Goal: Task Accomplishment & Management: Complete application form

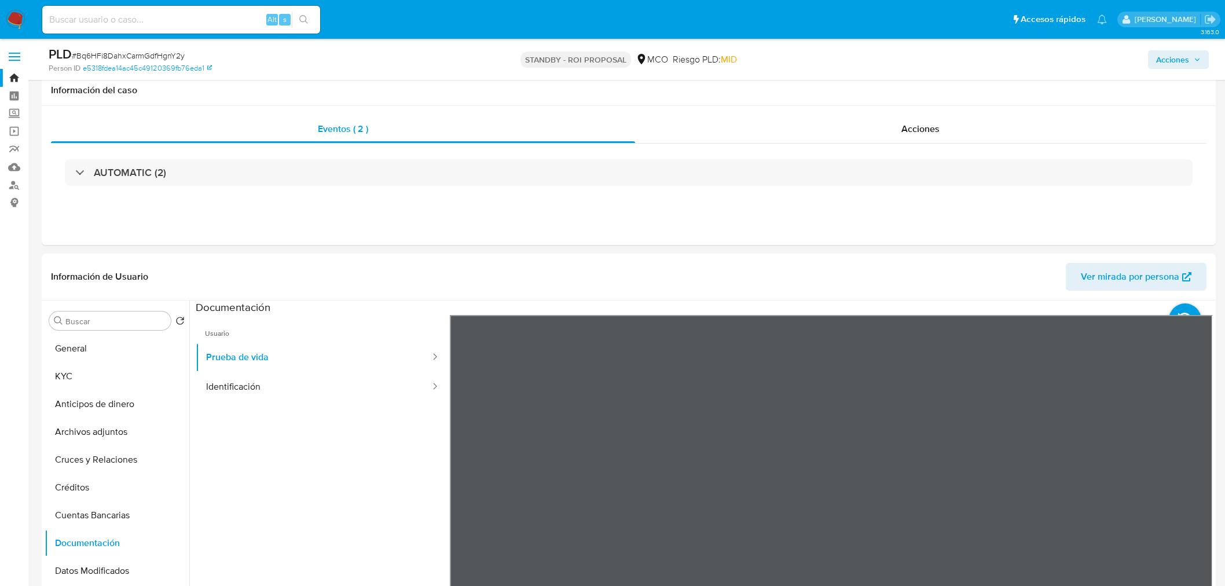
select select "10"
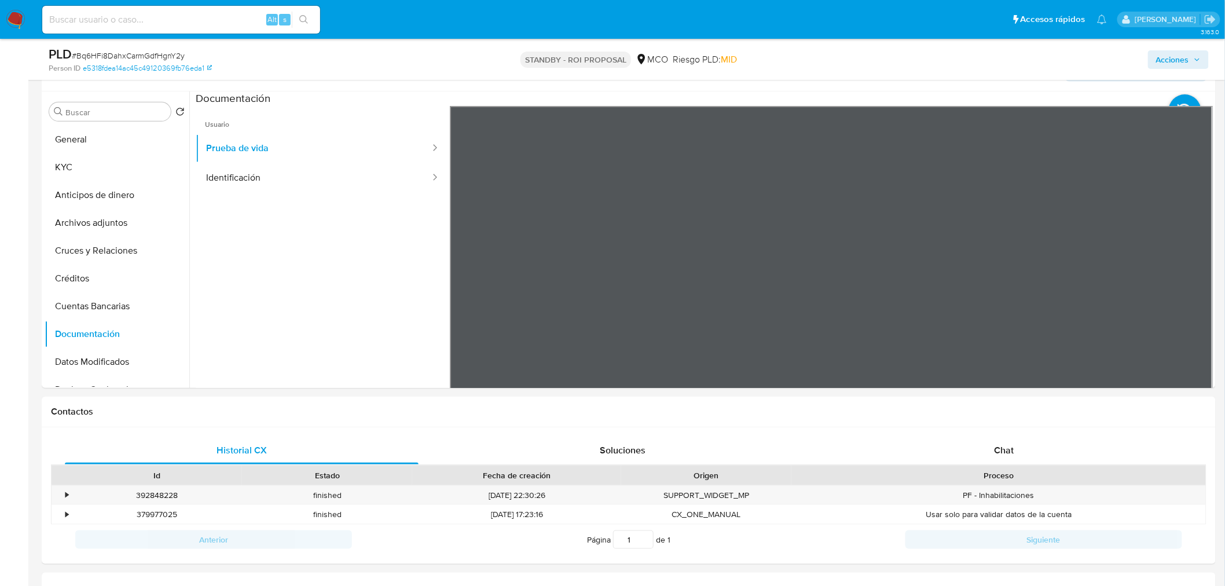
scroll to position [64, 0]
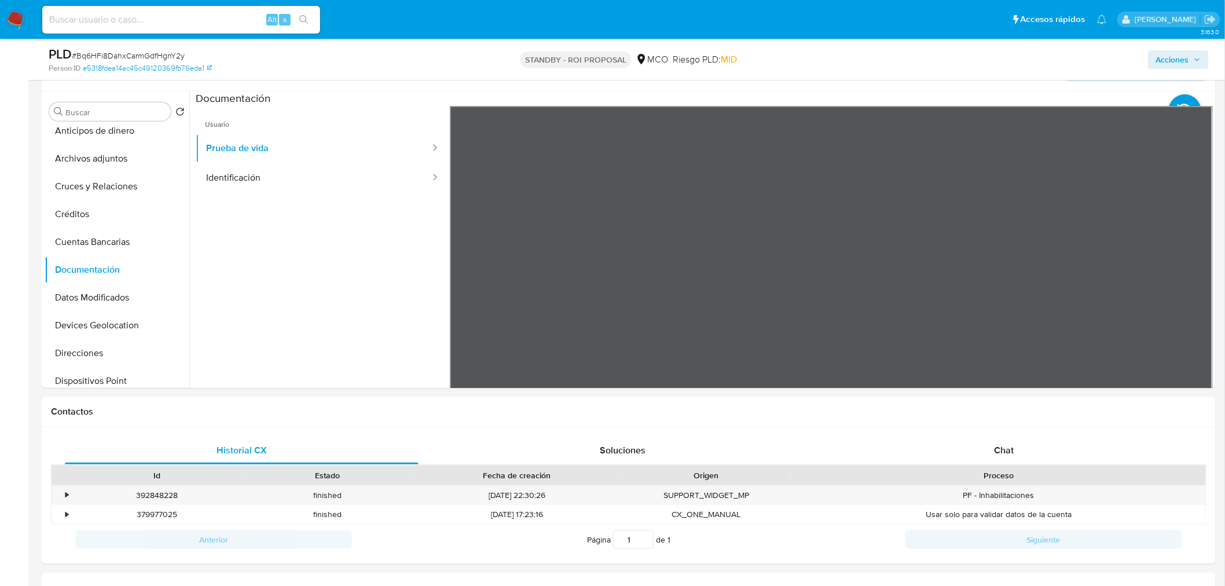
click at [123, 26] on input at bounding box center [181, 19] width 278 height 15
paste input "216893546"
type input "216893546"
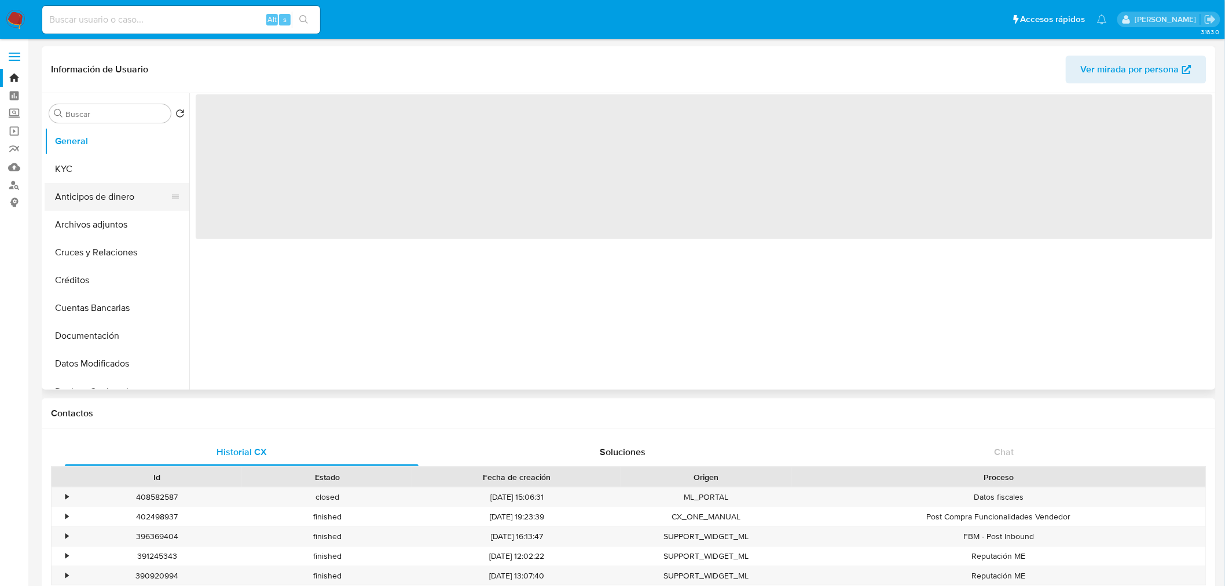
select select "10"
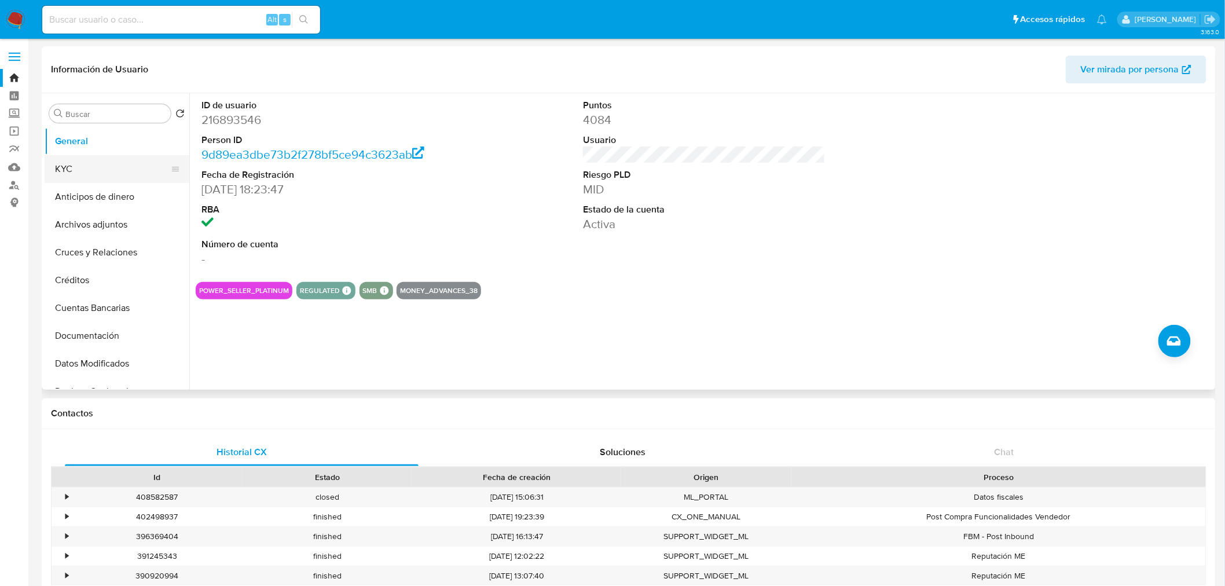
click at [134, 176] on button "KYC" at bounding box center [112, 169] width 135 height 28
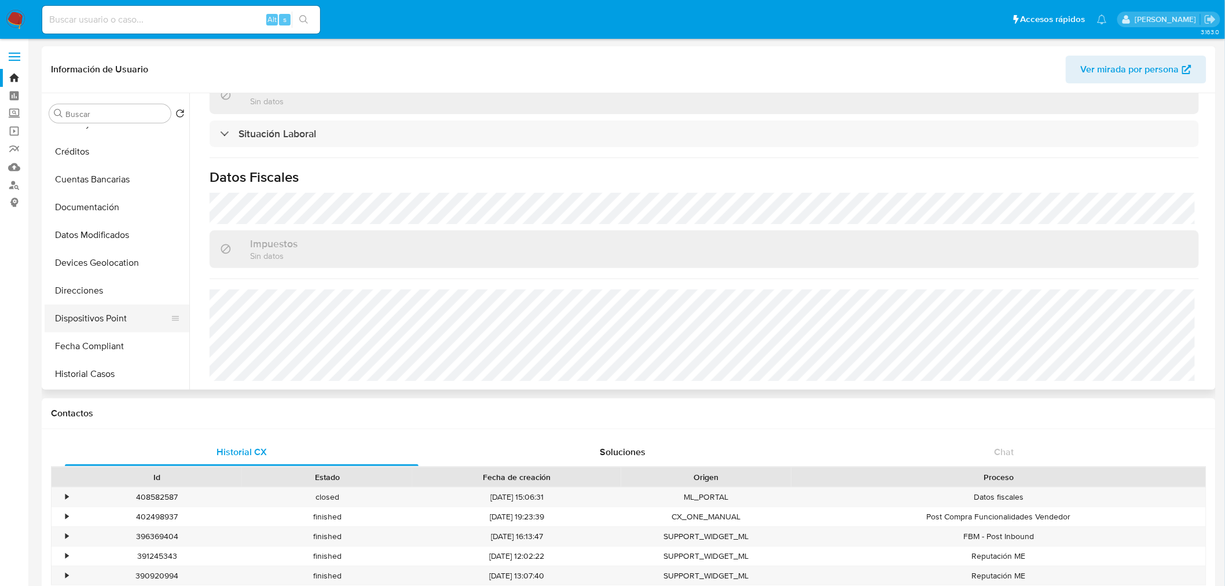
scroll to position [193, 0]
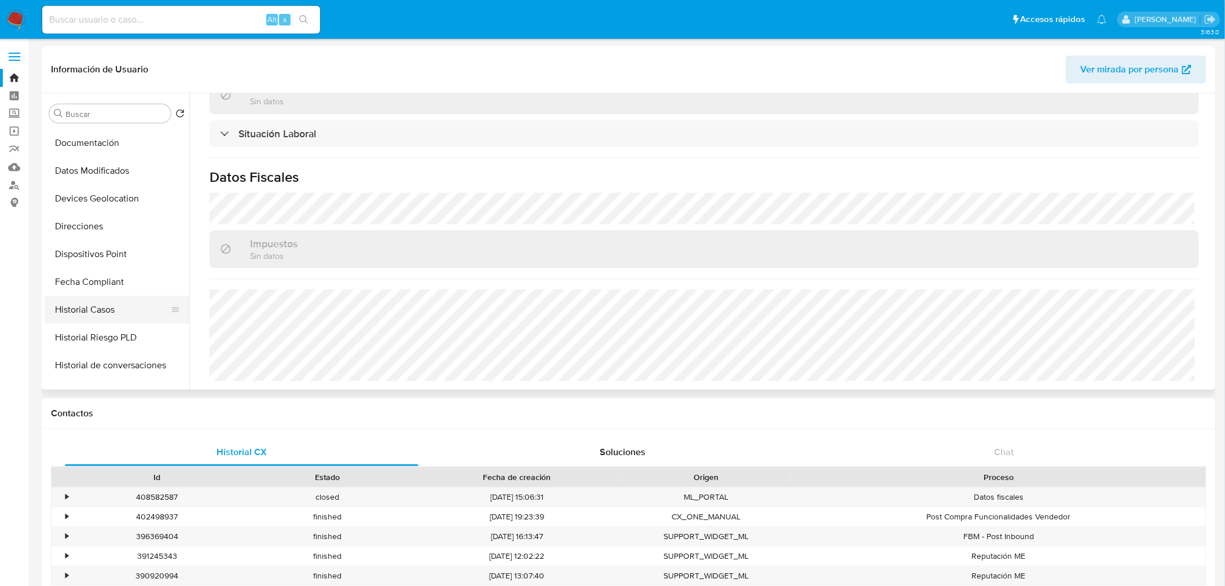
click at [115, 314] on button "Historial Casos" at bounding box center [112, 310] width 135 height 28
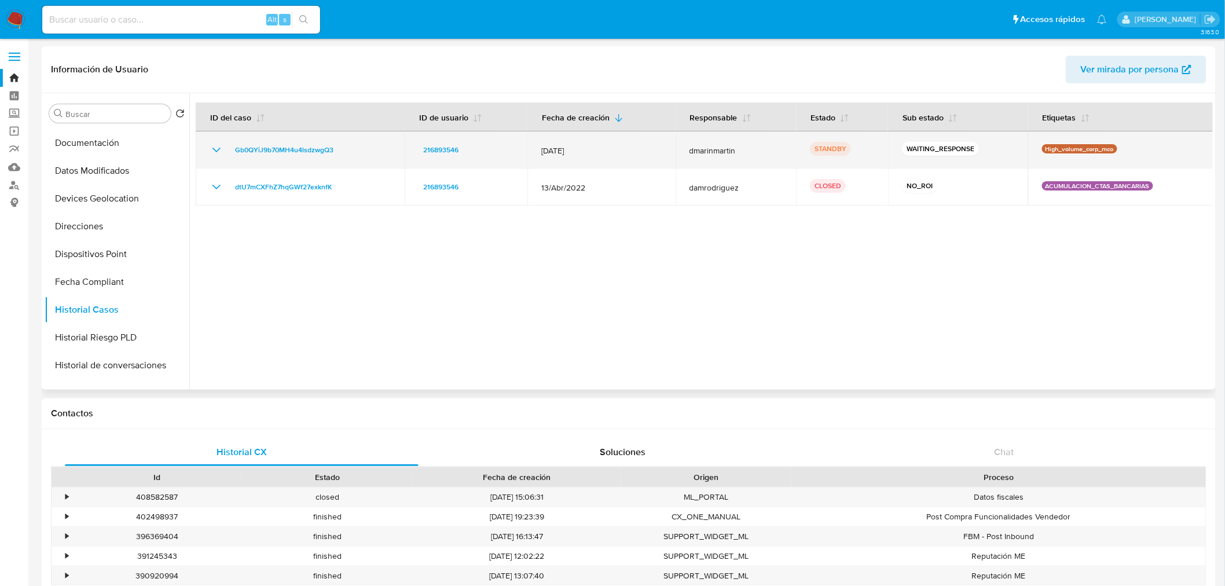
click at [211, 148] on icon "Mostrar/Ocultar" at bounding box center [217, 150] width 14 height 14
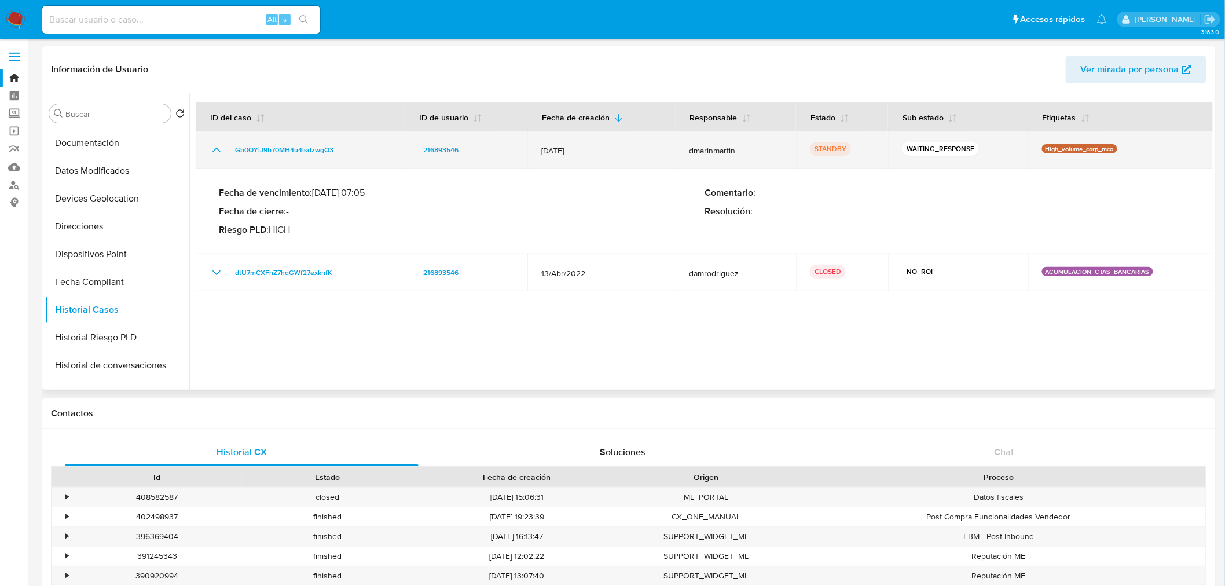
click at [211, 148] on icon "Mostrar/Ocultar" at bounding box center [217, 150] width 14 height 14
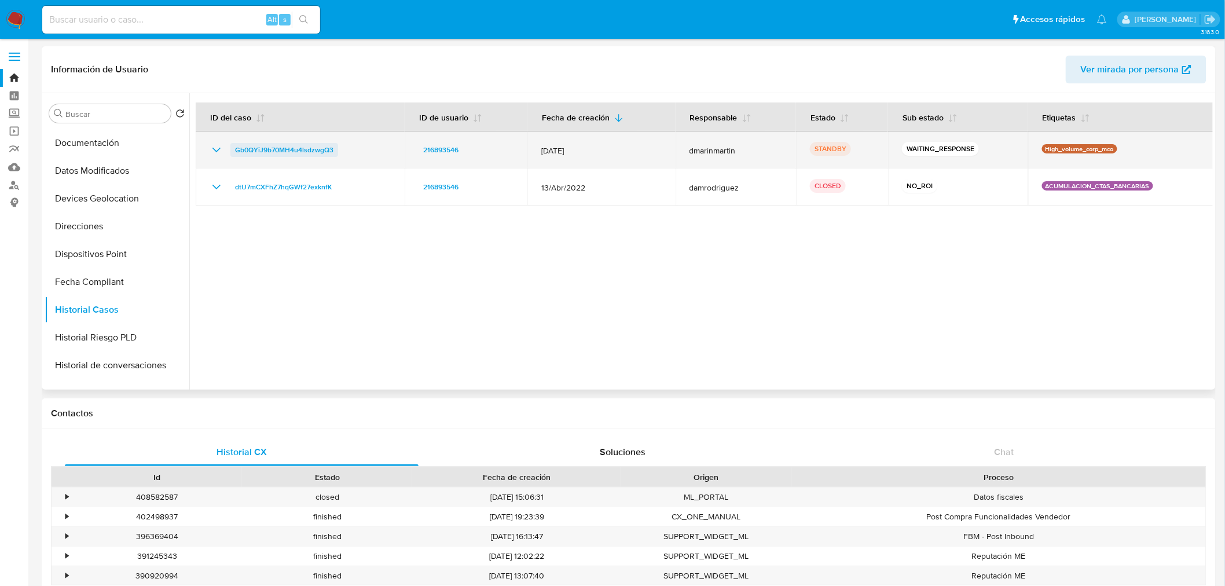
click at [281, 145] on span "Gb0QYiJ9b70MH4u4lsdzwgQ3" at bounding box center [284, 150] width 98 height 14
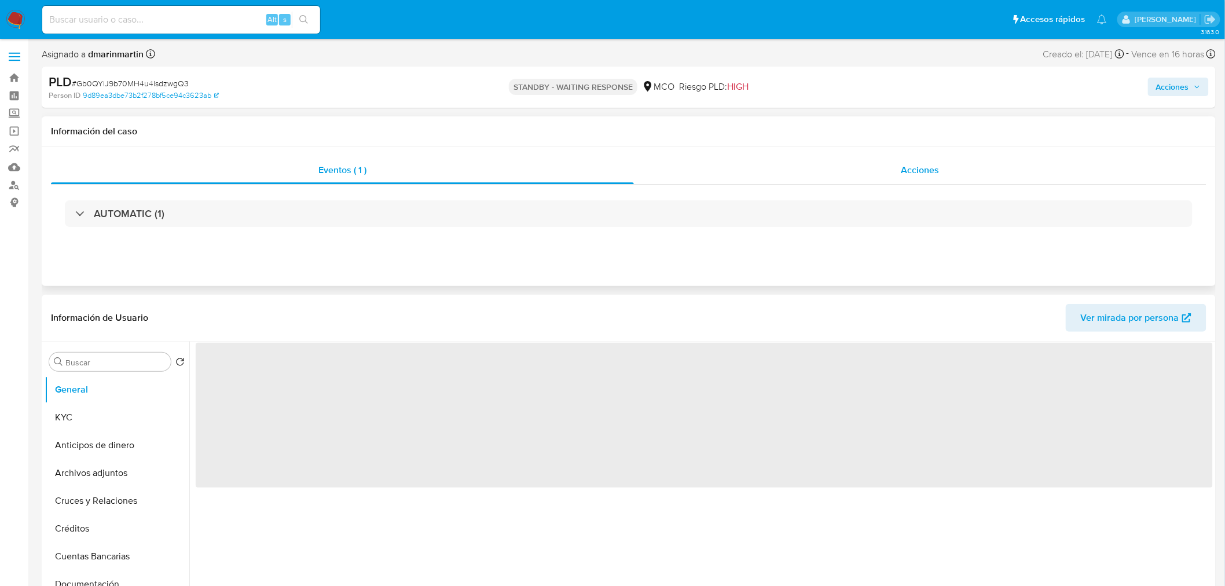
select select "10"
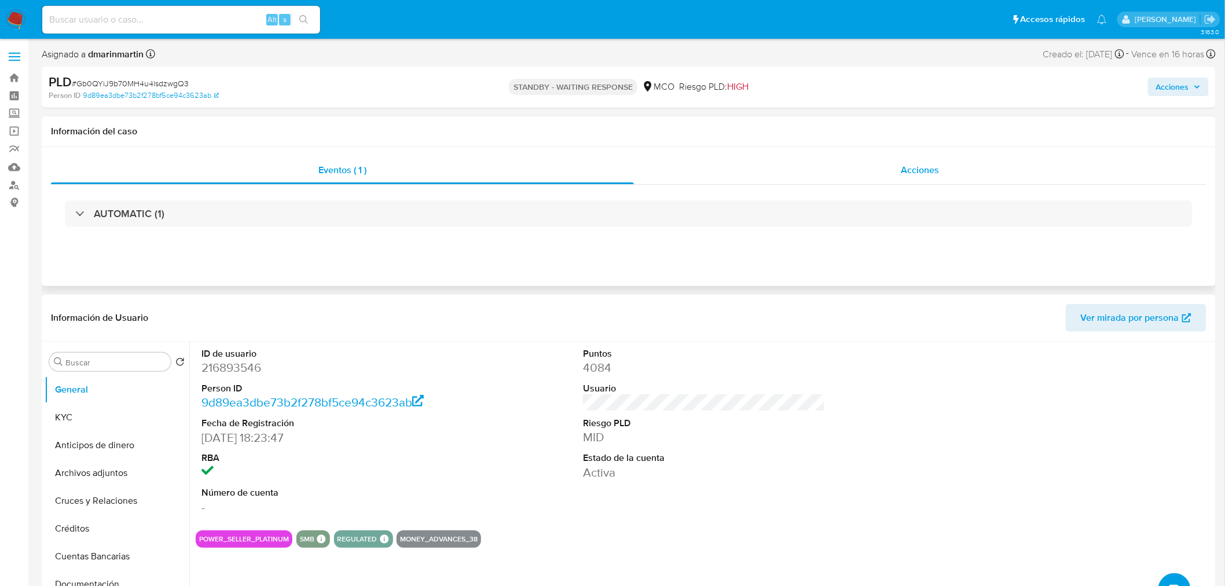
click at [929, 169] on span "Acciones" at bounding box center [920, 169] width 38 height 13
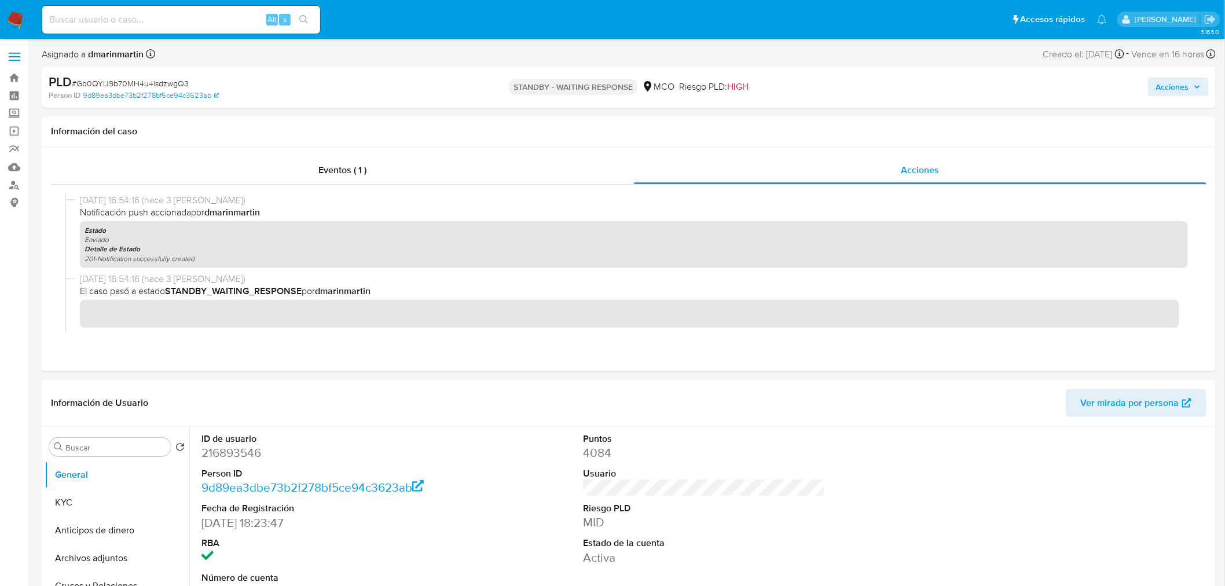
click at [108, 20] on input at bounding box center [181, 19] width 278 height 15
paste input "2513094663"
type input "2513094663"
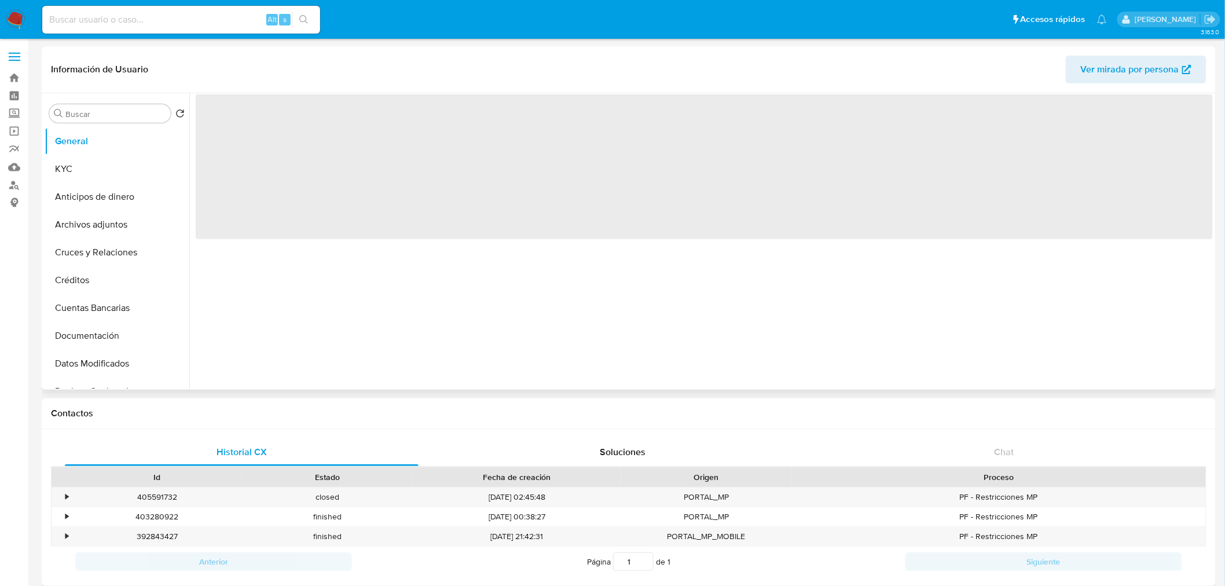
select select "10"
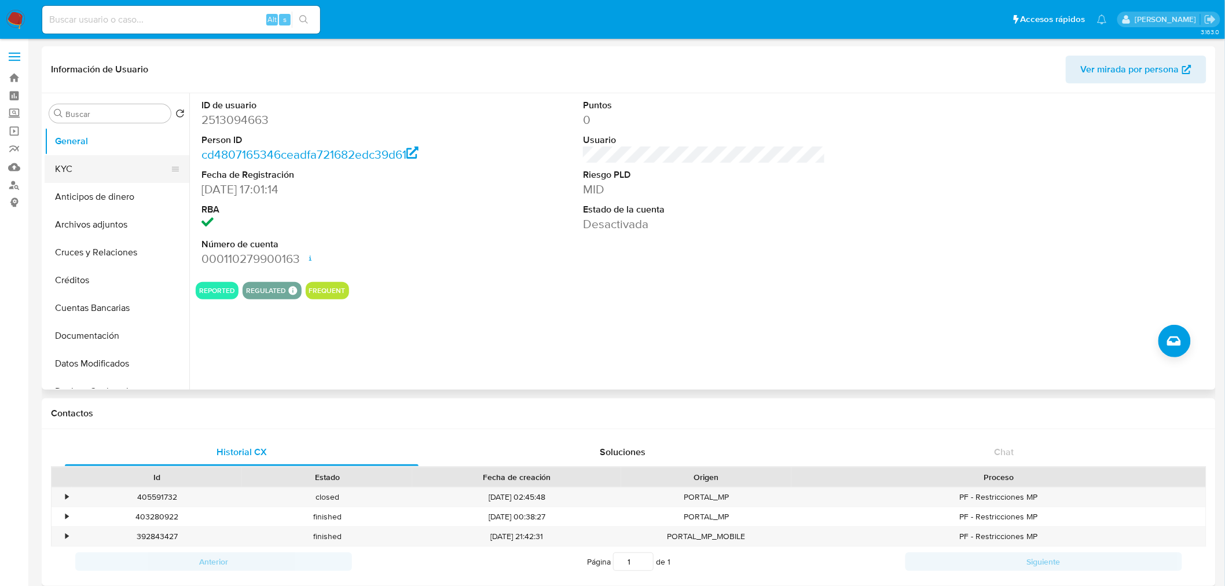
click at [100, 170] on button "KYC" at bounding box center [112, 169] width 135 height 28
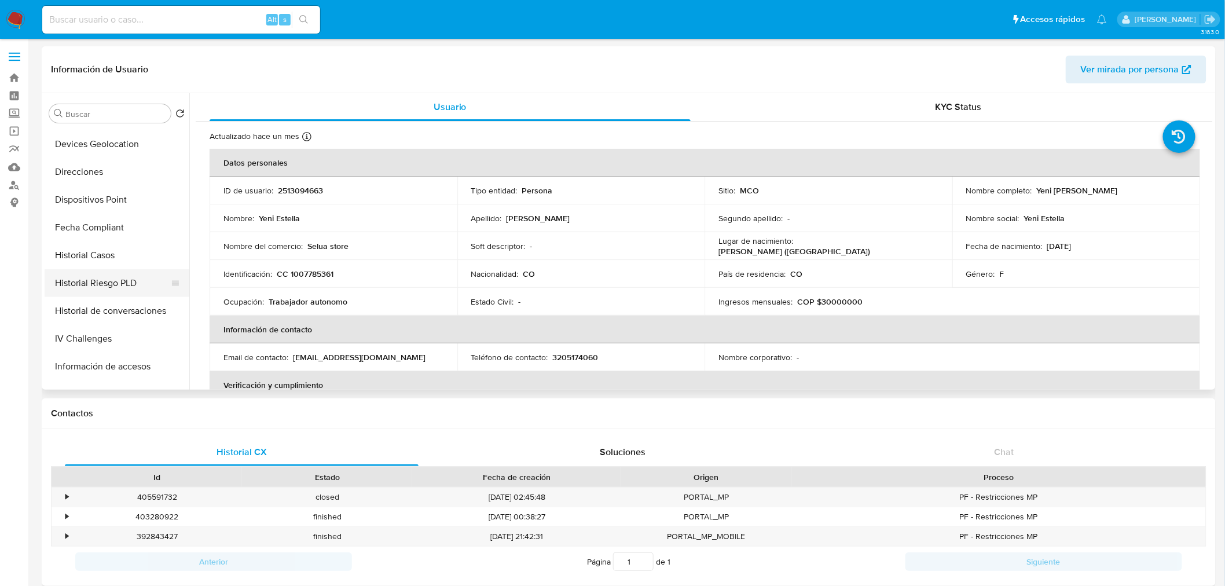
scroll to position [257, 0]
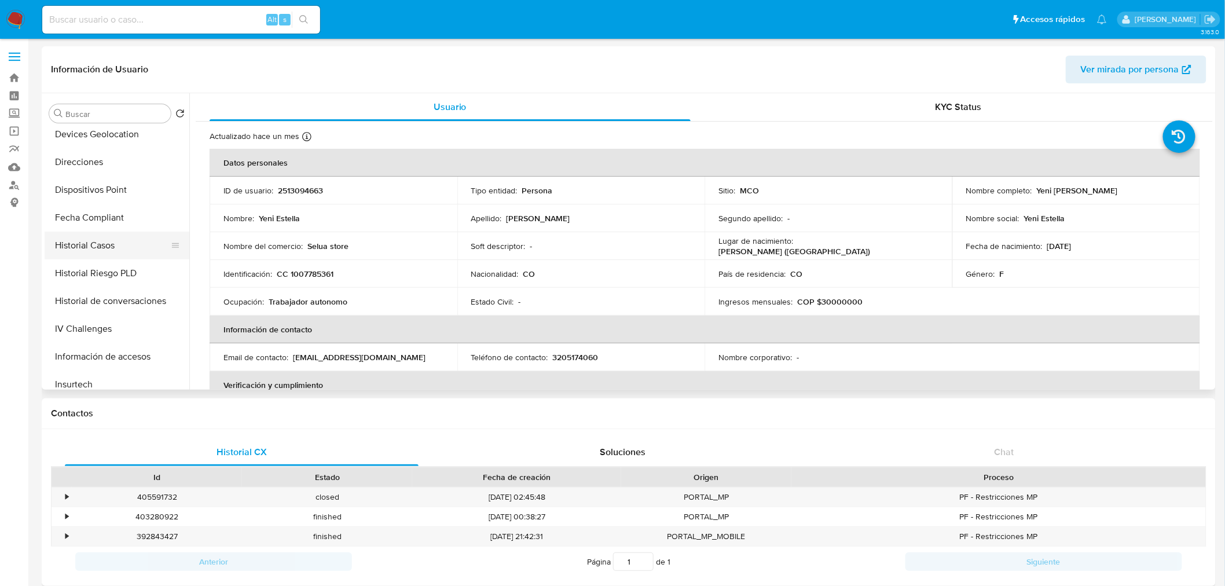
click at [122, 249] on button "Historial Casos" at bounding box center [112, 246] width 135 height 28
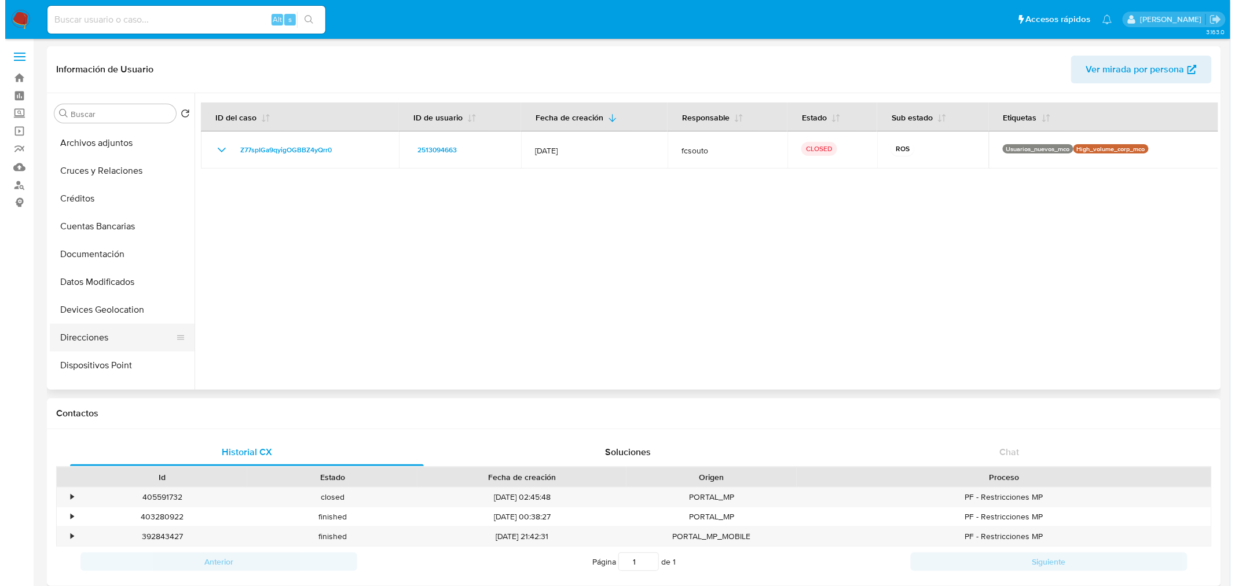
scroll to position [0, 0]
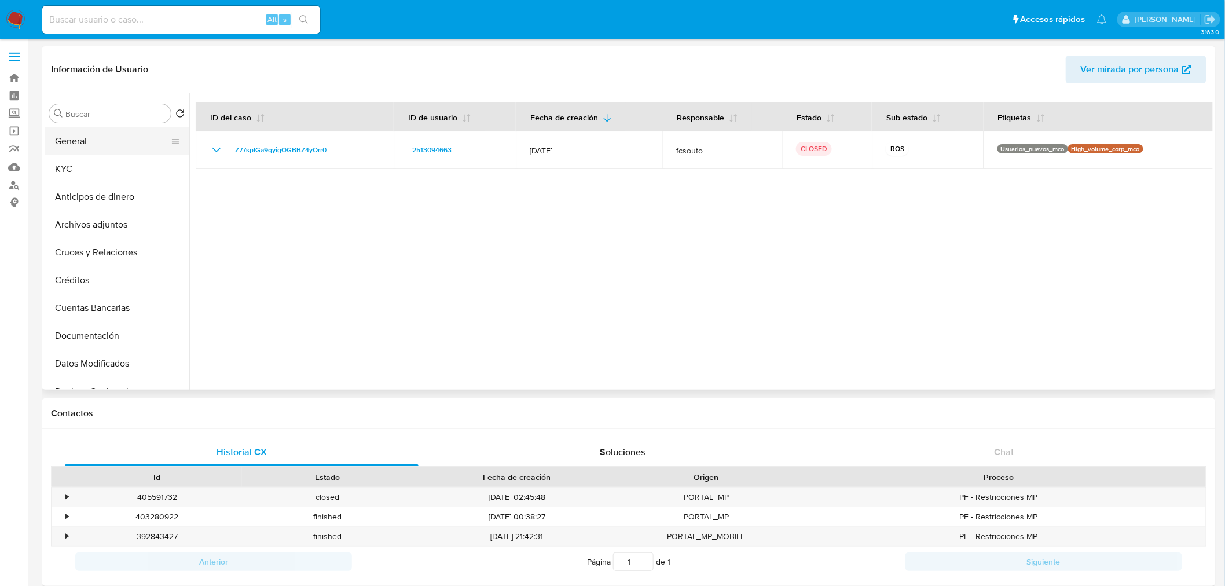
click at [83, 137] on button "General" at bounding box center [112, 141] width 135 height 28
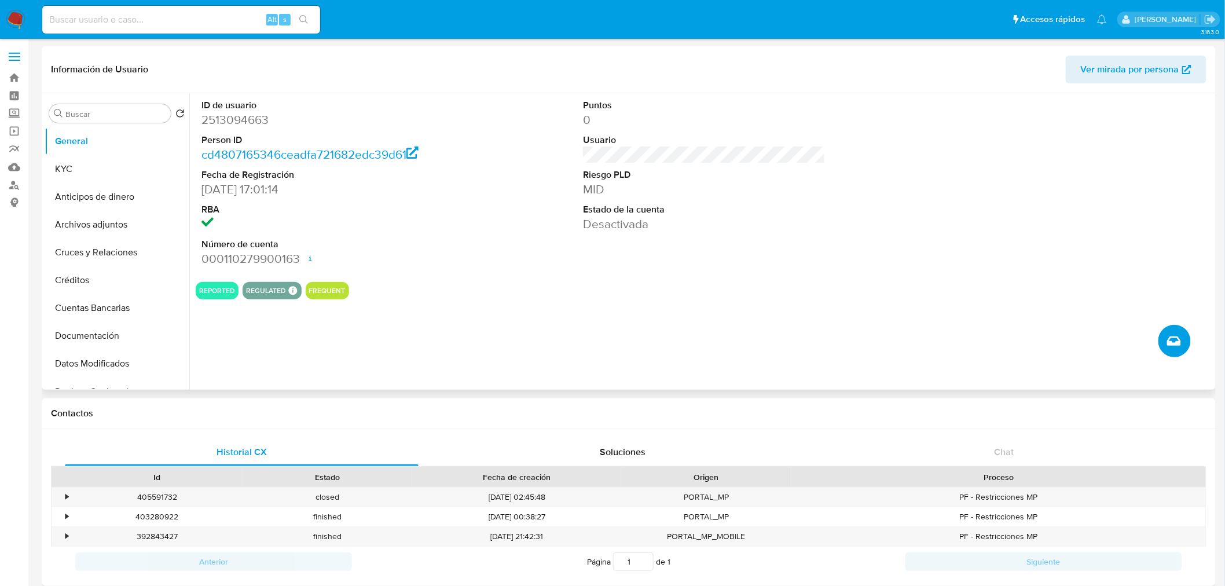
click at [1175, 340] on icon "Crear caso manual" at bounding box center [1174, 341] width 14 height 14
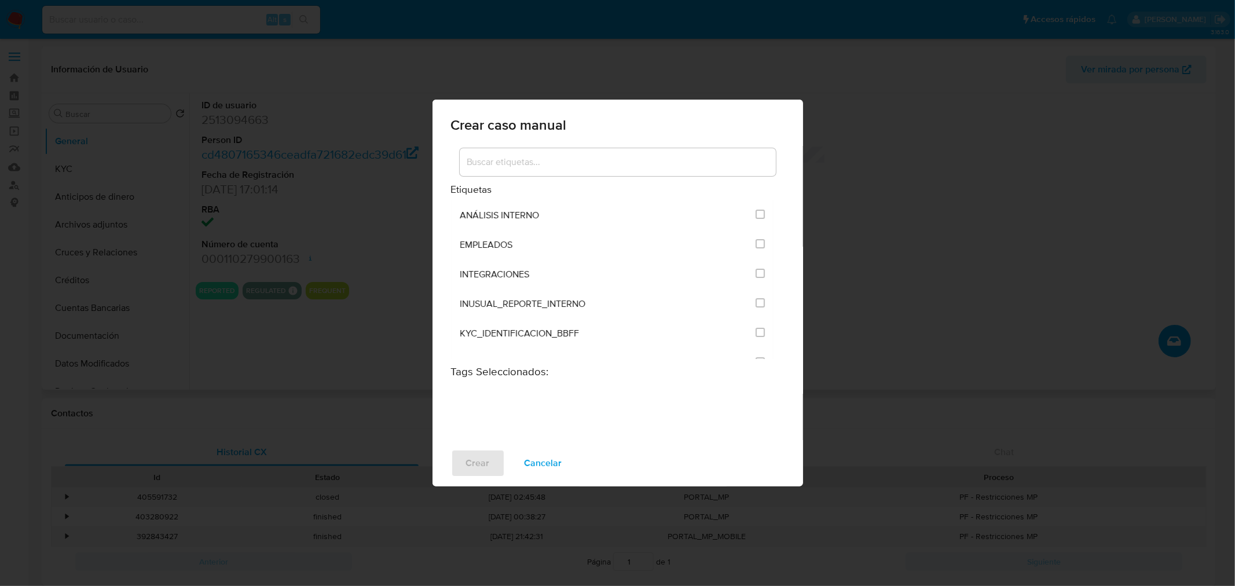
click at [553, 157] on input at bounding box center [618, 162] width 316 height 15
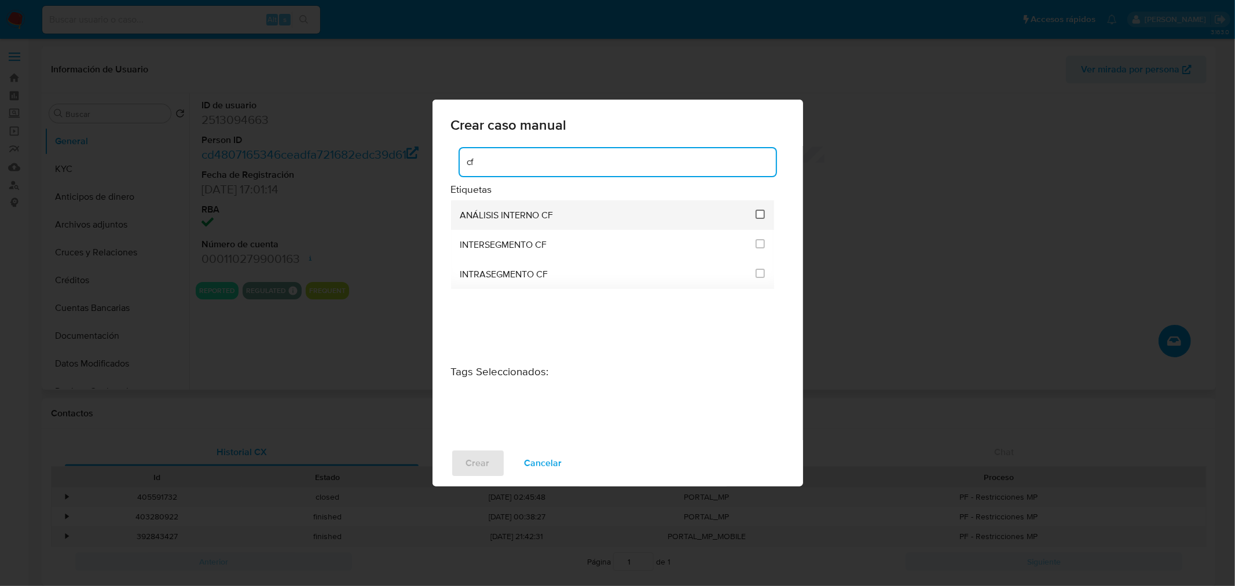
type input "cf"
click at [761, 217] on input "3262" at bounding box center [759, 214] width 9 height 9
checkbox input "true"
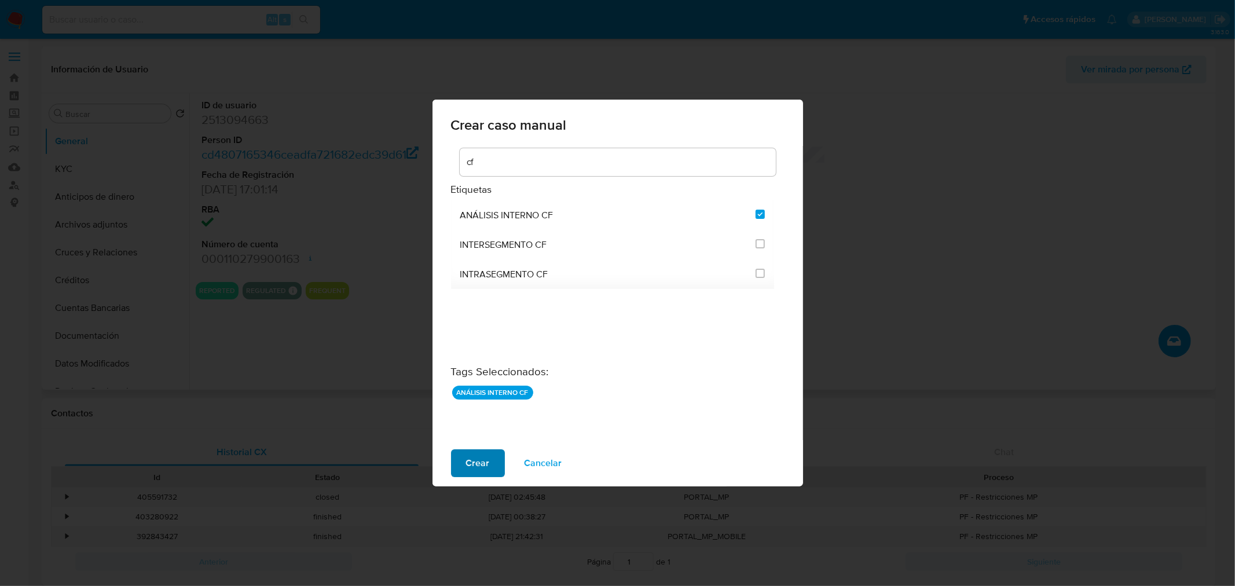
click at [479, 459] on span "Crear" at bounding box center [478, 462] width 24 height 25
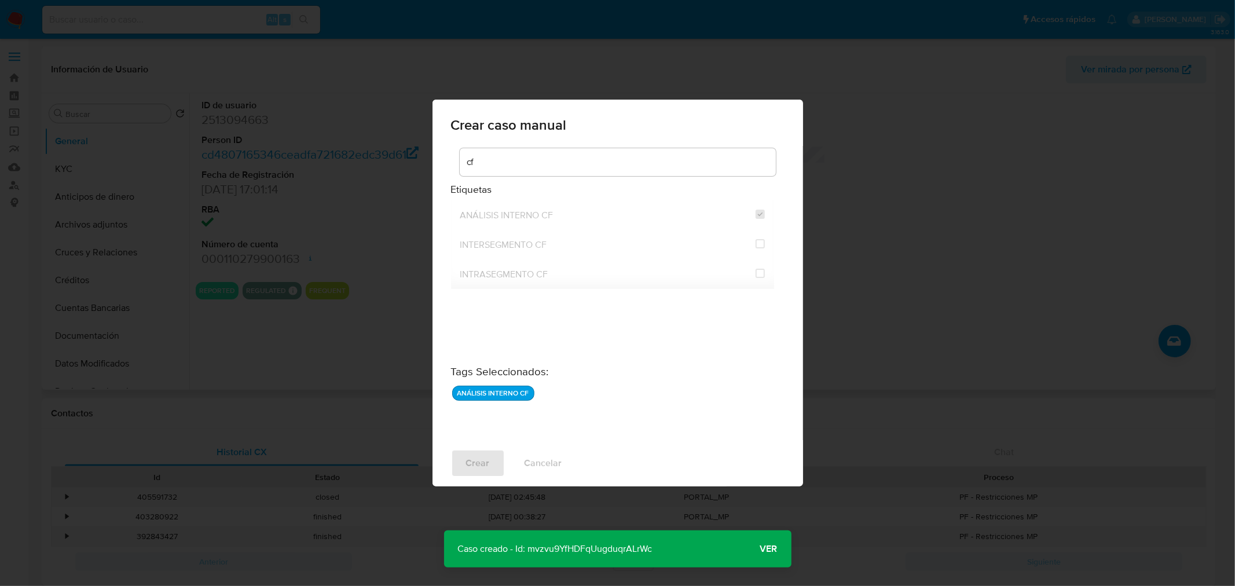
click at [767, 549] on span "Ver" at bounding box center [768, 549] width 17 height 0
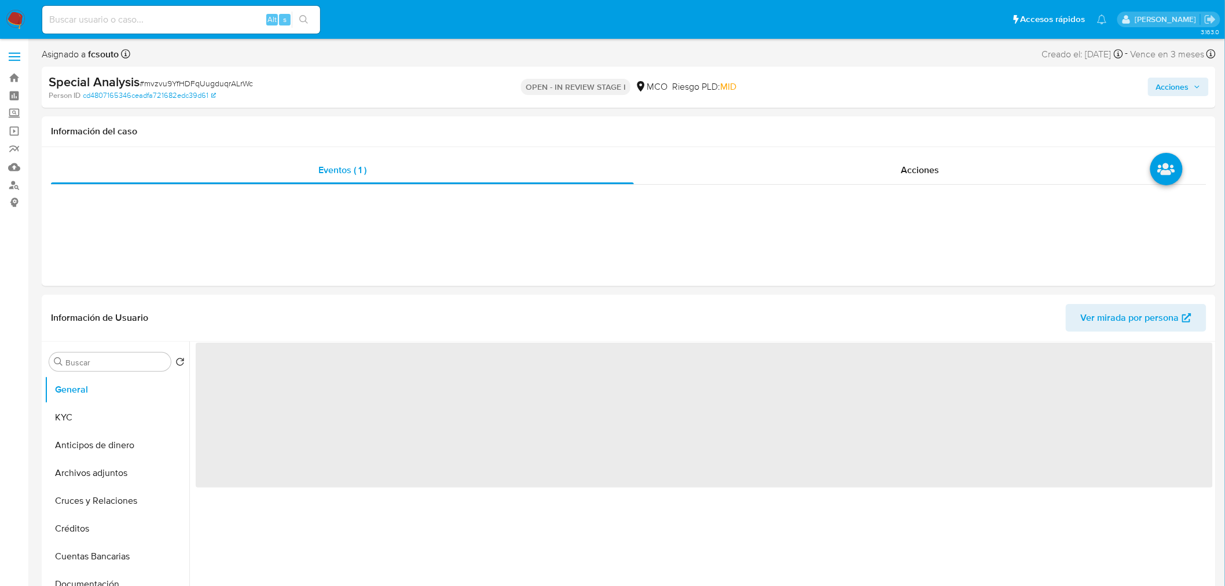
select select "10"
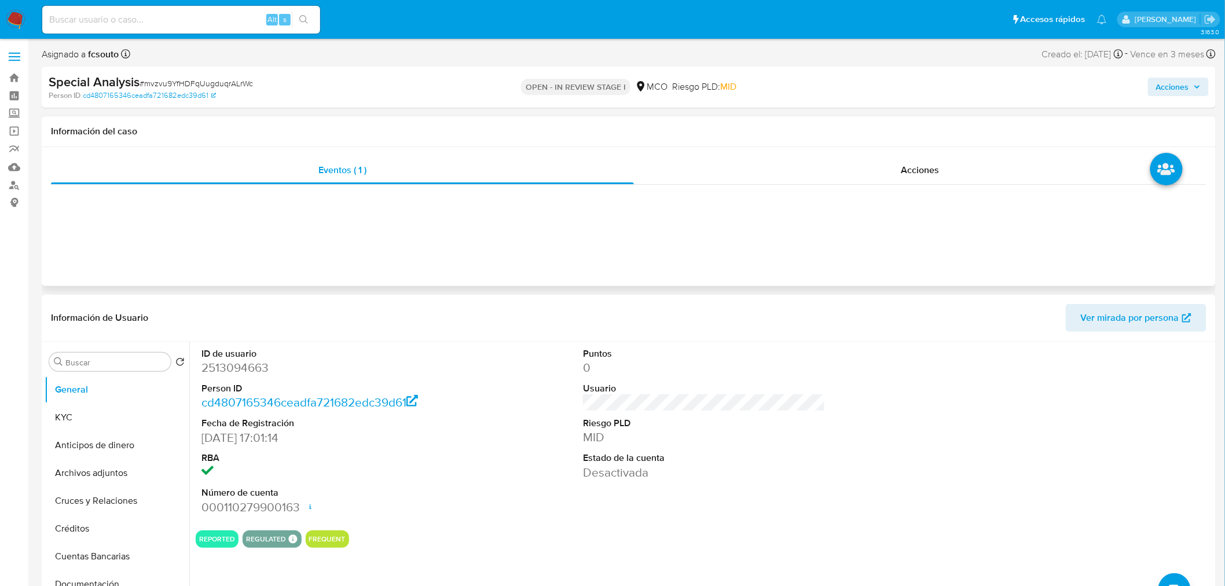
click at [343, 279] on div "Eventos ( 1 ) Acciones" at bounding box center [629, 216] width 1174 height 139
click at [916, 171] on span "Acciones" at bounding box center [920, 169] width 38 height 13
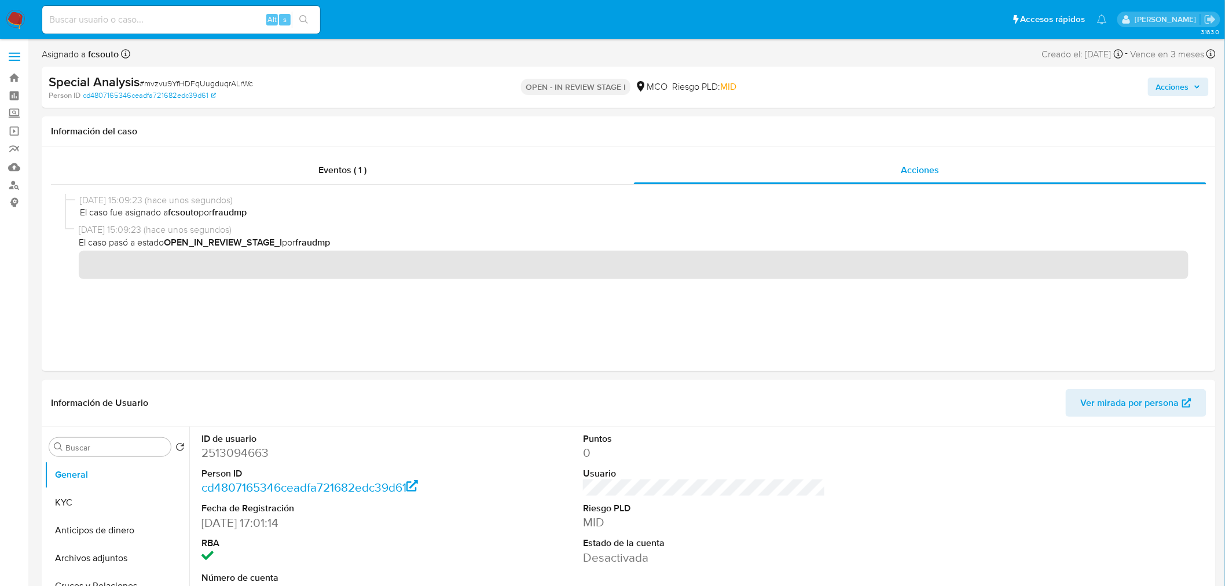
click at [124, 25] on input at bounding box center [181, 19] width 278 height 15
paste input "2248798984"
type input "2248798984"
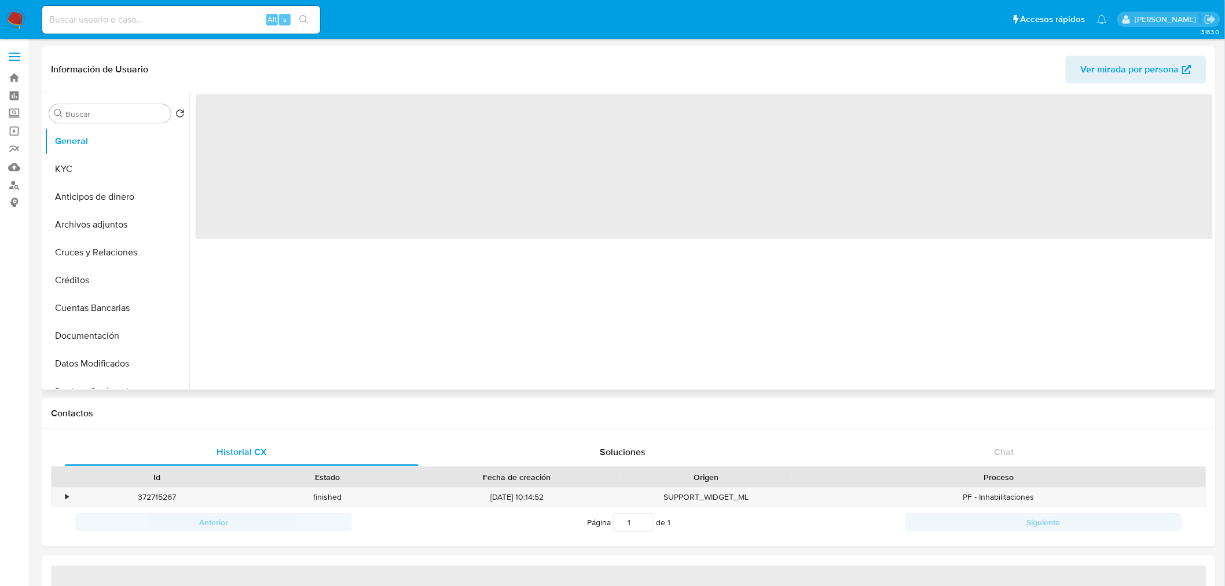
select select "10"
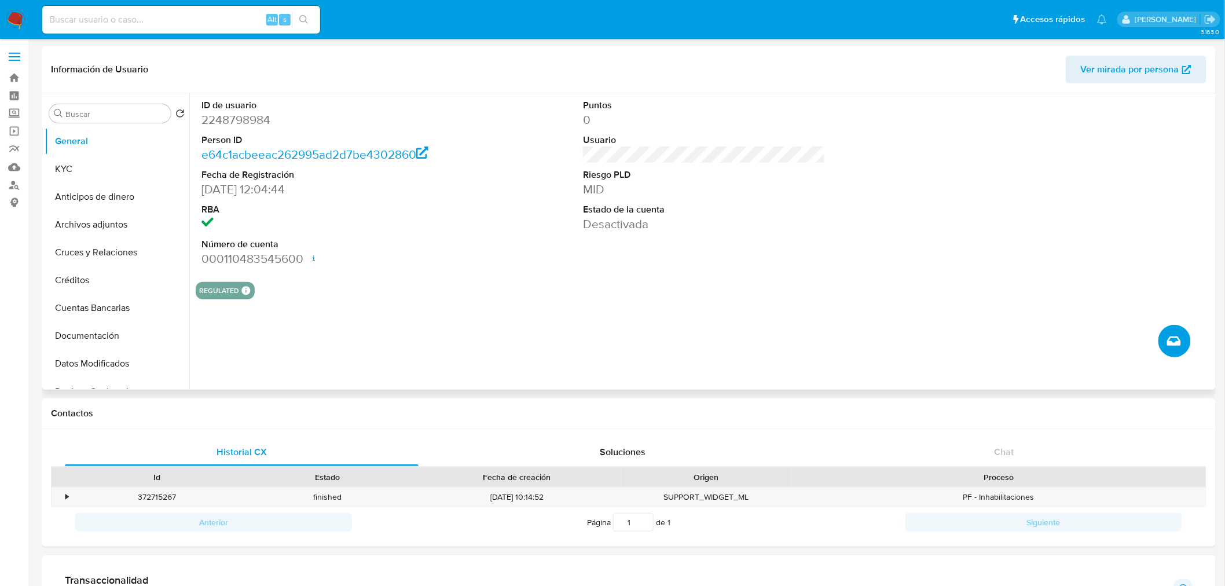
click at [1173, 340] on icon "Crear caso manual" at bounding box center [1174, 341] width 14 height 14
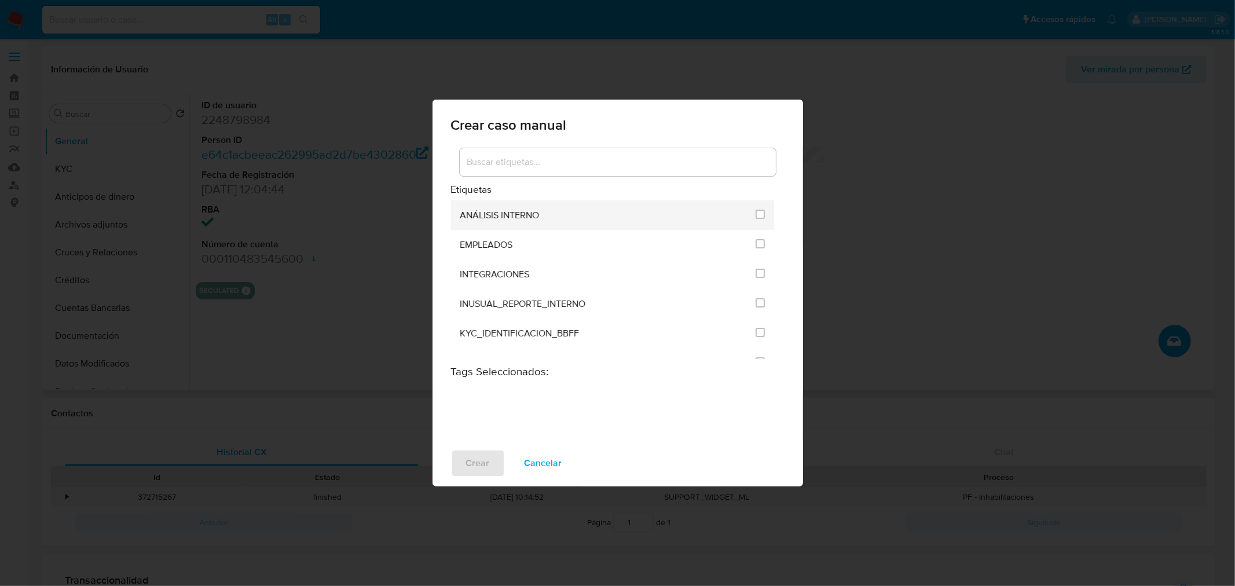
click at [761, 216] on li "ANÁLISIS INTERNO" at bounding box center [613, 215] width 324 height 30
click at [760, 211] on input "1890" at bounding box center [759, 214] width 9 height 9
checkbox input "true"
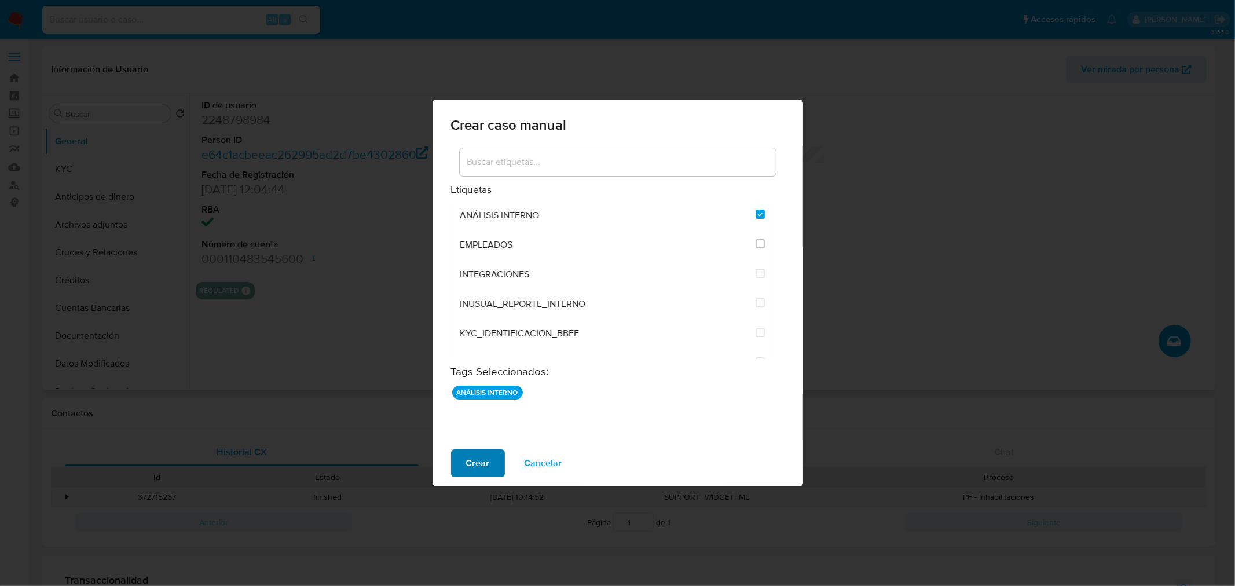
click at [471, 457] on span "Crear" at bounding box center [478, 462] width 24 height 25
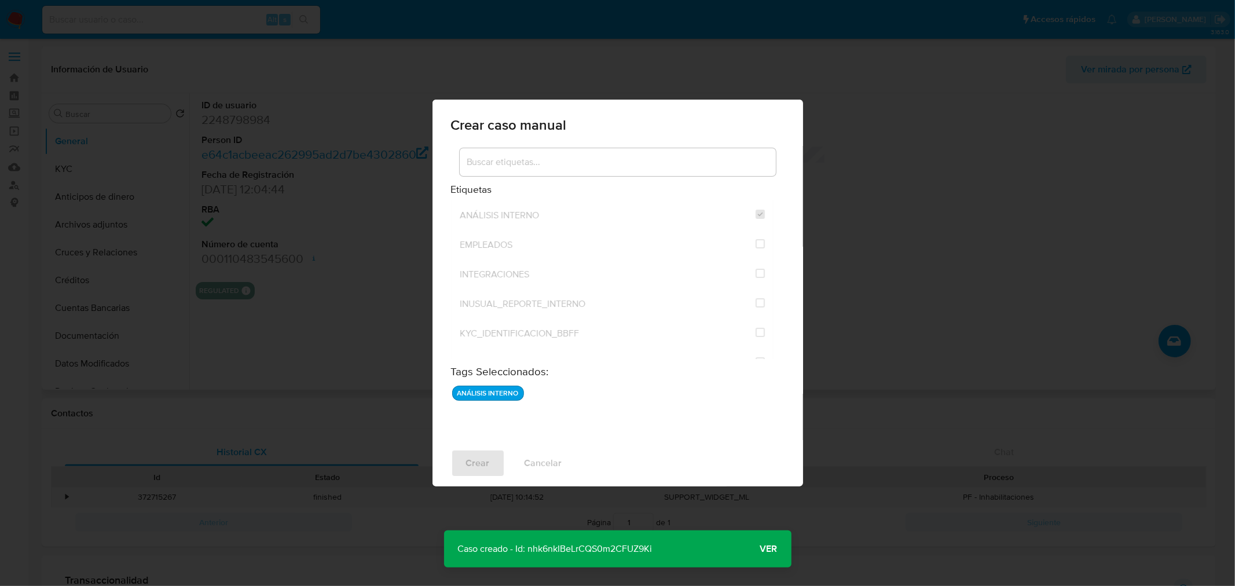
click at [770, 549] on span "Ver" at bounding box center [768, 549] width 17 height 0
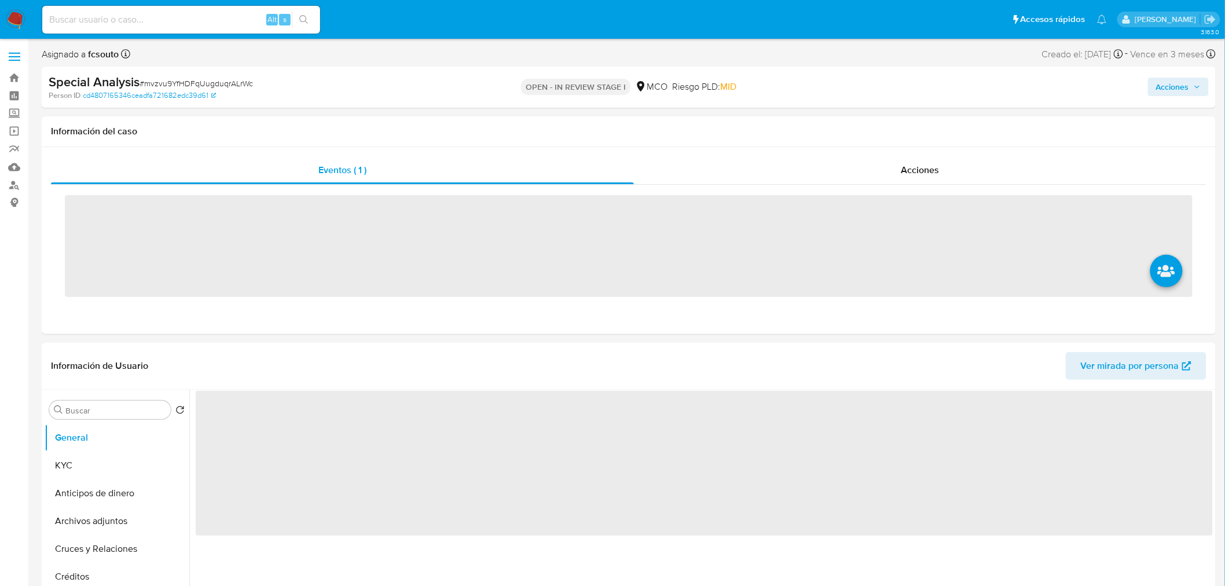
click at [132, 22] on input at bounding box center [181, 19] width 278 height 15
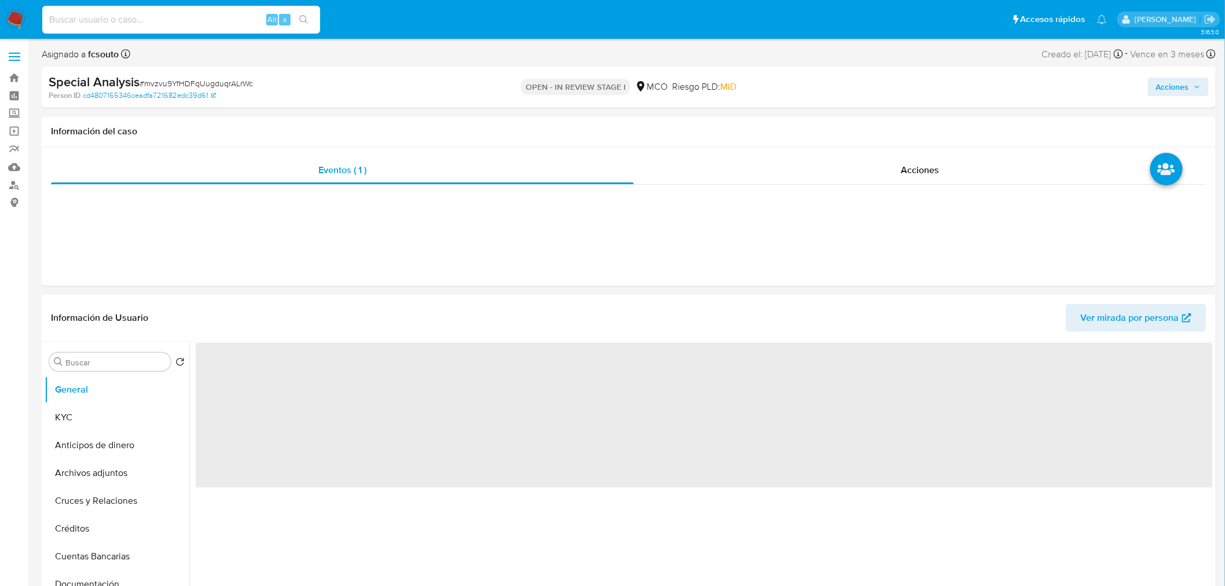
paste input "2534266688"
type input "2534266688"
select select "10"
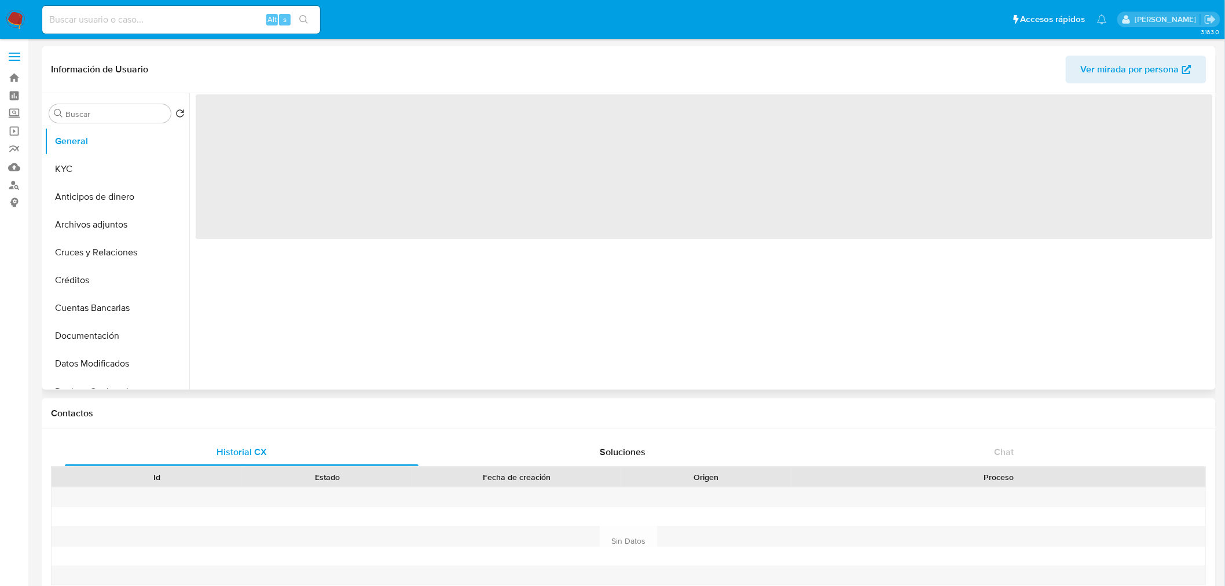
select select "10"
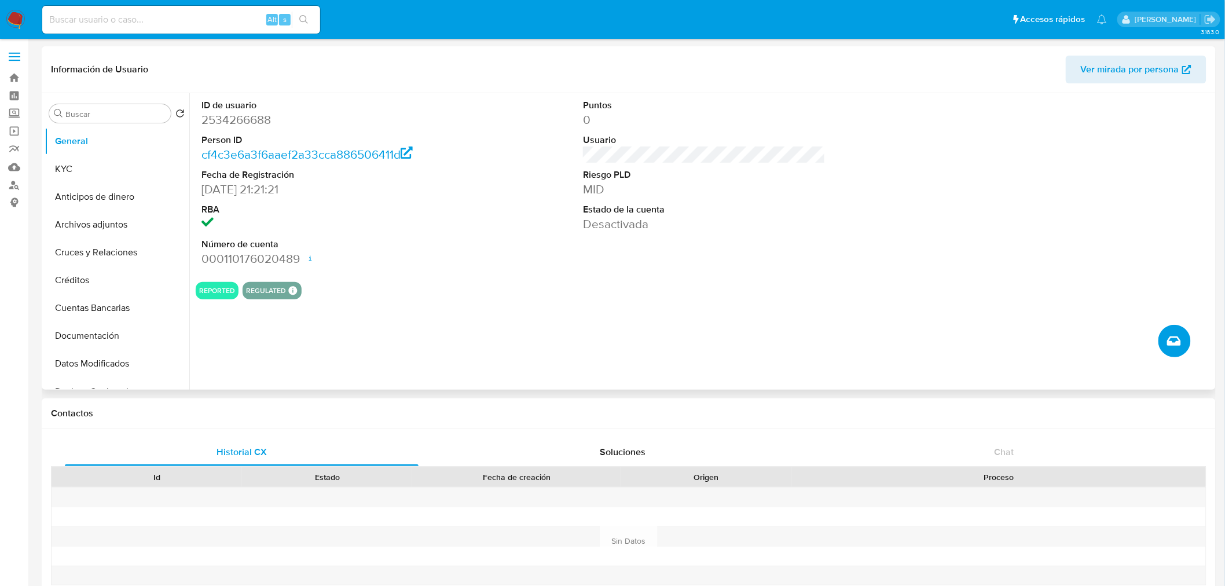
click at [1178, 335] on icon "Crear caso manual" at bounding box center [1174, 341] width 14 height 14
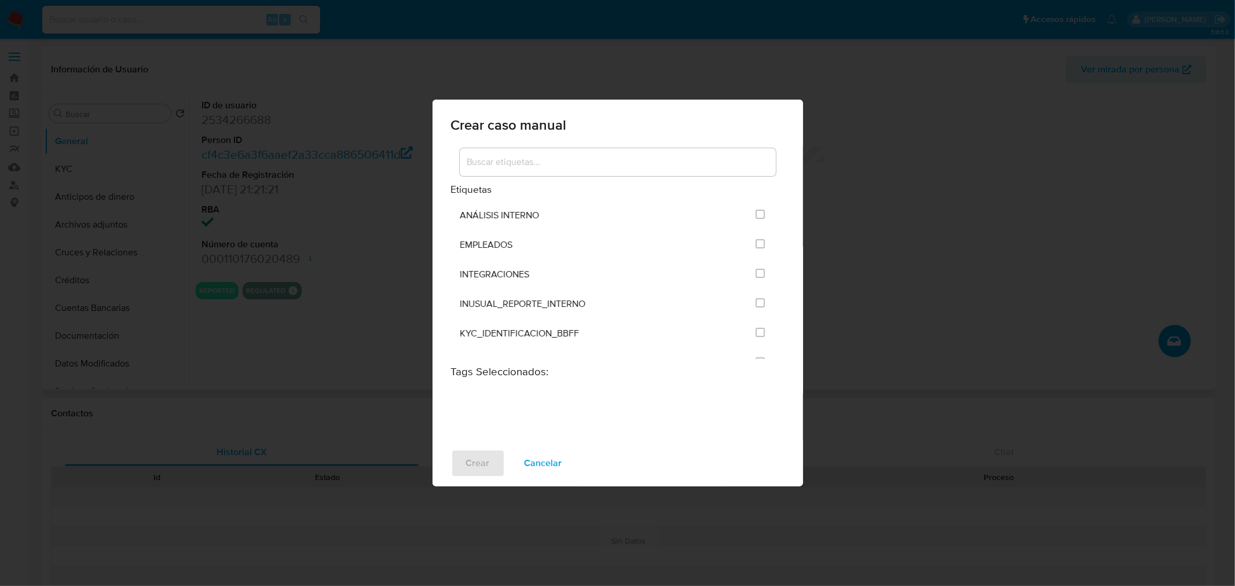
click at [592, 171] on div at bounding box center [618, 162] width 316 height 28
click at [588, 160] on input at bounding box center [618, 162] width 316 height 15
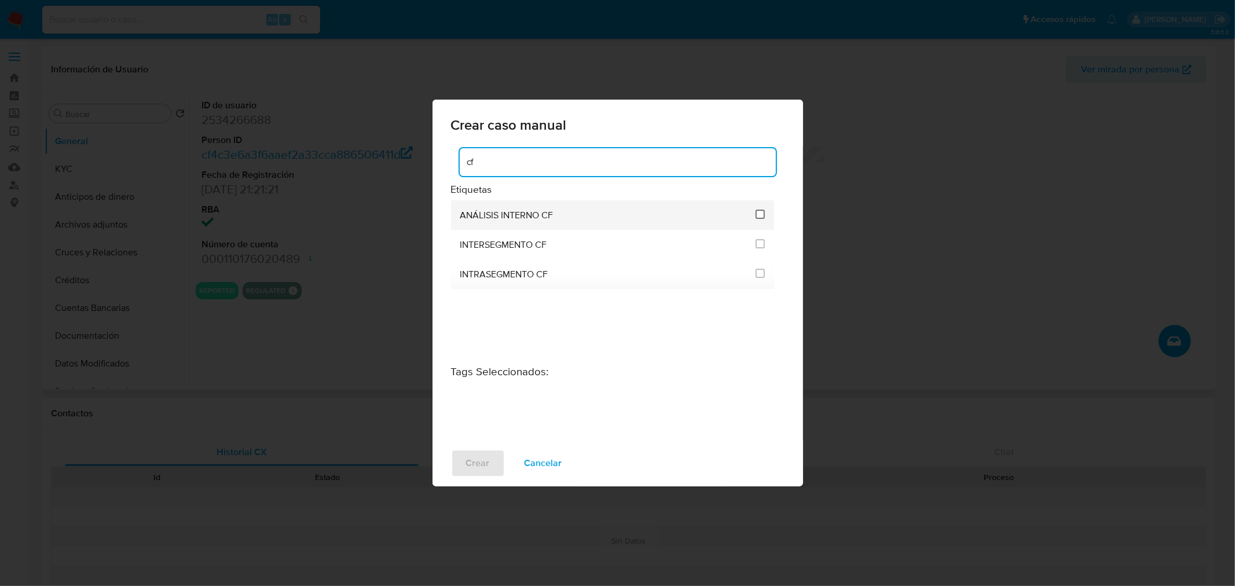
type input "cf"
click at [759, 211] on input "3262" at bounding box center [759, 214] width 9 height 9
checkbox input "true"
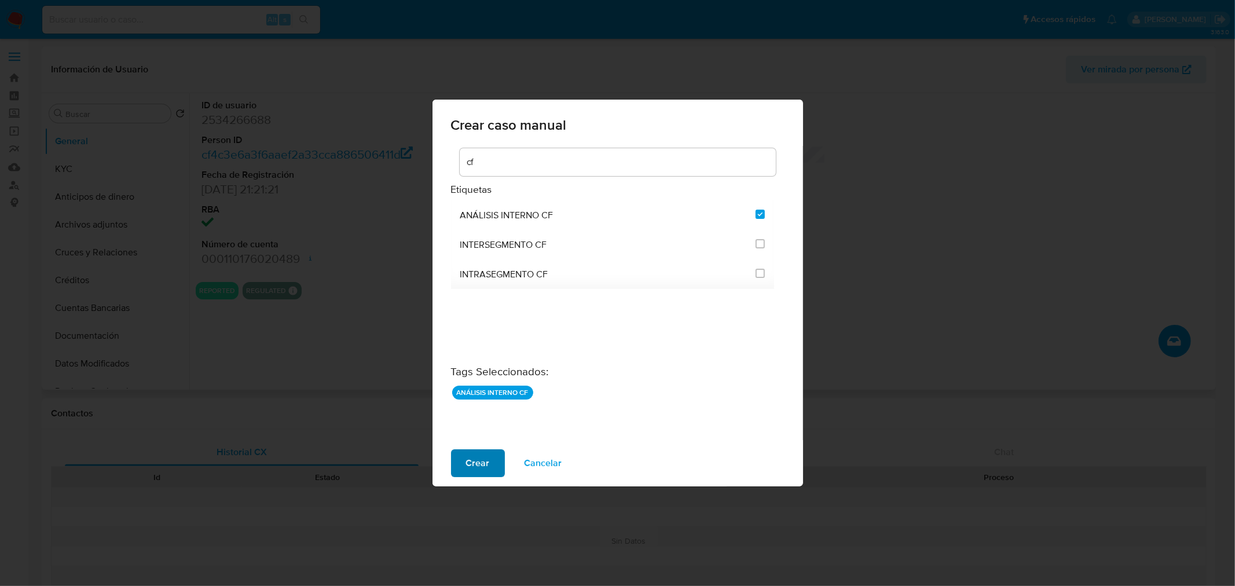
click at [476, 458] on span "Crear" at bounding box center [478, 462] width 24 height 25
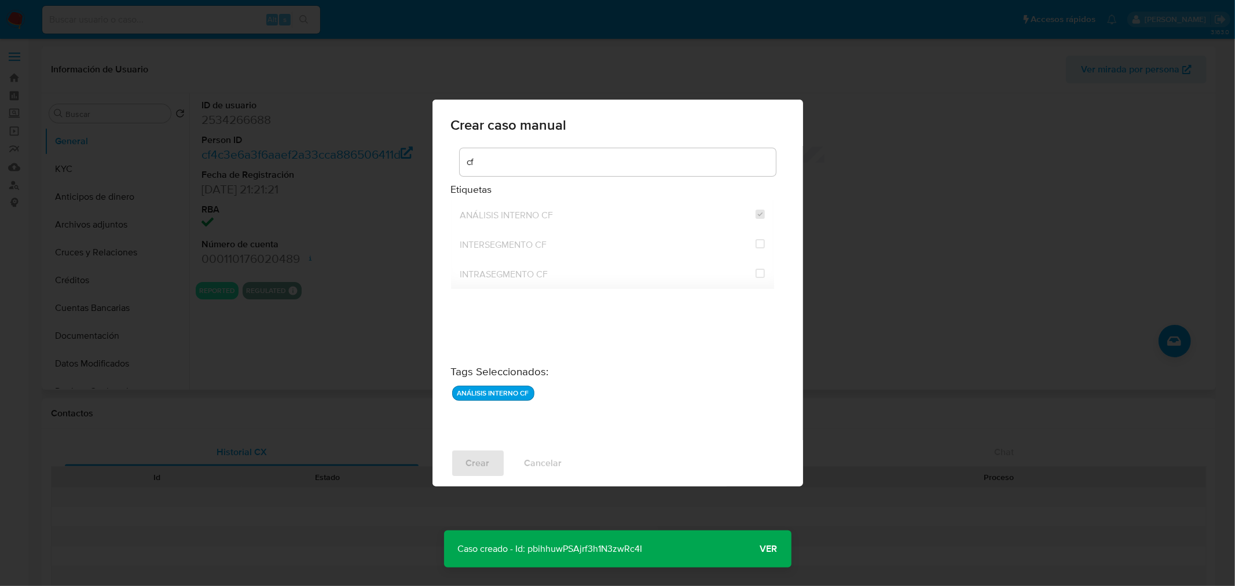
click at [773, 549] on span "Ver" at bounding box center [768, 549] width 17 height 0
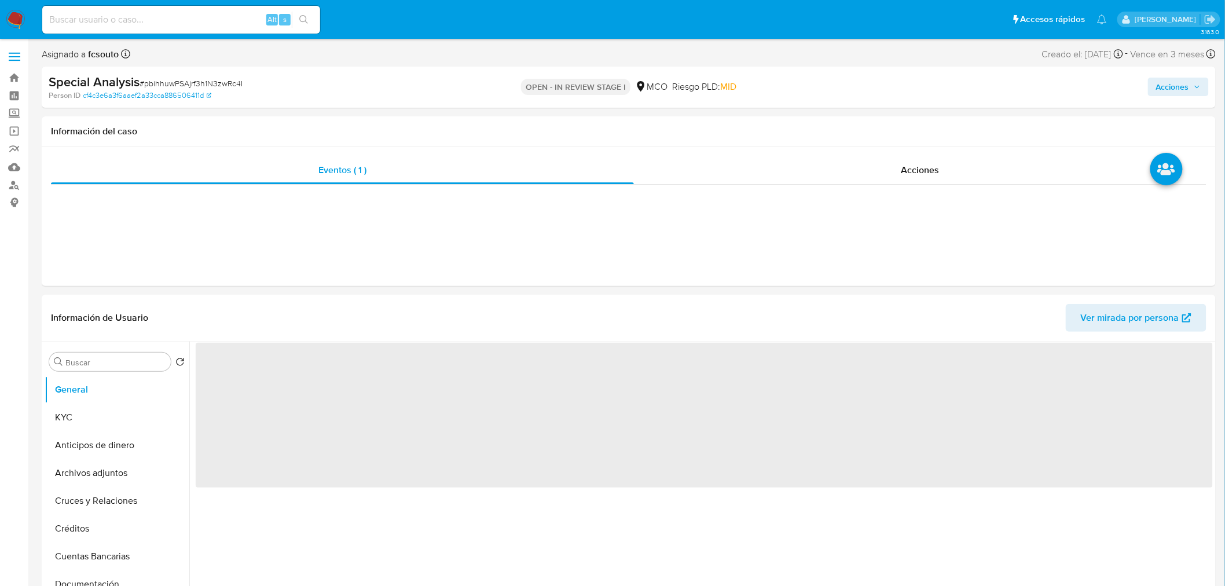
select select "10"
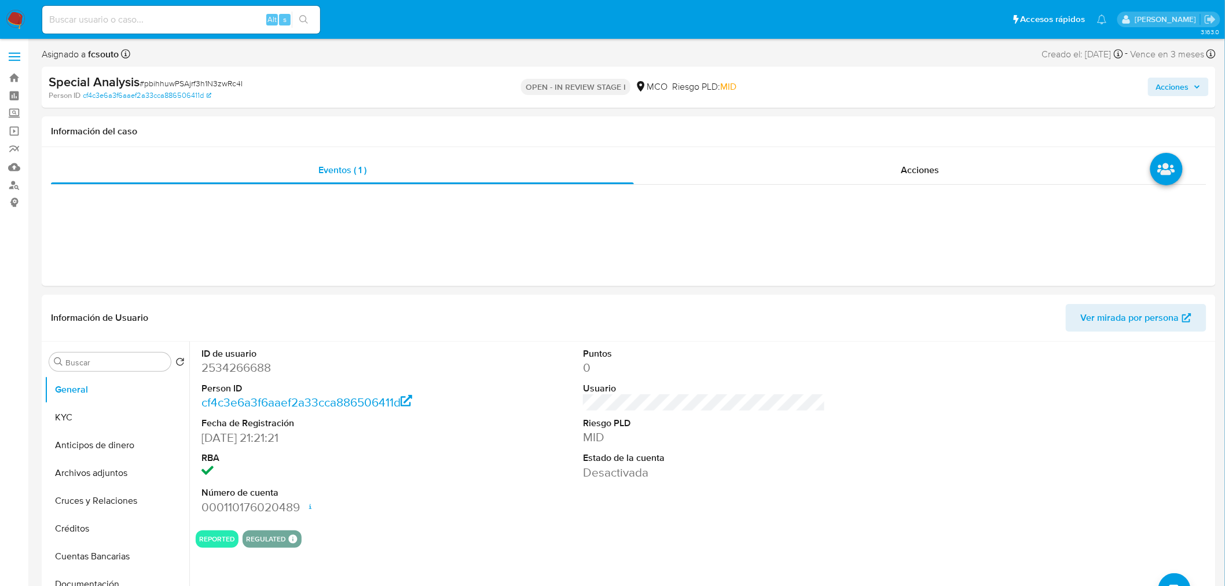
click at [126, 22] on input at bounding box center [181, 19] width 278 height 15
paste input "1299819943"
type input "1299819943"
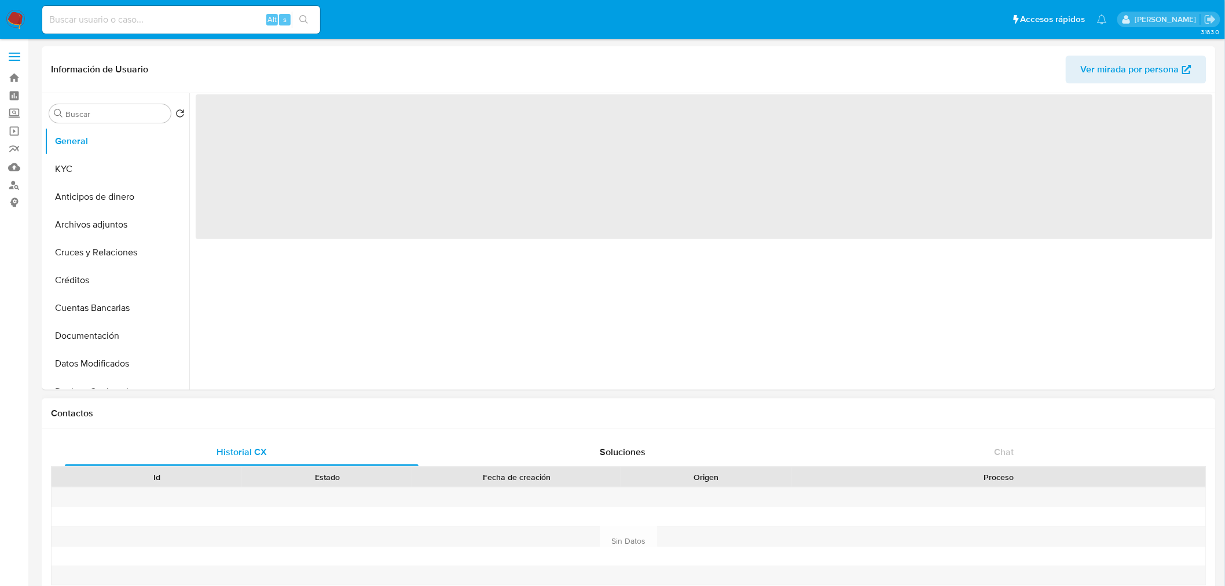
select select "10"
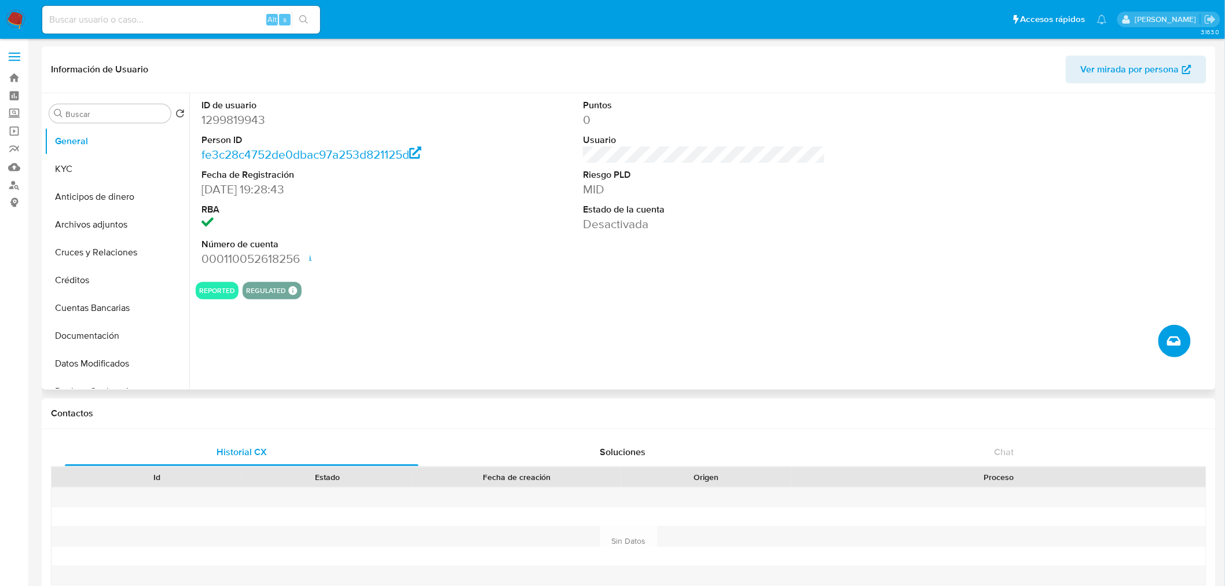
click at [1184, 342] on button "Crear caso manual" at bounding box center [1174, 341] width 32 height 32
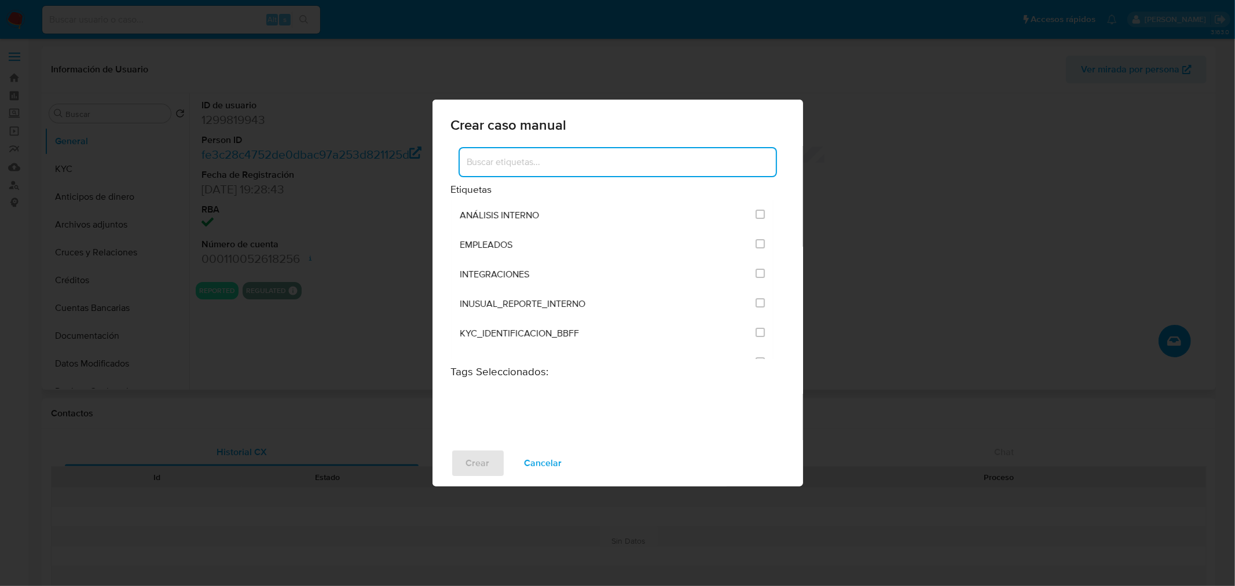
click at [588, 164] on input at bounding box center [618, 162] width 316 height 15
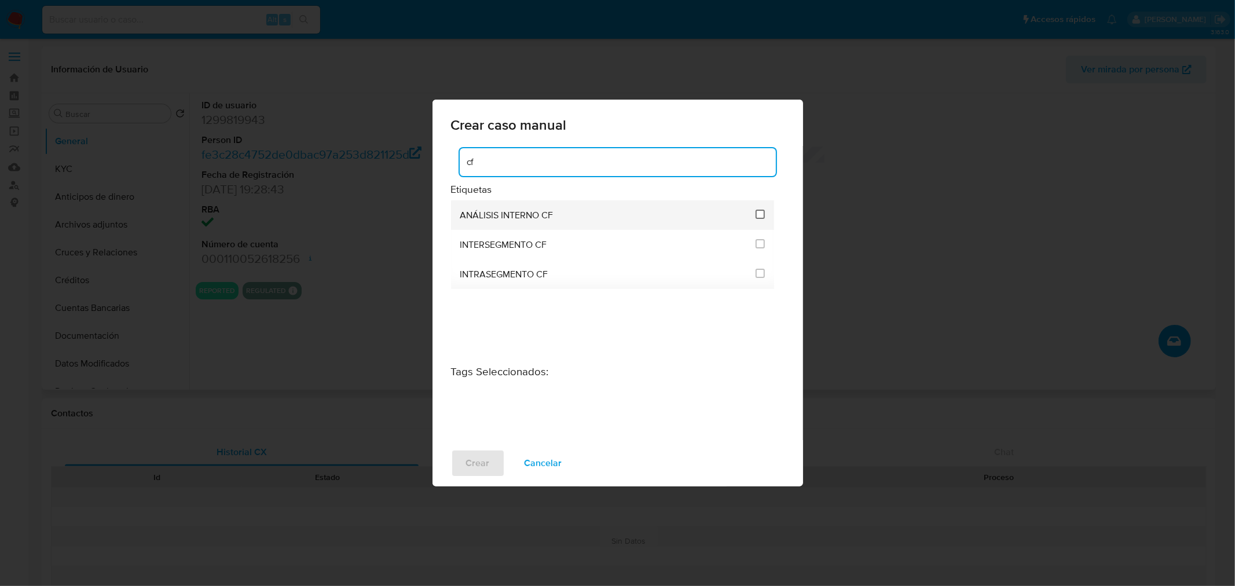
type input "cf"
click at [759, 212] on input "3262" at bounding box center [759, 214] width 9 height 9
checkbox input "true"
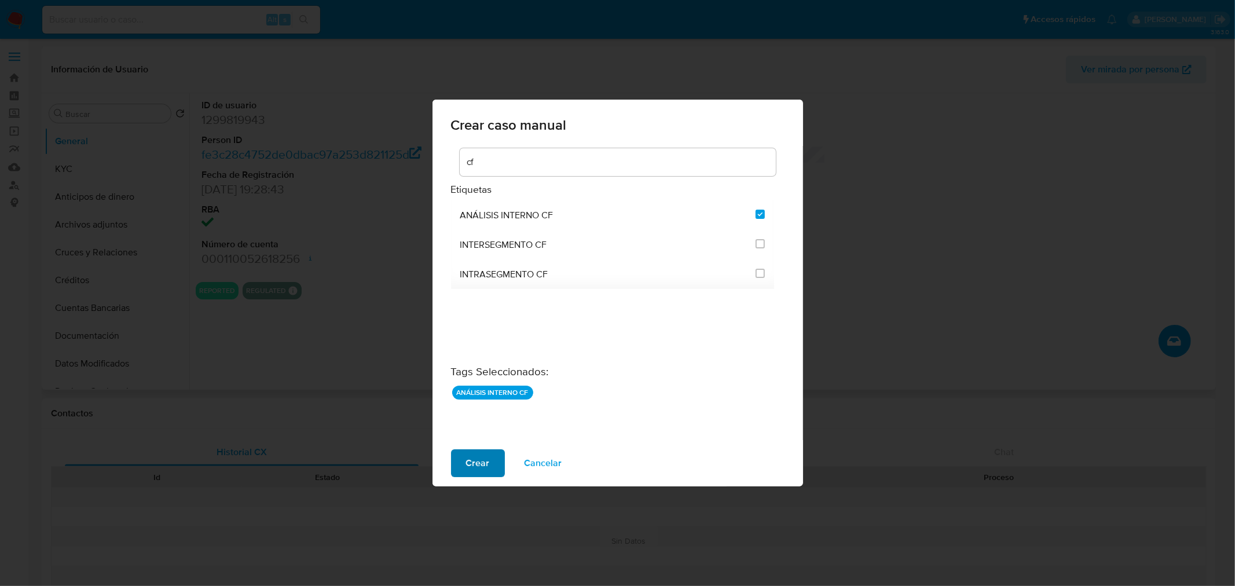
click at [484, 461] on span "Crear" at bounding box center [478, 462] width 24 height 25
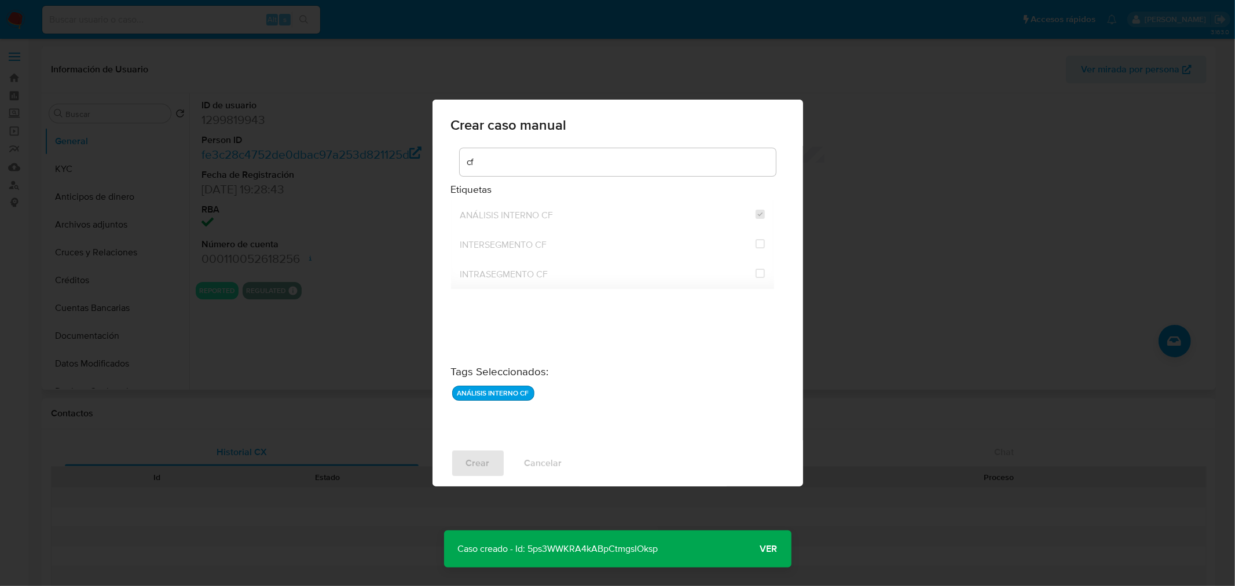
click at [776, 549] on span "Ver" at bounding box center [768, 549] width 17 height 0
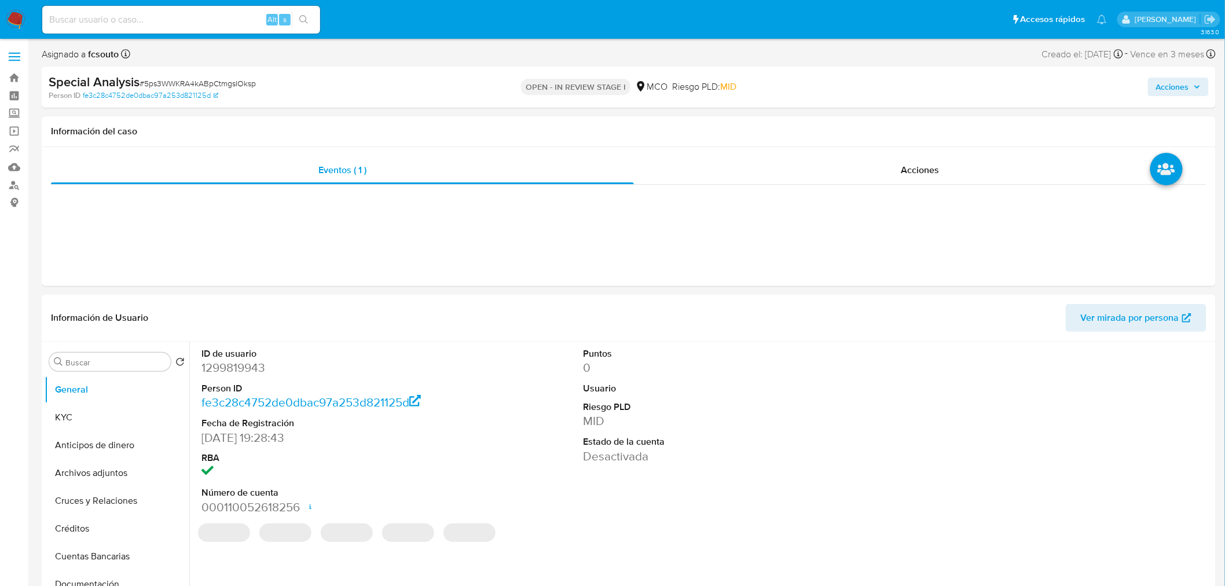
select select "10"
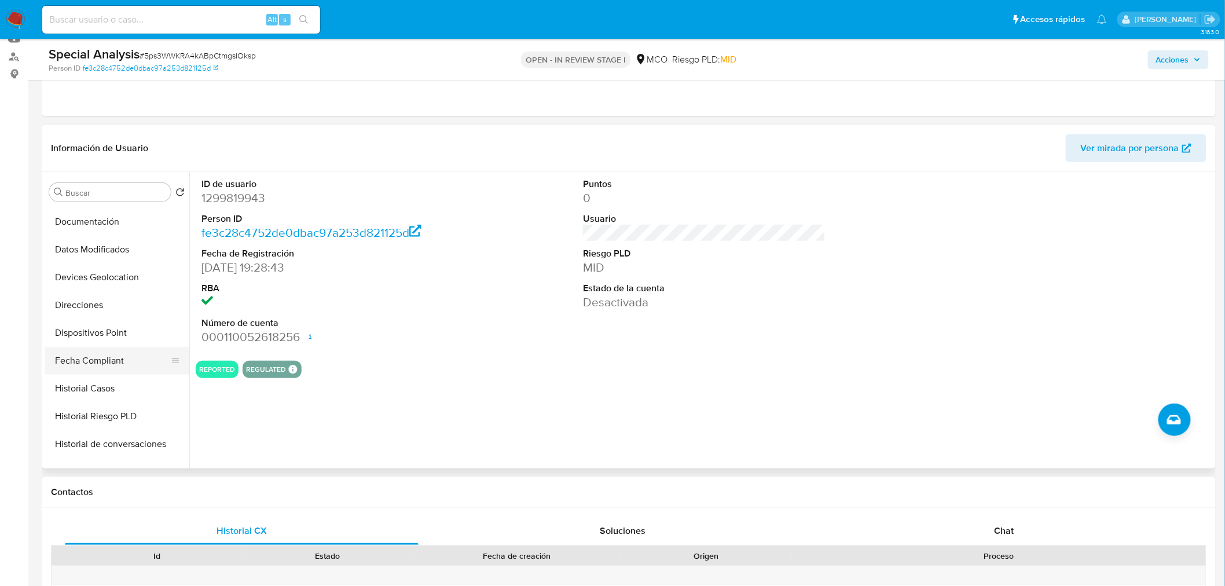
scroll to position [192, 0]
click at [108, 395] on button "Historial Casos" at bounding box center [112, 389] width 135 height 28
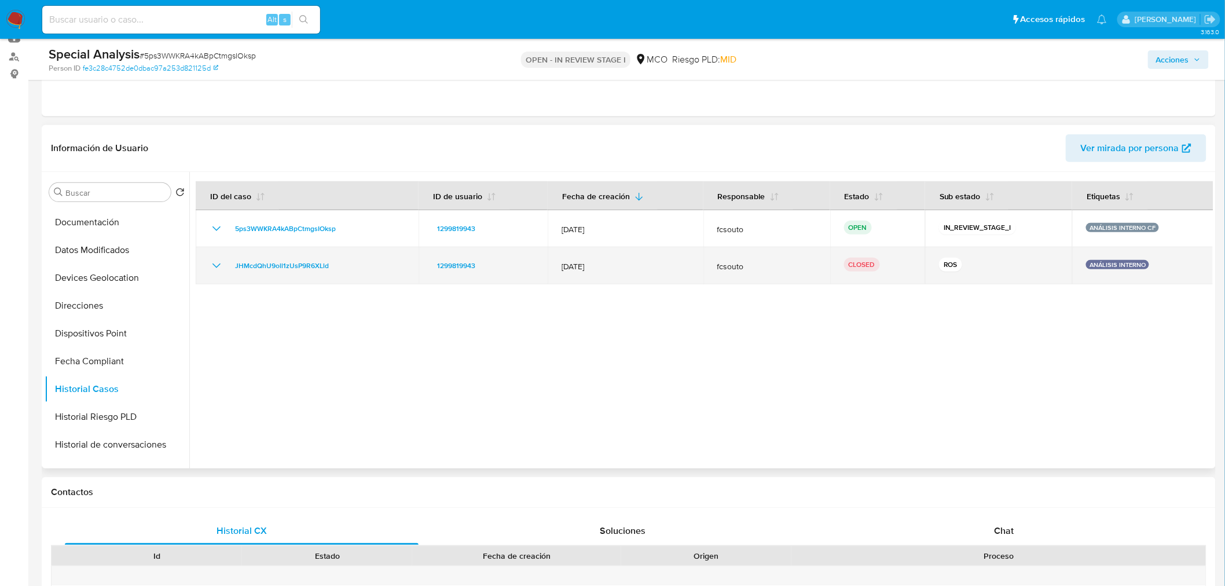
click at [218, 268] on icon "Mostrar/Ocultar" at bounding box center [217, 266] width 14 height 14
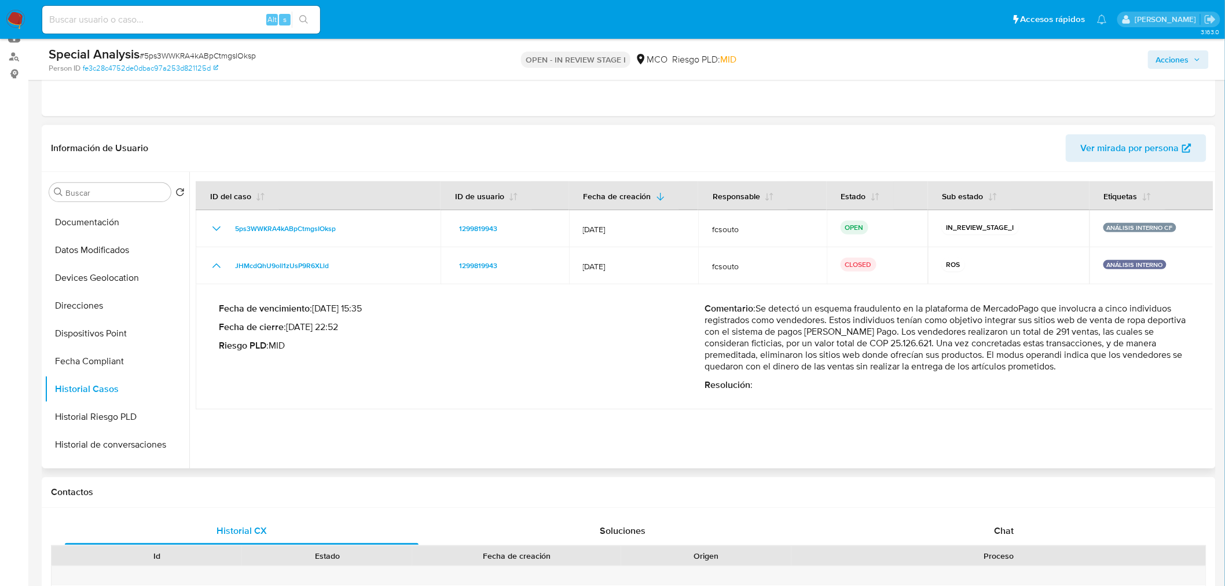
drag, startPoint x: 761, startPoint y: 305, endPoint x: 1060, endPoint y: 366, distance: 305.9
click at [1060, 366] on p "Comentario : Se detectó un esquema fraudulento en la plataforma de MercadoPago …" at bounding box center [947, 337] width 486 height 69
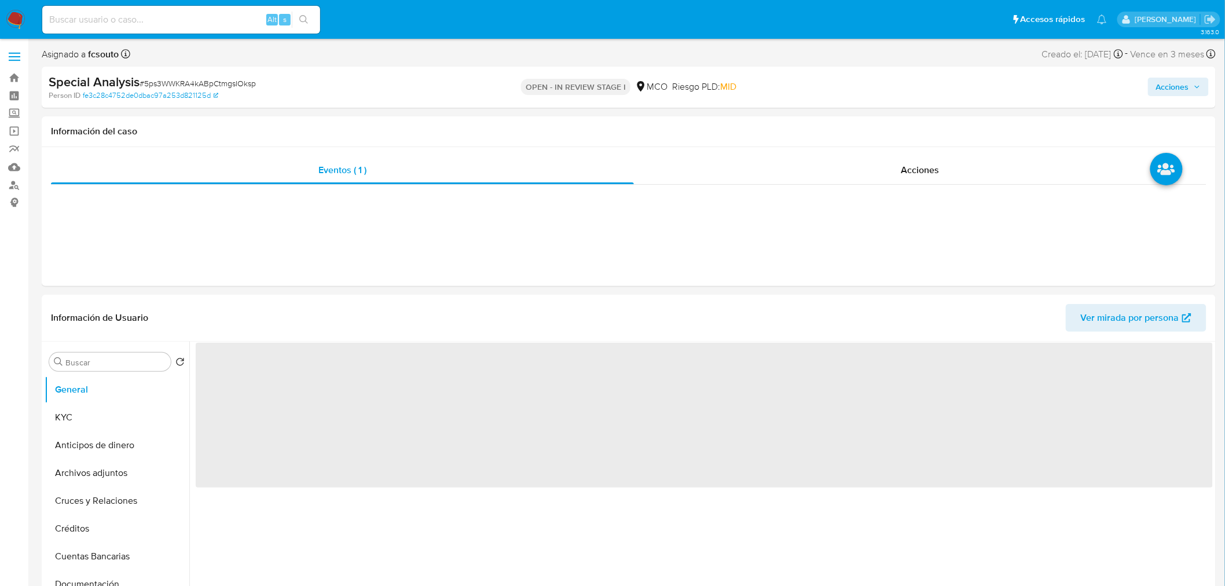
select select "10"
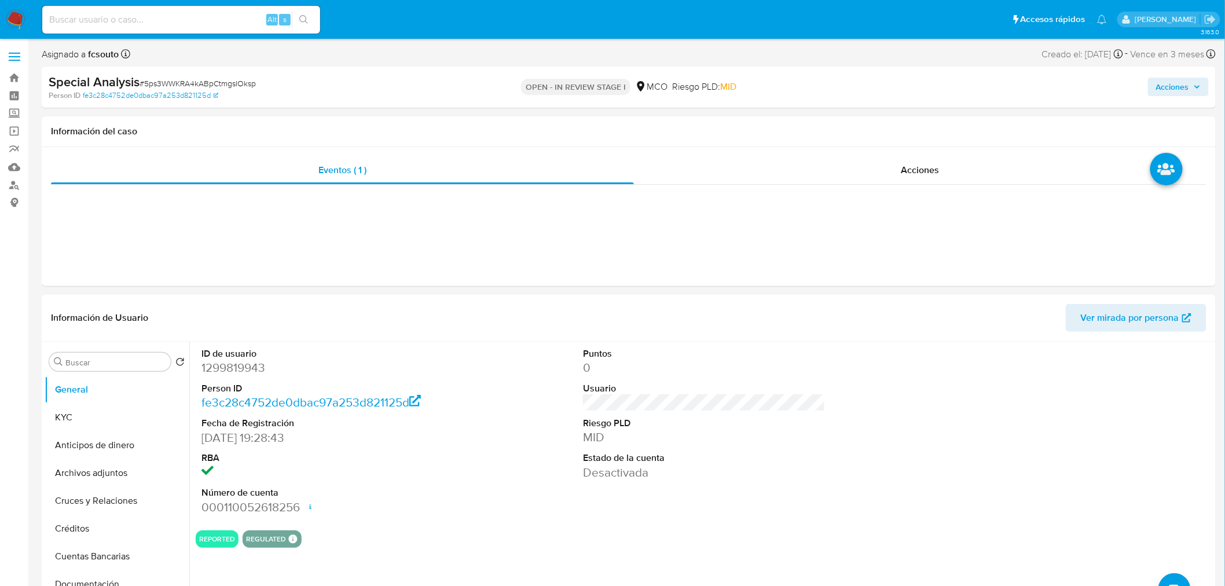
click at [172, 19] on input at bounding box center [181, 19] width 278 height 15
paste input "2521140657"
type input "2521140657"
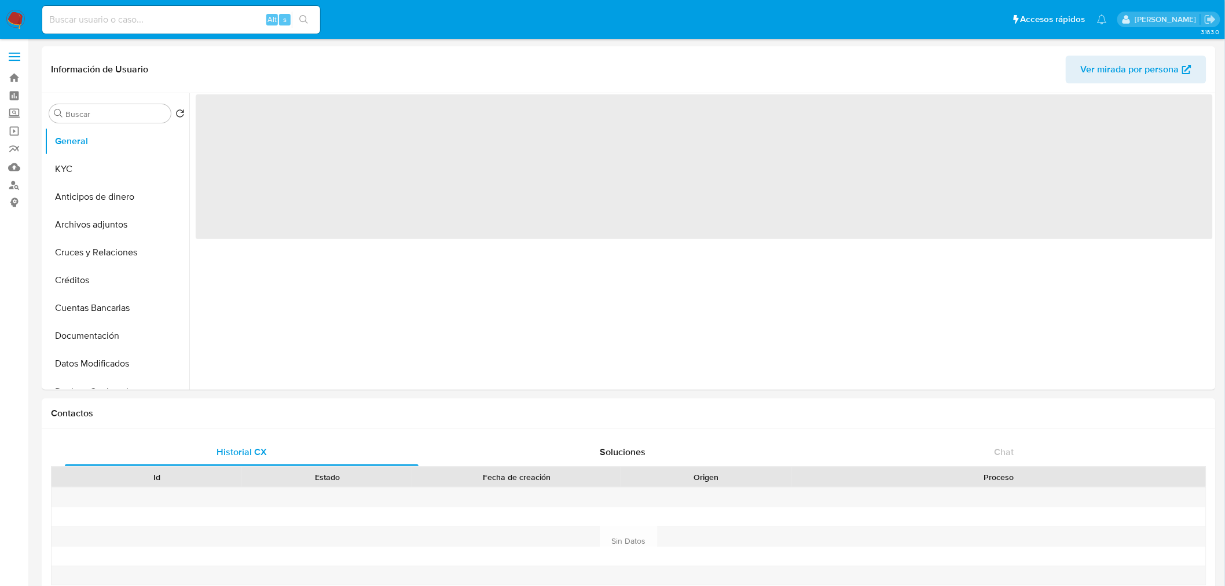
select select "10"
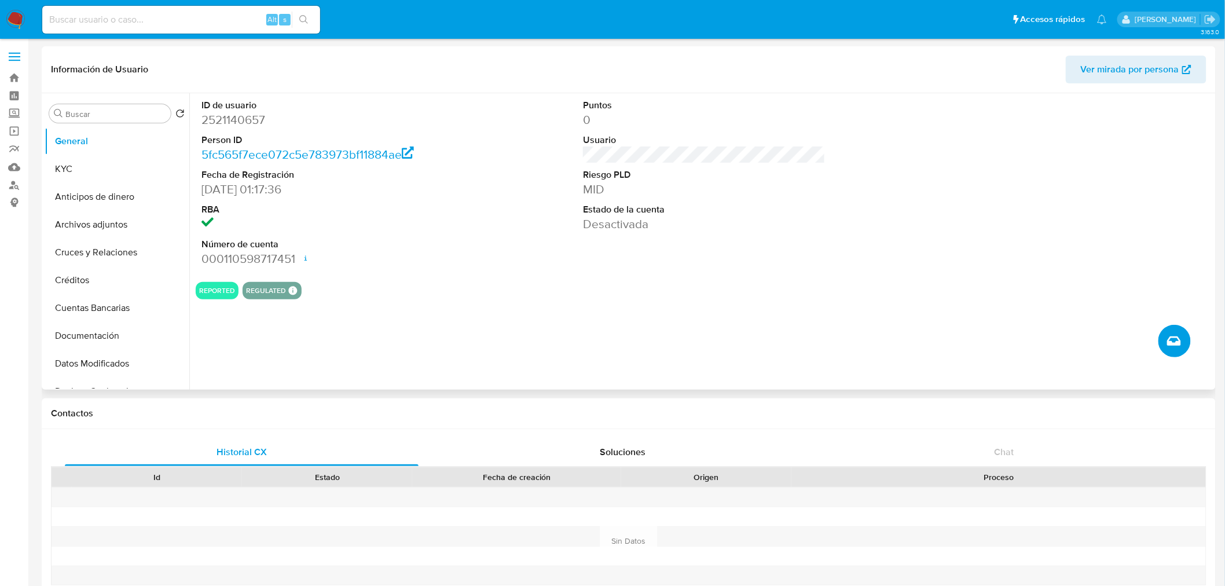
click at [1176, 348] on button "Crear caso manual" at bounding box center [1174, 341] width 32 height 32
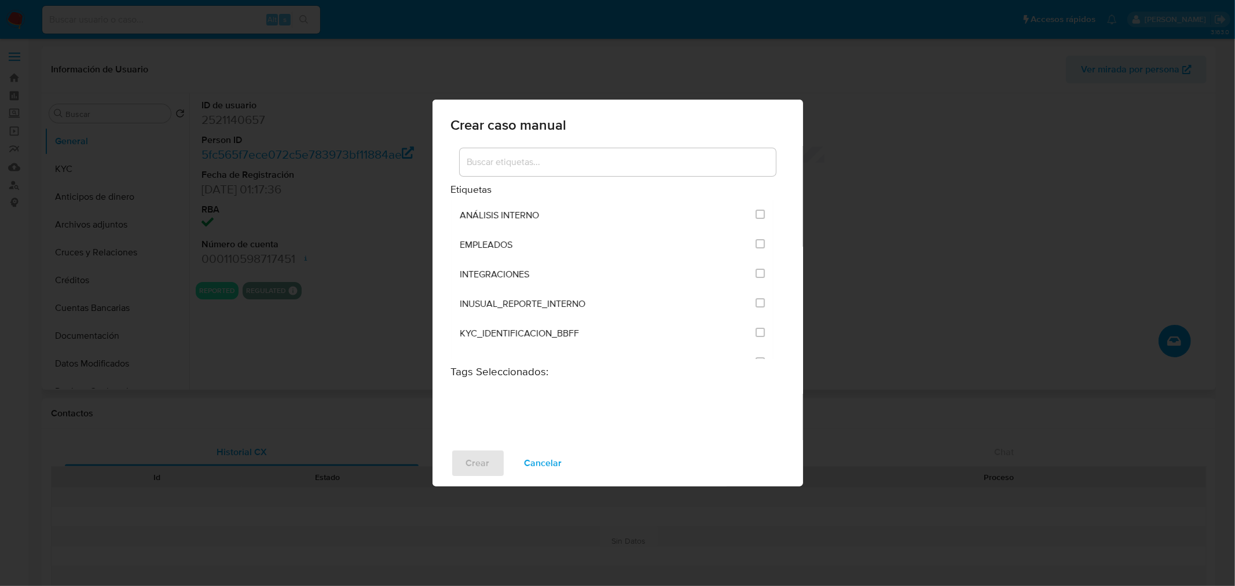
click at [640, 162] on input at bounding box center [618, 162] width 316 height 15
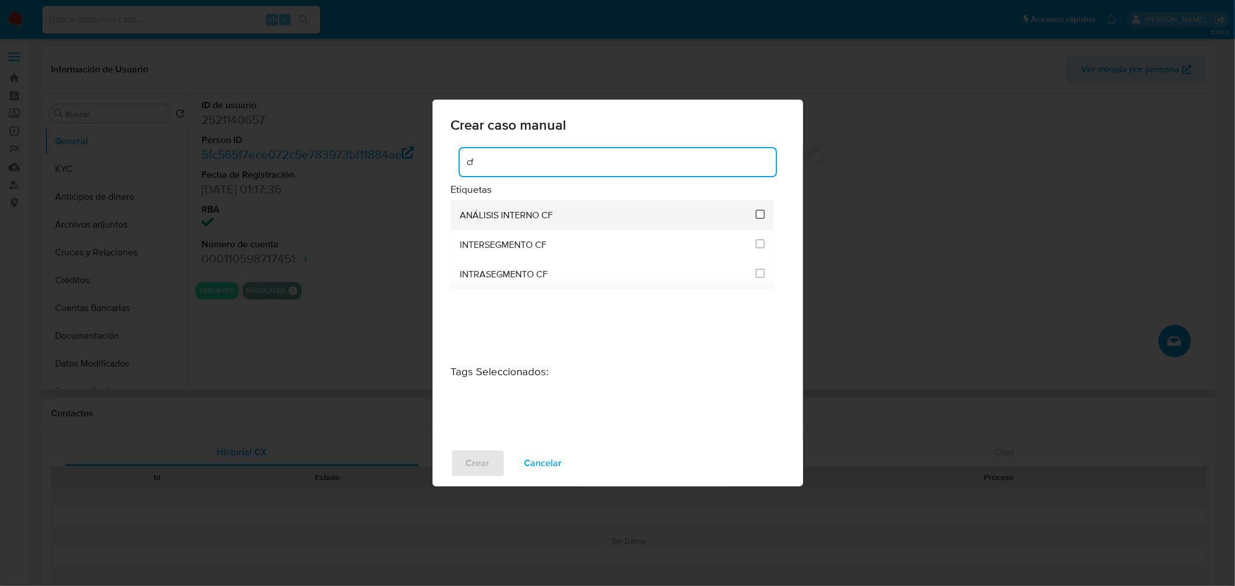
type input "cf"
click at [759, 215] on input "3262" at bounding box center [759, 214] width 9 height 9
checkbox input "true"
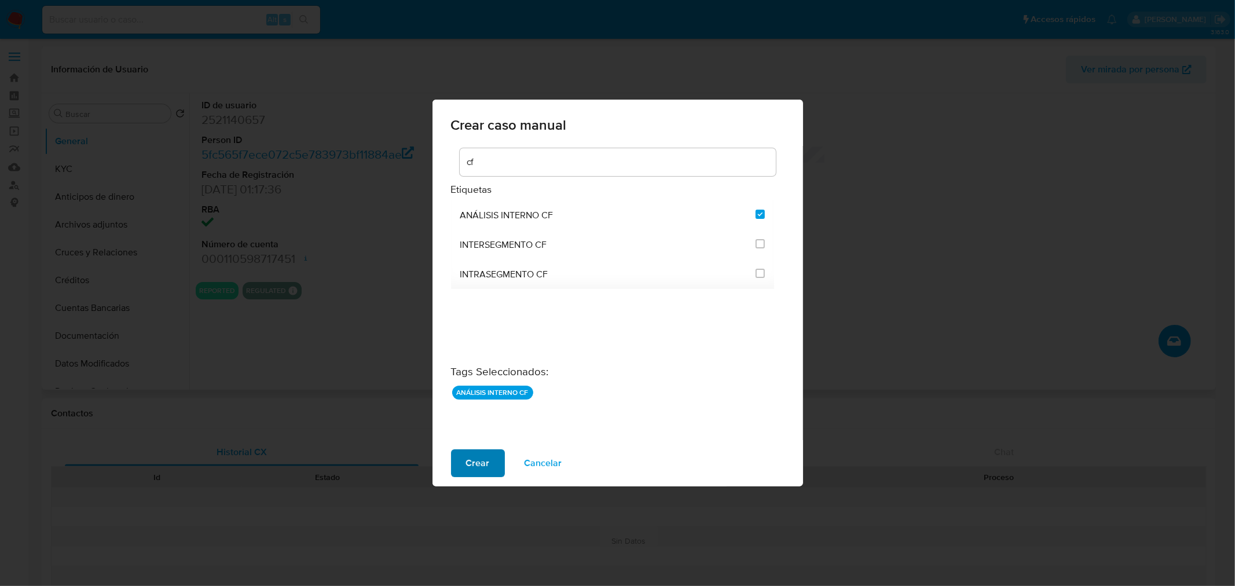
click at [473, 454] on span "Crear" at bounding box center [478, 462] width 24 height 25
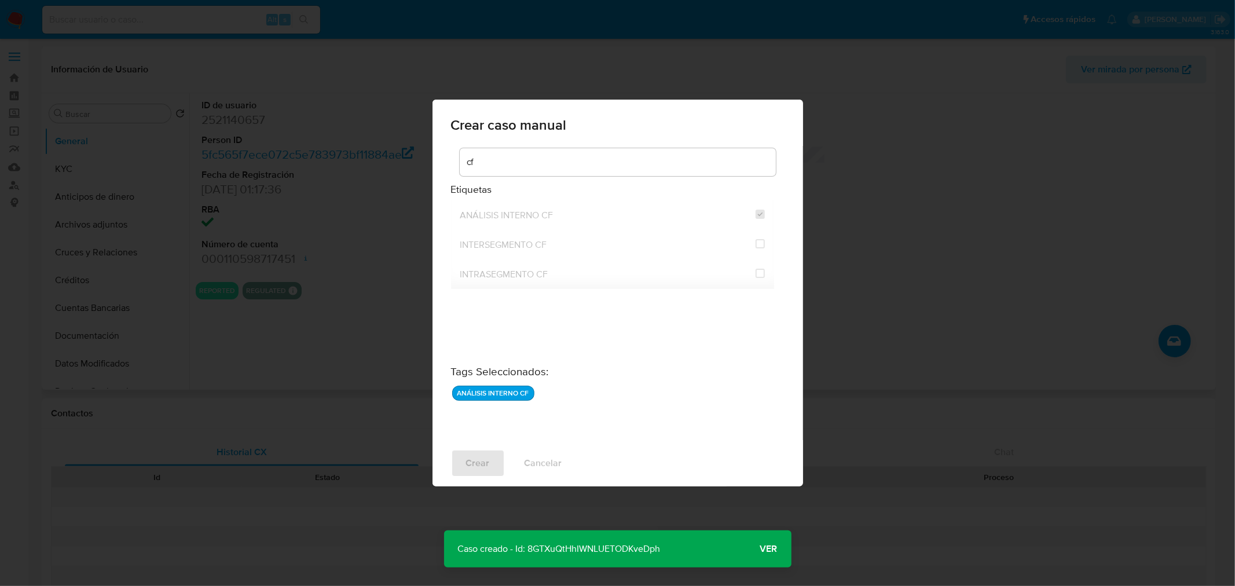
click at [773, 549] on span "Ver" at bounding box center [768, 549] width 17 height 0
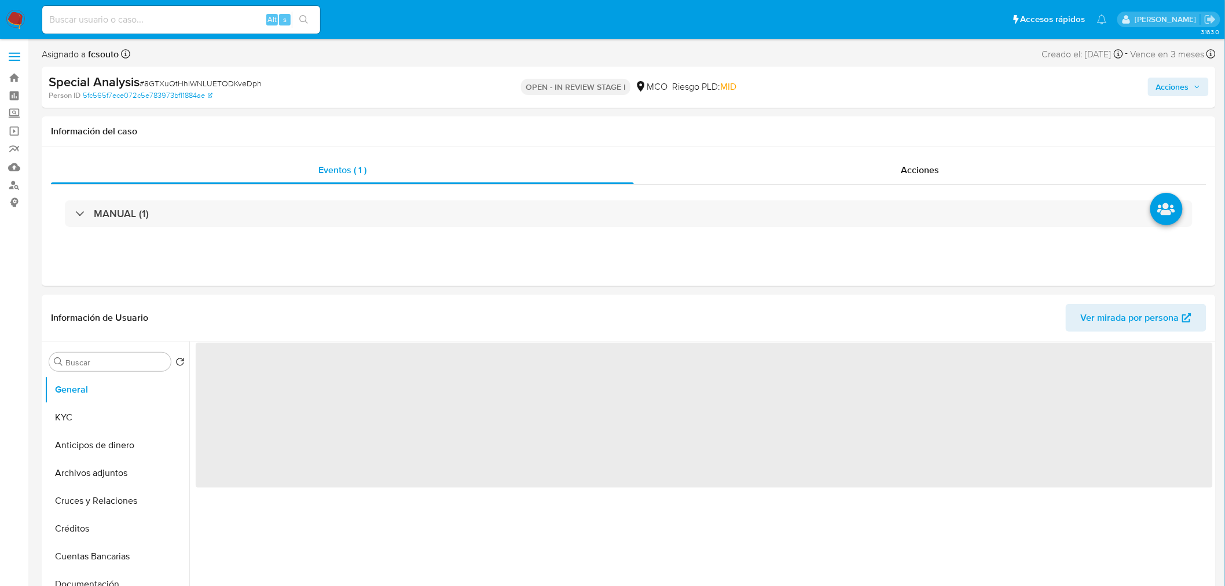
select select "10"
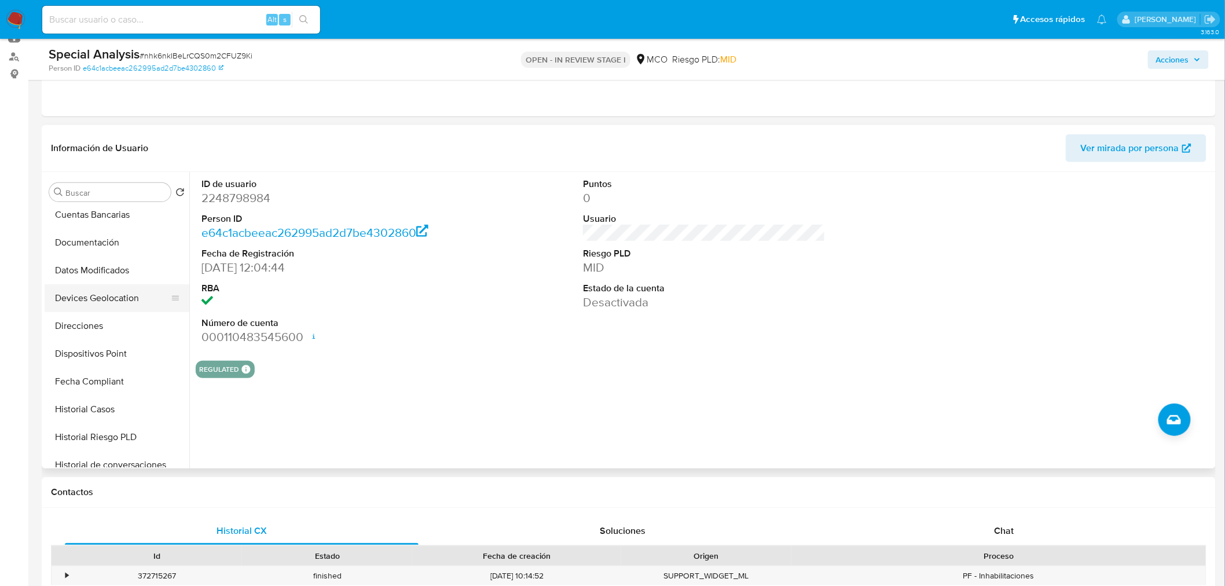
scroll to position [192, 0]
click at [123, 385] on button "Historial Casos" at bounding box center [112, 389] width 135 height 28
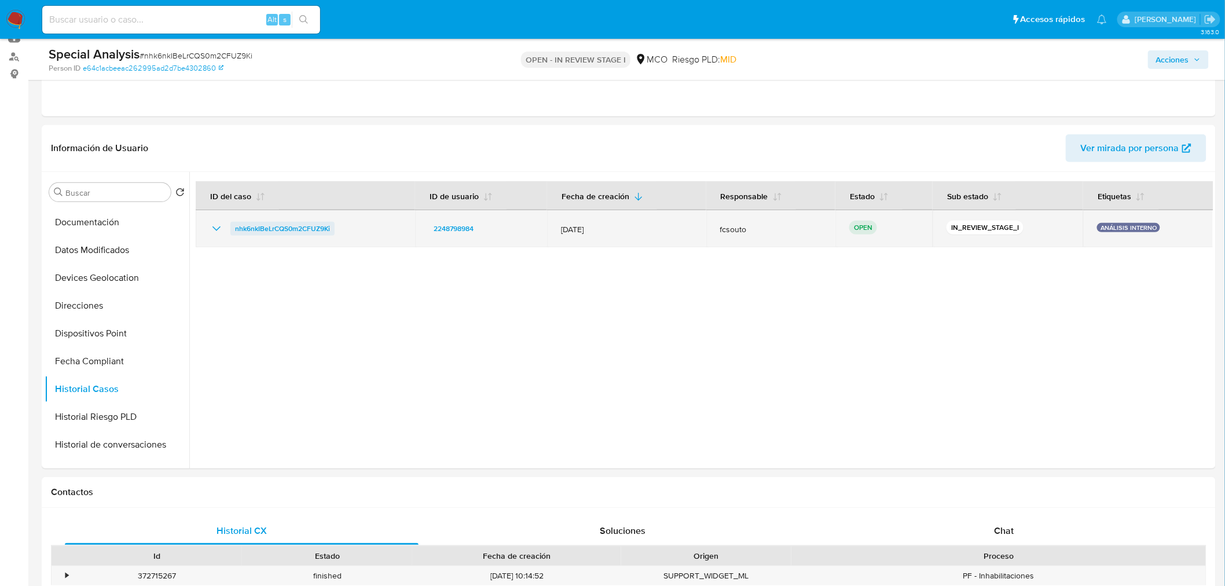
drag, startPoint x: 342, startPoint y: 232, endPoint x: 230, endPoint y: 229, distance: 111.7
click at [230, 229] on div "nhk6nkIBeLrCQS0m2CFUZ9Ki" at bounding box center [306, 229] width 192 height 14
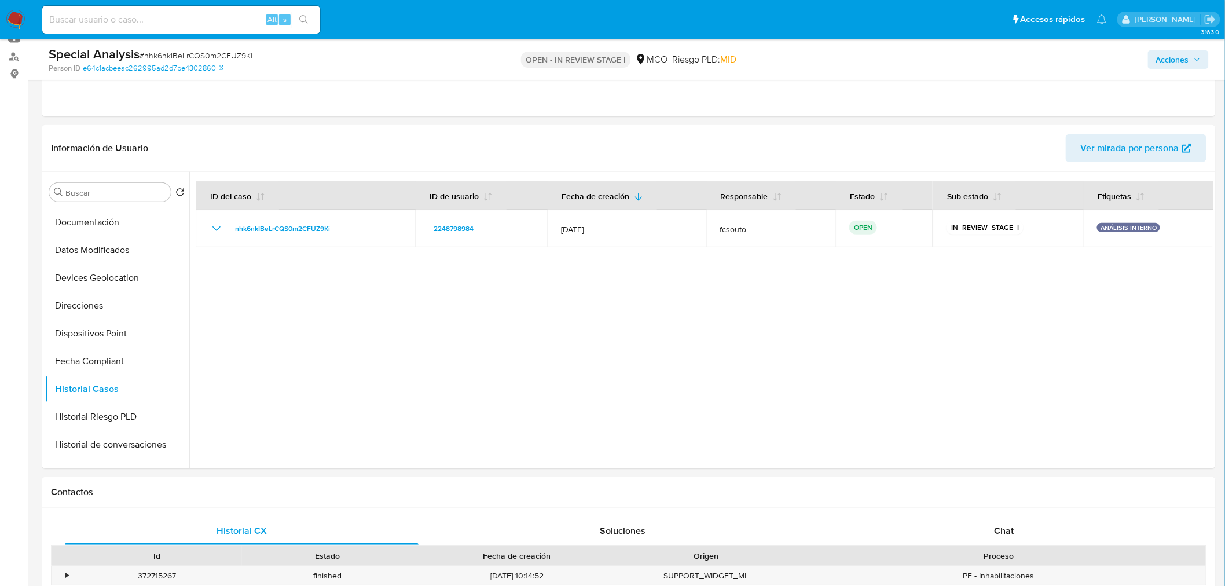
drag, startPoint x: 508, startPoint y: 384, endPoint x: 480, endPoint y: 369, distance: 31.1
click at [508, 384] on div at bounding box center [700, 320] width 1023 height 296
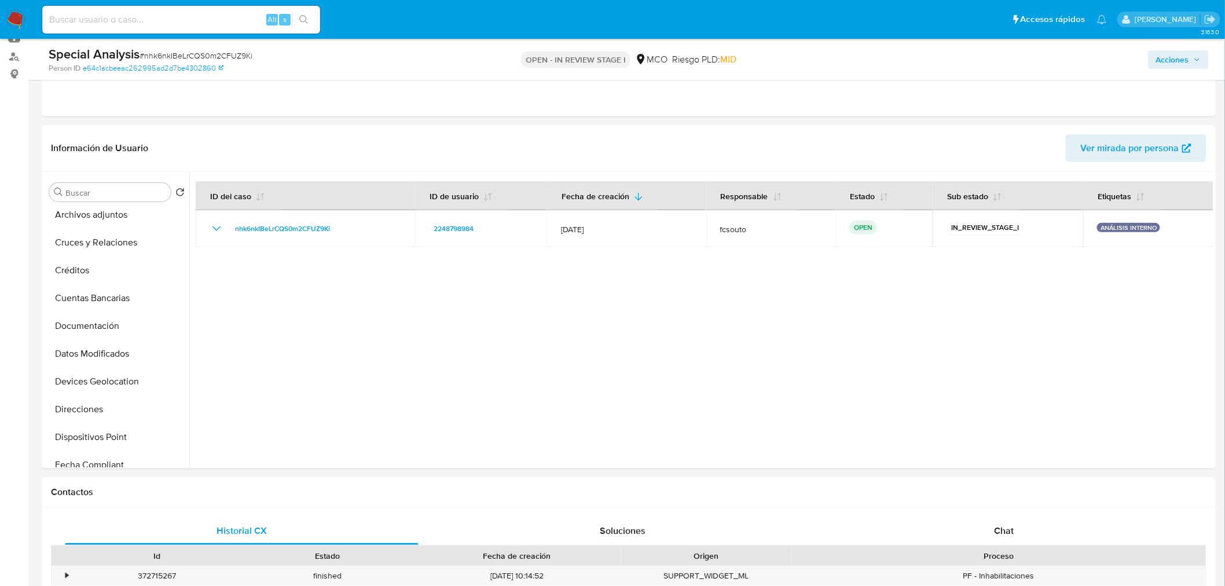
scroll to position [0, 0]
click at [87, 216] on button "General" at bounding box center [112, 220] width 135 height 28
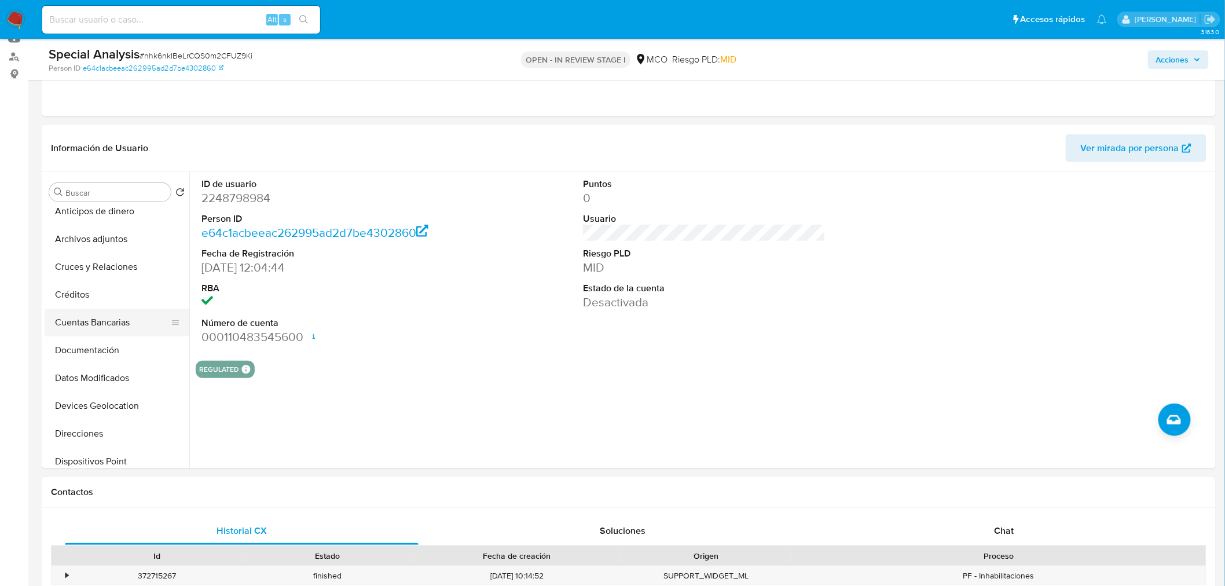
scroll to position [64, 0]
click at [123, 324] on button "Cuentas Bancarias" at bounding box center [112, 323] width 135 height 28
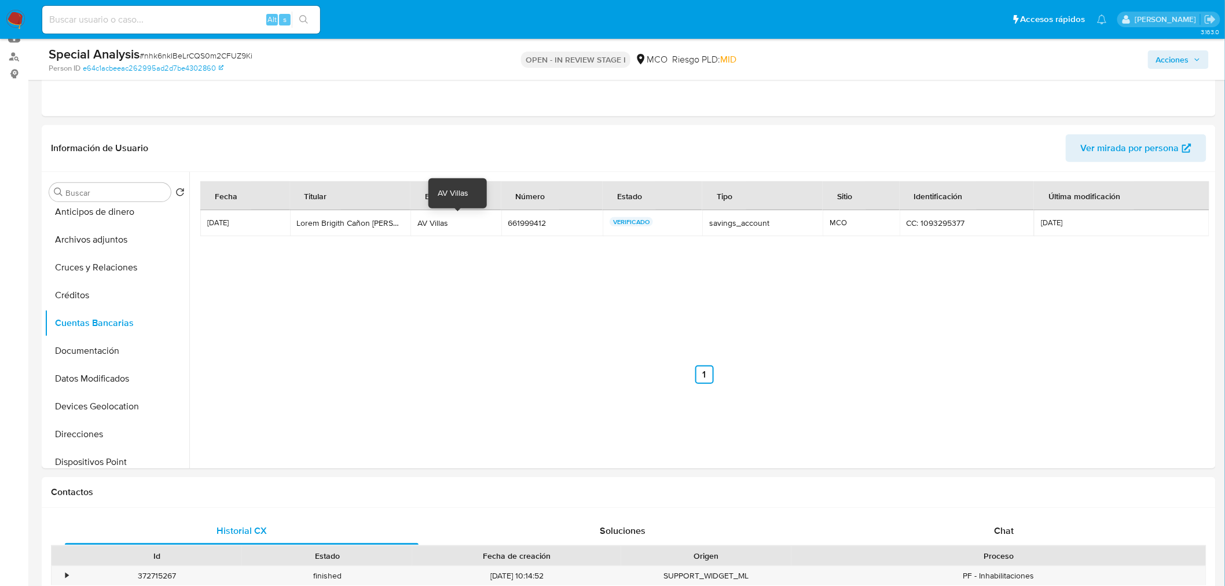
drag, startPoint x: 455, startPoint y: 222, endPoint x: 423, endPoint y: 222, distance: 32.4
click at [423, 222] on div "AV Villas" at bounding box center [455, 223] width 76 height 10
click at [535, 218] on div "661999412" at bounding box center [551, 223] width 87 height 10
click at [189, 20] on input at bounding box center [181, 19] width 278 height 15
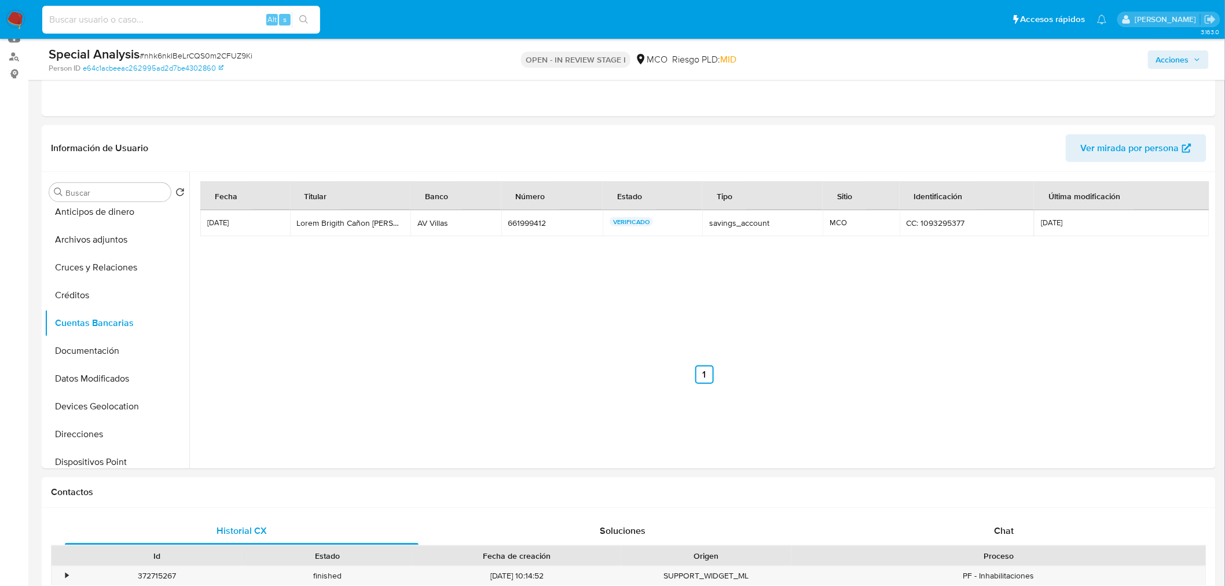
paste input "2303680722"
type input "2303680722"
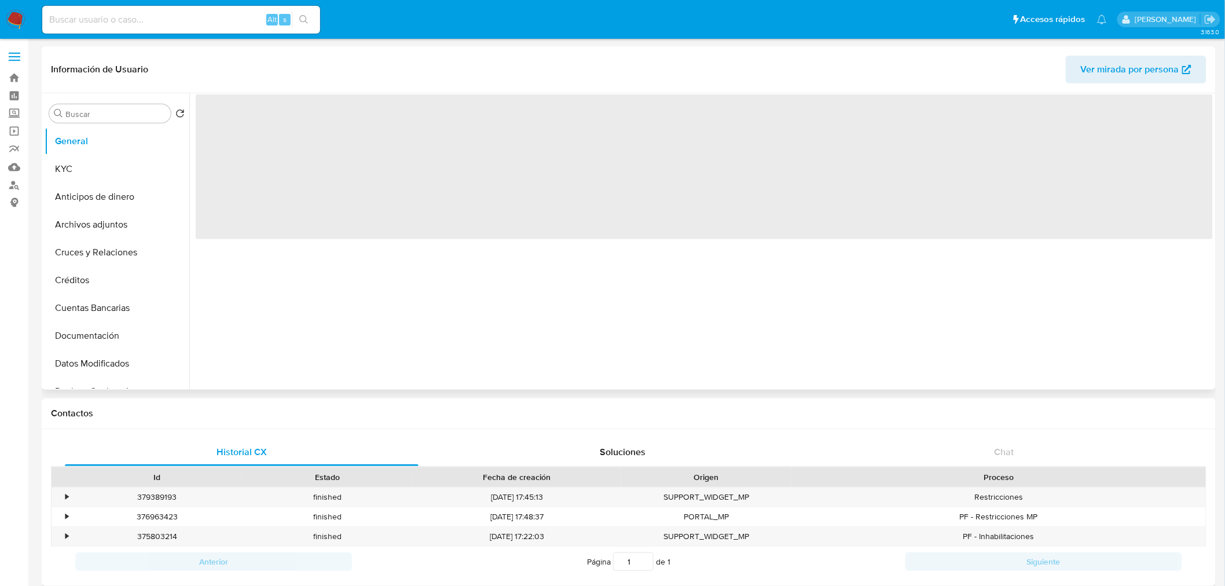
select select "10"
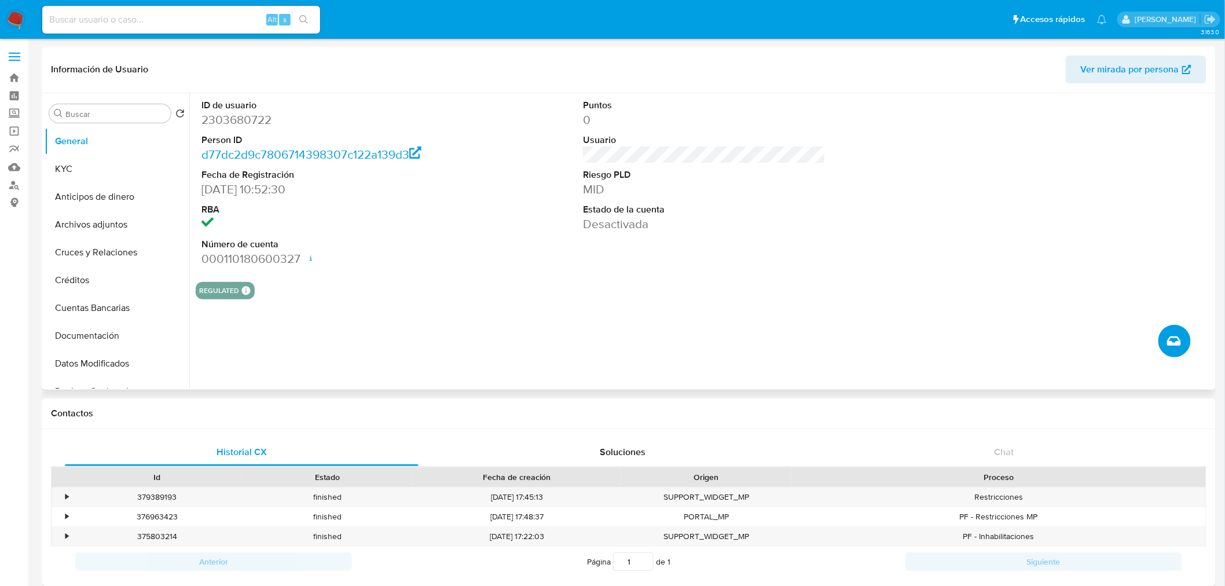
click at [1171, 337] on icon "Crear caso manual" at bounding box center [1174, 340] width 14 height 9
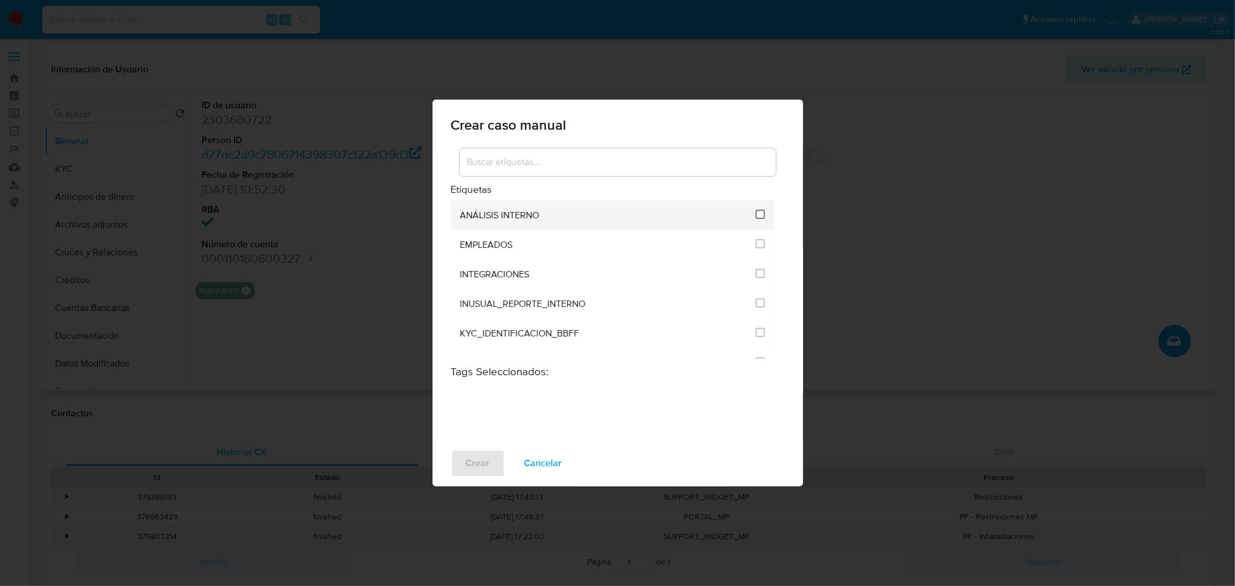
click at [759, 210] on input "1890" at bounding box center [759, 214] width 9 height 9
checkbox input "true"
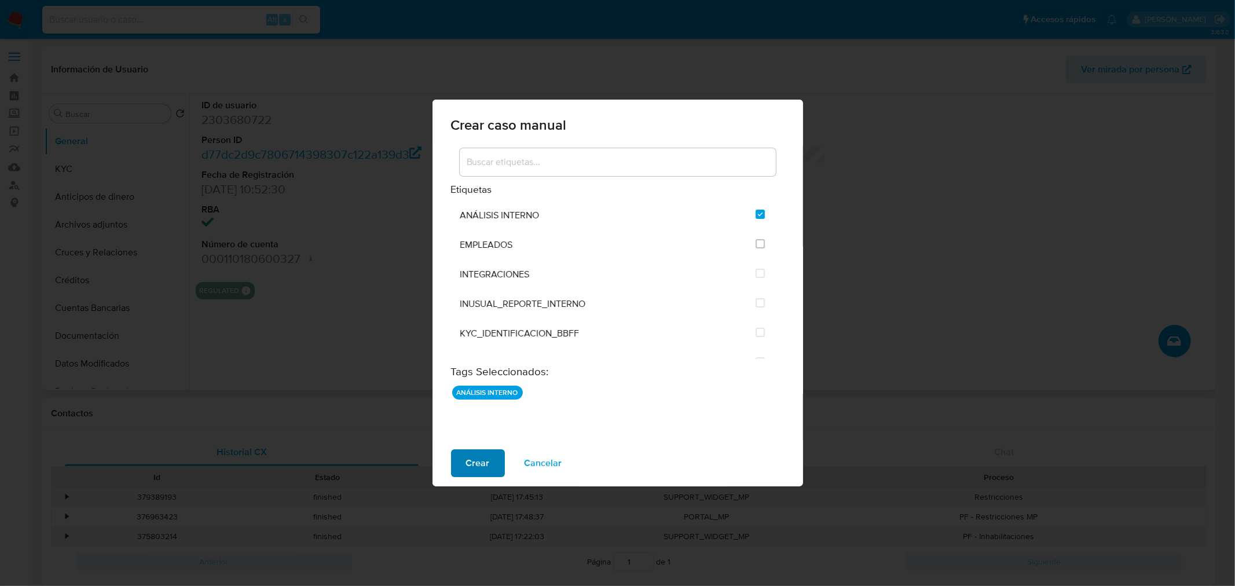
click at [475, 467] on span "Crear" at bounding box center [478, 462] width 24 height 25
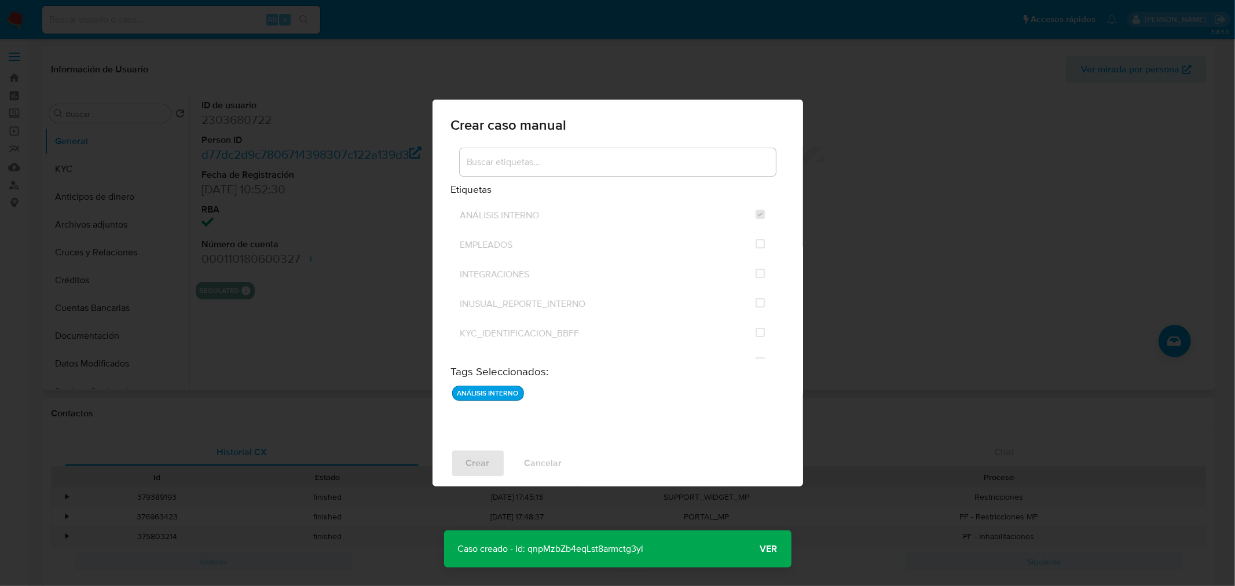
click at [769, 549] on span "Ver" at bounding box center [768, 549] width 17 height 0
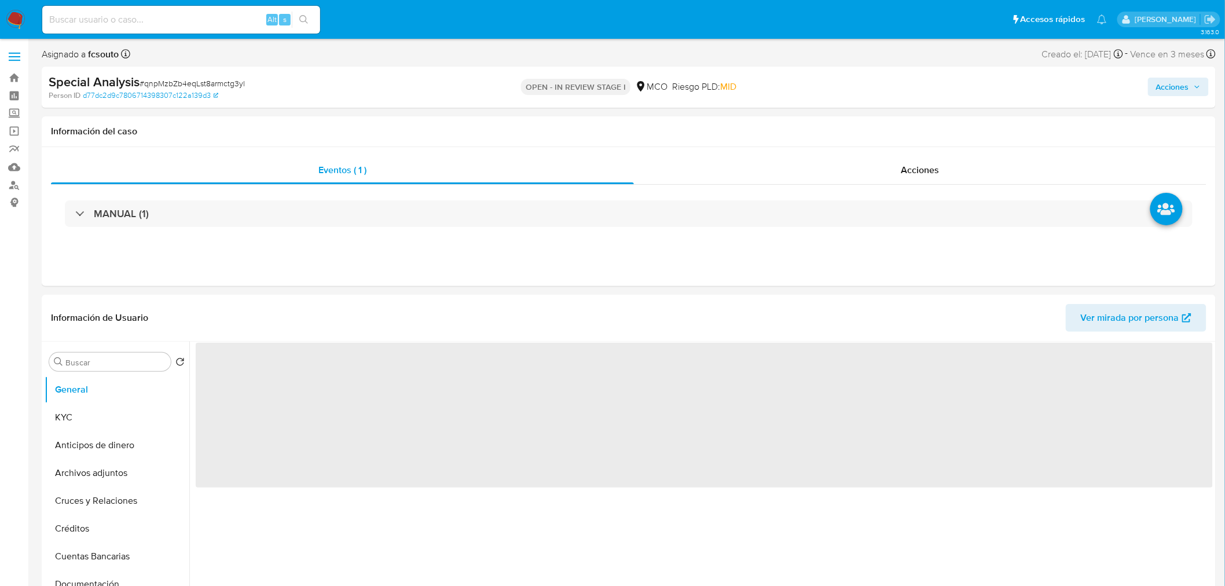
select select "10"
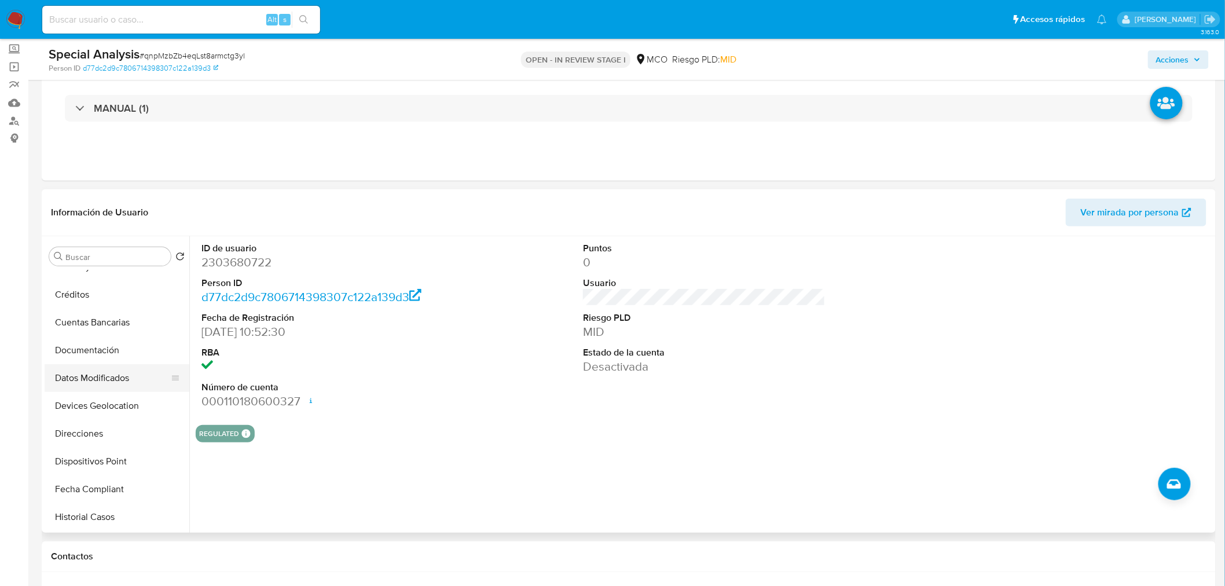
scroll to position [64, 0]
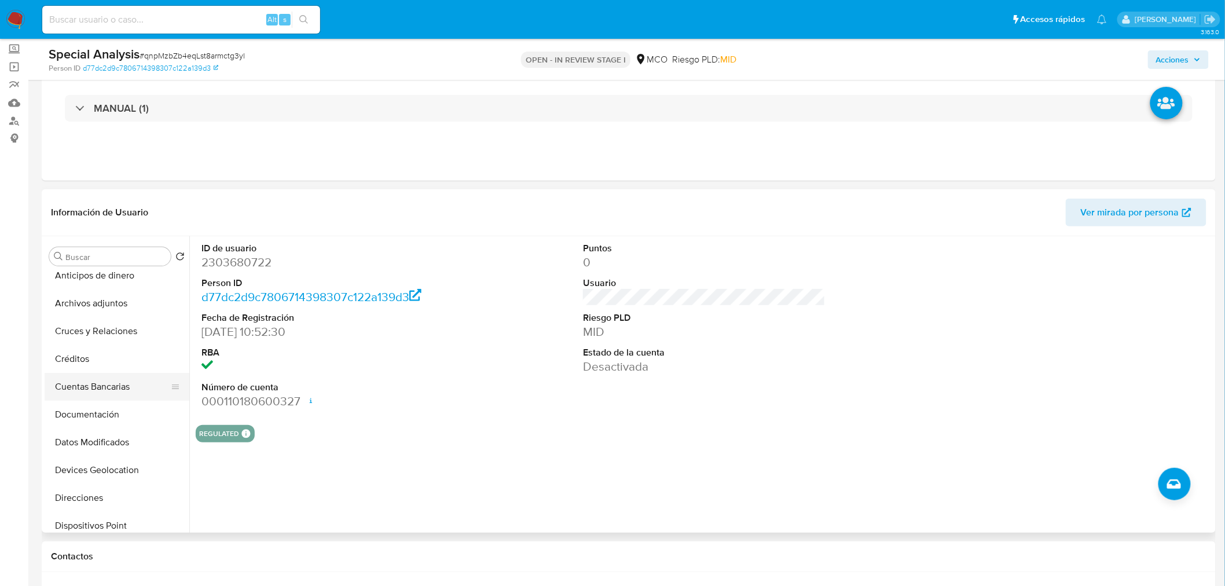
click at [109, 390] on button "Cuentas Bancarias" at bounding box center [112, 387] width 135 height 28
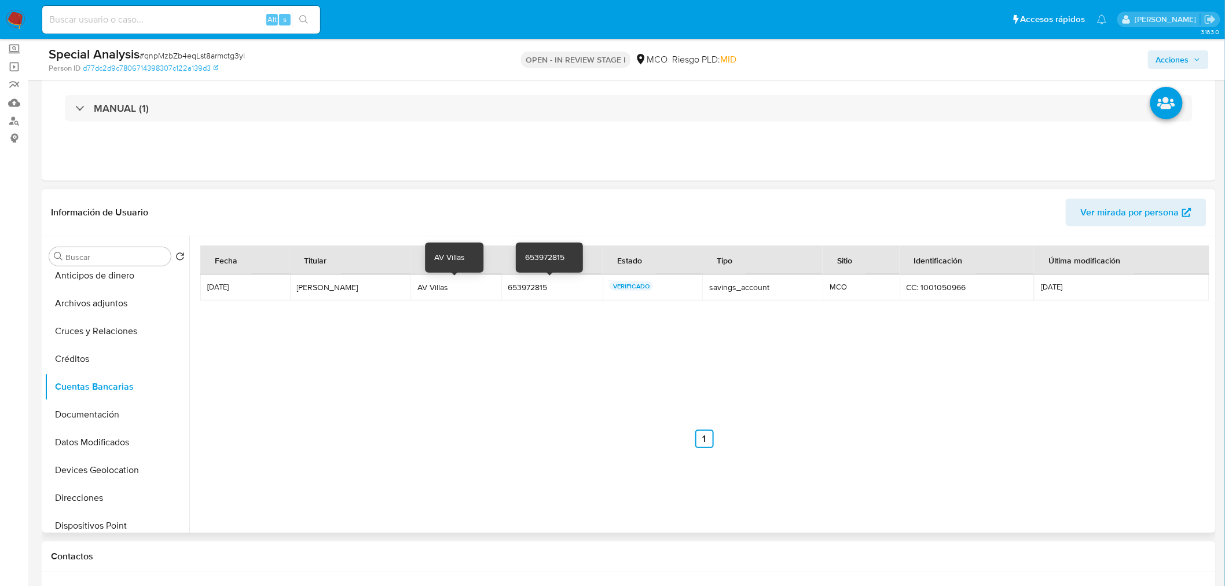
click at [513, 282] on div "653972815" at bounding box center [551, 287] width 87 height 10
click at [516, 288] on div "653972815" at bounding box center [551, 287] width 87 height 10
click at [162, 21] on input at bounding box center [181, 19] width 278 height 15
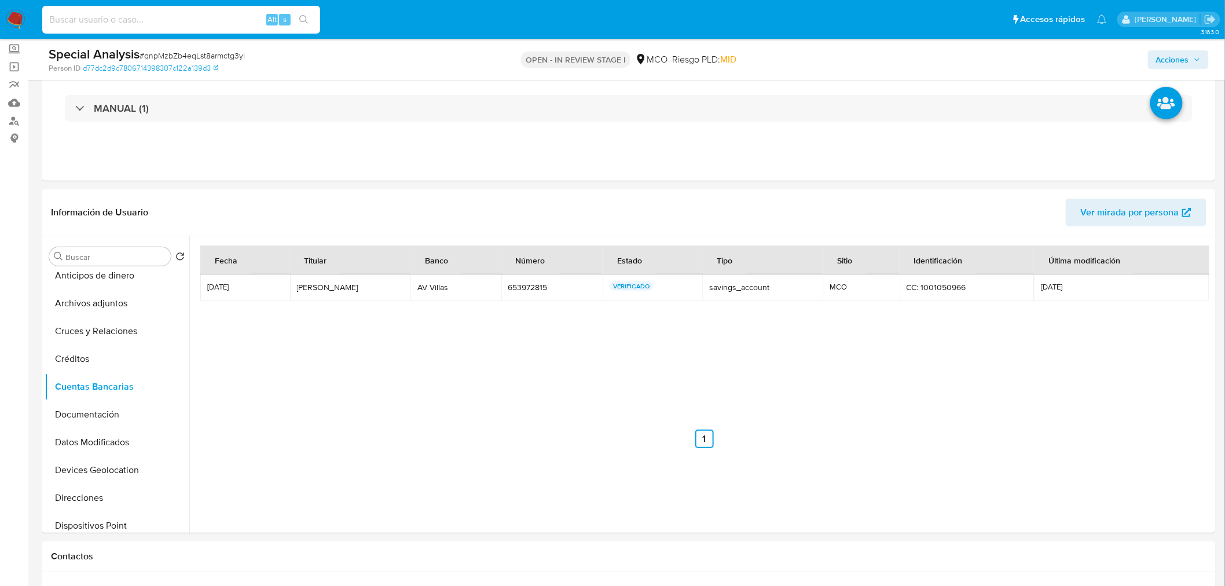
paste input "2607157692"
type input "2607157692"
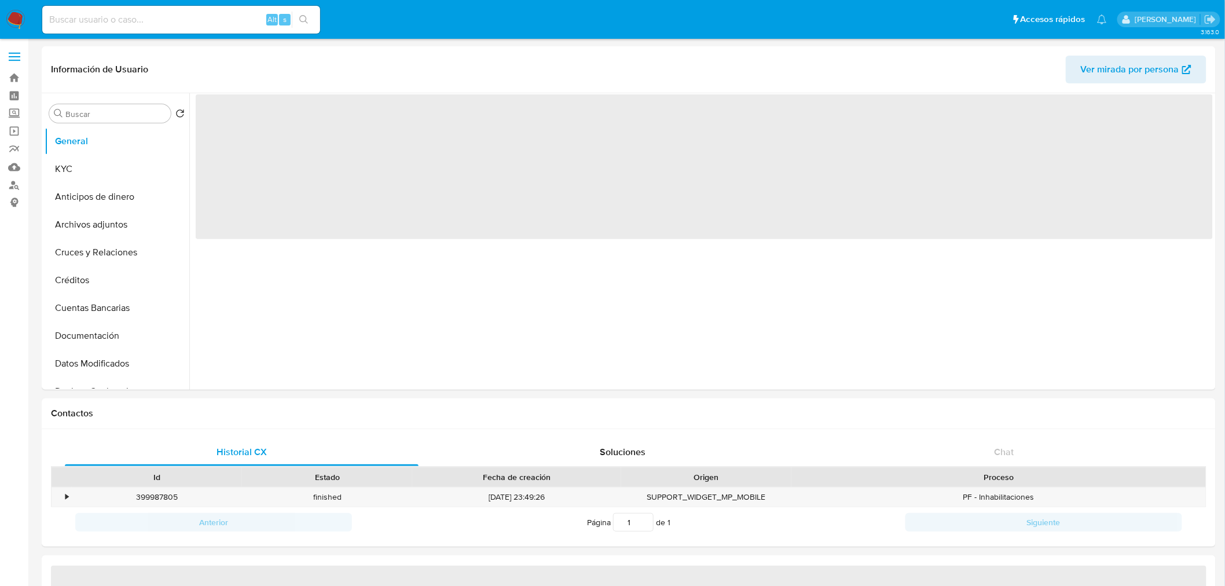
select select "10"
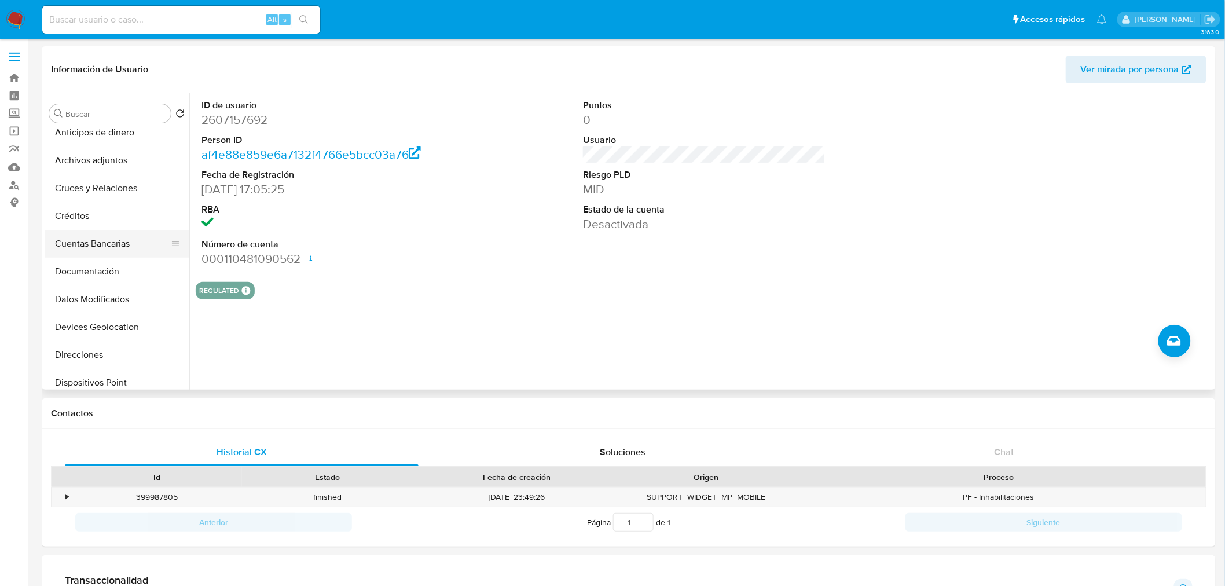
scroll to position [128, 0]
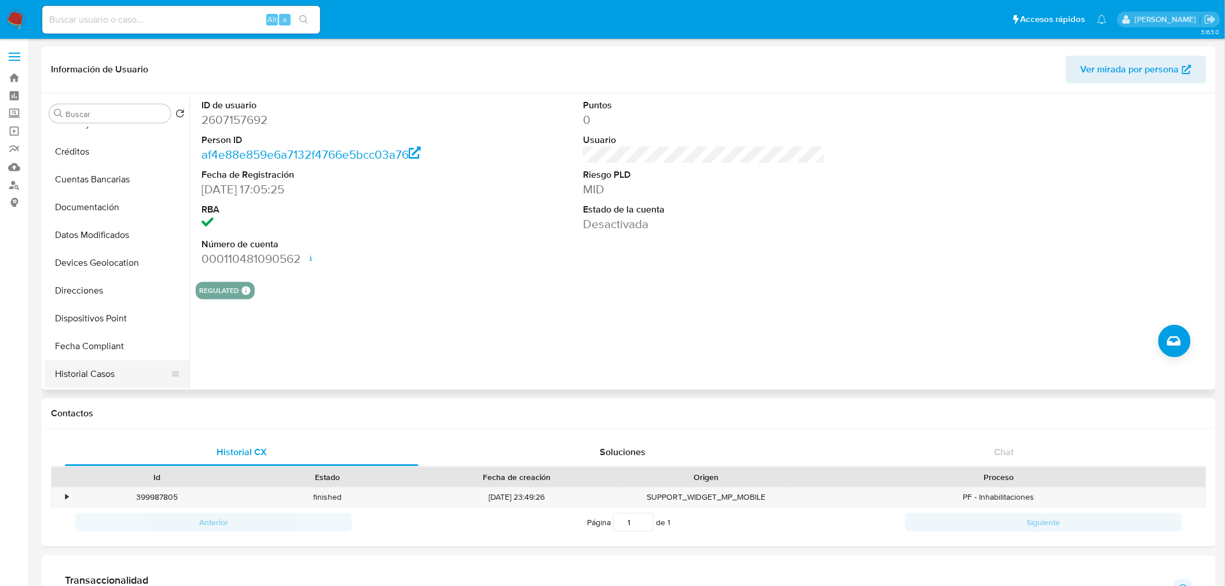
click at [96, 374] on button "Historial Casos" at bounding box center [112, 374] width 135 height 28
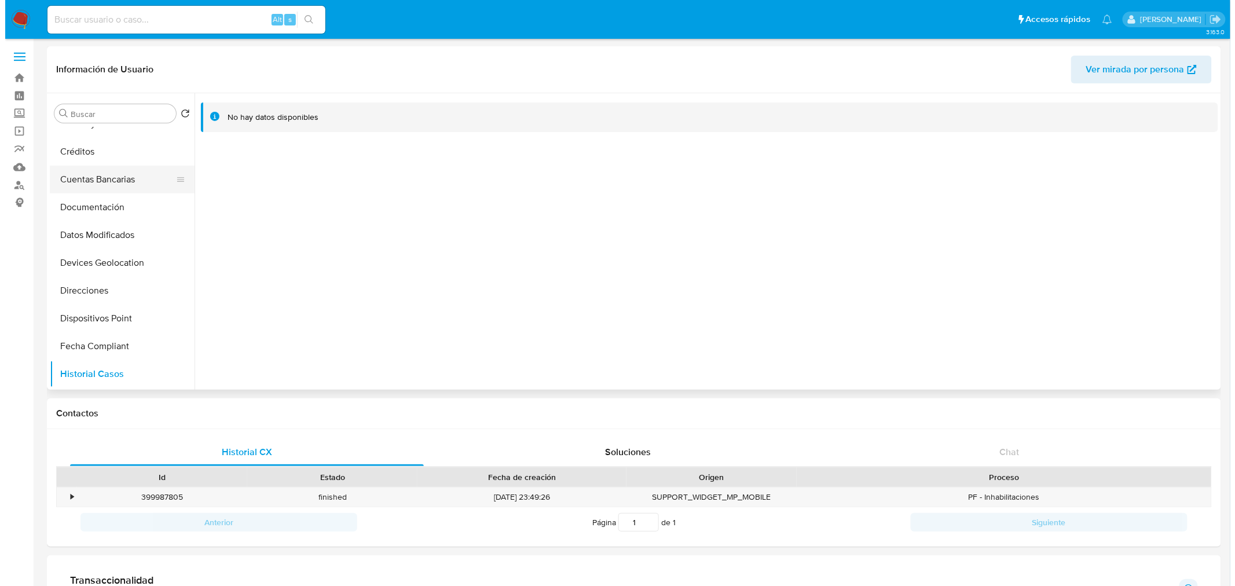
scroll to position [0, 0]
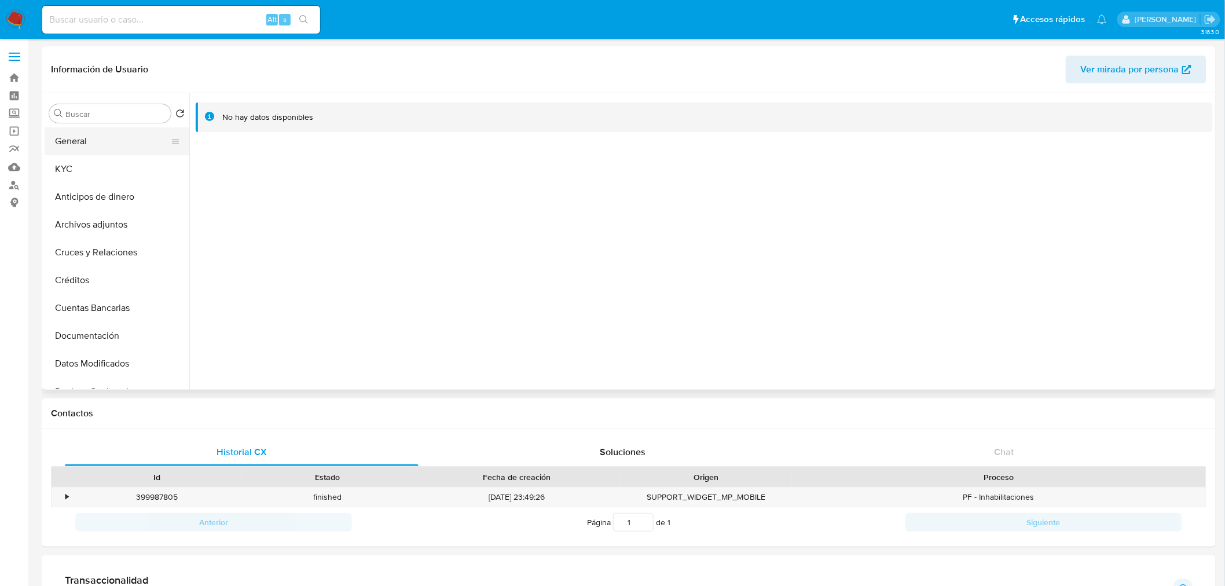
click at [78, 141] on button "General" at bounding box center [112, 141] width 135 height 28
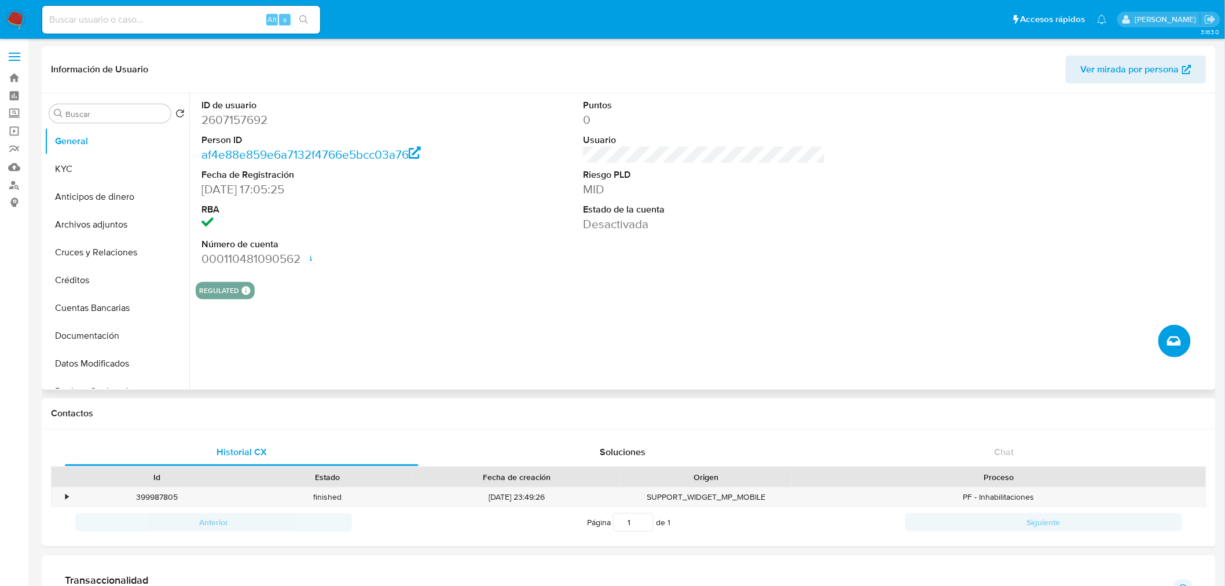
click at [1182, 339] on button "Crear caso manual" at bounding box center [1174, 341] width 32 height 32
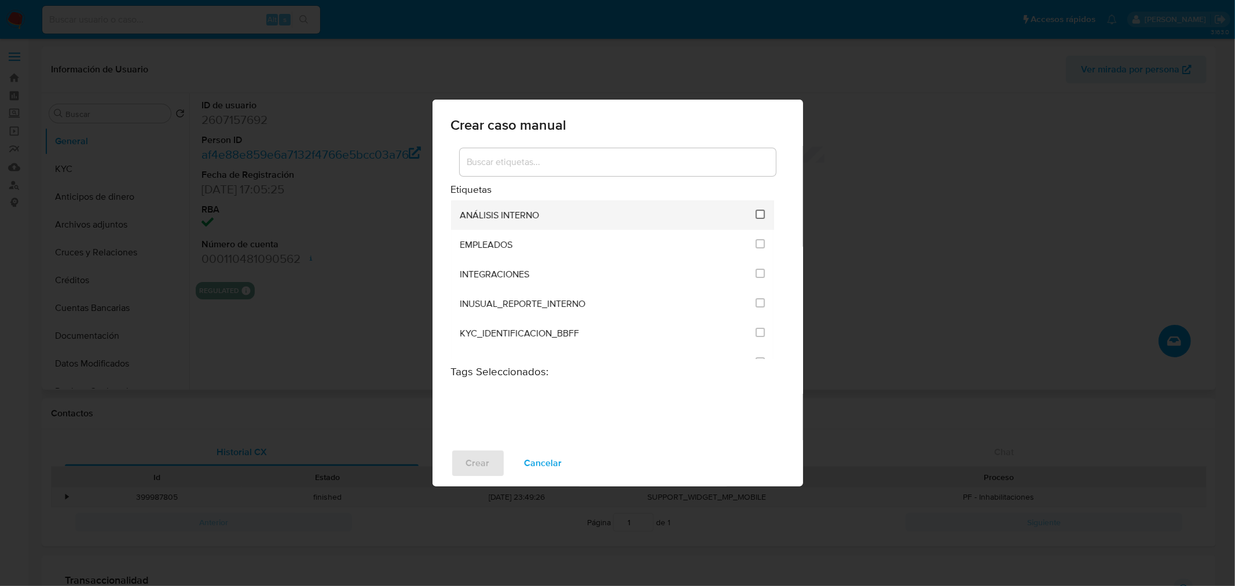
click at [757, 211] on input "1890" at bounding box center [759, 214] width 9 height 9
checkbox input "true"
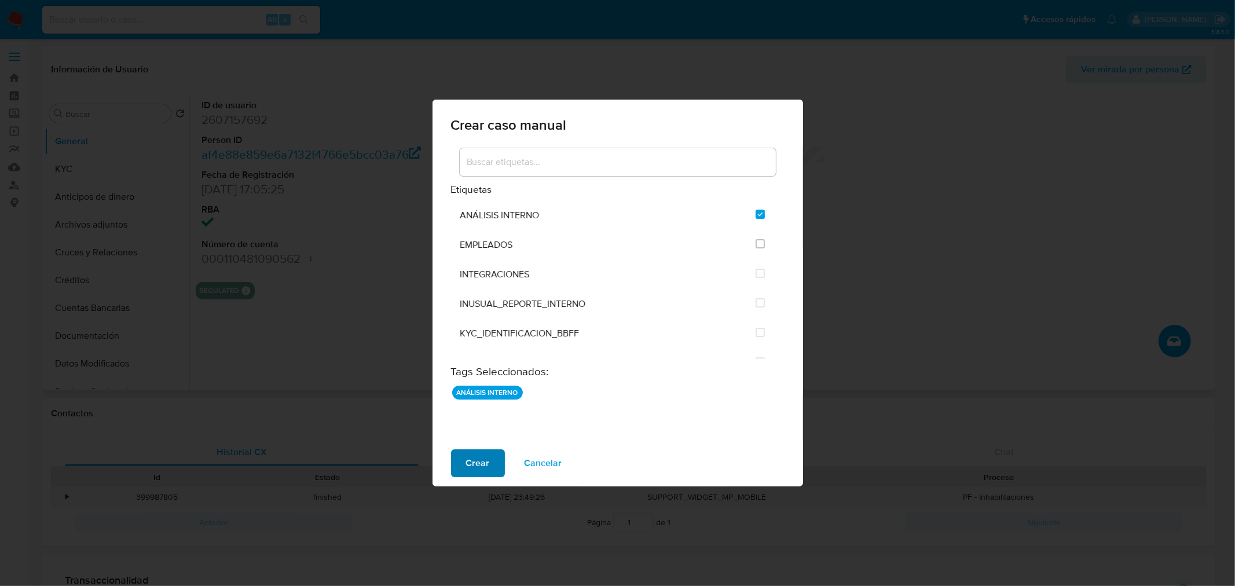
click at [477, 458] on span "Crear" at bounding box center [478, 462] width 24 height 25
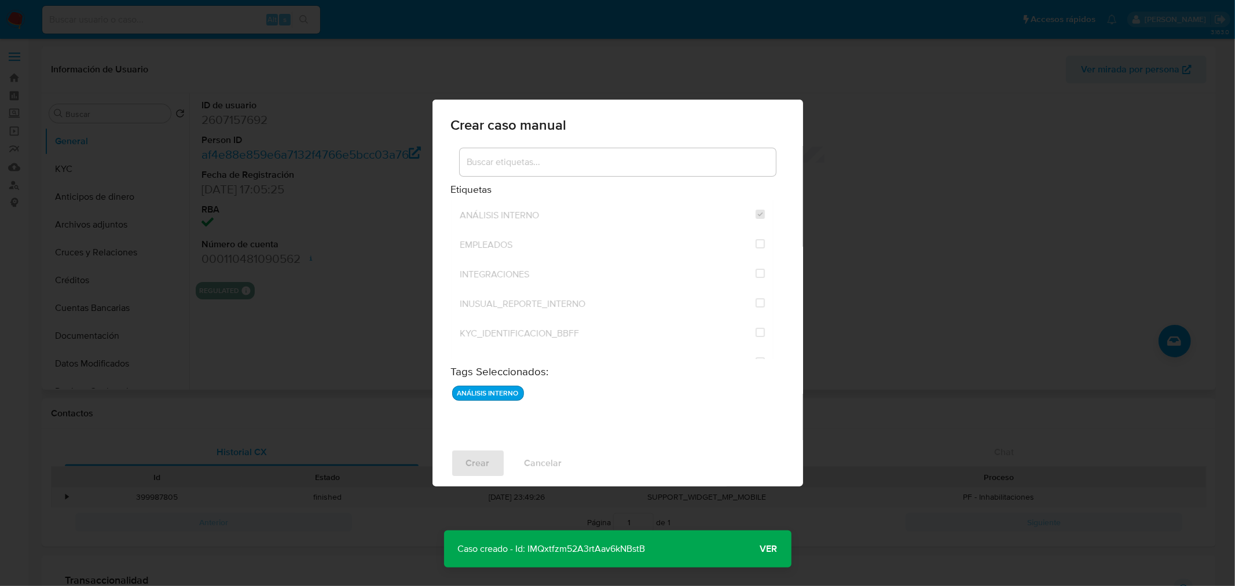
click at [772, 549] on span "Ver" at bounding box center [768, 549] width 17 height 0
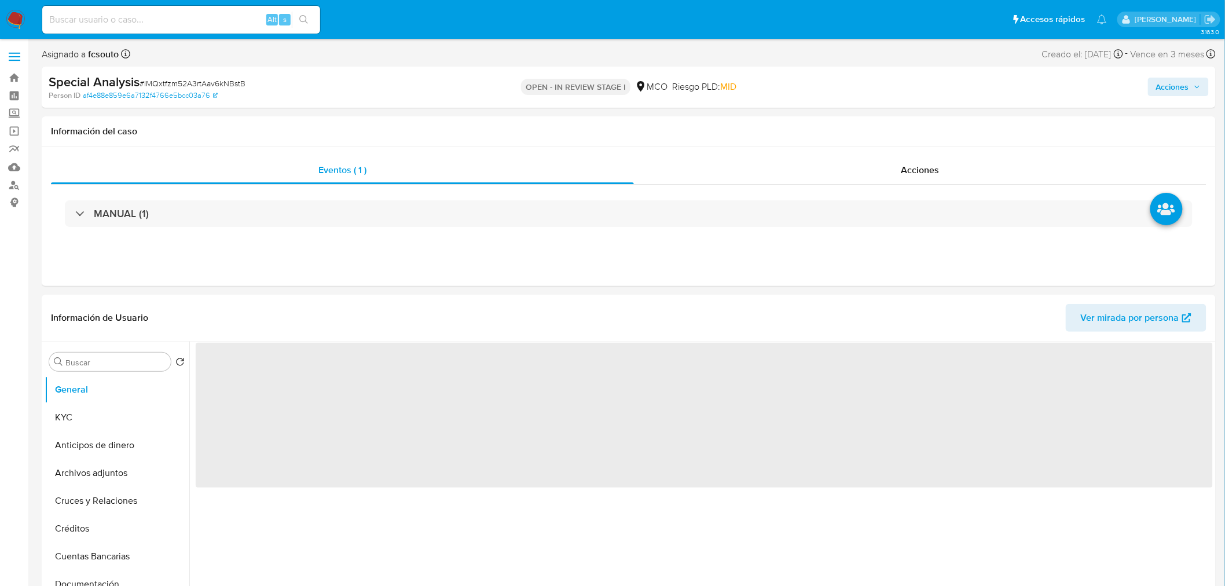
select select "10"
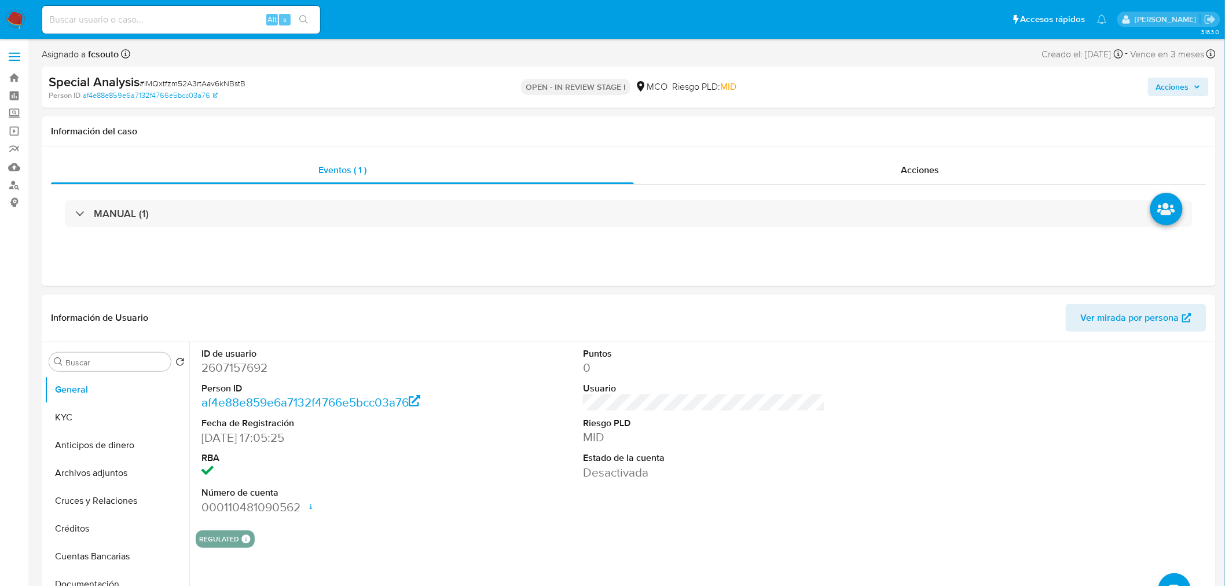
click at [126, 17] on input at bounding box center [181, 19] width 278 height 15
paste input "2450397084"
type input "2450397084"
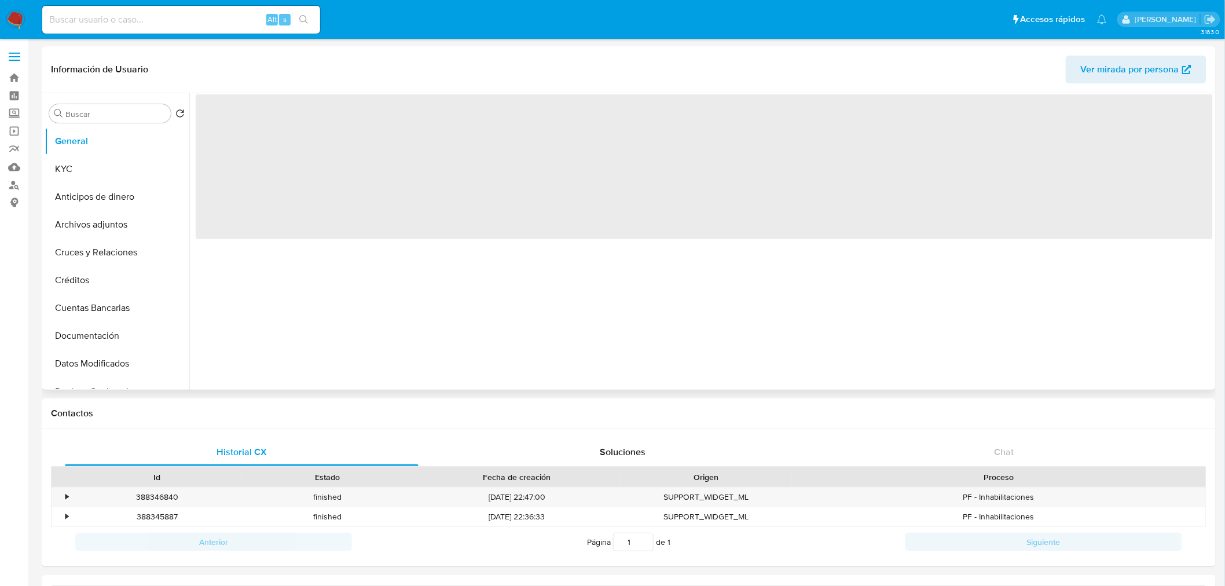
select select "10"
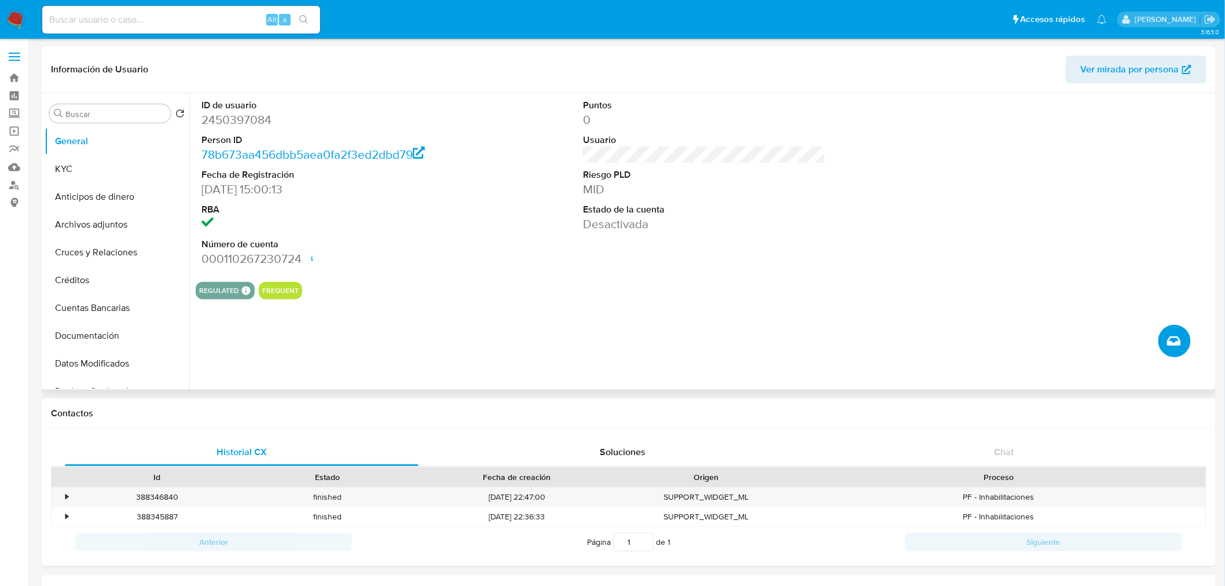
click at [1184, 339] on button "Crear caso manual" at bounding box center [1174, 341] width 32 height 32
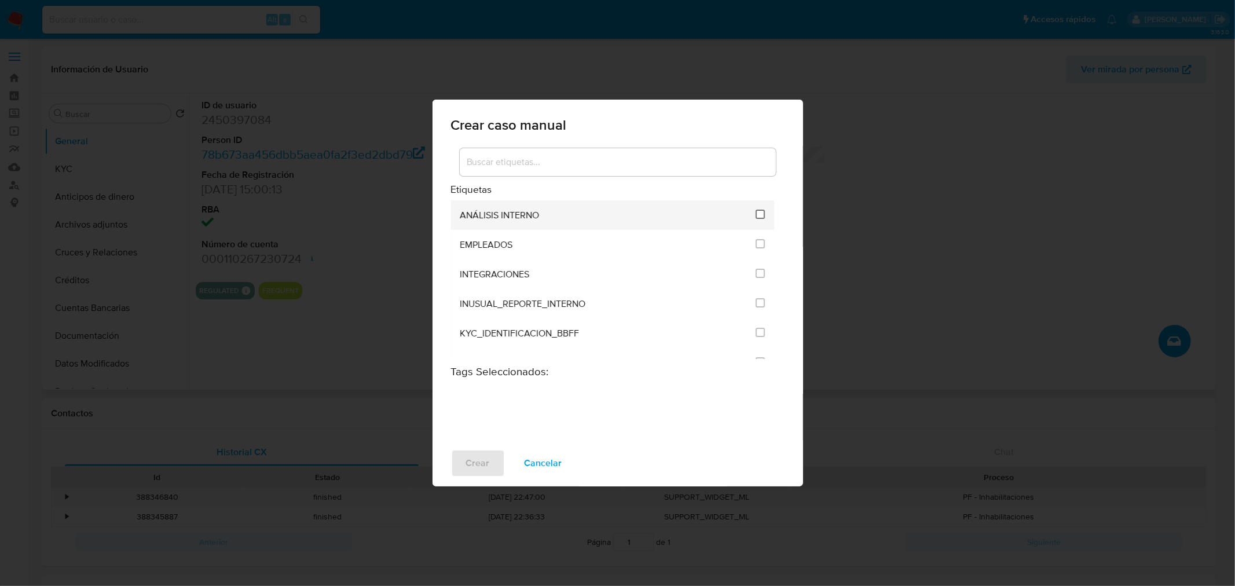
click at [755, 212] on input "1890" at bounding box center [759, 214] width 9 height 9
checkbox input "true"
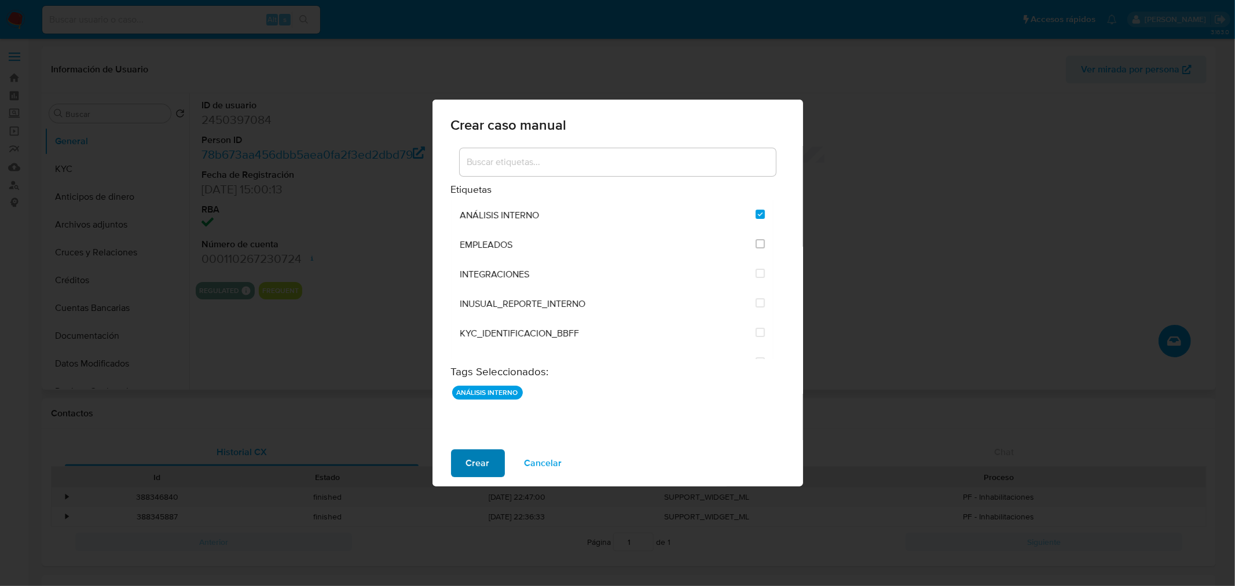
click at [485, 465] on span "Crear" at bounding box center [478, 462] width 24 height 25
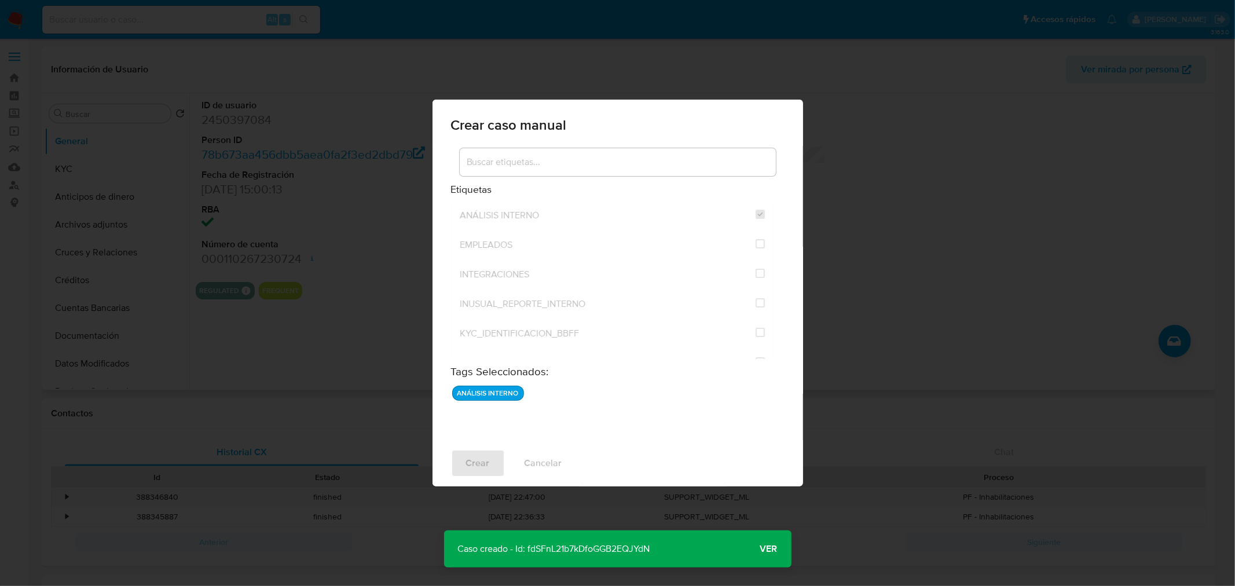
click at [770, 549] on span "Ver" at bounding box center [768, 549] width 17 height 0
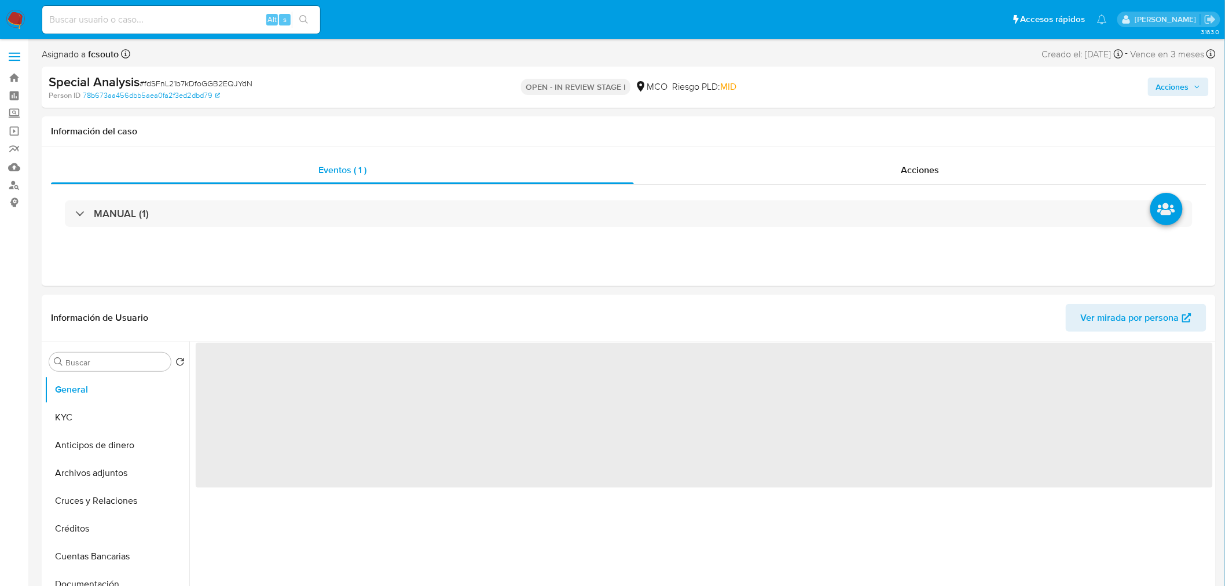
select select "10"
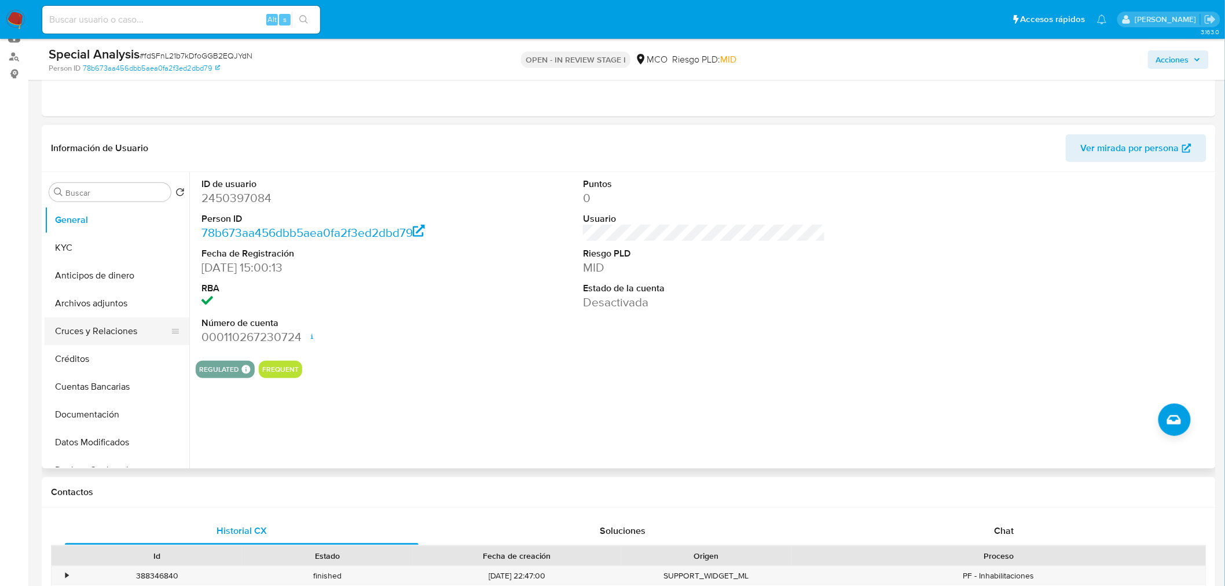
click at [109, 336] on button "Cruces y Relaciones" at bounding box center [112, 331] width 135 height 28
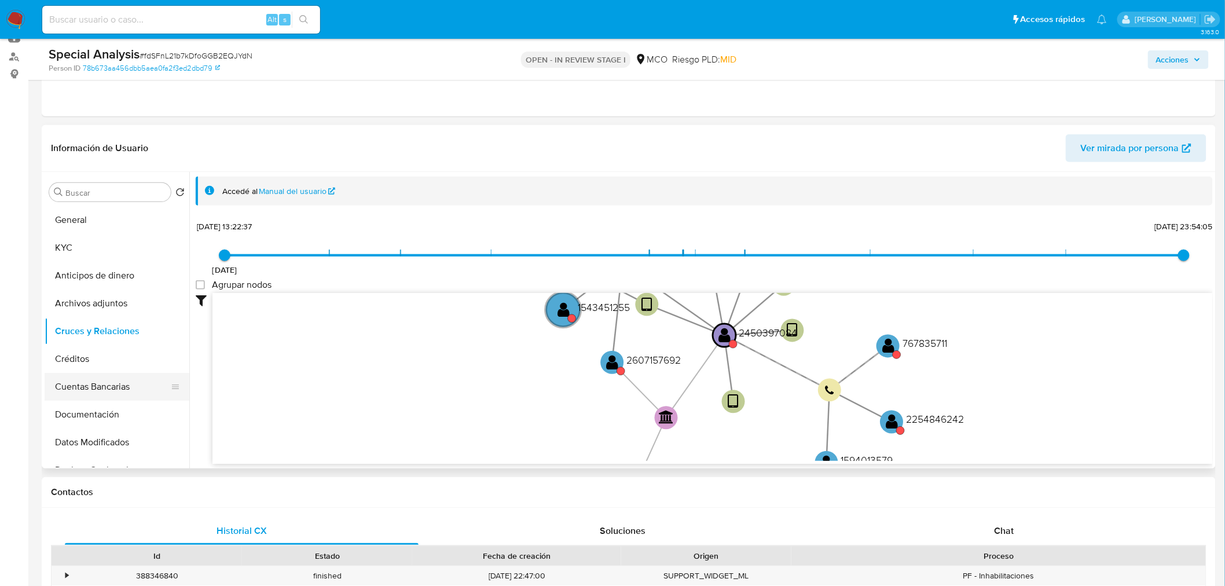
click at [108, 394] on button "Cuentas Bancarias" at bounding box center [112, 387] width 135 height 28
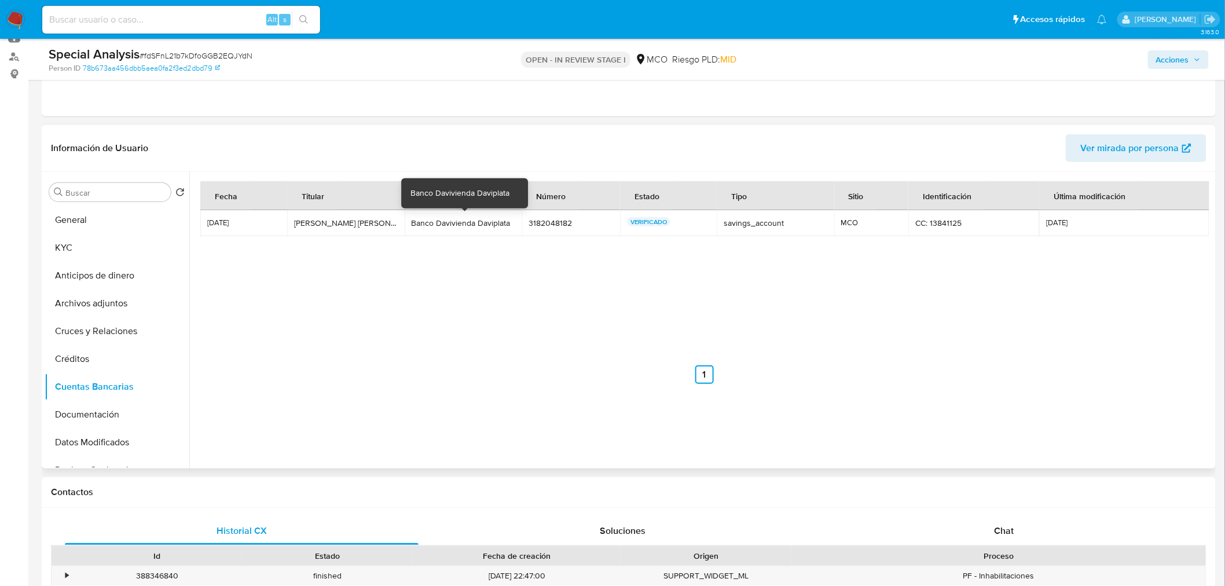
click at [489, 225] on div "Banco Davivienda Daviplata" at bounding box center [463, 223] width 103 height 10
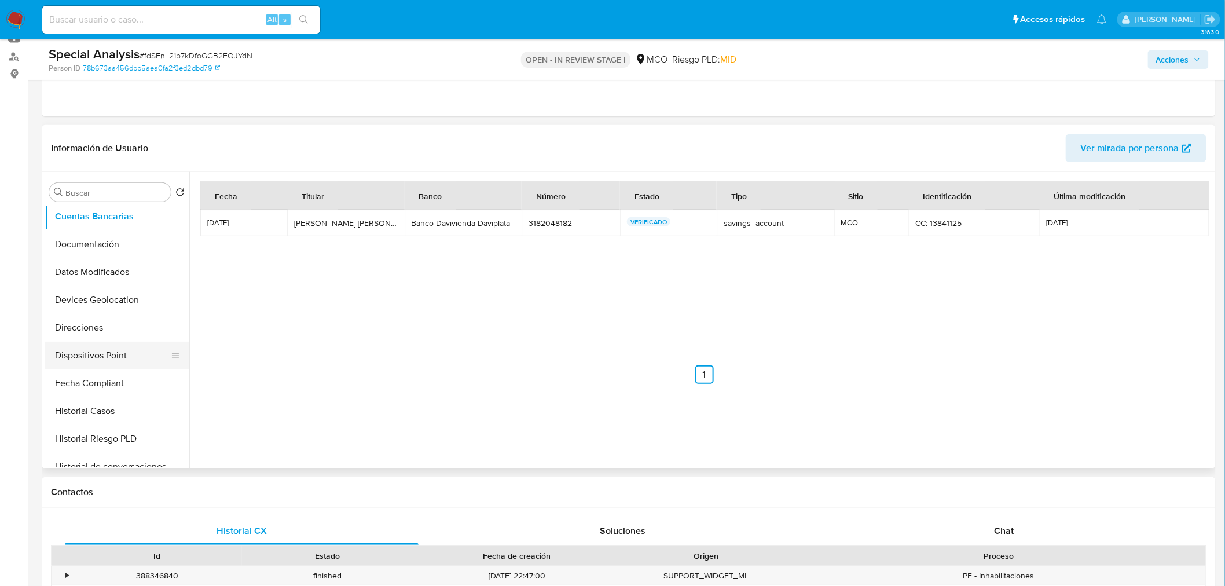
scroll to position [193, 0]
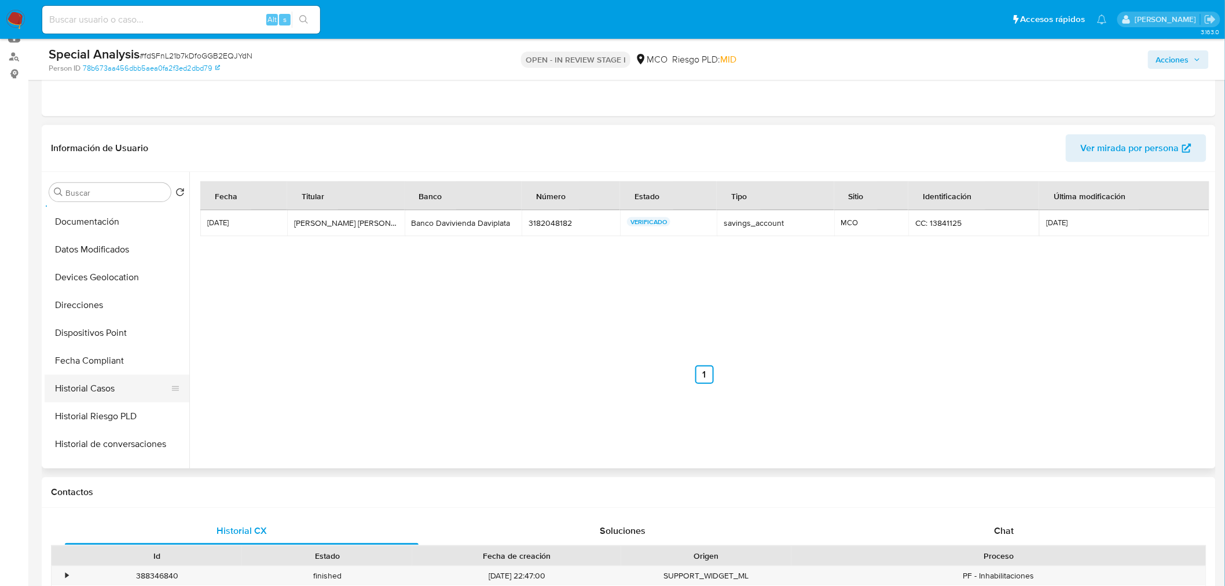
click at [112, 384] on button "Historial Casos" at bounding box center [112, 388] width 135 height 28
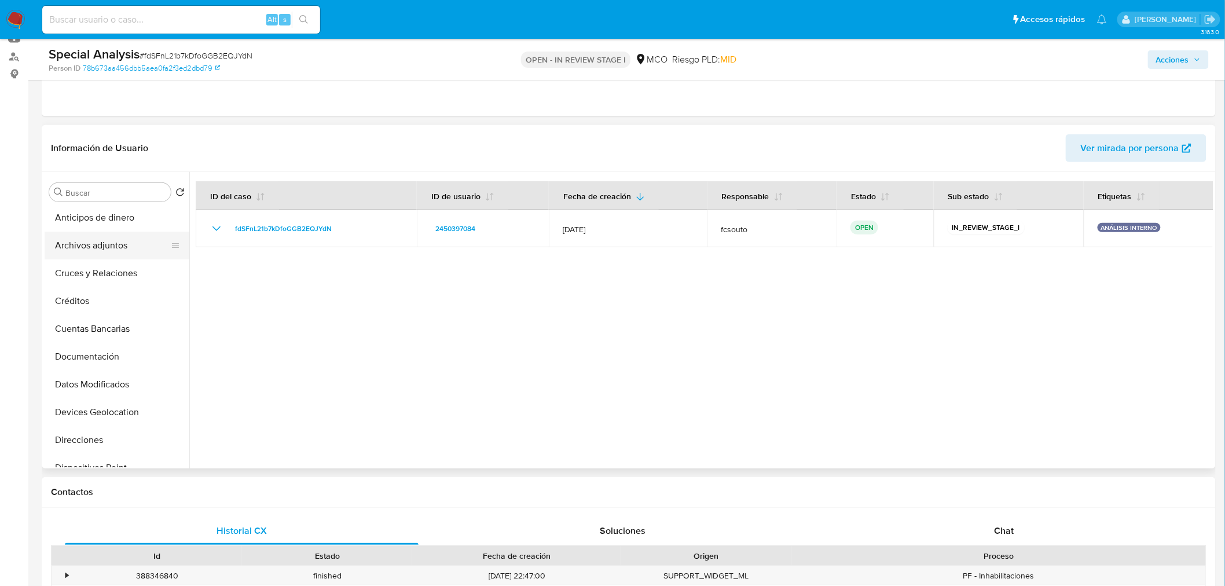
scroll to position [0, 0]
click at [82, 230] on button "General" at bounding box center [112, 220] width 135 height 28
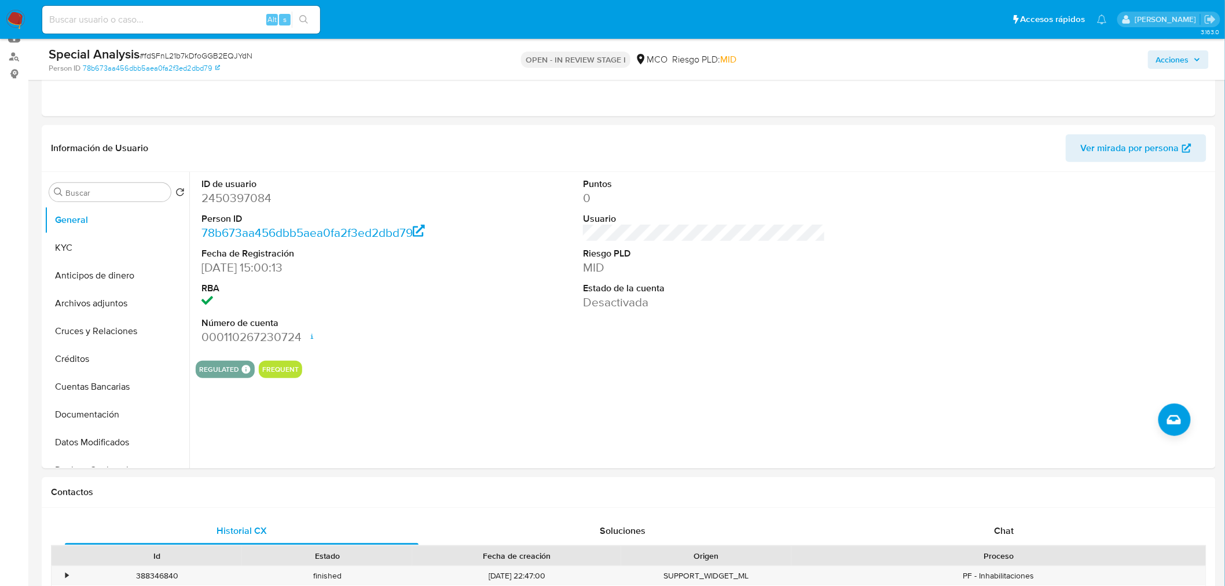
click at [175, 22] on input at bounding box center [181, 19] width 278 height 15
paste input "2221660879"
type input "2221660879"
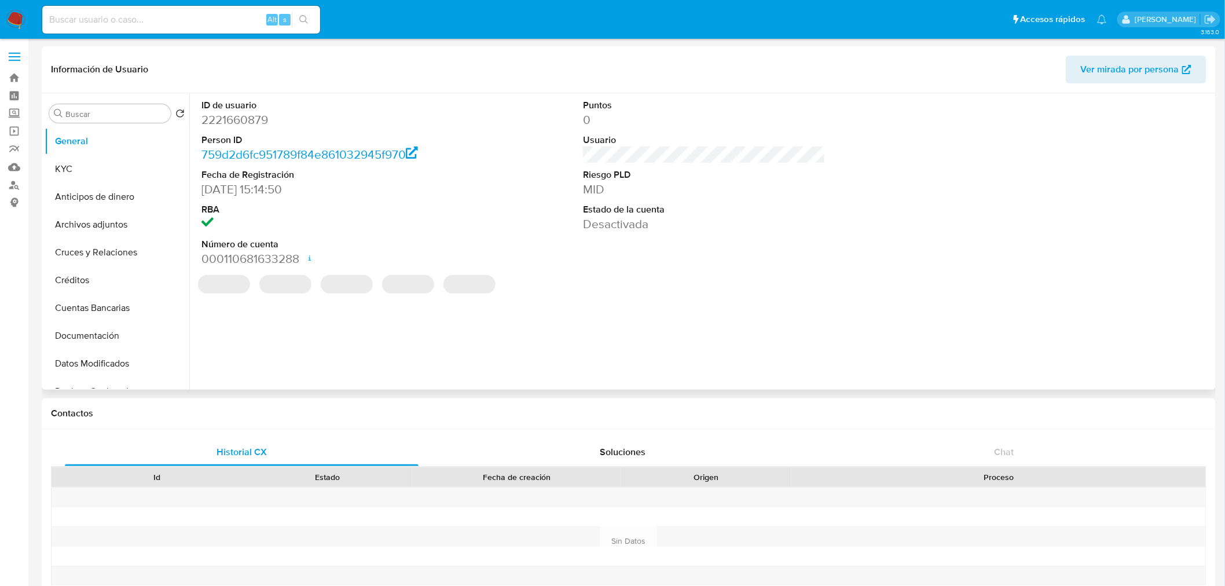
select select "10"
click at [1176, 340] on icon "Crear caso manual" at bounding box center [1174, 341] width 14 height 14
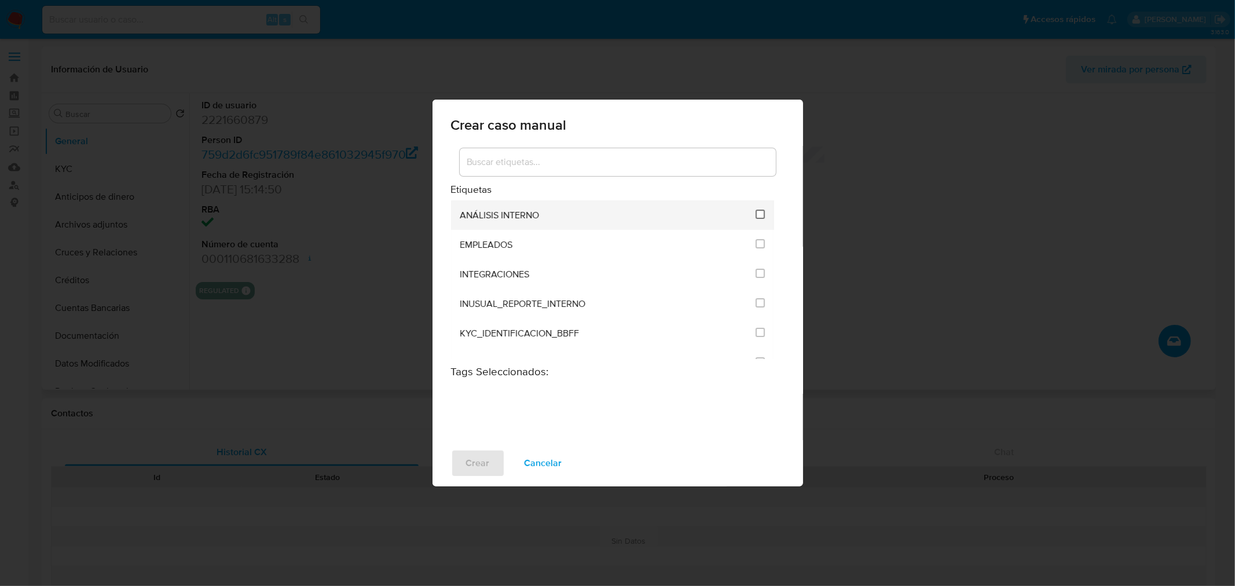
click at [759, 215] on input "1890" at bounding box center [759, 214] width 9 height 9
checkbox input "true"
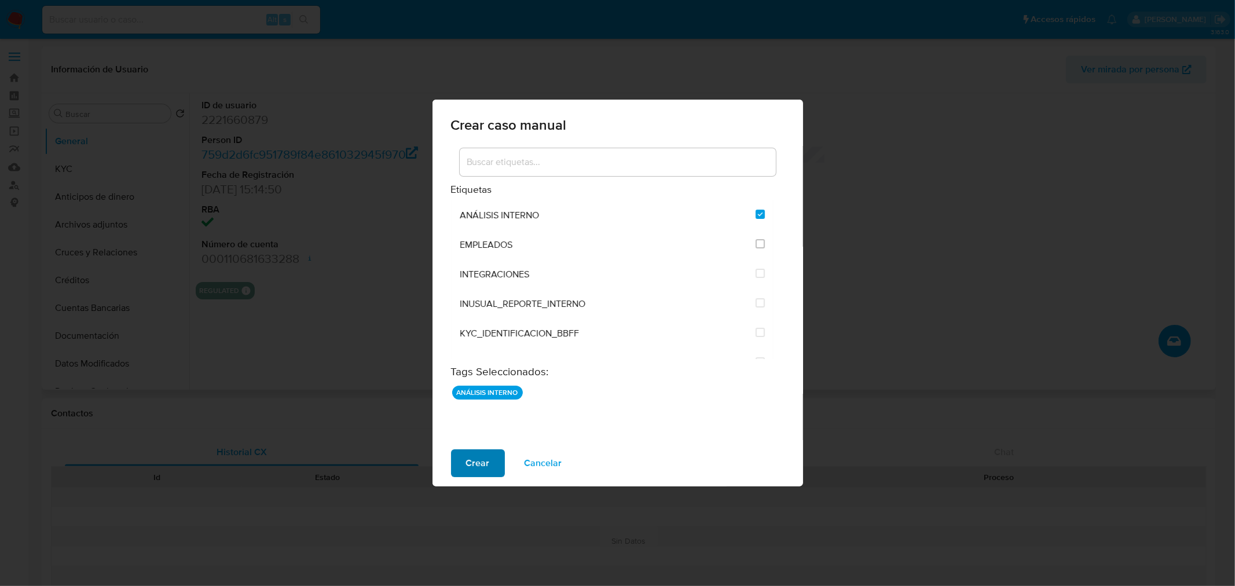
click at [463, 460] on button "Crear" at bounding box center [478, 463] width 54 height 28
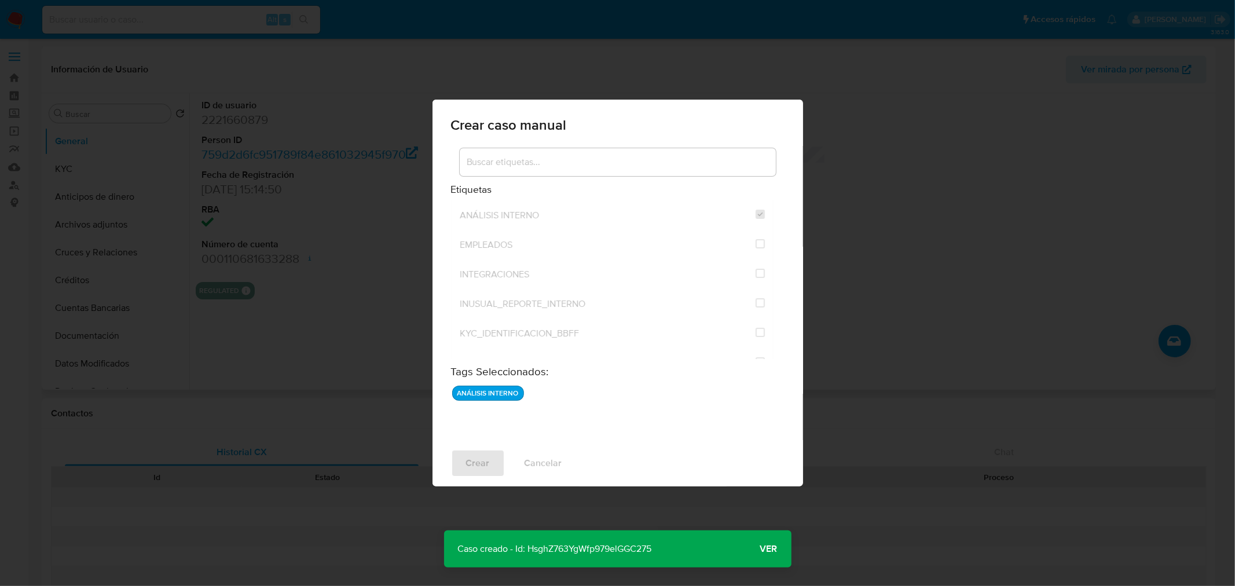
click at [767, 549] on span "Ver" at bounding box center [768, 549] width 17 height 0
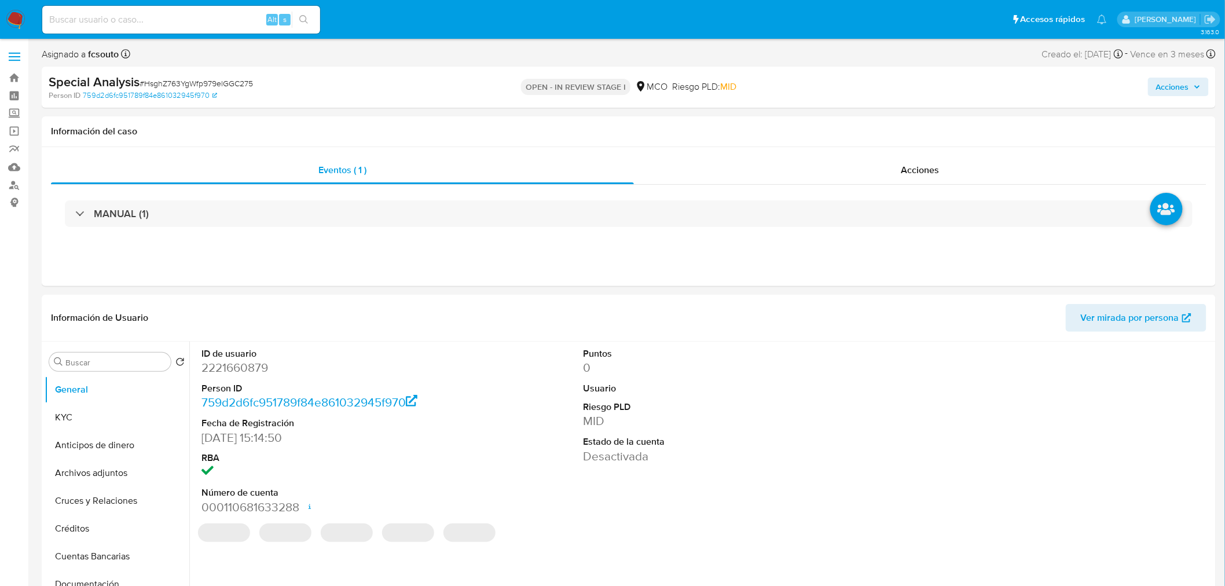
select select "10"
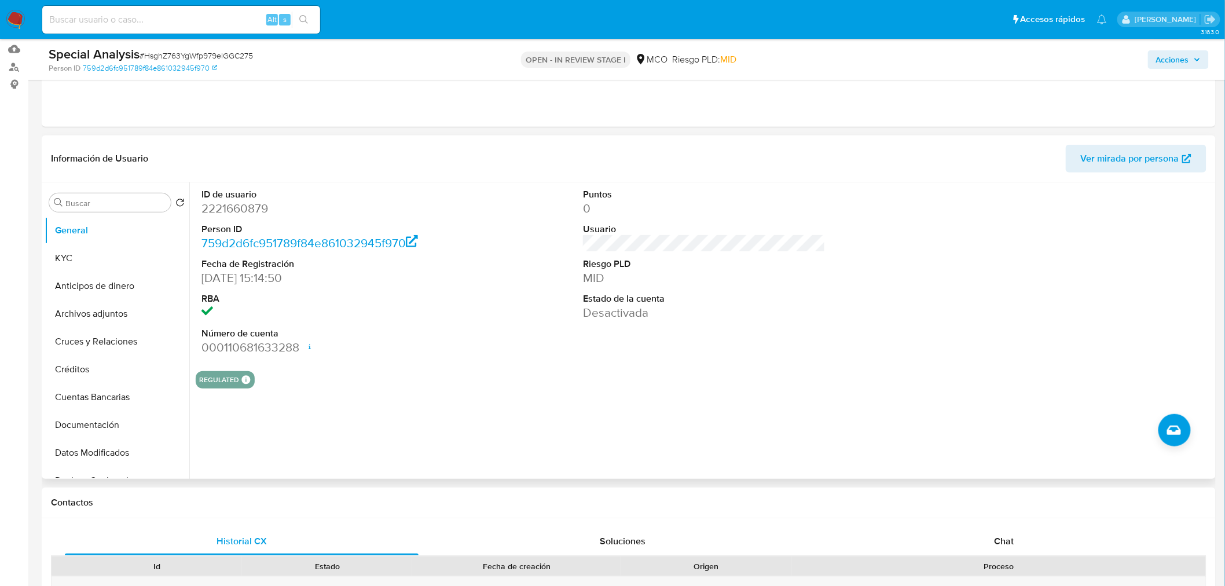
scroll to position [128, 0]
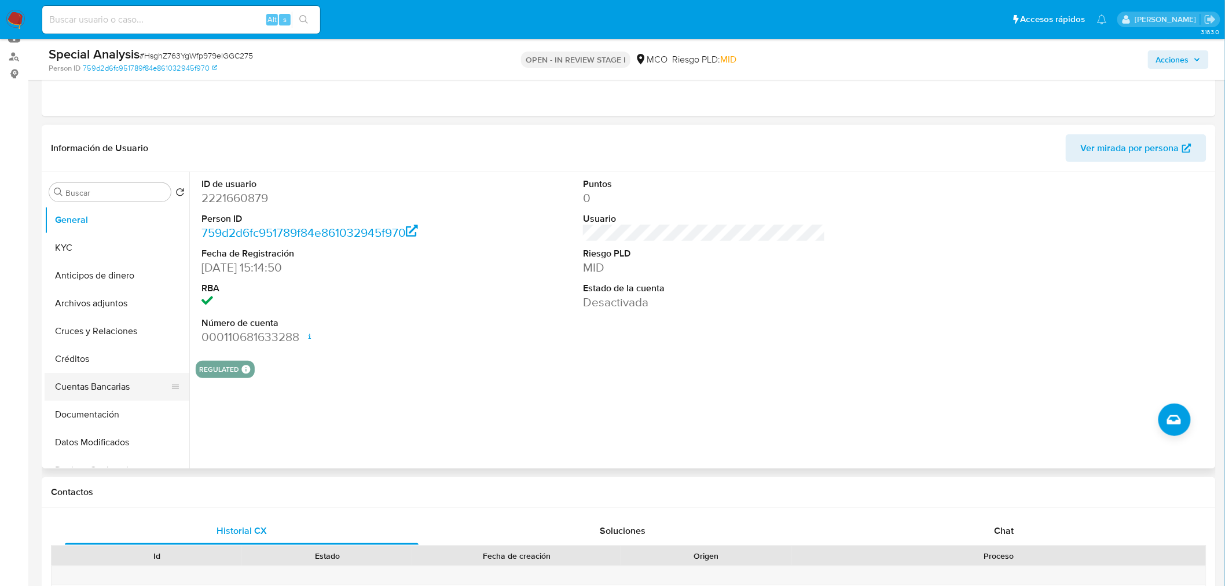
click at [83, 390] on button "Cuentas Bancarias" at bounding box center [112, 387] width 135 height 28
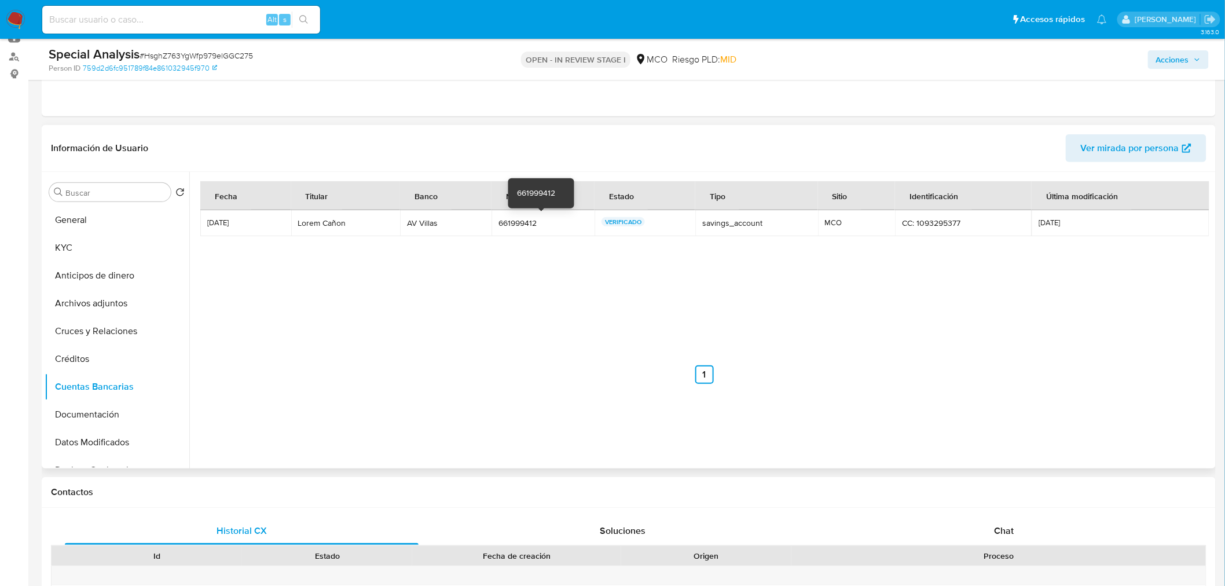
click at [524, 226] on div "661999412" at bounding box center [542, 223] width 89 height 10
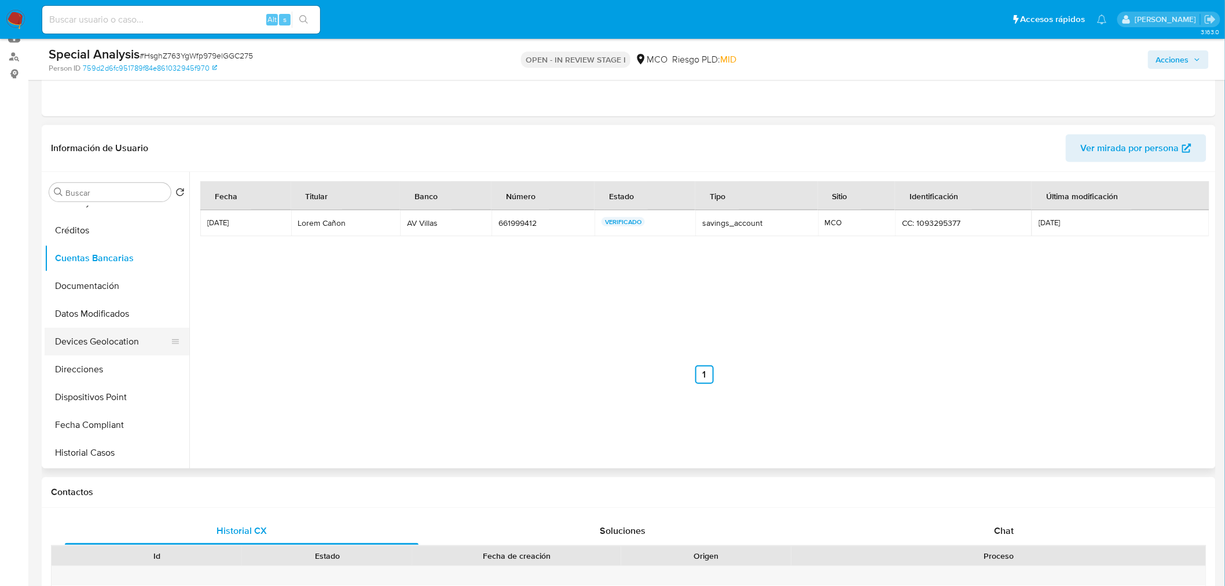
scroll to position [193, 0]
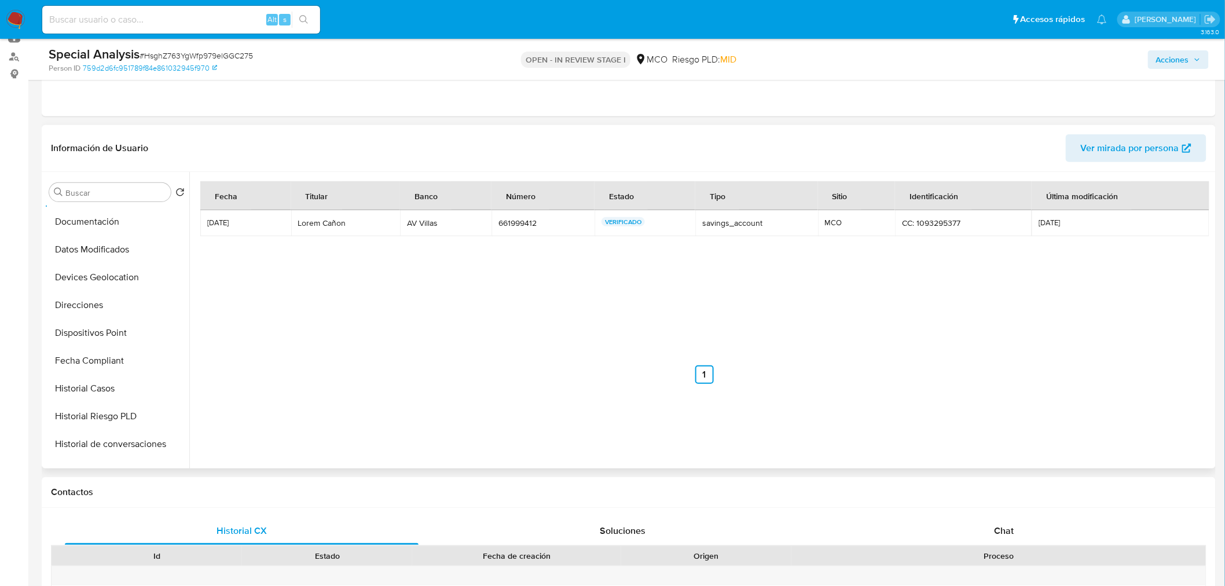
drag, startPoint x: 110, startPoint y: 388, endPoint x: 210, endPoint y: 399, distance: 100.2
click at [110, 387] on button "Historial Casos" at bounding box center [117, 388] width 145 height 28
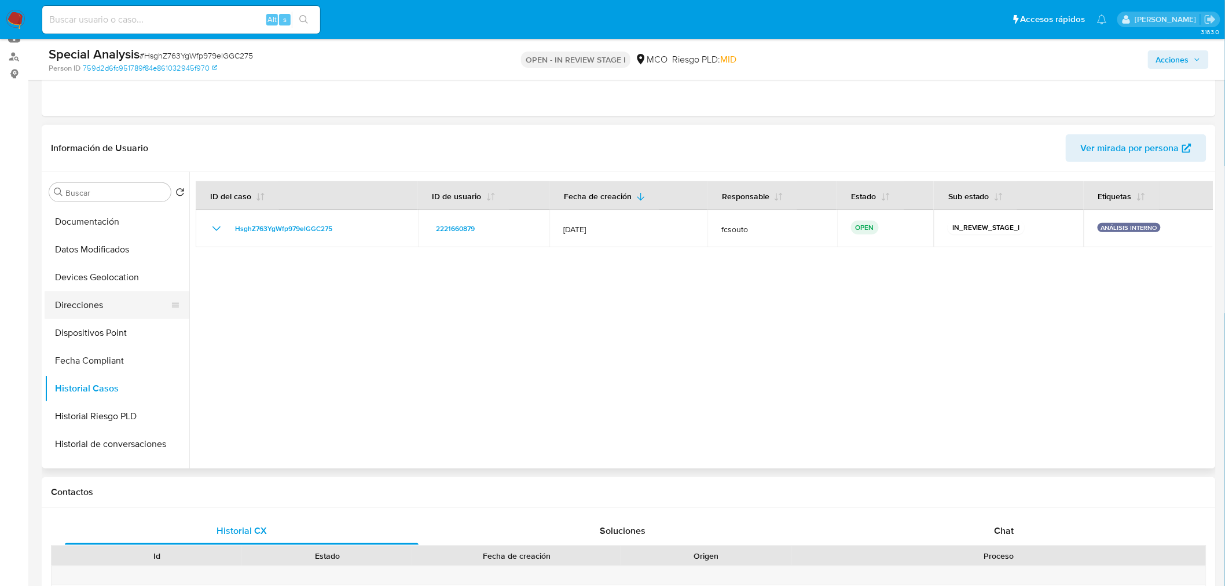
scroll to position [0, 0]
click at [153, 19] on input at bounding box center [181, 19] width 278 height 15
paste input "767835711"
type input "767835711"
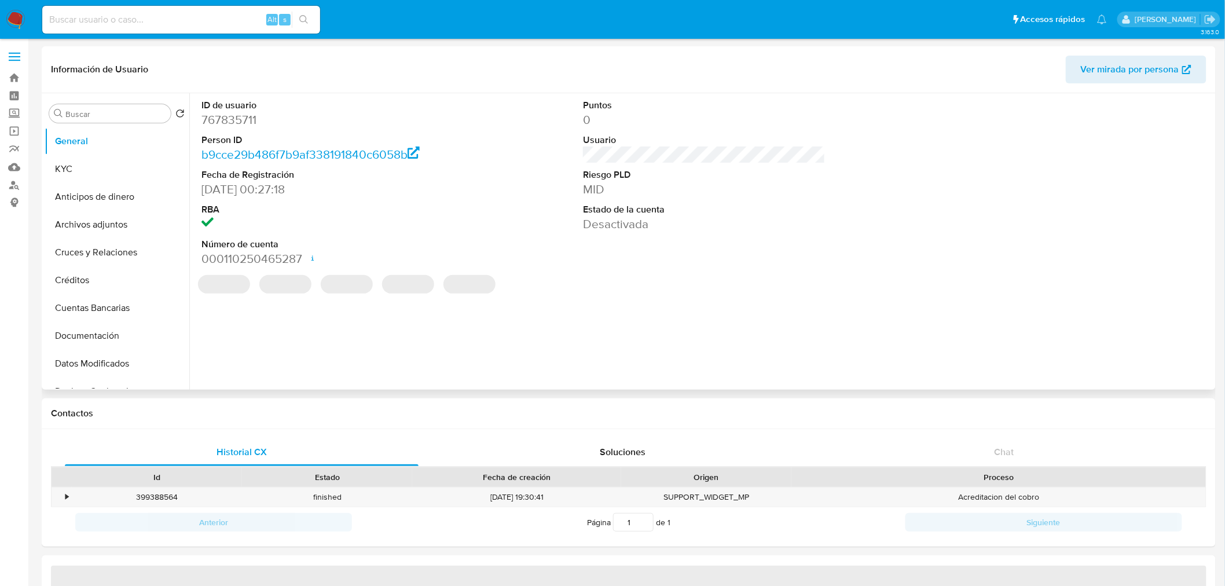
select select "10"
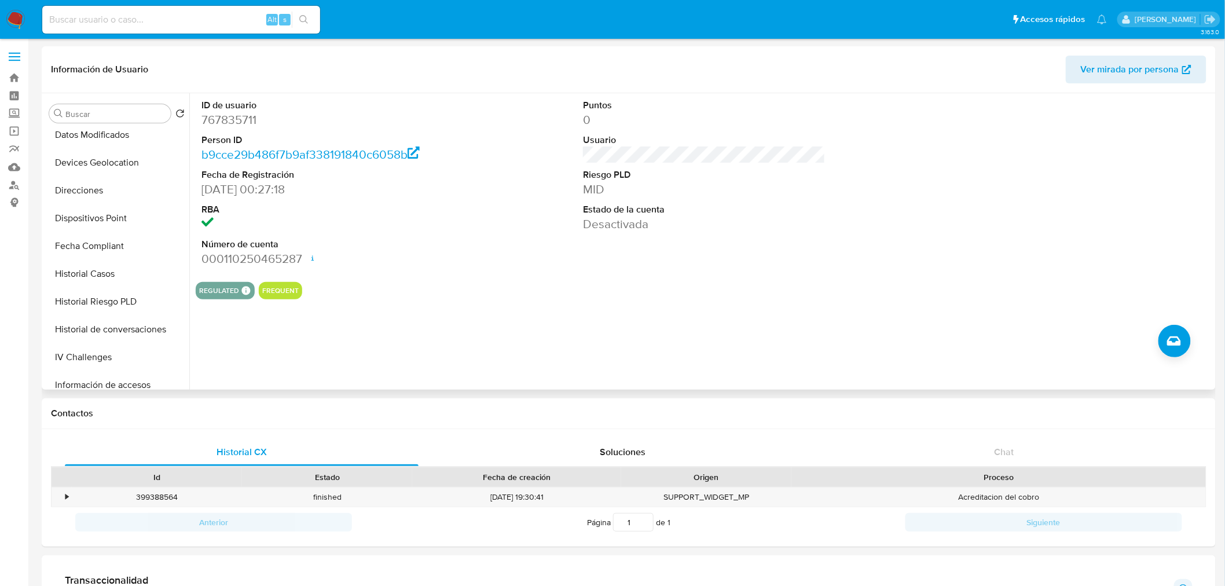
scroll to position [257, 0]
click at [105, 244] on button "Historial Casos" at bounding box center [112, 246] width 135 height 28
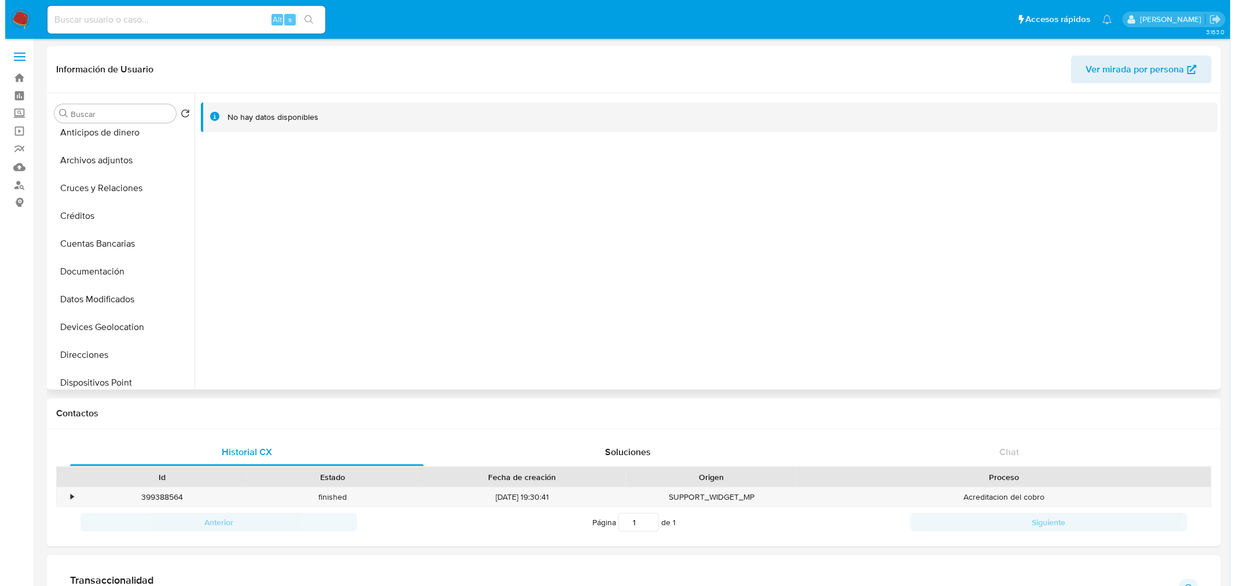
scroll to position [0, 0]
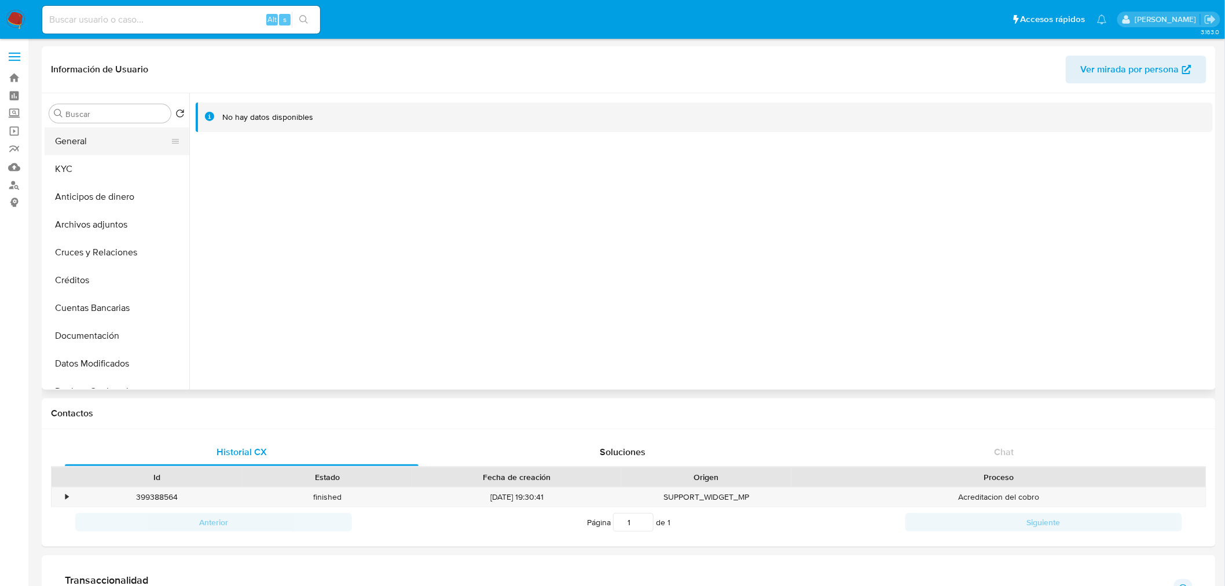
click at [107, 131] on button "General" at bounding box center [112, 141] width 135 height 28
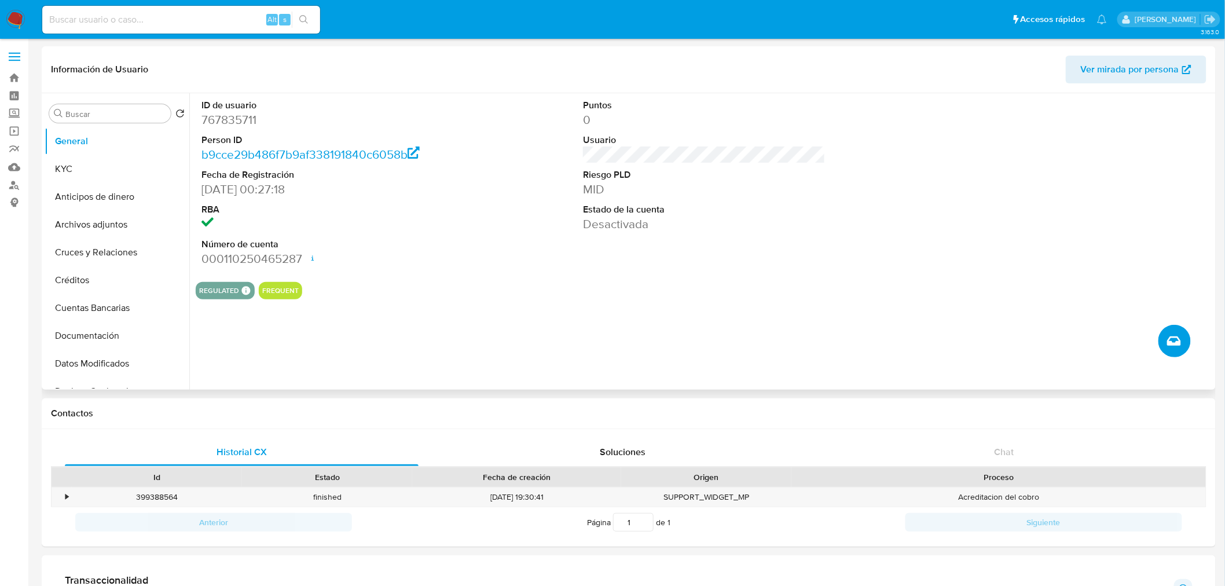
click at [1178, 340] on icon "Crear caso manual" at bounding box center [1174, 340] width 14 height 9
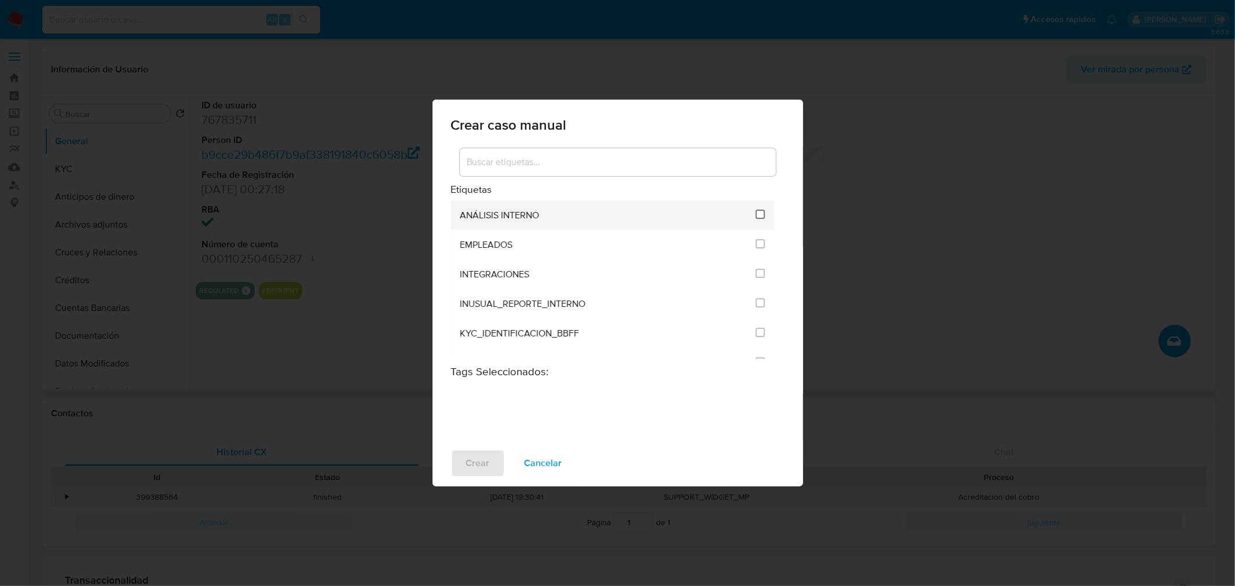
click at [757, 212] on input "1890" at bounding box center [759, 214] width 9 height 9
checkbox input "true"
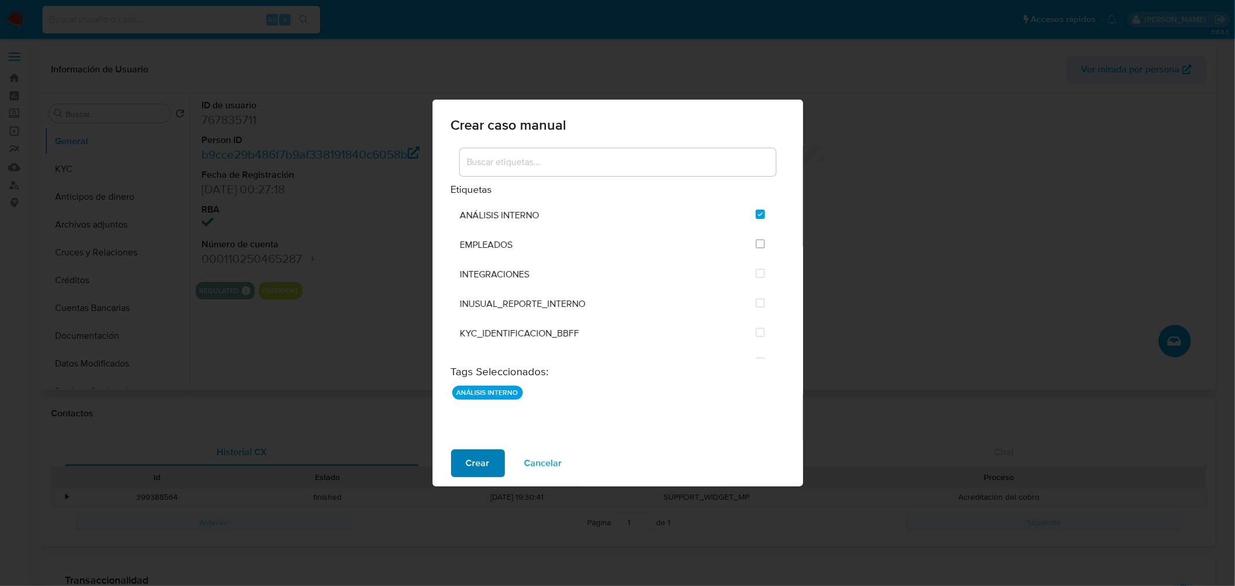
click at [484, 467] on span "Crear" at bounding box center [478, 462] width 24 height 25
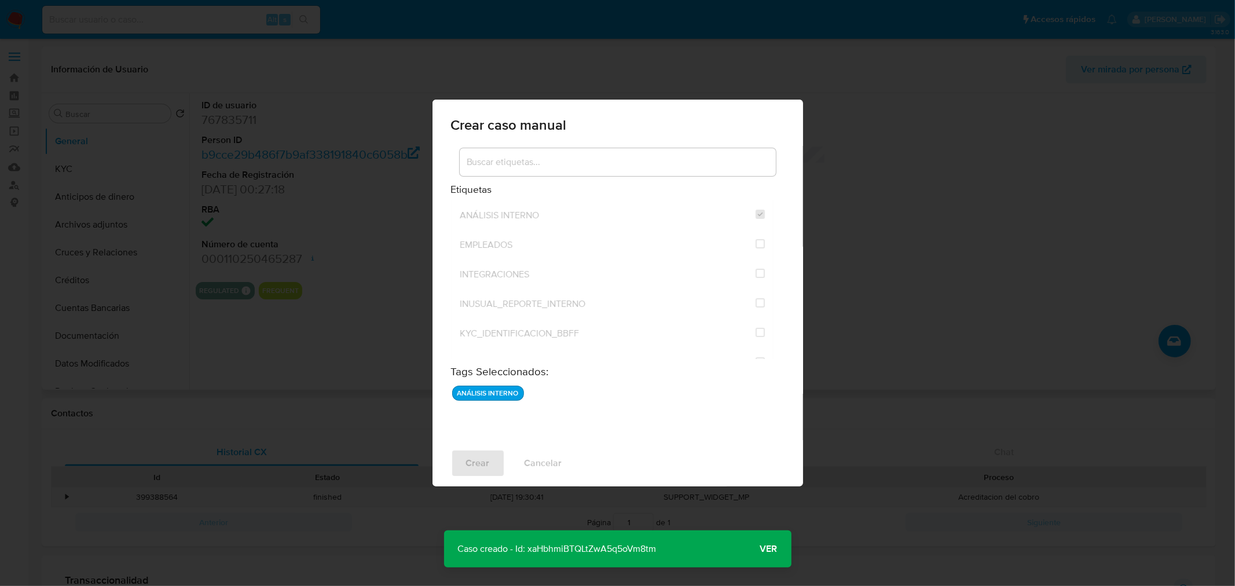
click at [768, 549] on span "Ver" at bounding box center [768, 549] width 17 height 0
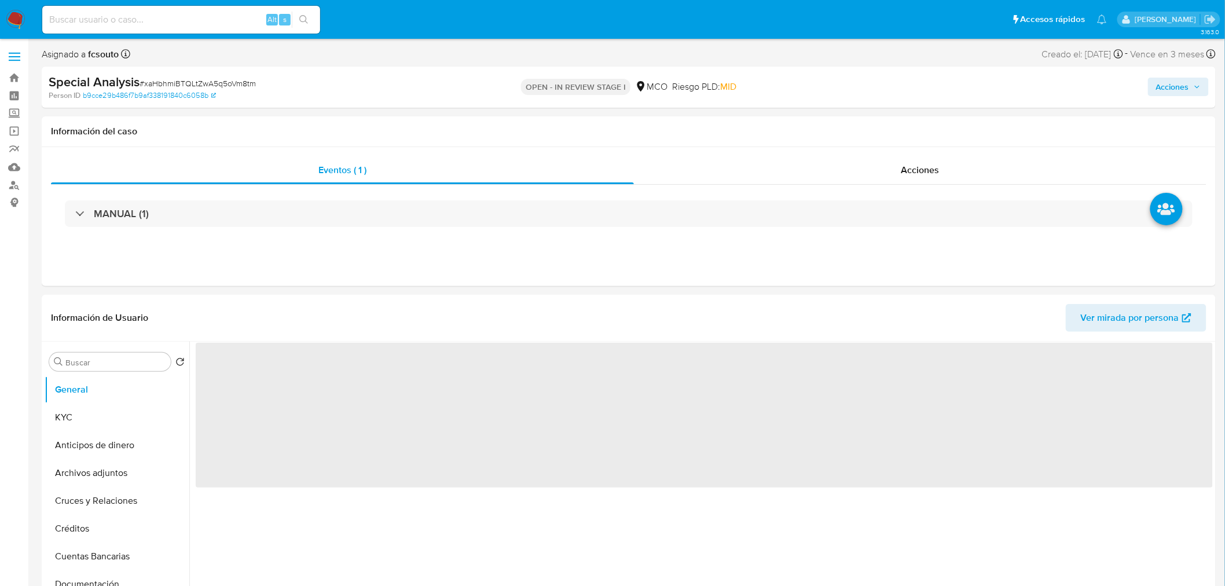
select select "10"
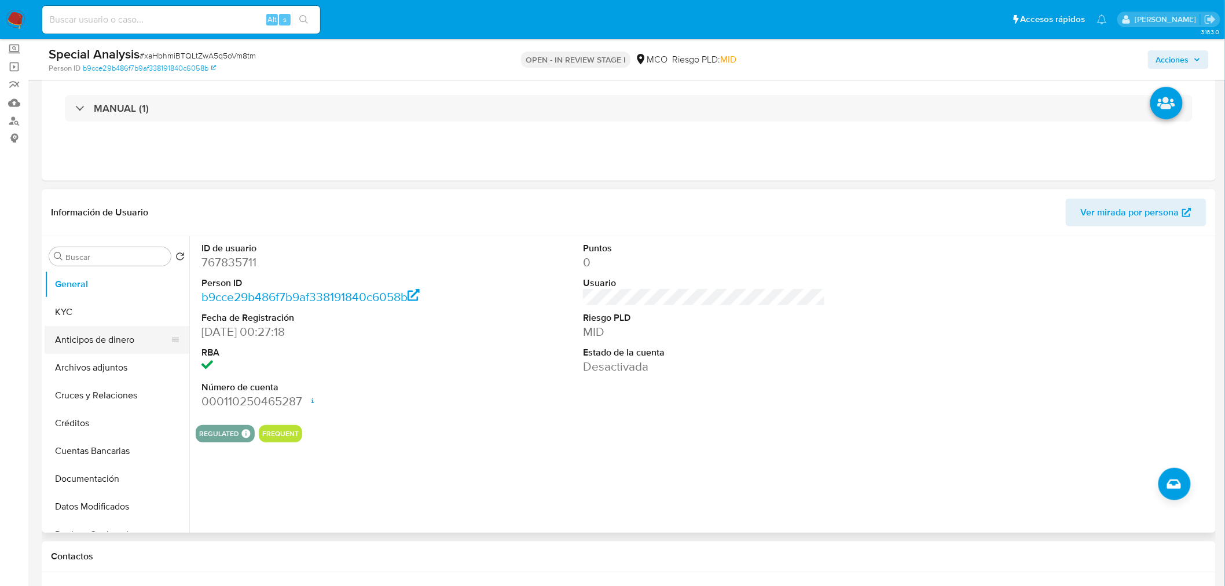
scroll to position [64, 0]
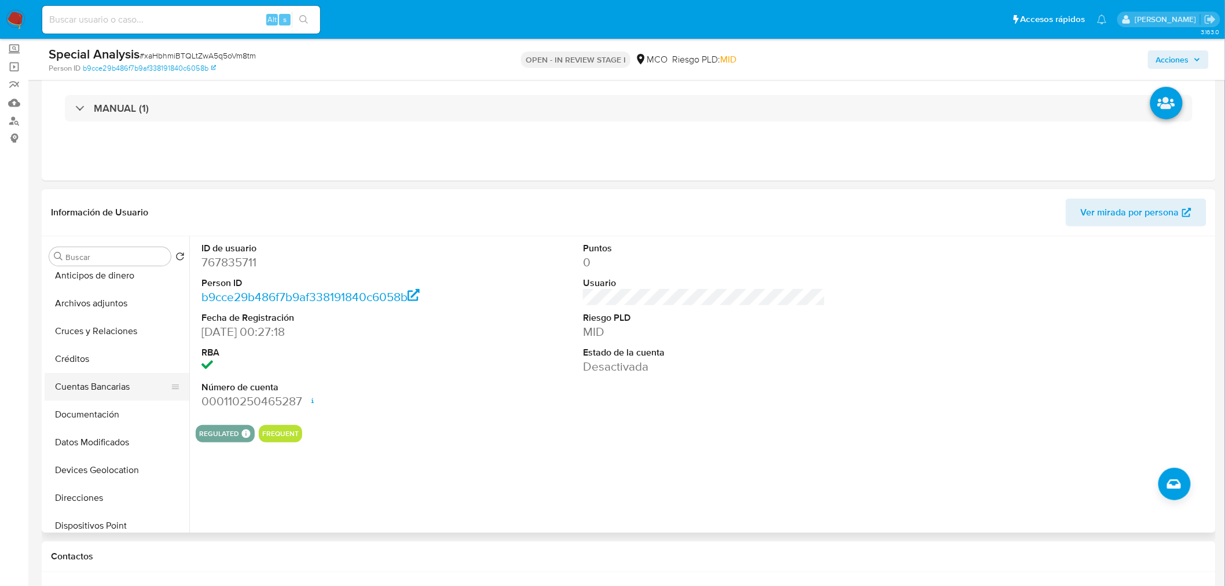
click at [107, 384] on button "Cuentas Bancarias" at bounding box center [112, 387] width 135 height 28
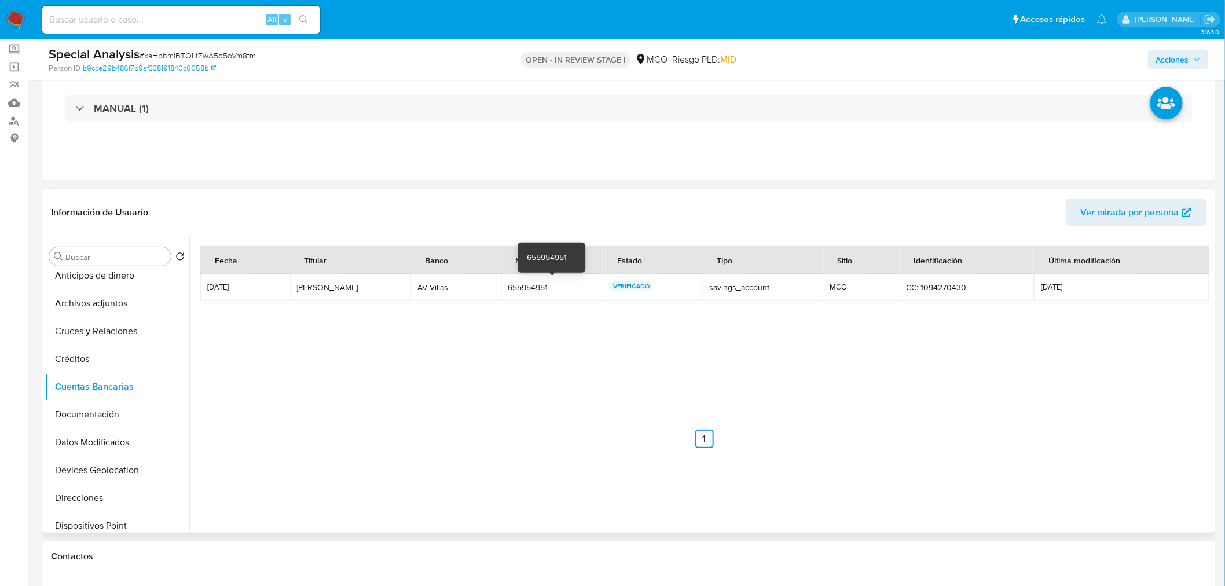
click at [521, 287] on div "655954951" at bounding box center [551, 287] width 87 height 10
click at [145, 19] on input at bounding box center [181, 19] width 278 height 15
paste input "2083707385"
type input "2083707385"
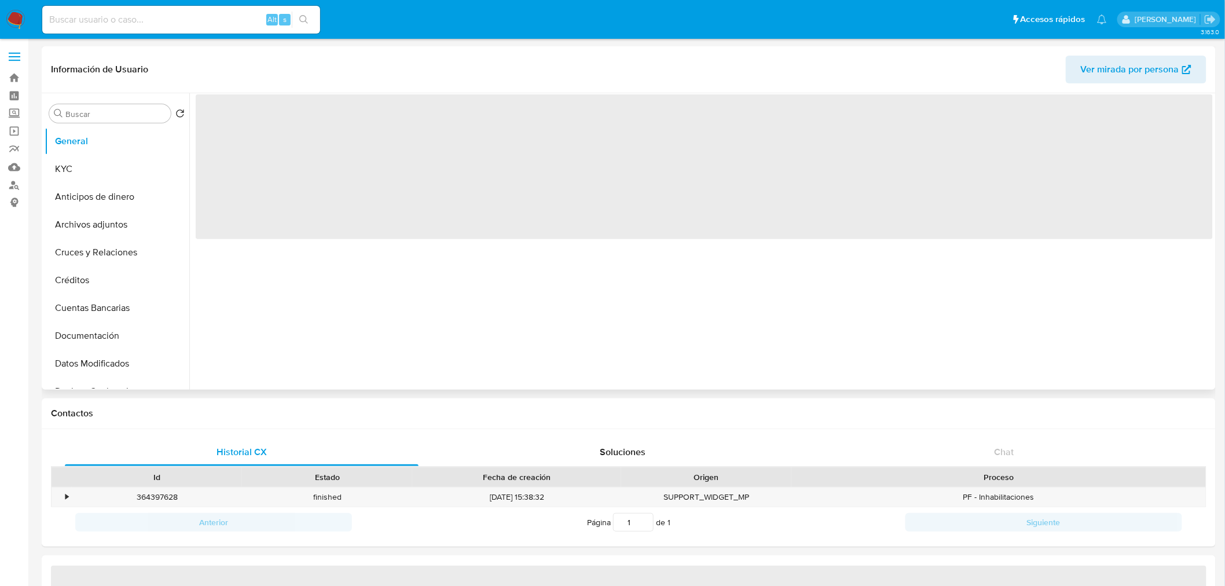
select select "10"
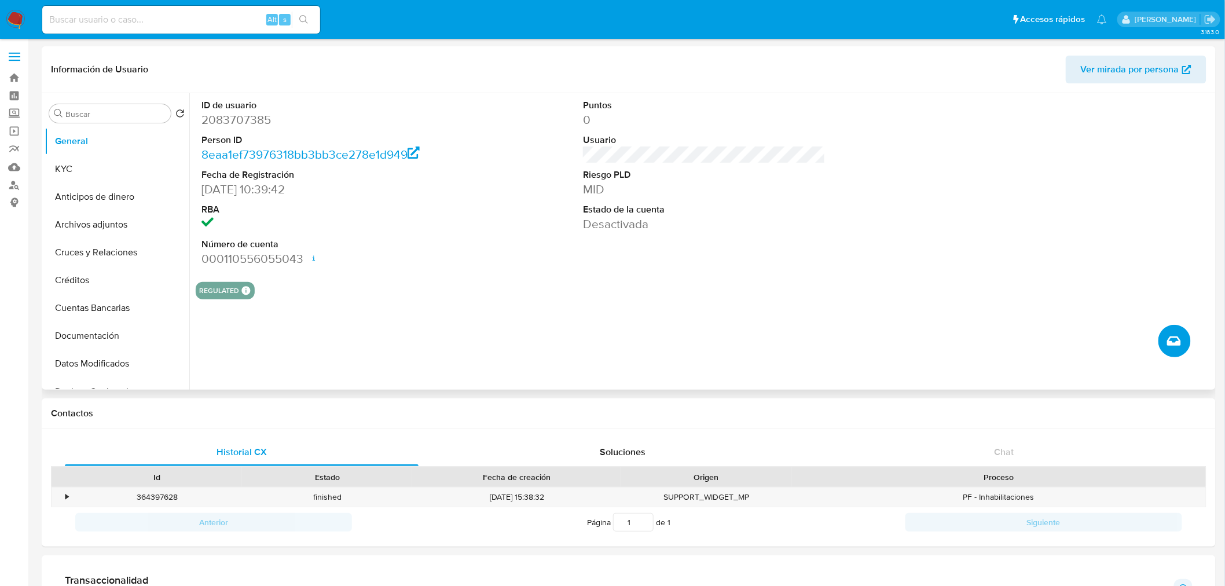
click at [1177, 339] on icon "Crear caso manual" at bounding box center [1174, 341] width 14 height 14
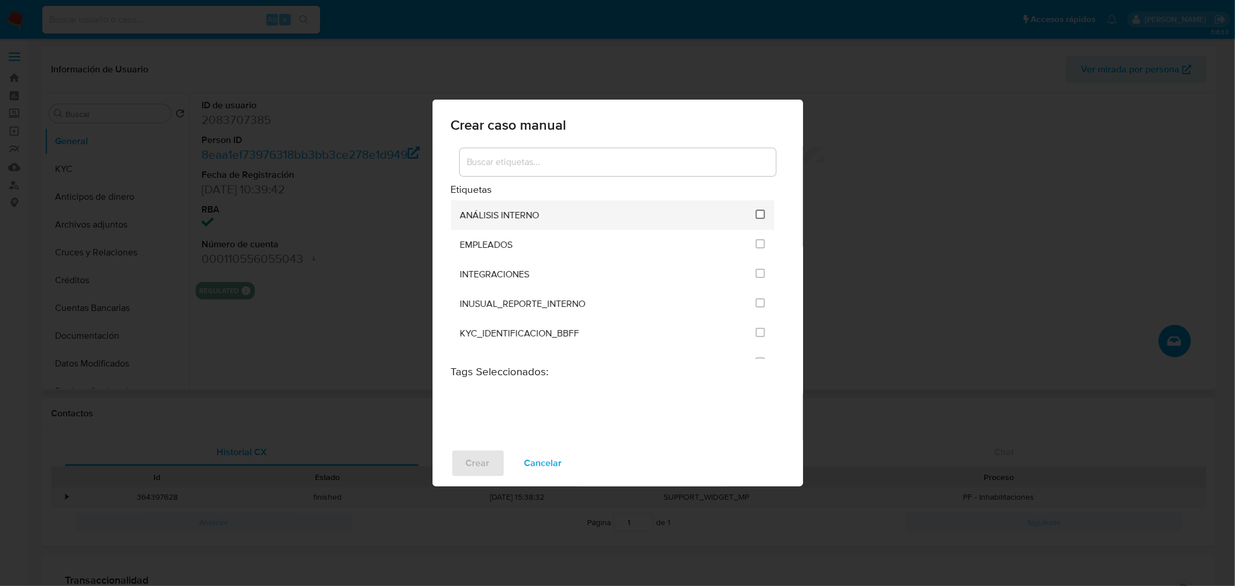
click at [755, 212] on input "1890" at bounding box center [759, 214] width 9 height 9
checkbox input "true"
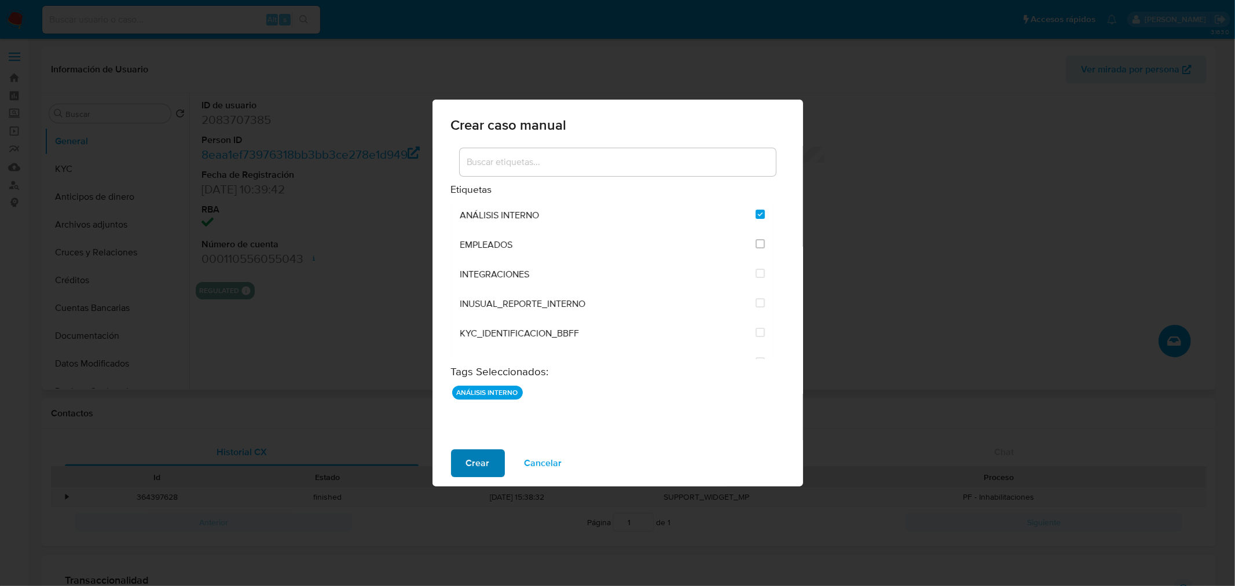
click at [473, 464] on span "Crear" at bounding box center [478, 462] width 24 height 25
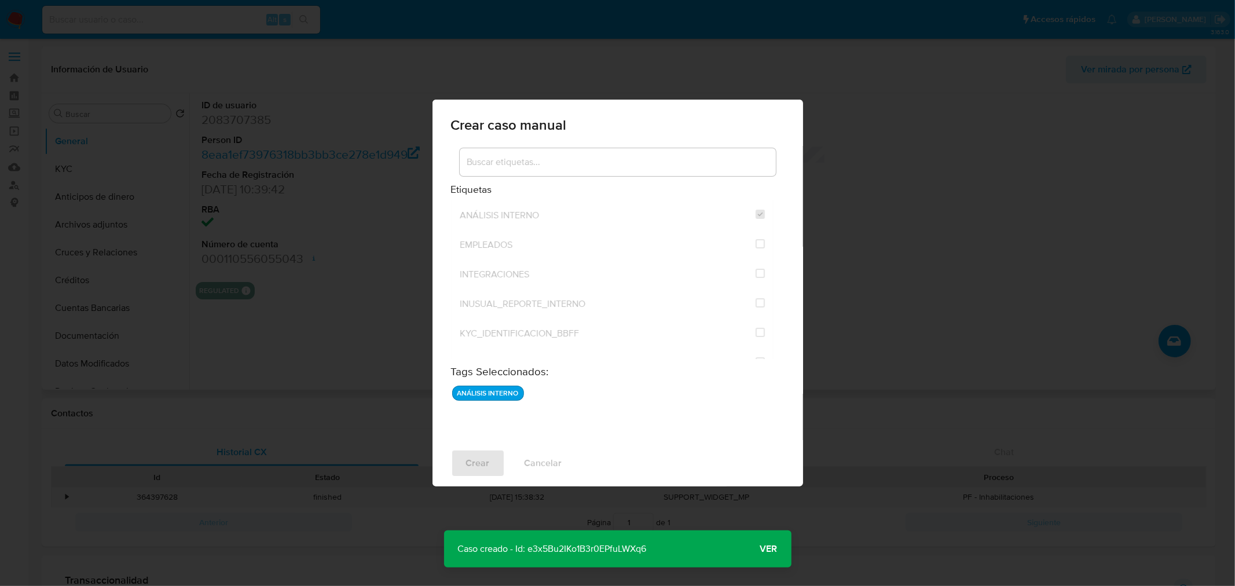
click at [774, 549] on span "Ver" at bounding box center [768, 549] width 17 height 0
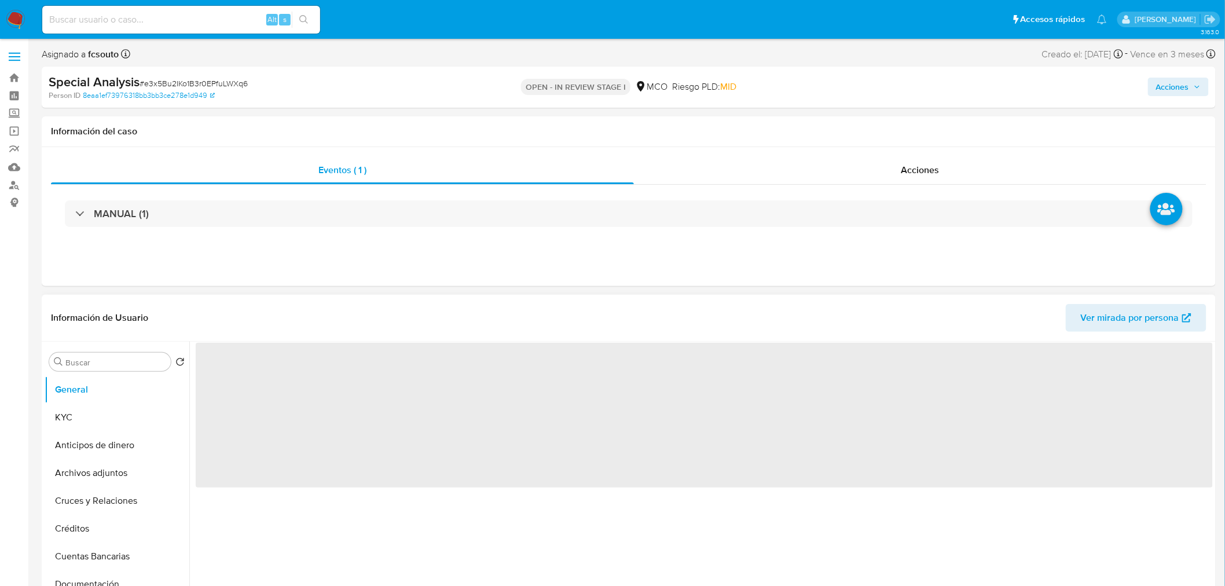
select select "10"
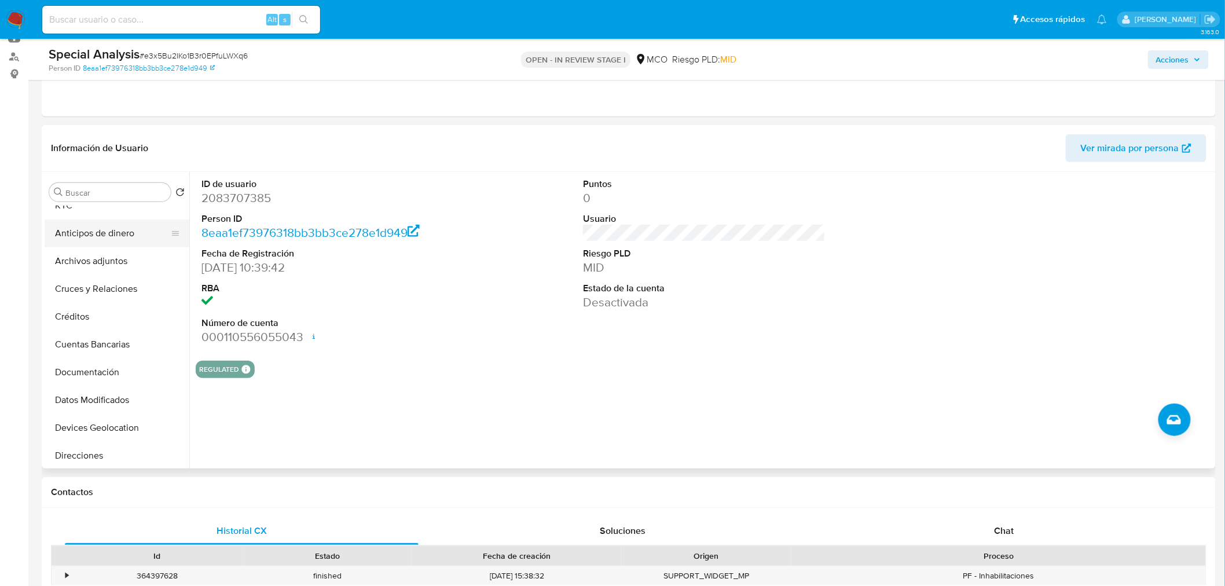
scroll to position [64, 0]
click at [119, 322] on button "Cuentas Bancarias" at bounding box center [112, 323] width 135 height 28
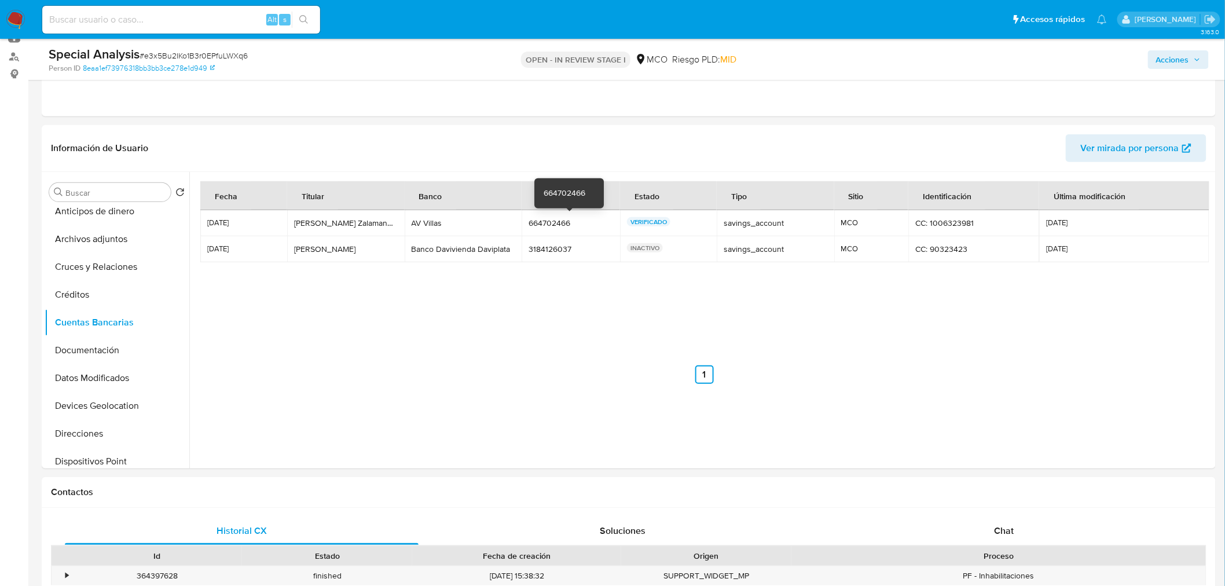
click at [546, 220] on div "664702466" at bounding box center [570, 223] width 85 height 10
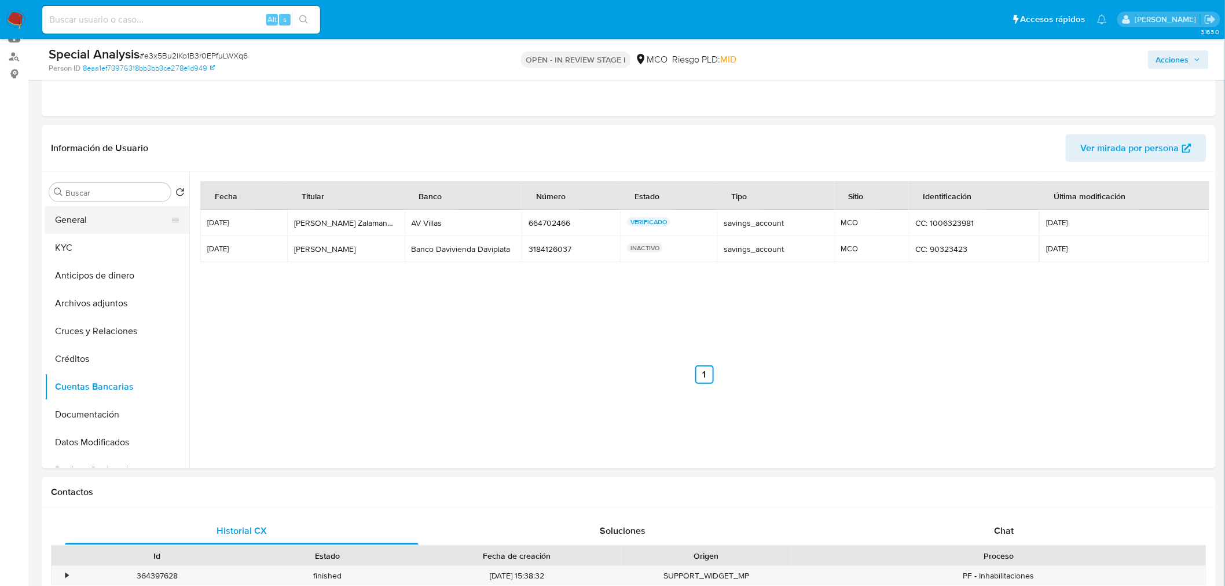
click at [97, 219] on button "General" at bounding box center [112, 220] width 135 height 28
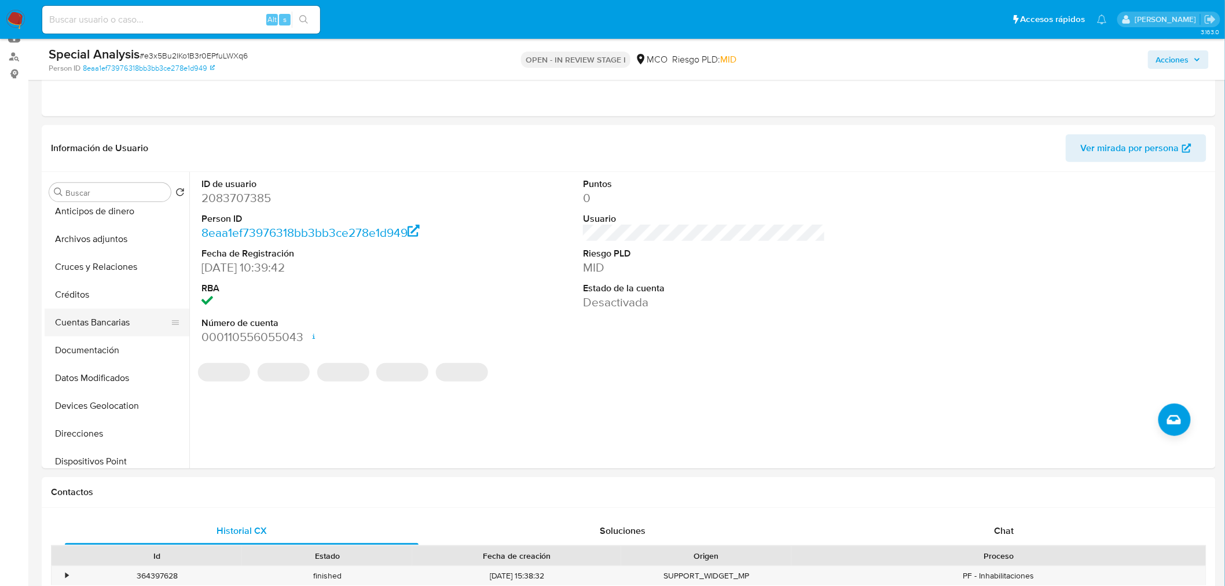
scroll to position [128, 0]
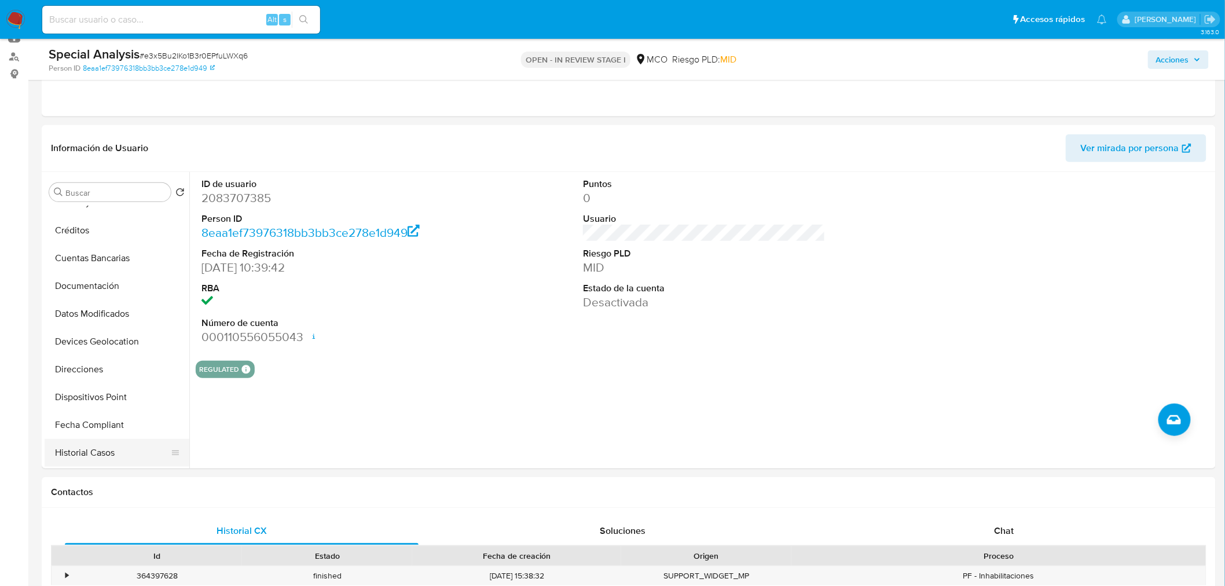
click at [105, 449] on button "Historial Casos" at bounding box center [112, 453] width 135 height 28
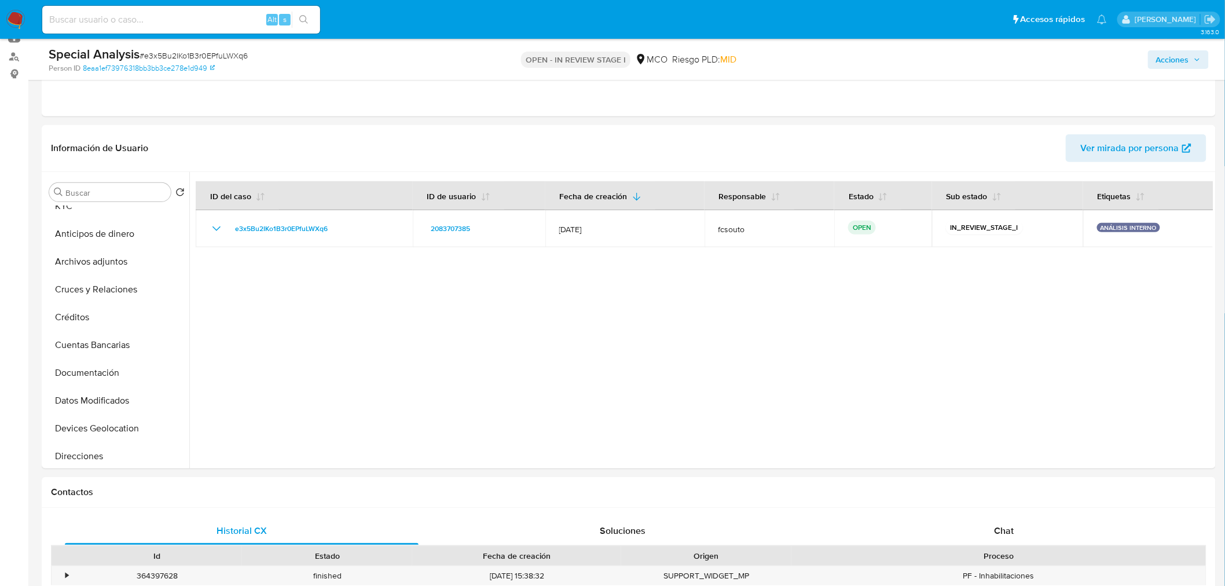
scroll to position [0, 0]
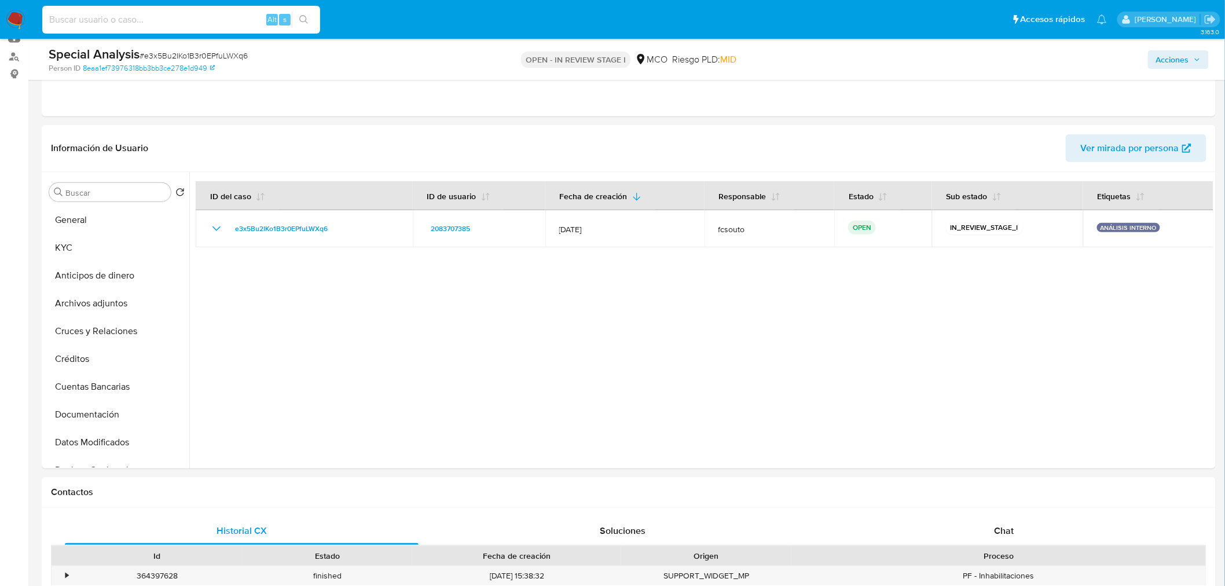
click at [229, 19] on input at bounding box center [181, 19] width 278 height 15
paste input "2038692397"
type input "2038692397"
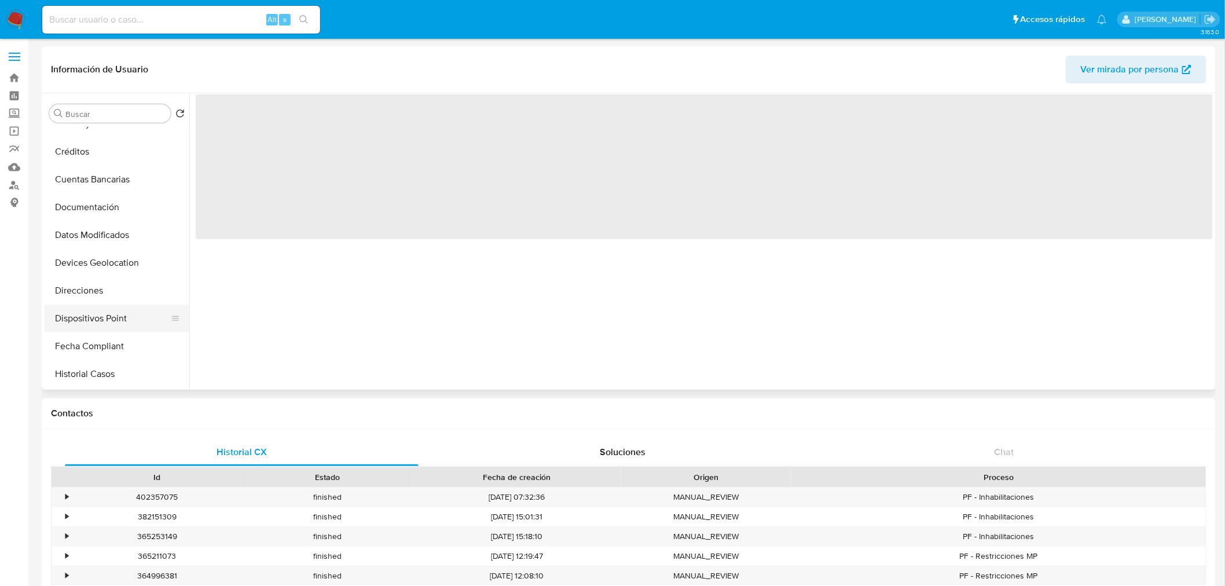
select select "10"
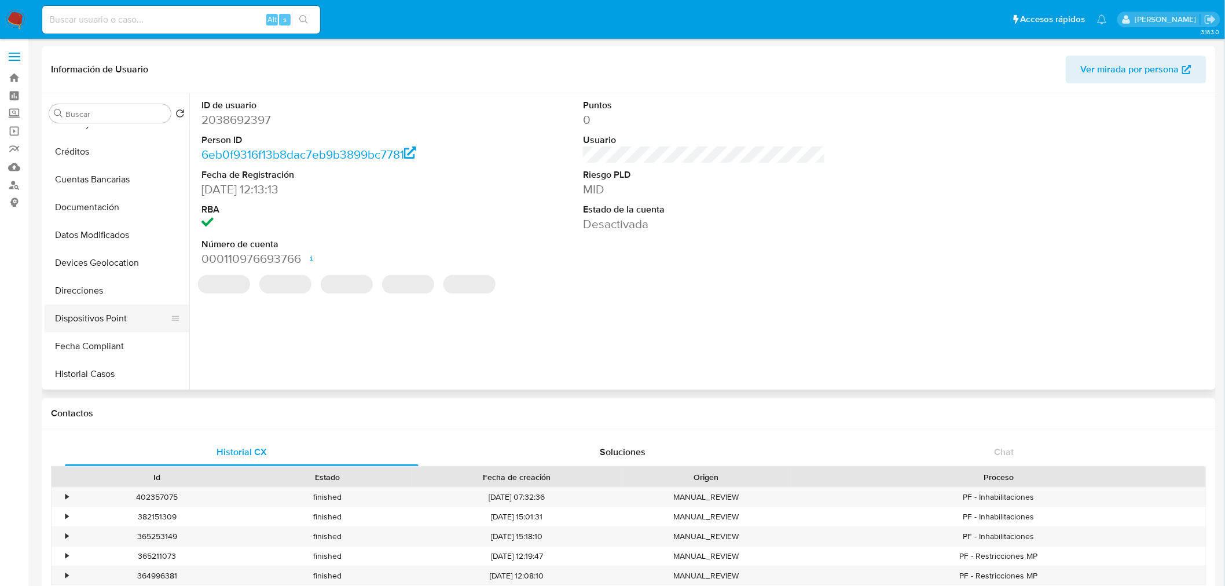
scroll to position [193, 0]
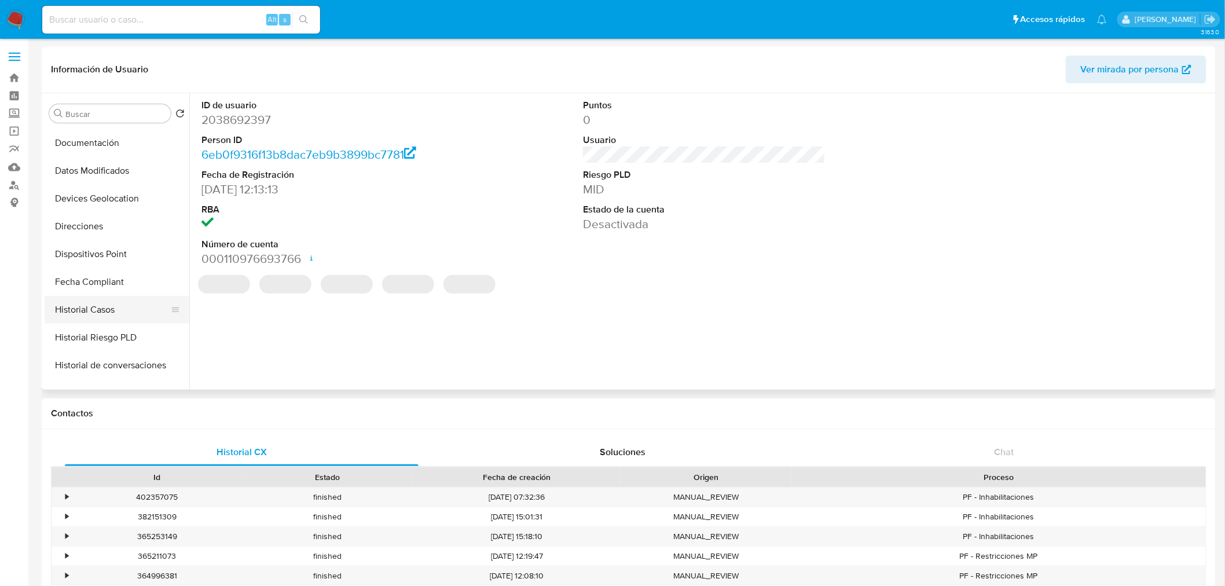
click at [128, 307] on button "Historial Casos" at bounding box center [112, 310] width 135 height 28
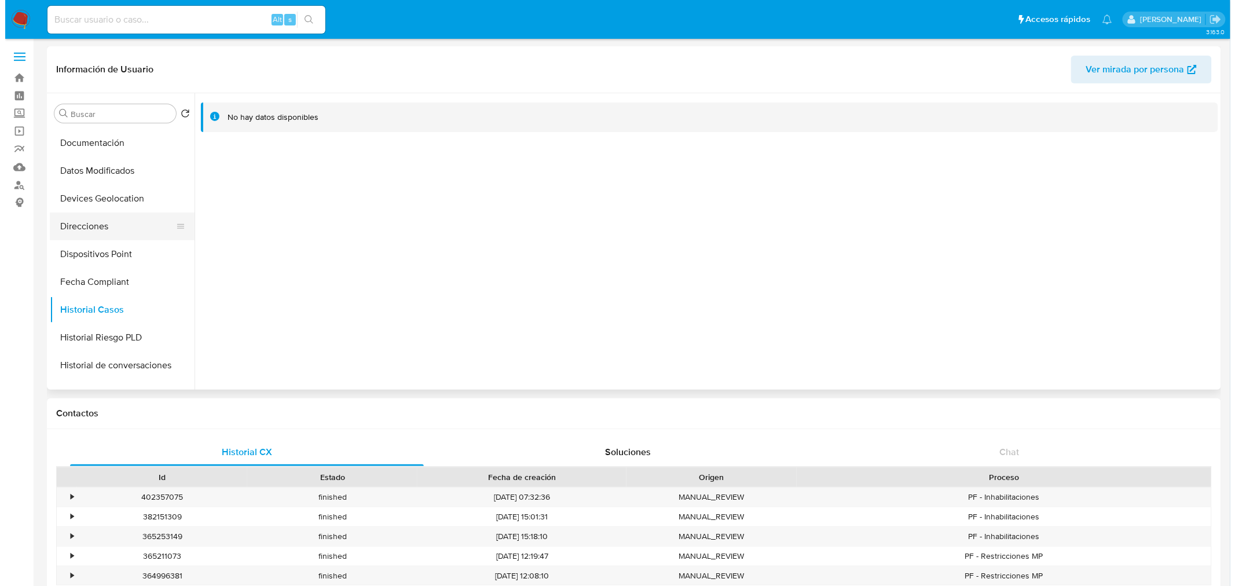
scroll to position [0, 0]
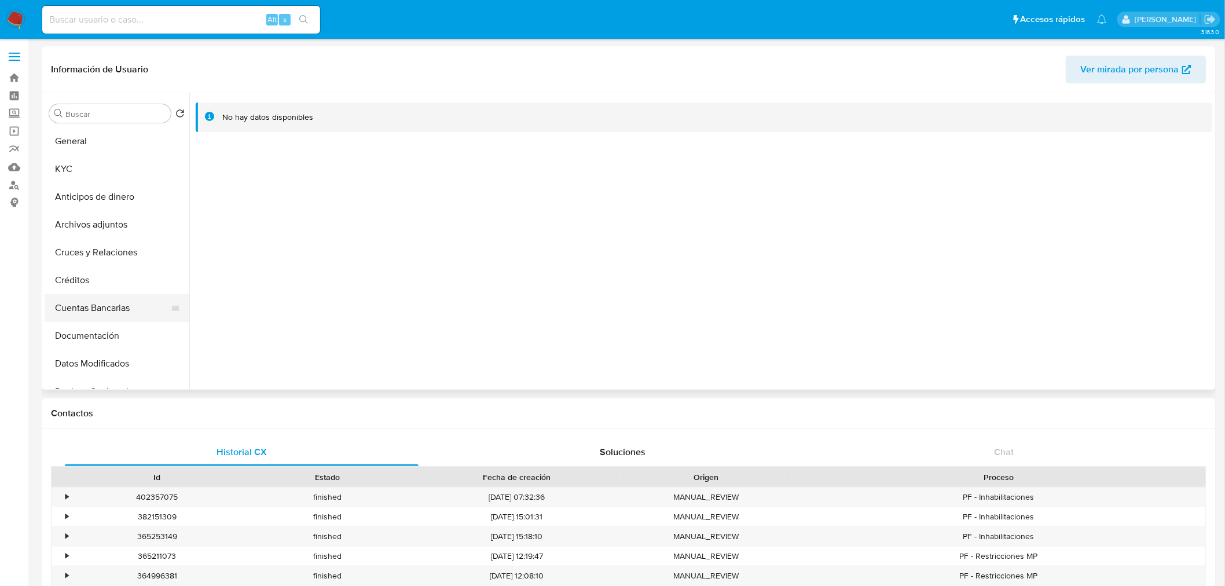
click at [106, 313] on button "Cuentas Bancarias" at bounding box center [112, 308] width 135 height 28
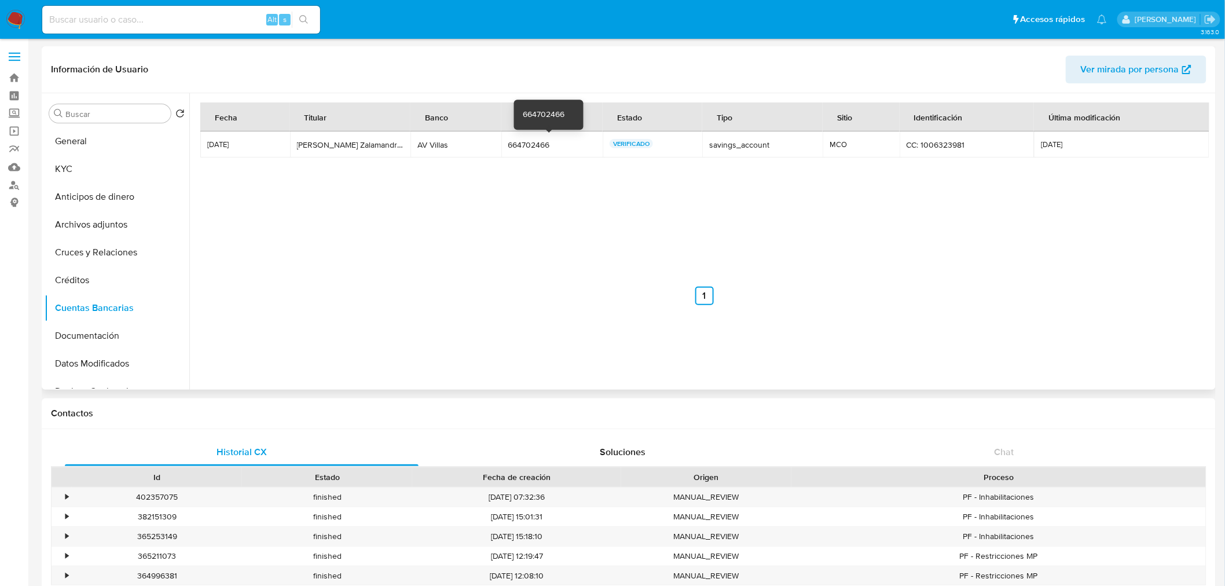
click at [513, 146] on div "664702466" at bounding box center [551, 144] width 87 height 10
click at [113, 131] on button "General" at bounding box center [112, 141] width 135 height 28
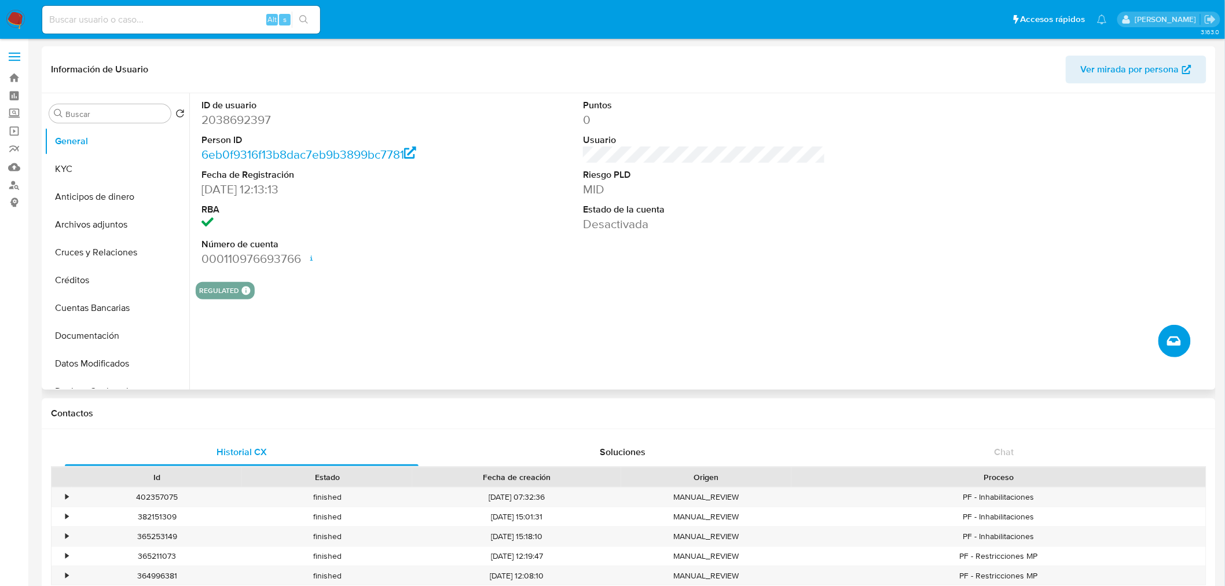
click at [1184, 343] on button "Crear caso manual" at bounding box center [1174, 341] width 32 height 32
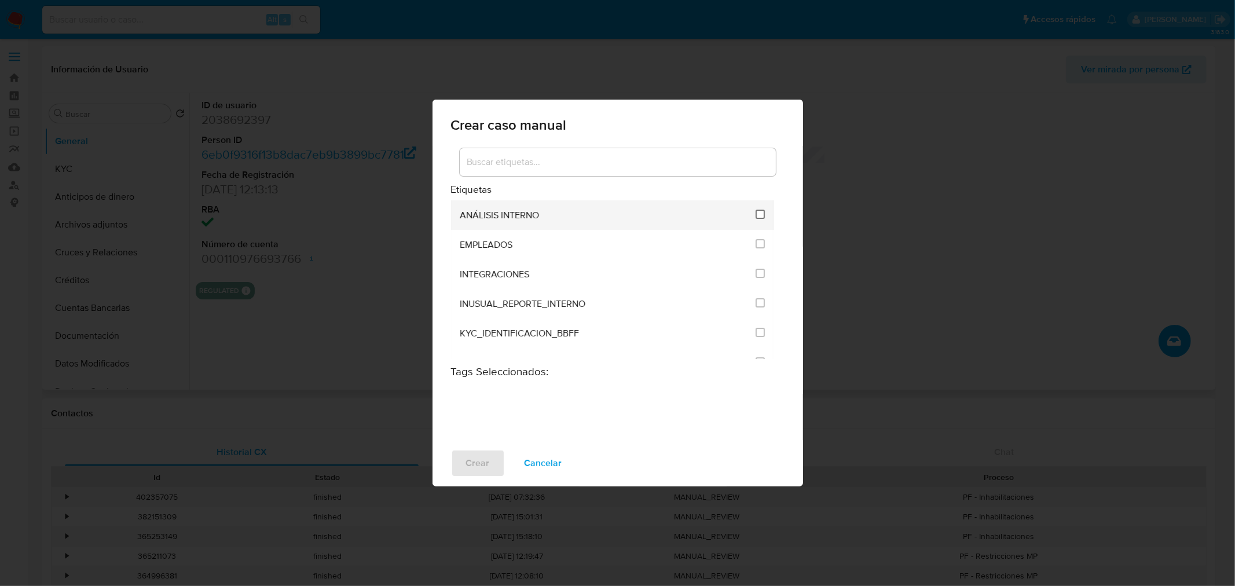
click at [755, 211] on input "1890" at bounding box center [759, 214] width 9 height 9
checkbox input "true"
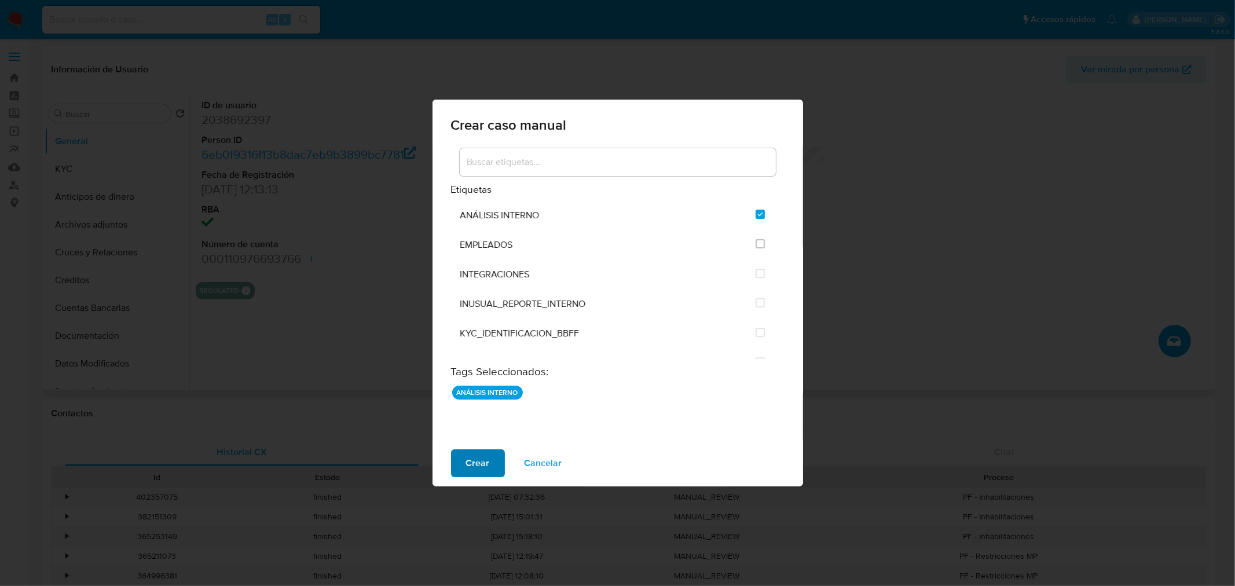
click at [478, 460] on span "Crear" at bounding box center [478, 462] width 24 height 25
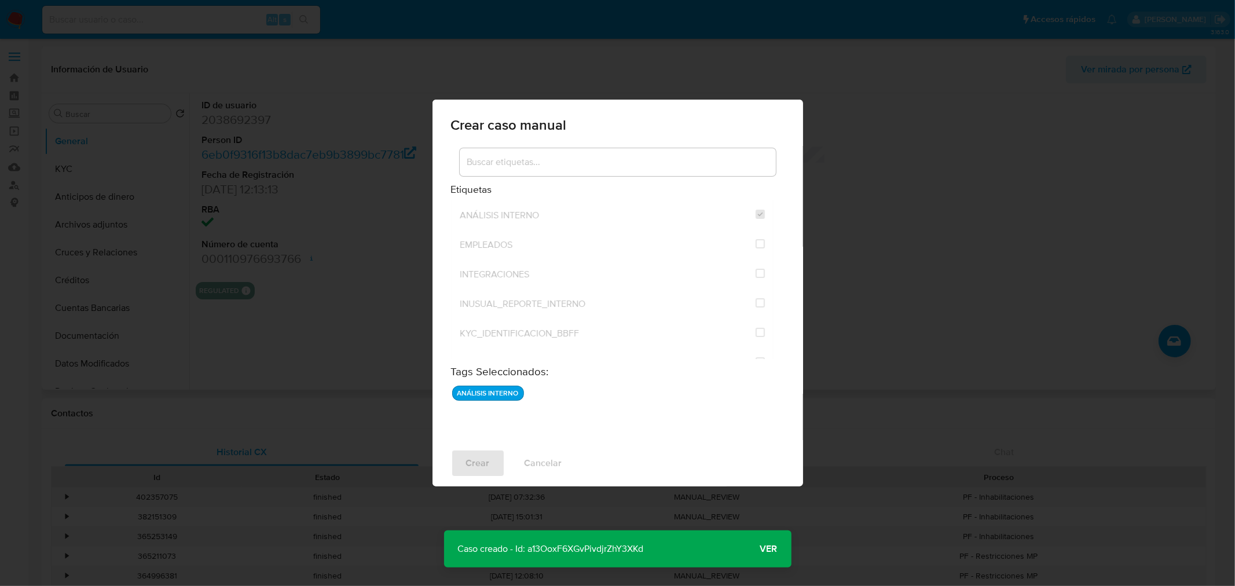
click at [772, 549] on span "Ver" at bounding box center [768, 549] width 17 height 0
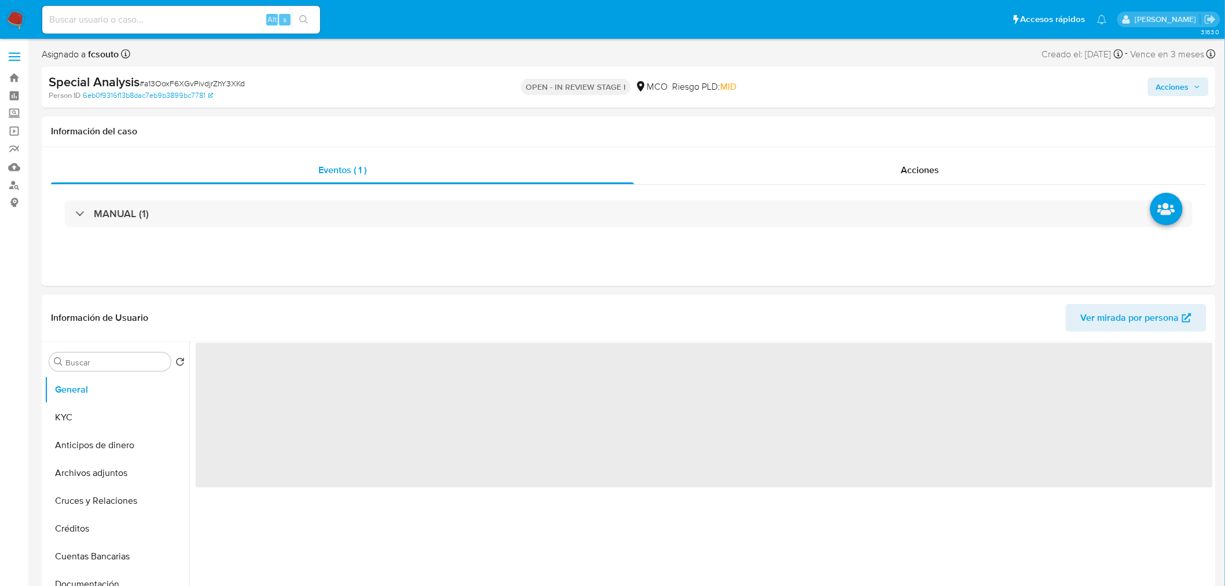
select select "10"
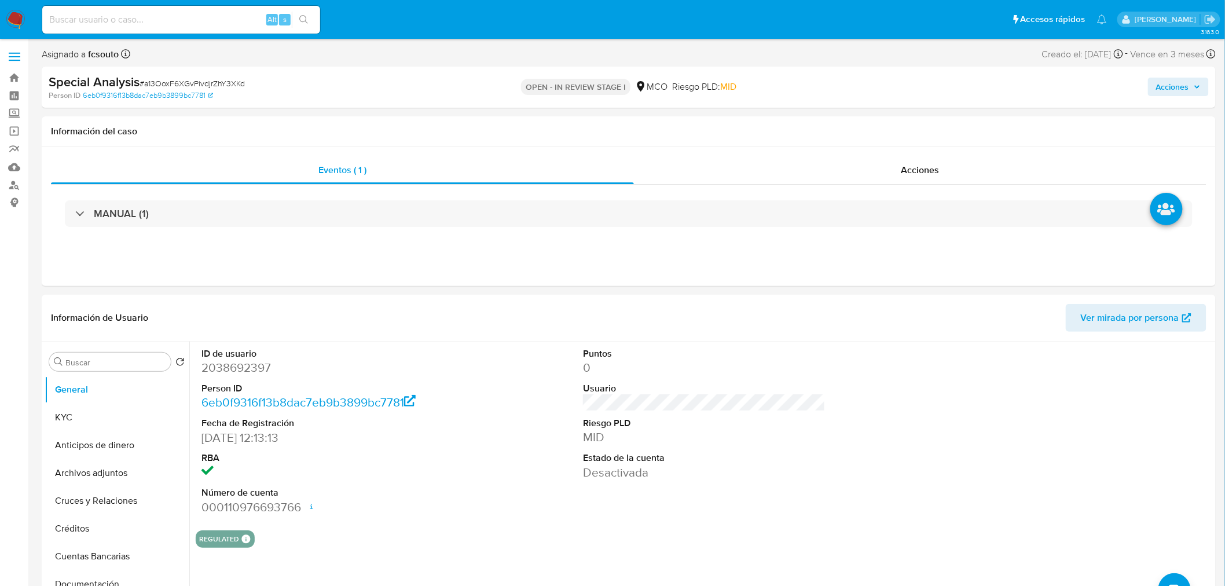
click at [174, 19] on input at bounding box center [181, 19] width 278 height 15
paste input "1444167709"
type input "1444167709"
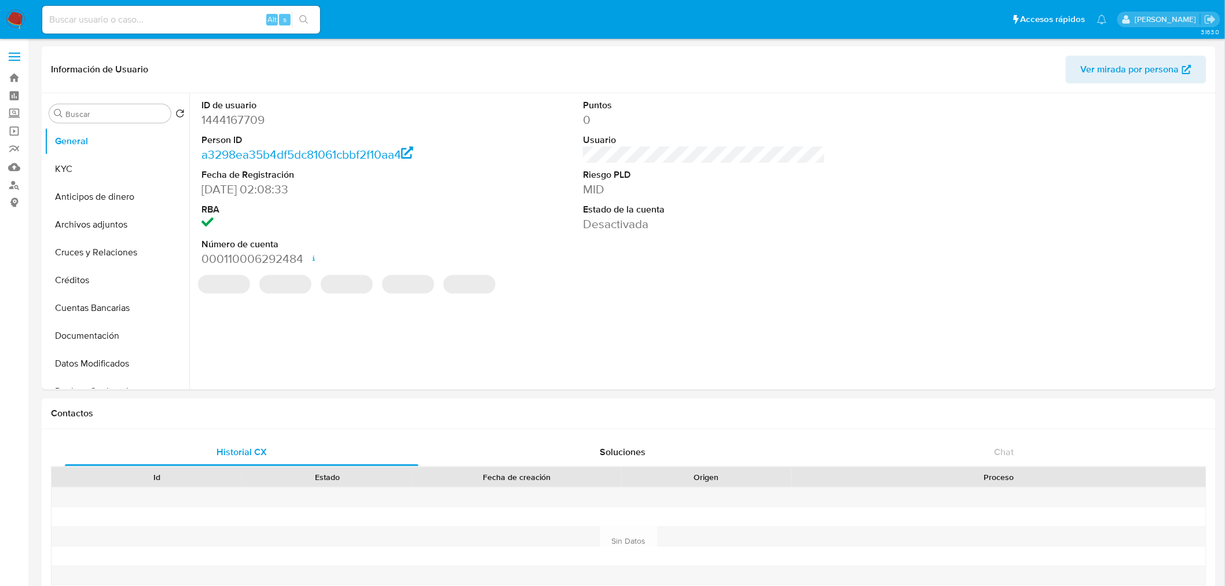
select select "10"
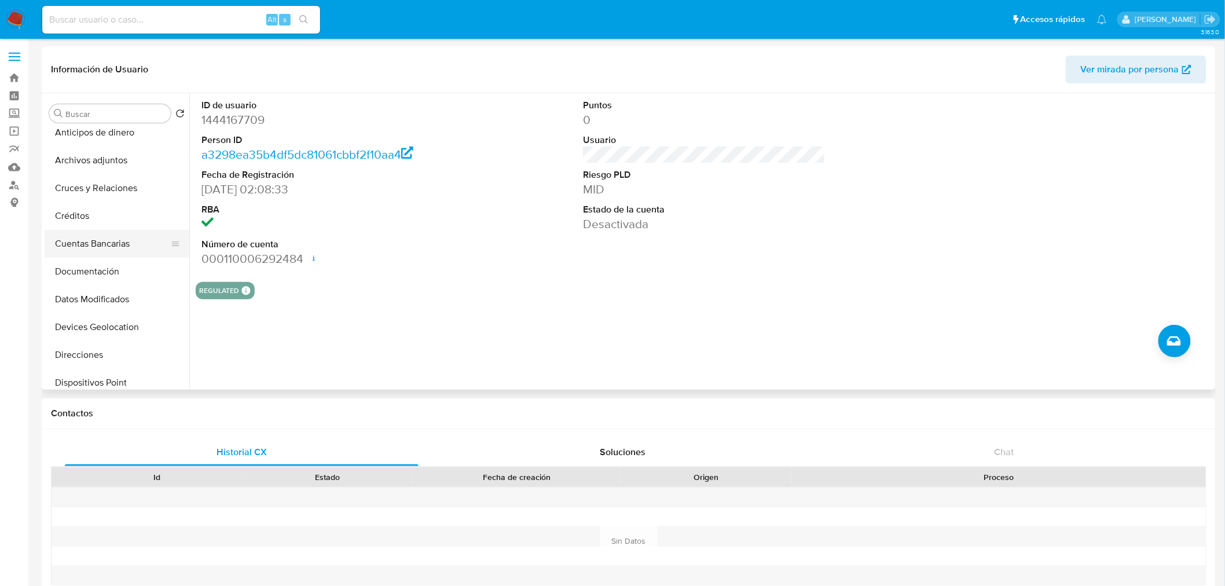
click at [123, 243] on button "Cuentas Bancarias" at bounding box center [112, 244] width 135 height 28
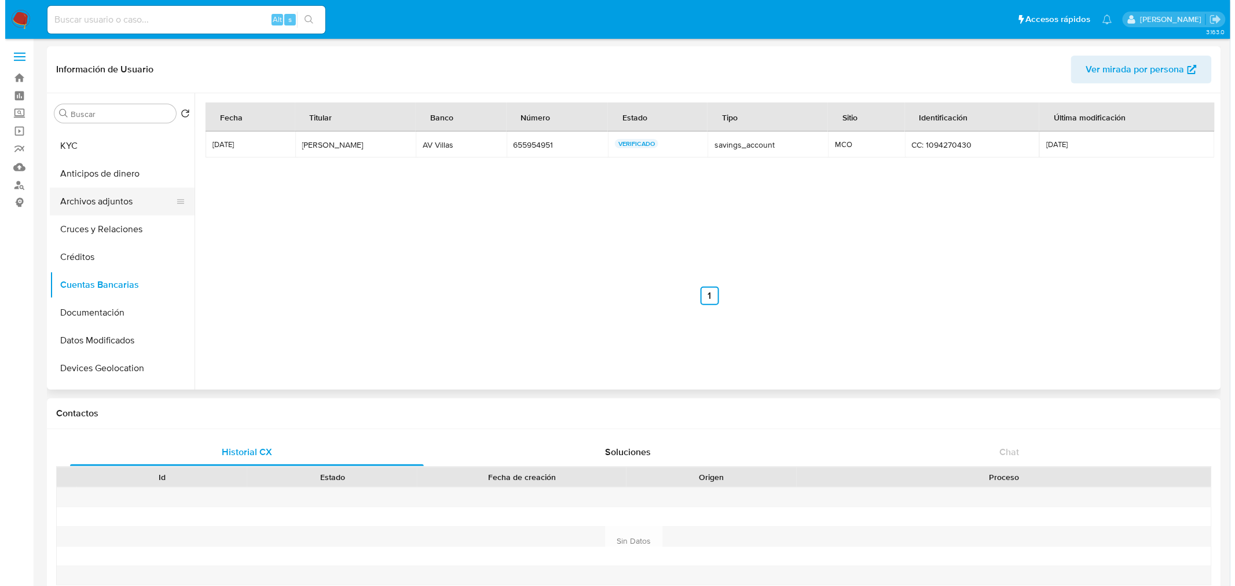
scroll to position [0, 0]
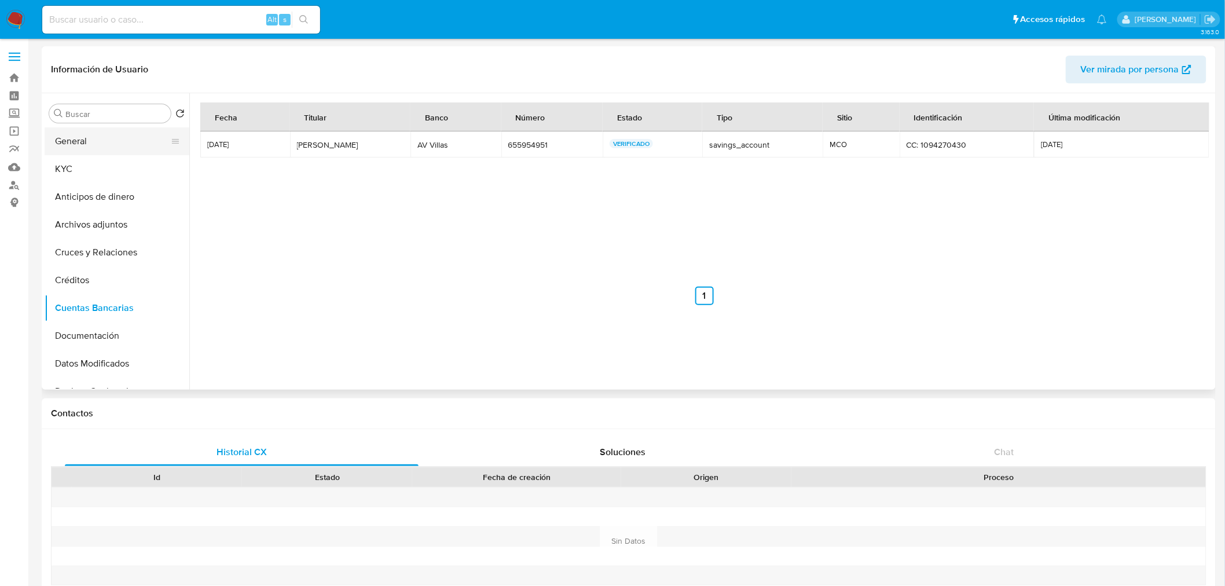
click at [102, 139] on button "General" at bounding box center [112, 141] width 135 height 28
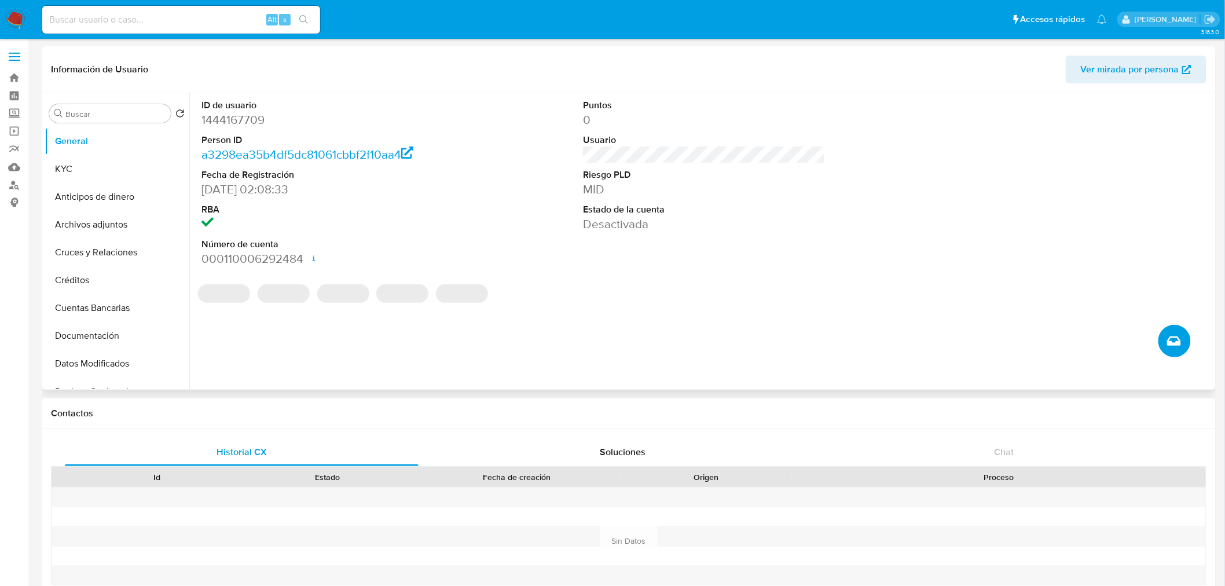
click at [1167, 342] on icon "Crear caso manual" at bounding box center [1174, 341] width 14 height 14
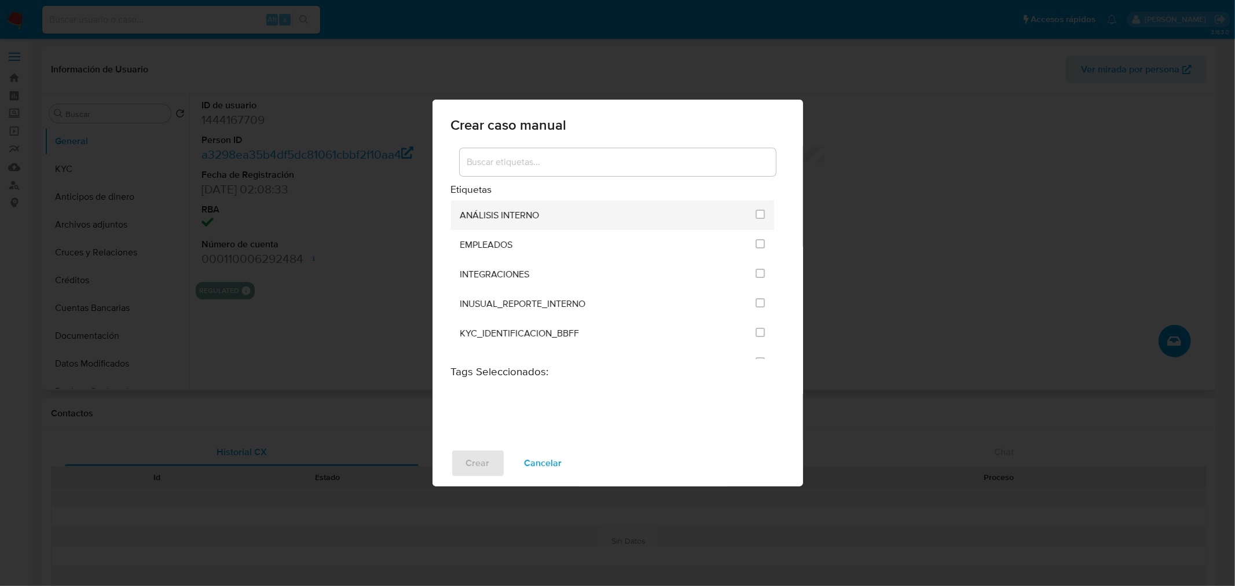
click at [662, 215] on div "ANÁLISIS INTERNO" at bounding box center [604, 215] width 289 height 30
click at [757, 214] on input "1890" at bounding box center [759, 214] width 9 height 9
checkbox input "true"
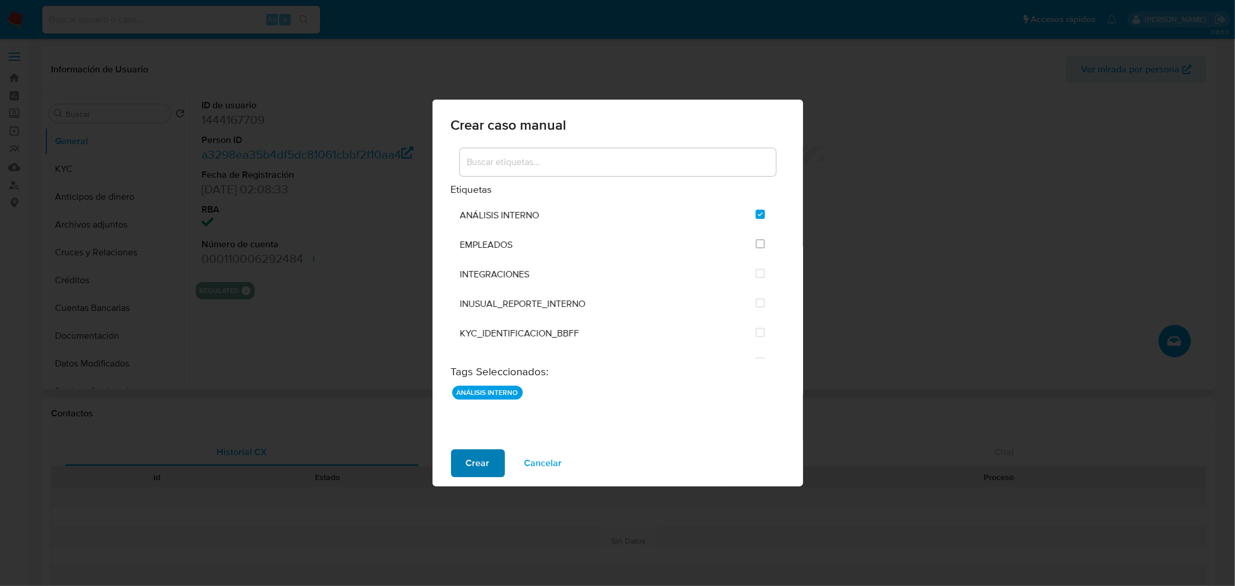
click at [478, 467] on span "Crear" at bounding box center [478, 462] width 24 height 25
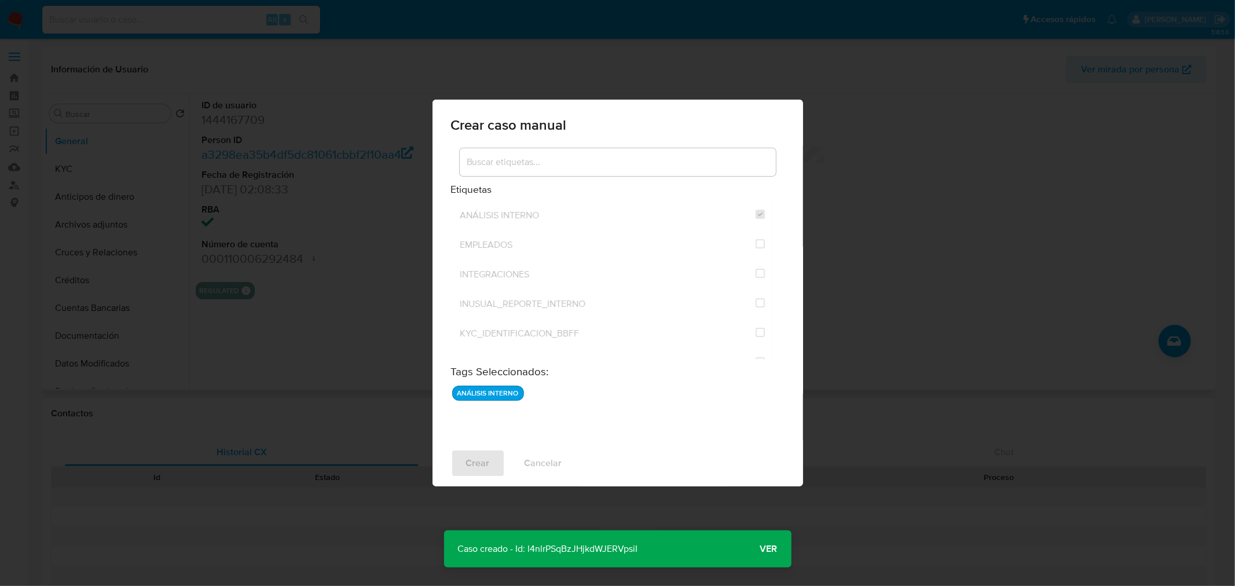
click at [767, 549] on span "Ver" at bounding box center [768, 549] width 17 height 0
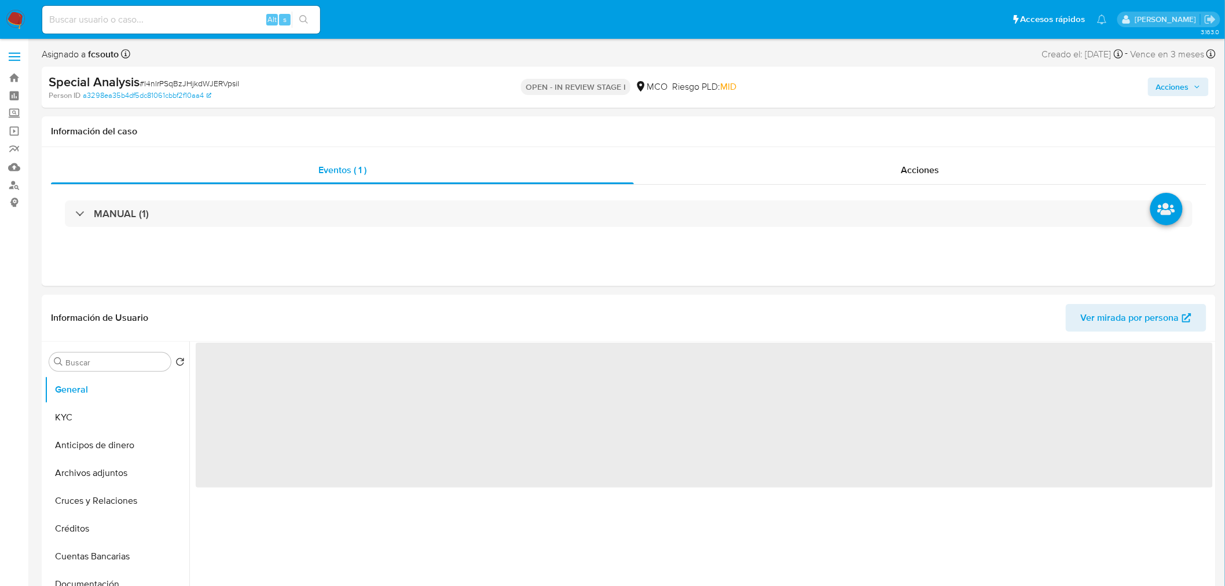
select select "10"
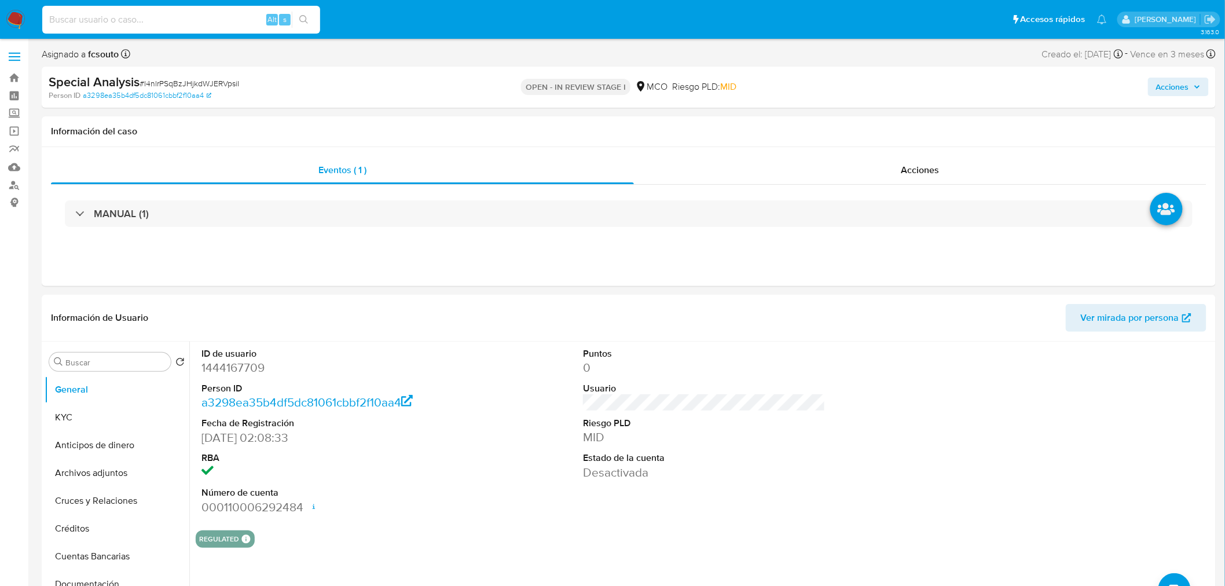
click at [141, 18] on input at bounding box center [181, 19] width 278 height 15
paste input "2254846242"
type input "2254846242"
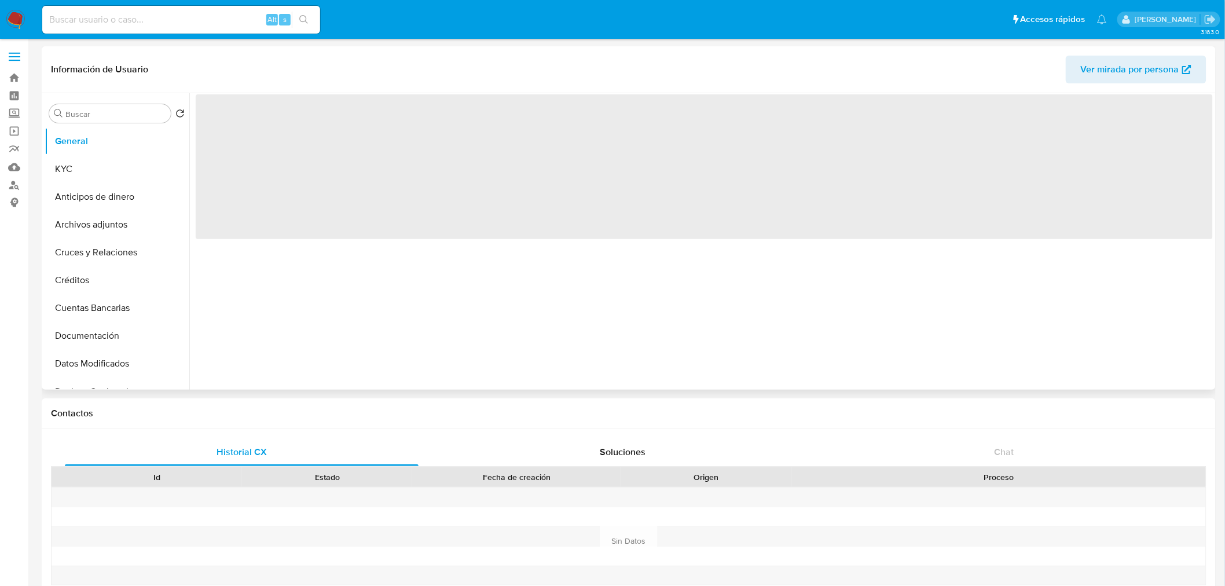
select select "10"
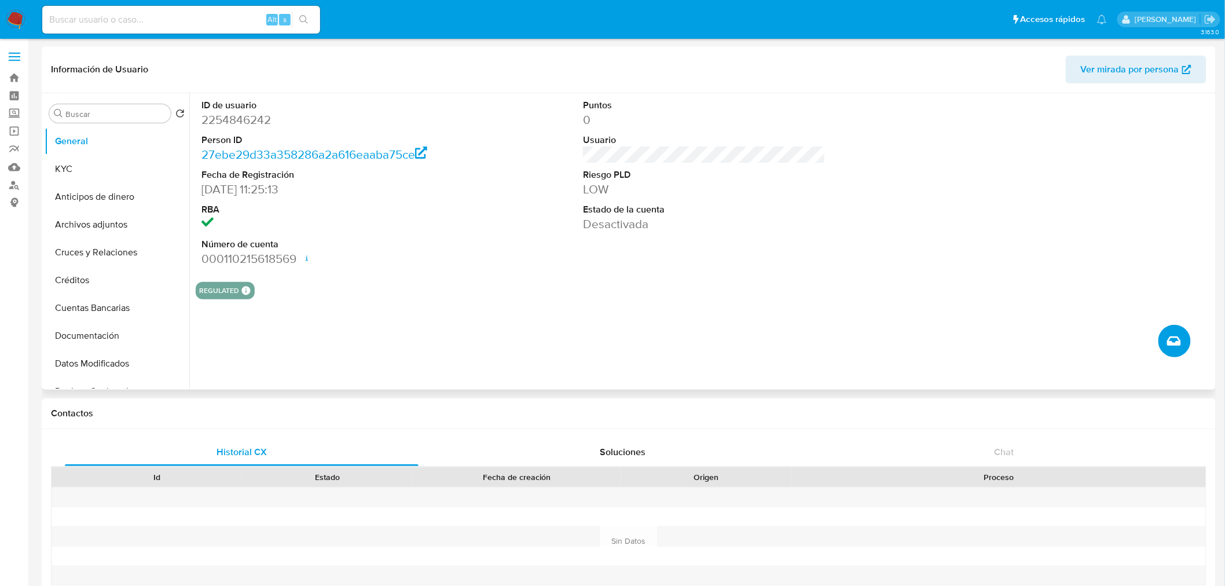
click at [1181, 342] on icon "Crear caso manual" at bounding box center [1174, 341] width 14 height 14
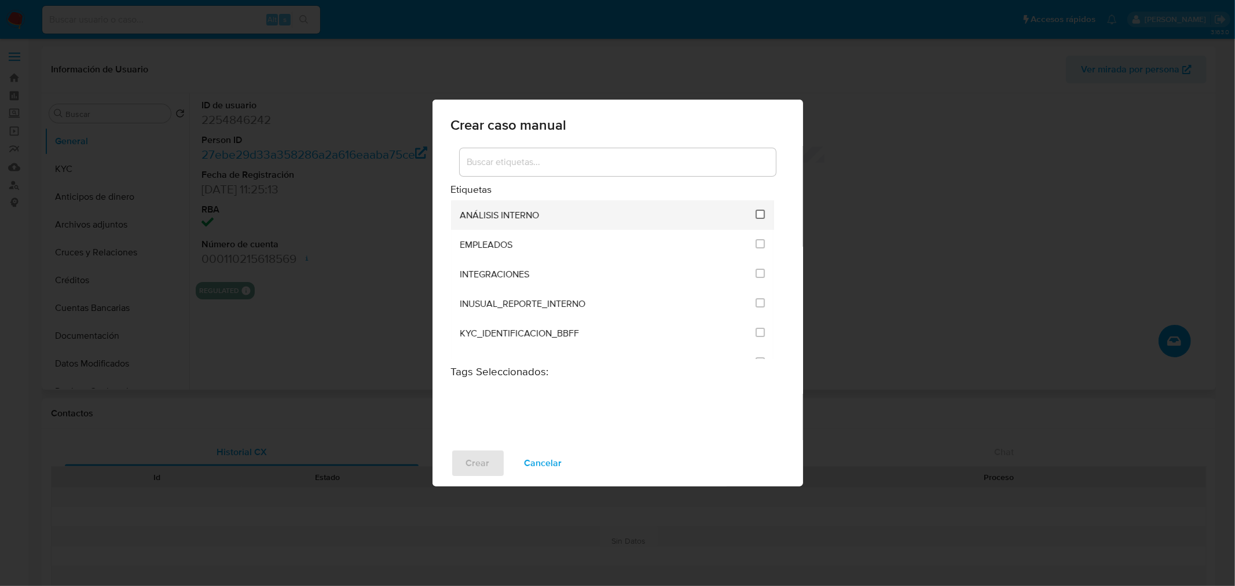
click at [755, 215] on input "1890" at bounding box center [759, 214] width 9 height 9
checkbox input "true"
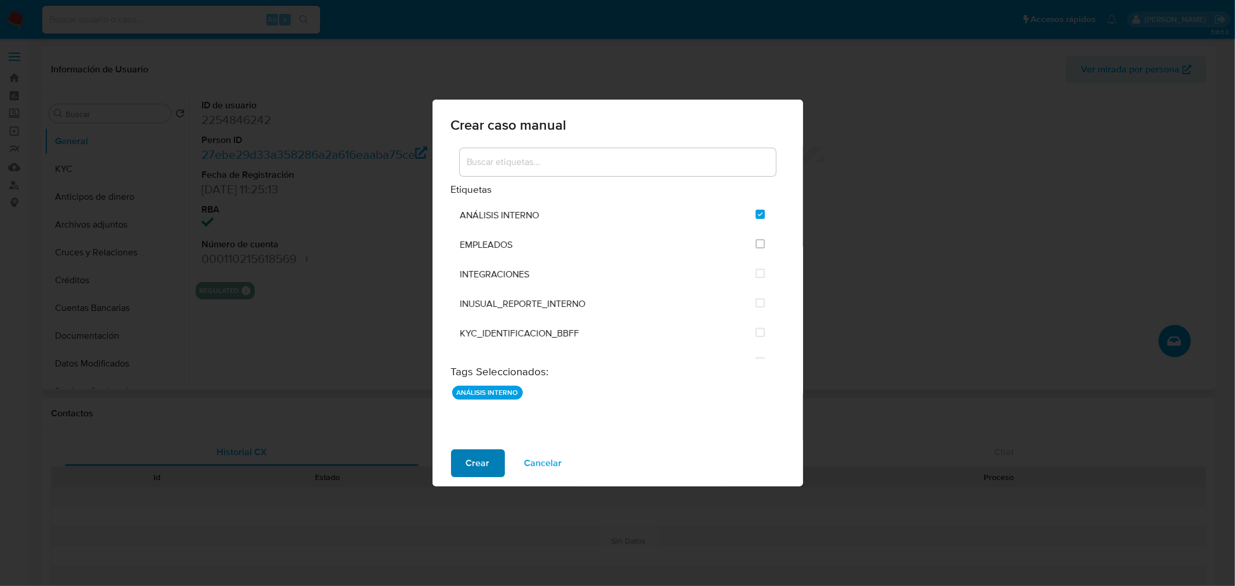
click at [467, 459] on span "Crear" at bounding box center [478, 462] width 24 height 25
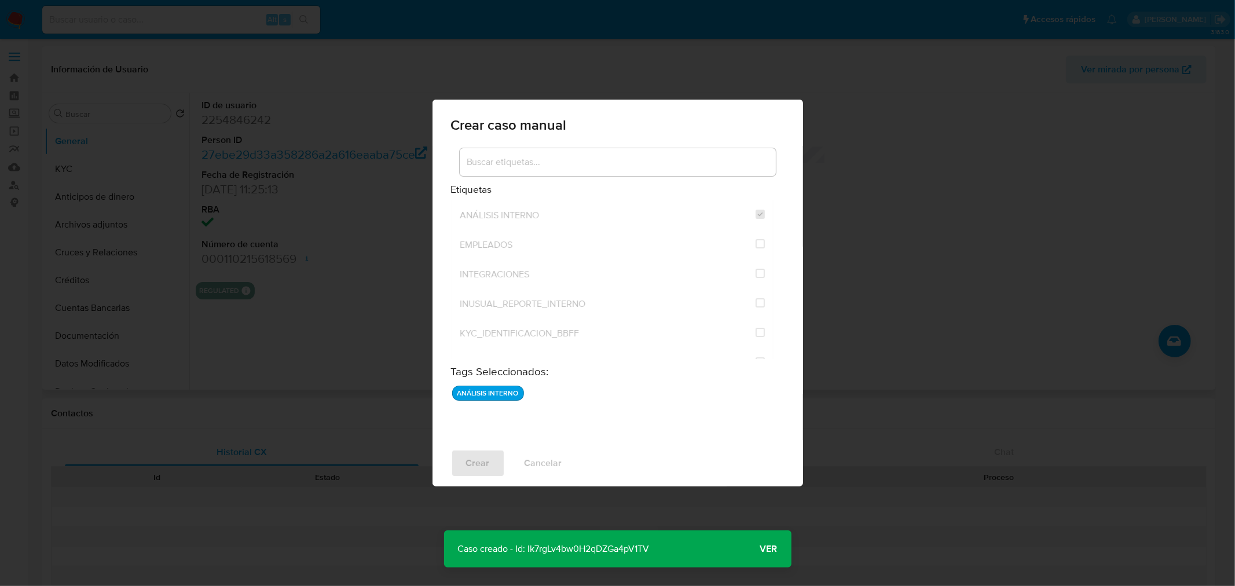
click at [773, 549] on span "Ver" at bounding box center [768, 549] width 17 height 0
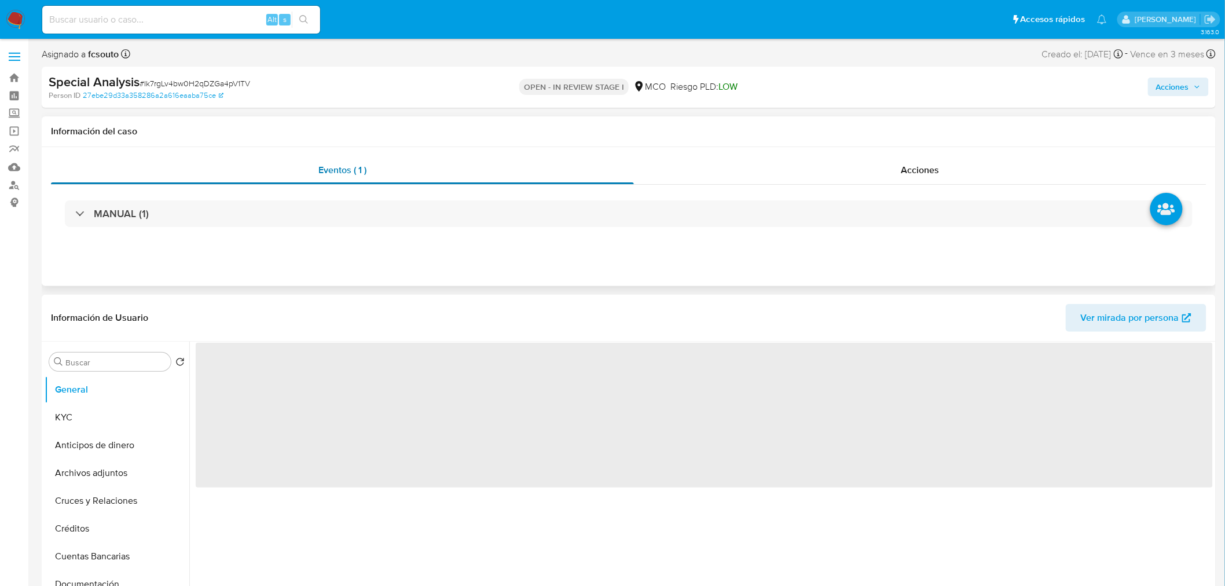
select select "10"
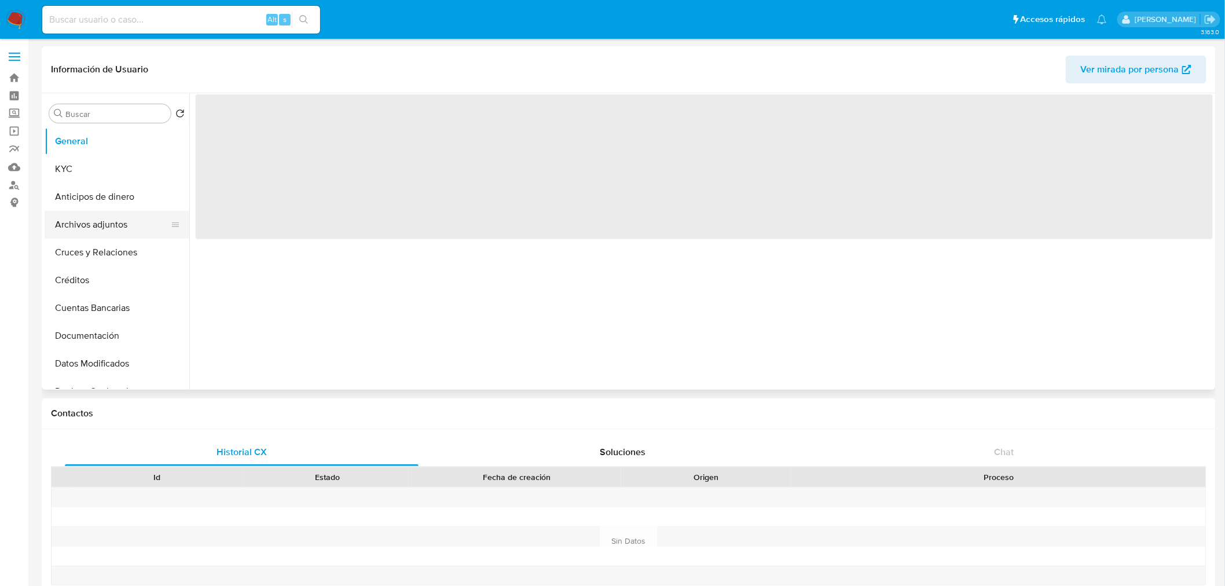
select select "10"
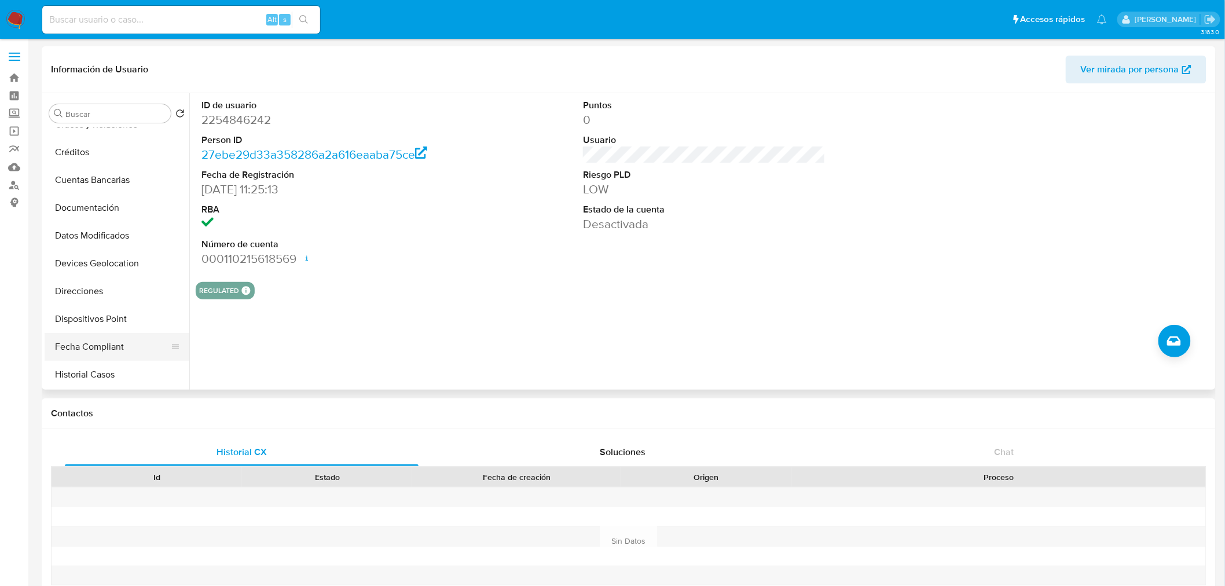
scroll to position [192, 0]
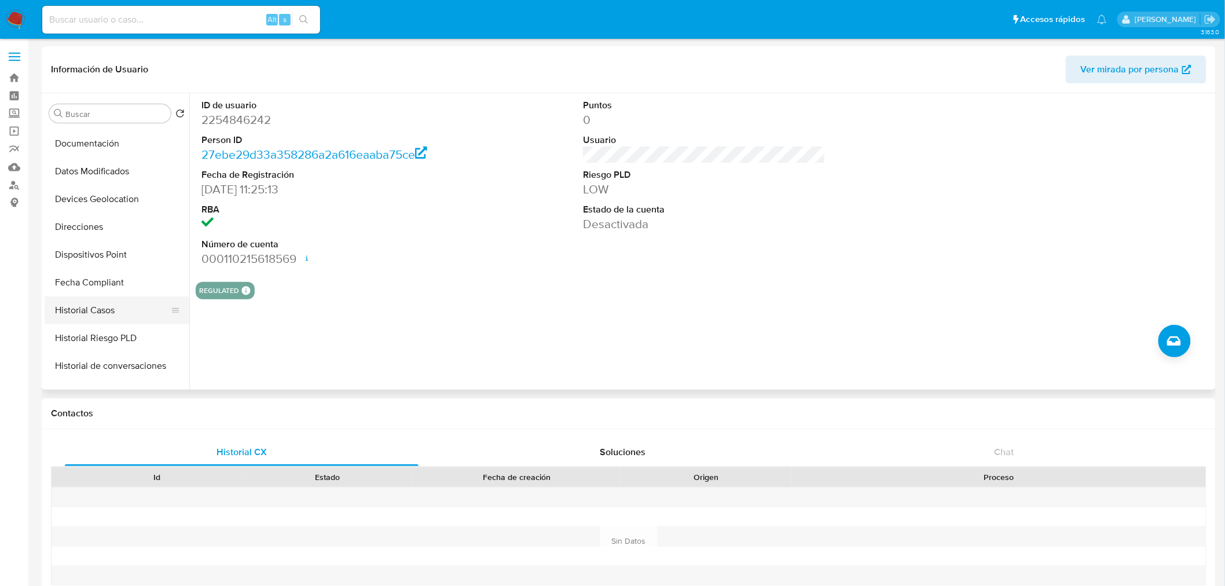
click at [119, 307] on button "Historial Casos" at bounding box center [112, 310] width 135 height 28
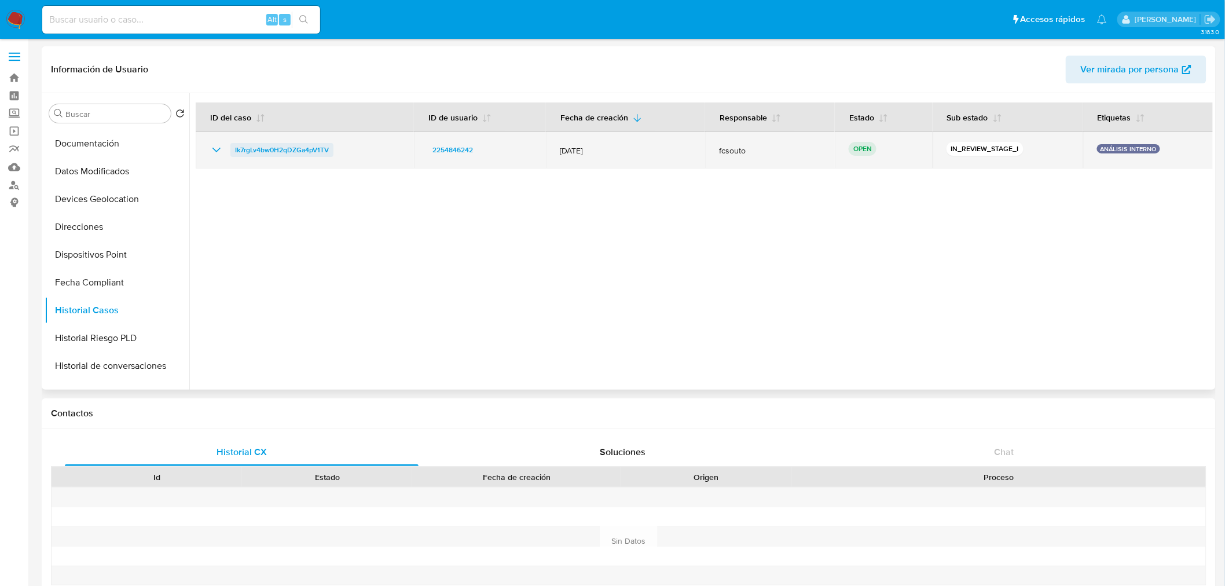
drag, startPoint x: 344, startPoint y: 152, endPoint x: 233, endPoint y: 154, distance: 111.7
click at [233, 154] on div "Ik7rgLv4bw0H2qDZGa4pV1TV" at bounding box center [305, 150] width 190 height 14
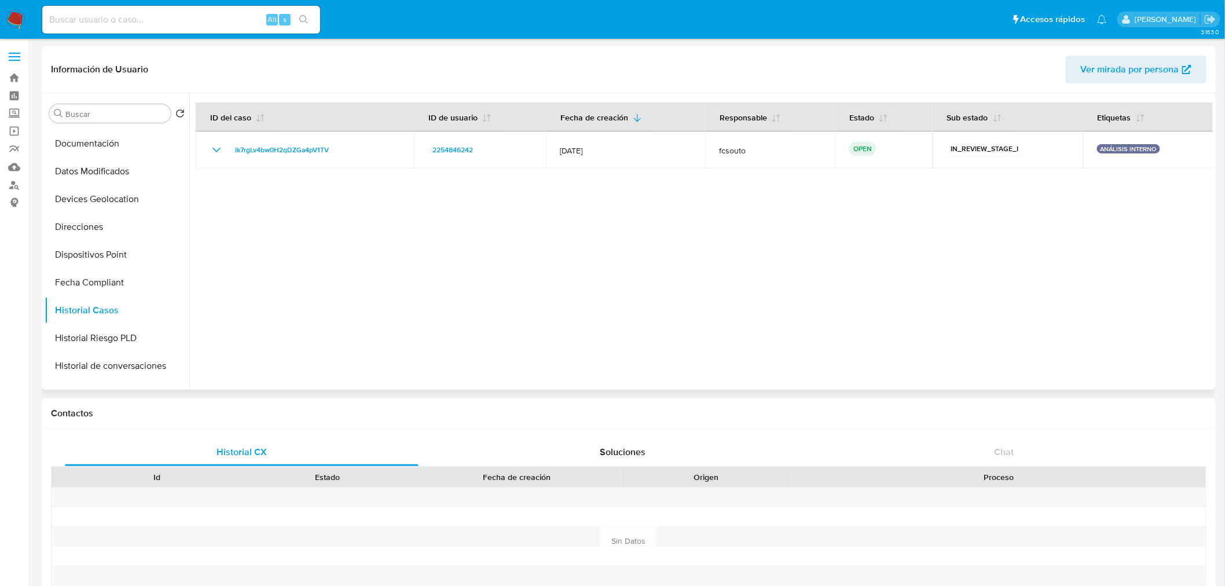
click at [322, 292] on div at bounding box center [700, 241] width 1023 height 296
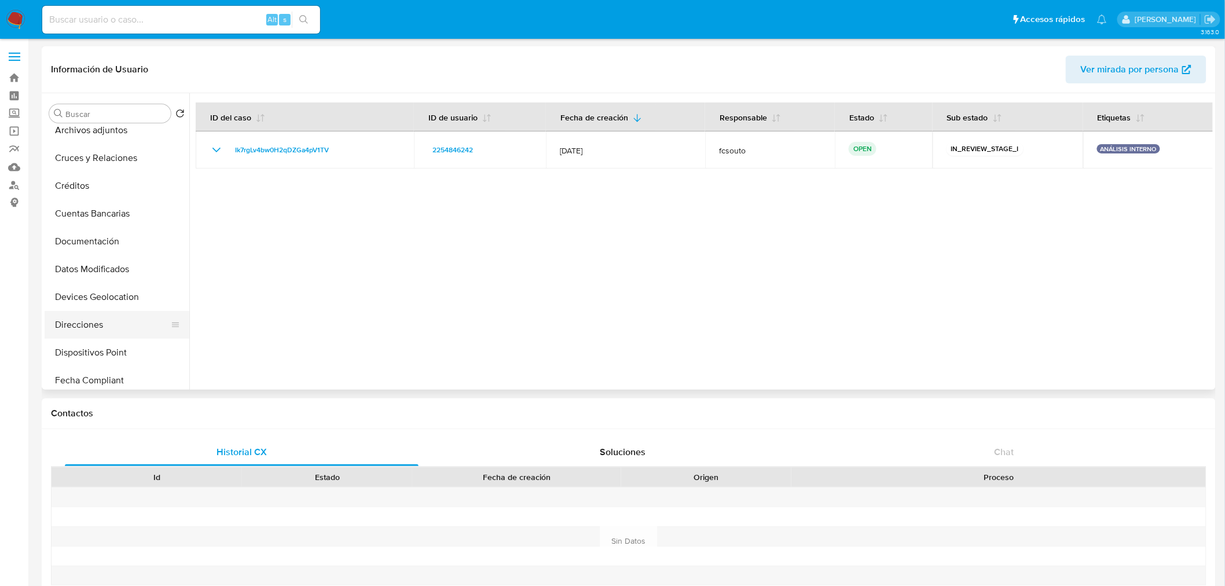
scroll to position [0, 0]
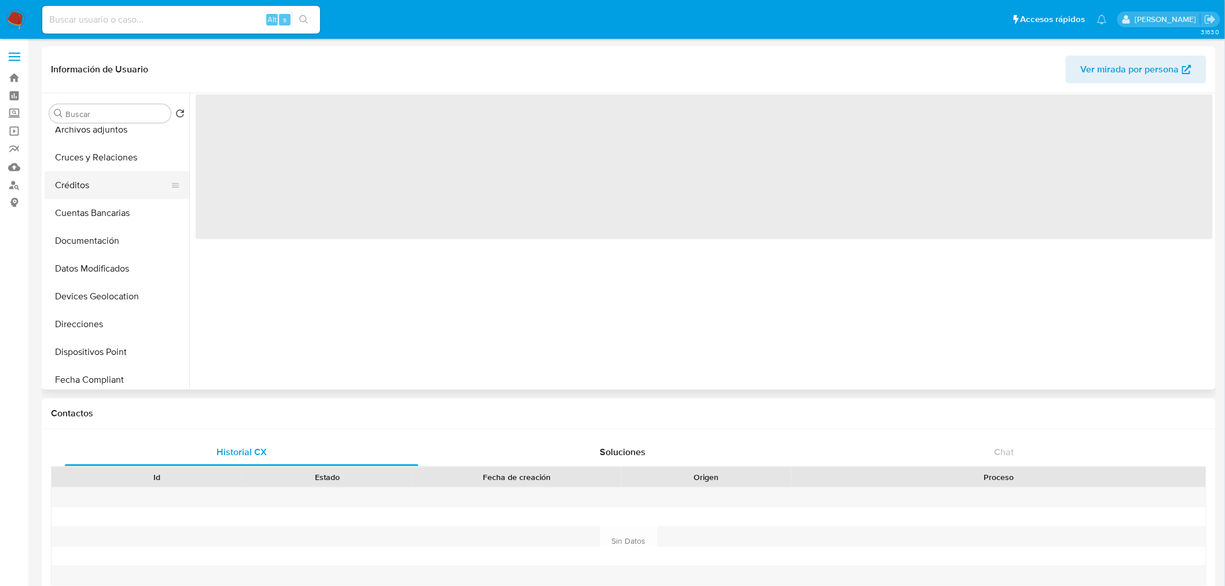
scroll to position [128, 0]
select select "10"
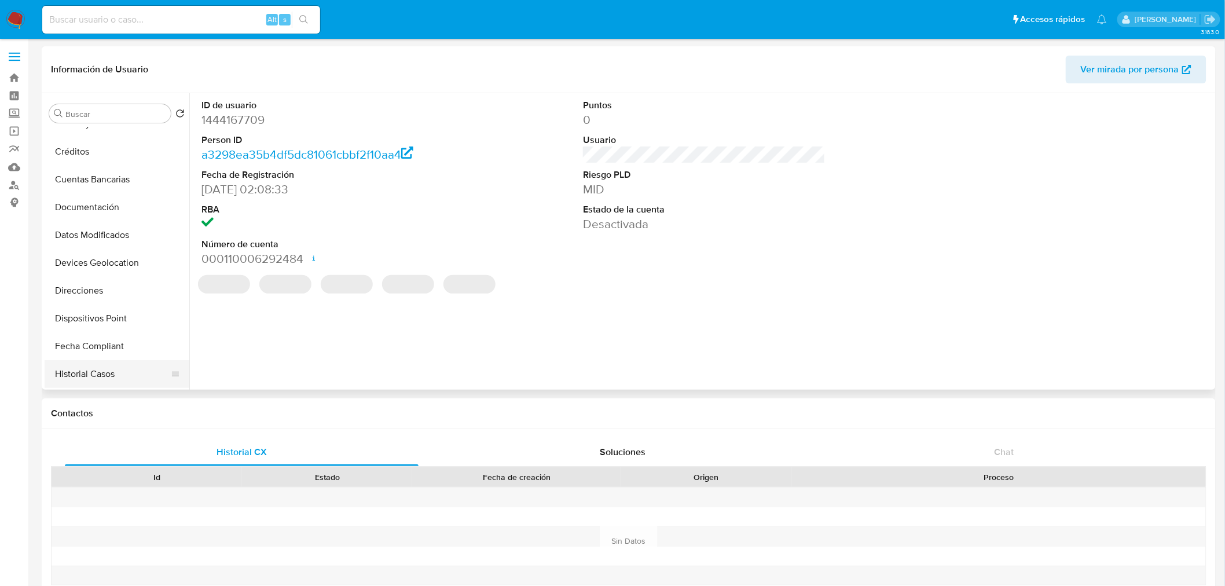
click at [113, 369] on button "Historial Casos" at bounding box center [112, 374] width 135 height 28
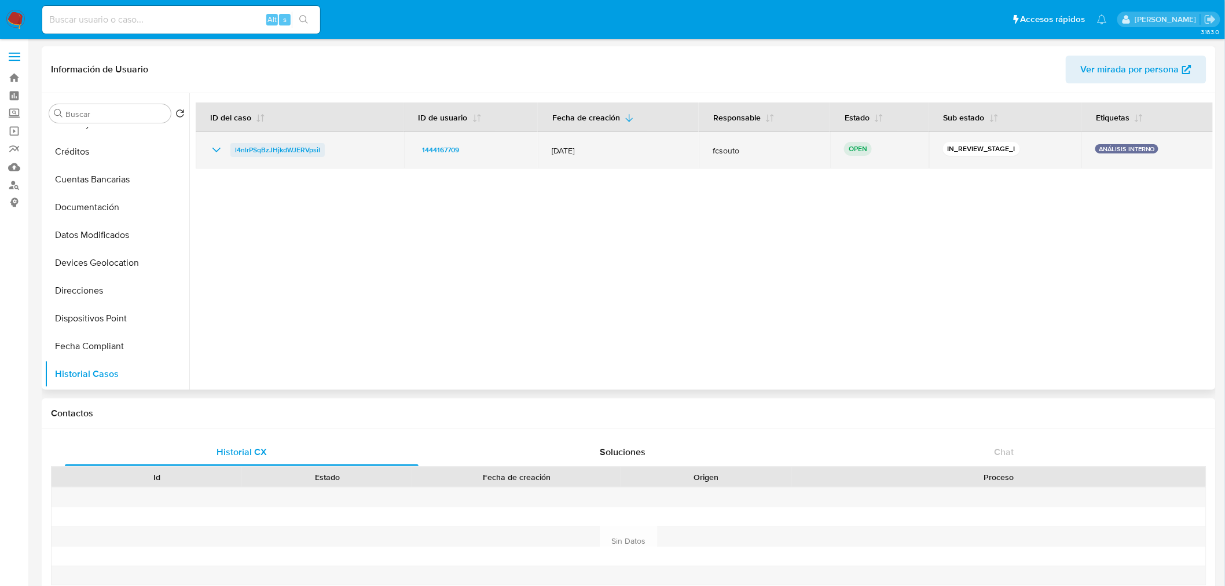
drag, startPoint x: 333, startPoint y: 153, endPoint x: 234, endPoint y: 149, distance: 98.5
click at [234, 149] on div "l4nlrPSqBzJHjkdWJERVpsiI" at bounding box center [300, 150] width 181 height 14
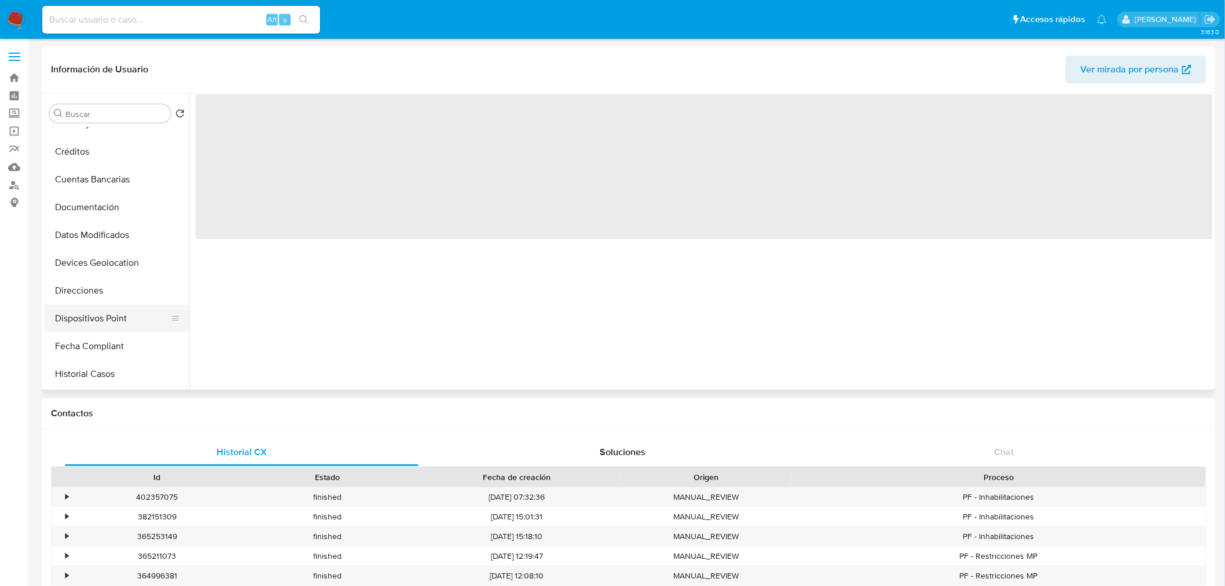
select select "10"
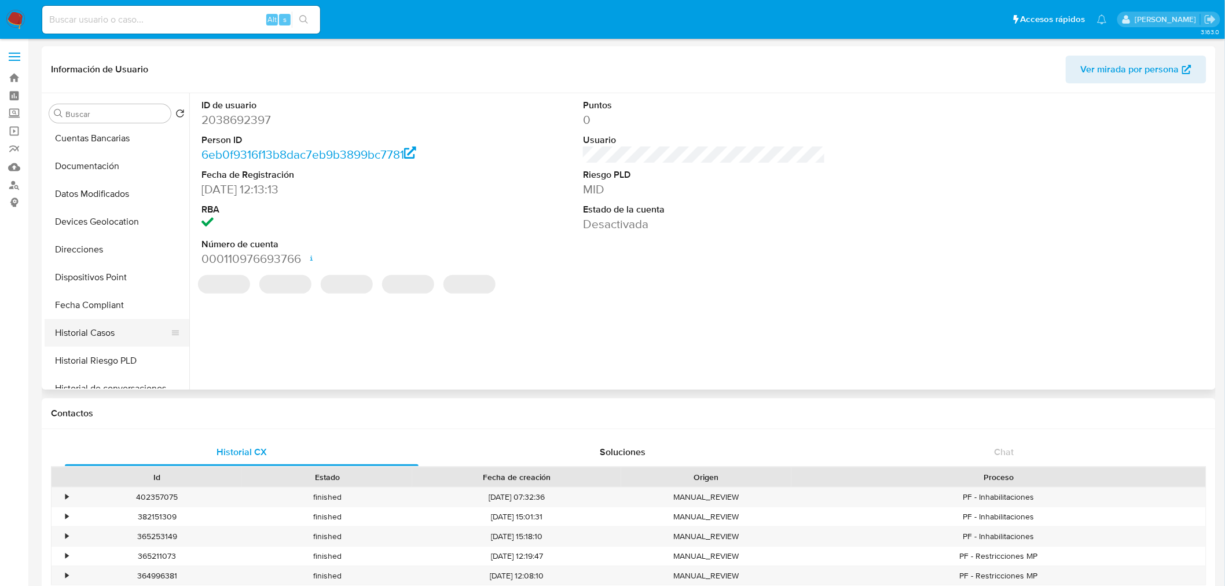
scroll to position [193, 0]
click at [114, 311] on button "Historial Casos" at bounding box center [112, 310] width 135 height 28
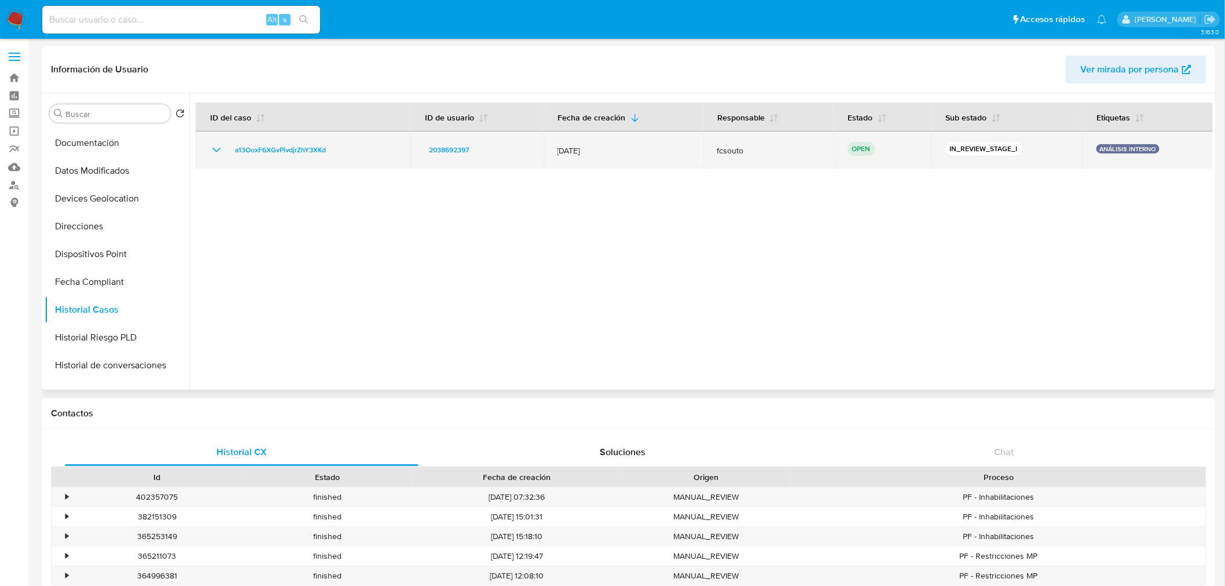
drag, startPoint x: 336, startPoint y: 148, endPoint x: 218, endPoint y: 153, distance: 118.8
click at [218, 153] on div "a13OoxF6XGvPivdjrZhY3XKd" at bounding box center [303, 150] width 187 height 14
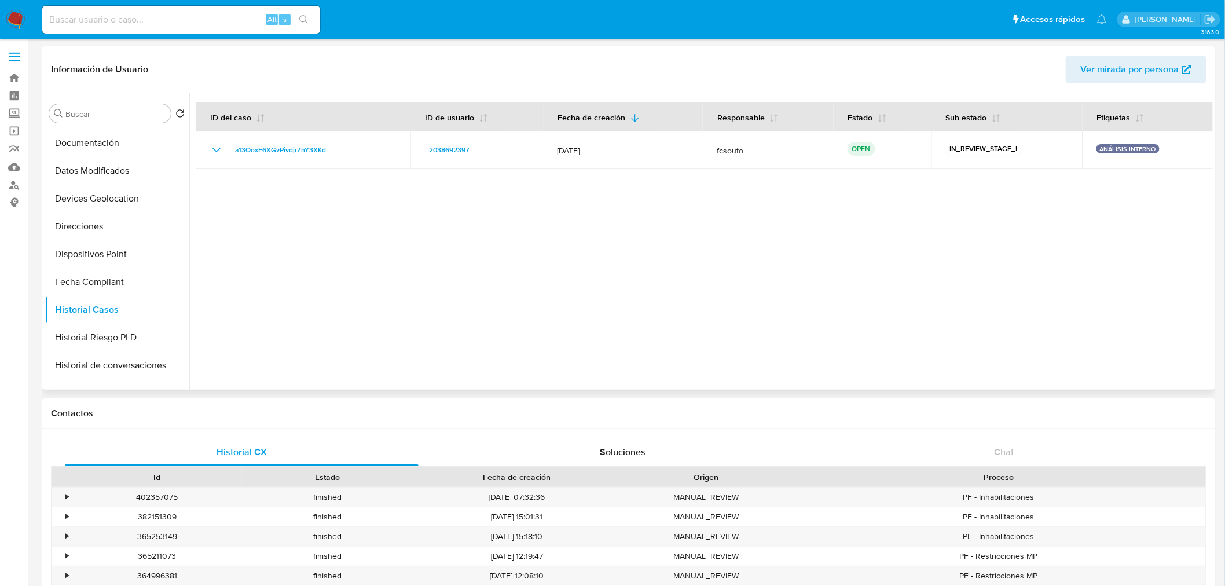
click at [307, 181] on div at bounding box center [700, 241] width 1023 height 296
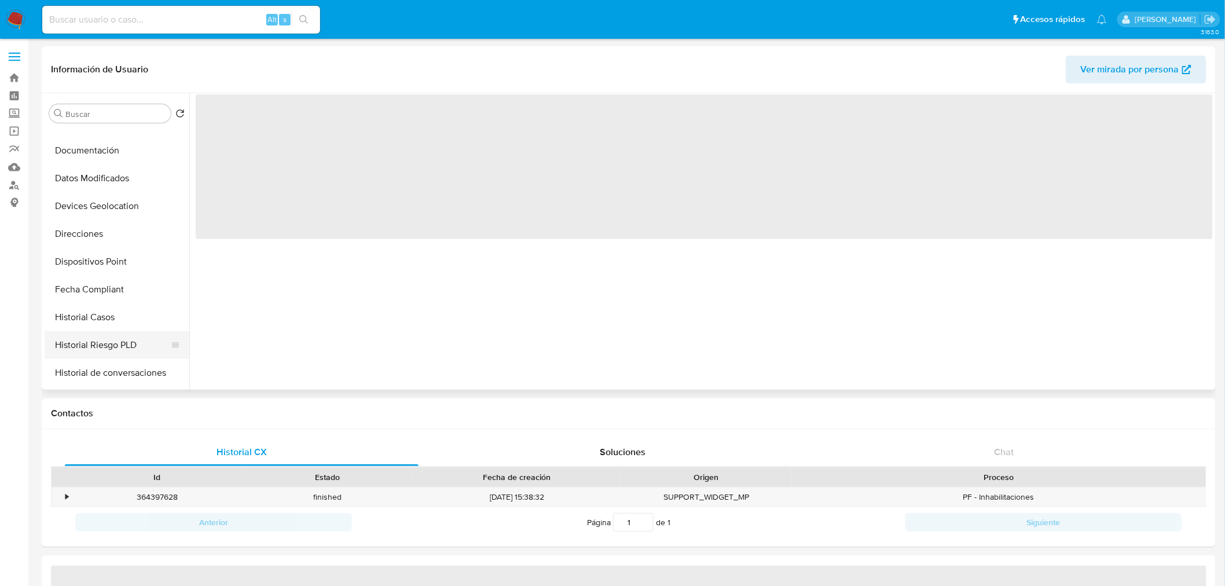
select select "10"
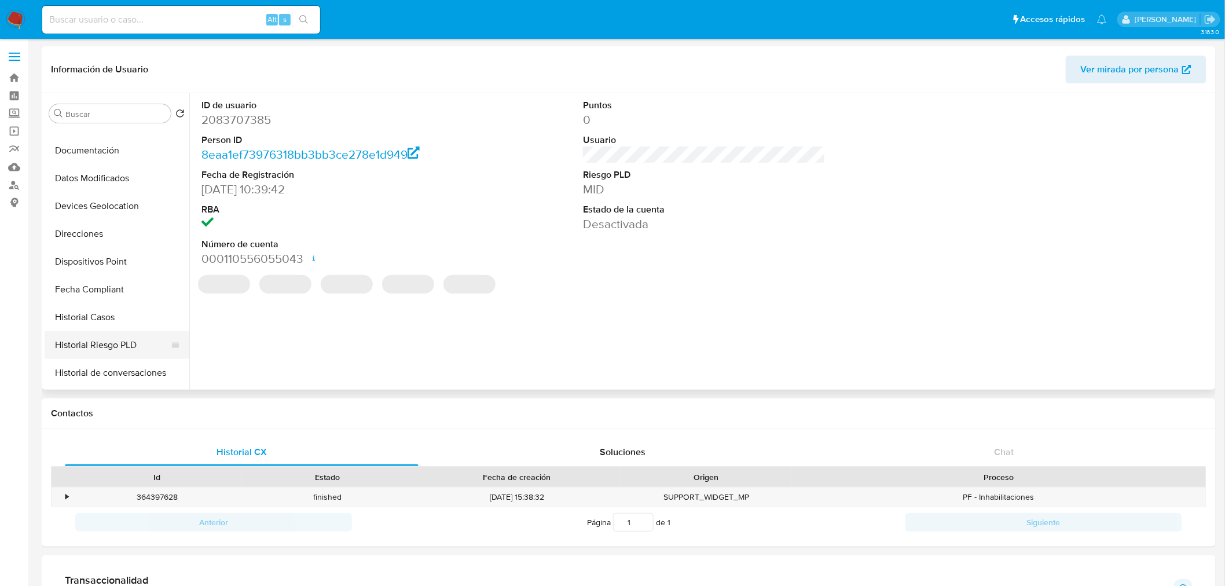
scroll to position [193, 0]
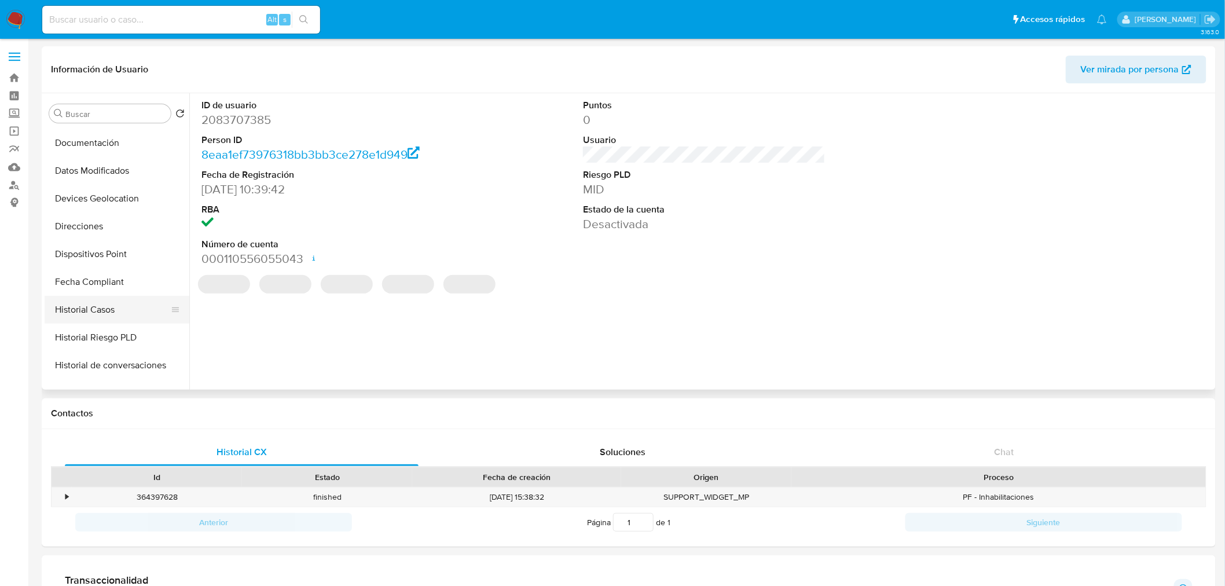
click at [112, 305] on button "Historial Casos" at bounding box center [112, 310] width 135 height 28
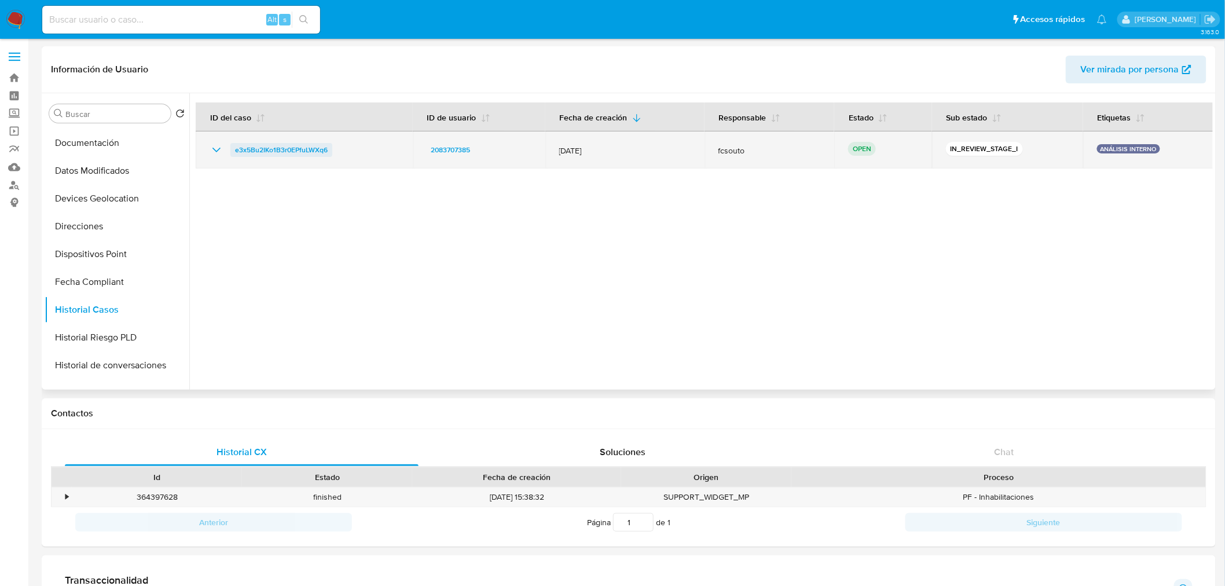
drag, startPoint x: 340, startPoint y: 151, endPoint x: 233, endPoint y: 148, distance: 107.1
click at [233, 148] on div "e3x5Bu2IKo1B3r0EPfuLWXq6" at bounding box center [304, 150] width 189 height 14
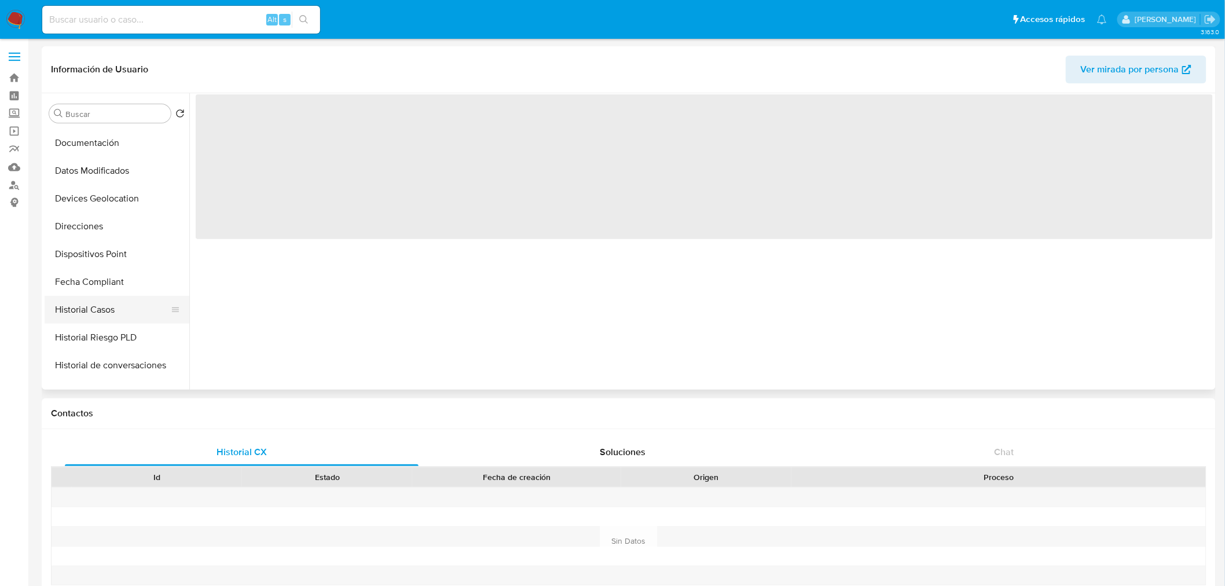
scroll to position [192, 0]
select select "10"
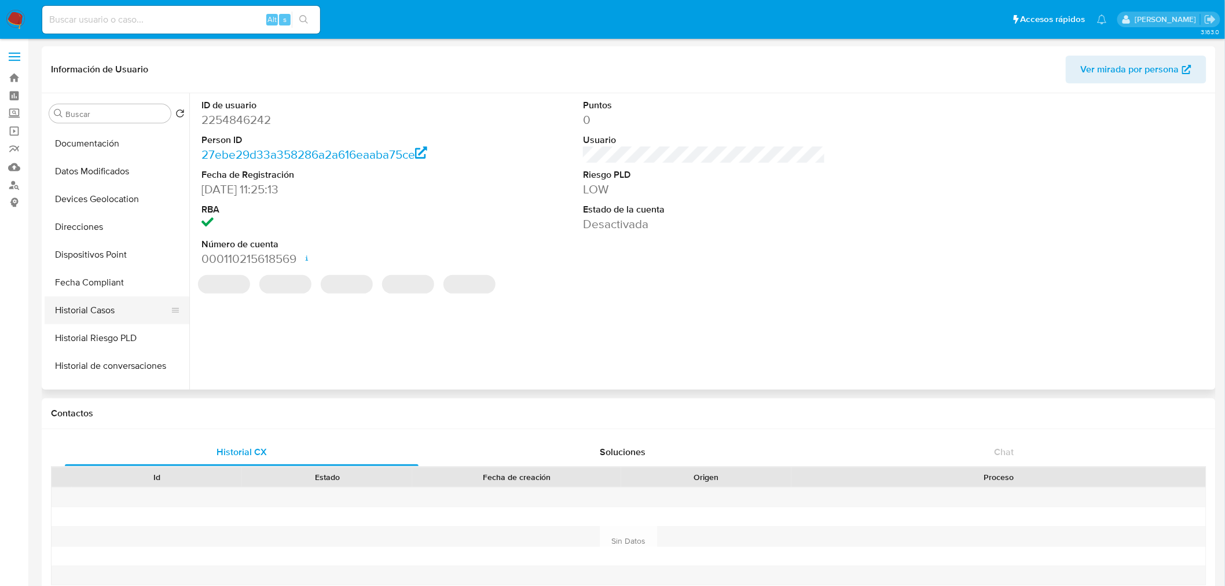
click at [141, 311] on button "Historial Casos" at bounding box center [112, 310] width 135 height 28
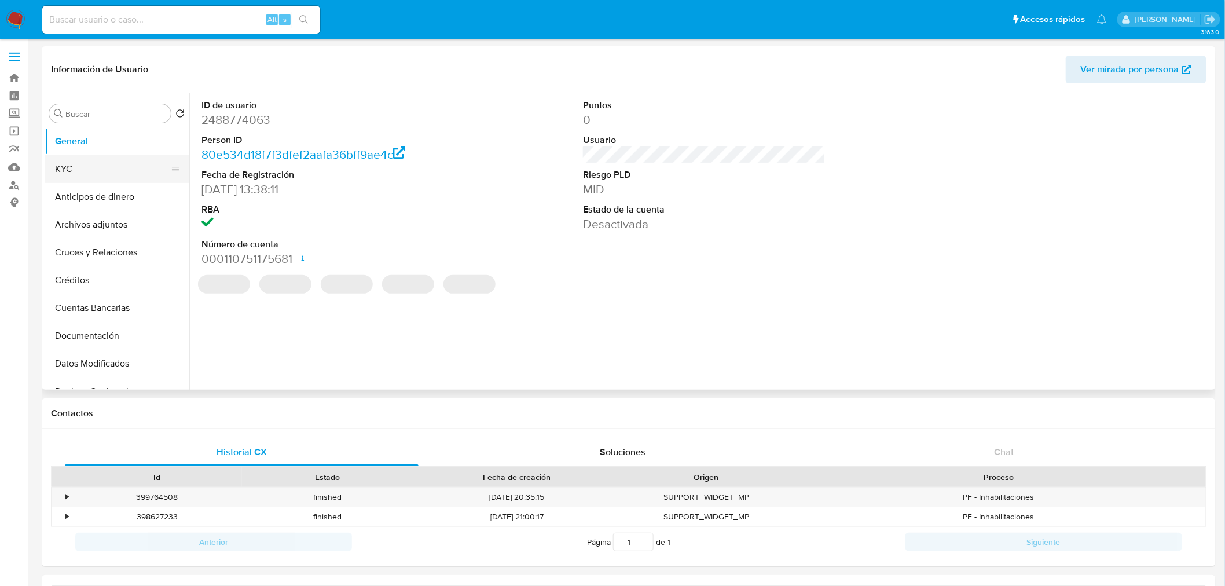
select select "10"
click at [1168, 347] on span "Crear caso manual" at bounding box center [1174, 341] width 14 height 14
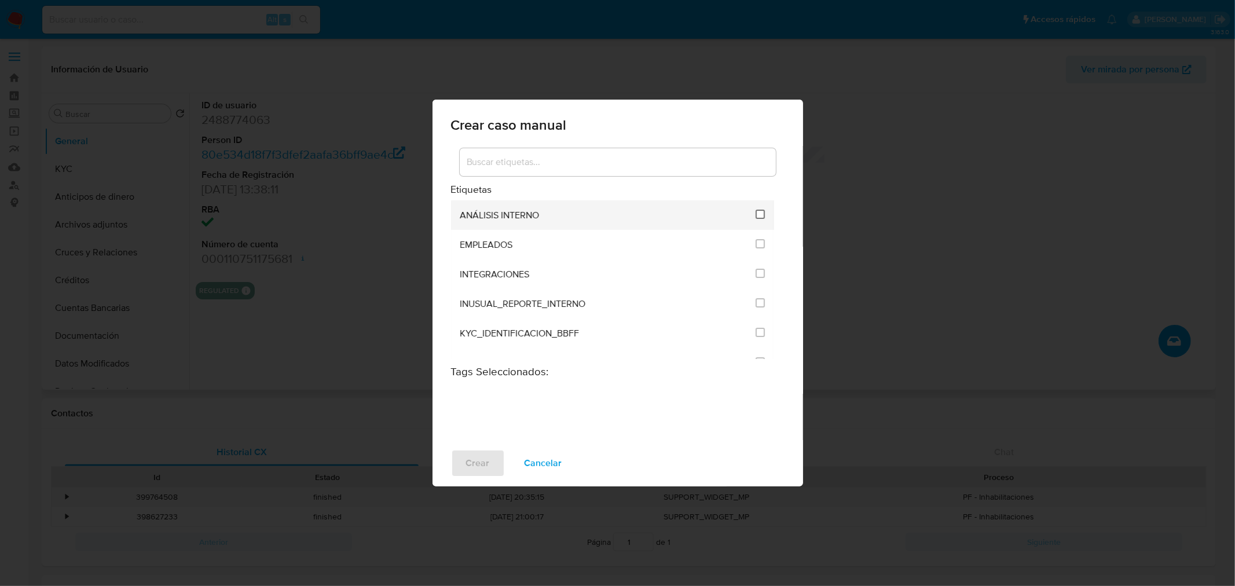
click at [758, 211] on input "1890" at bounding box center [759, 214] width 9 height 9
checkbox input "true"
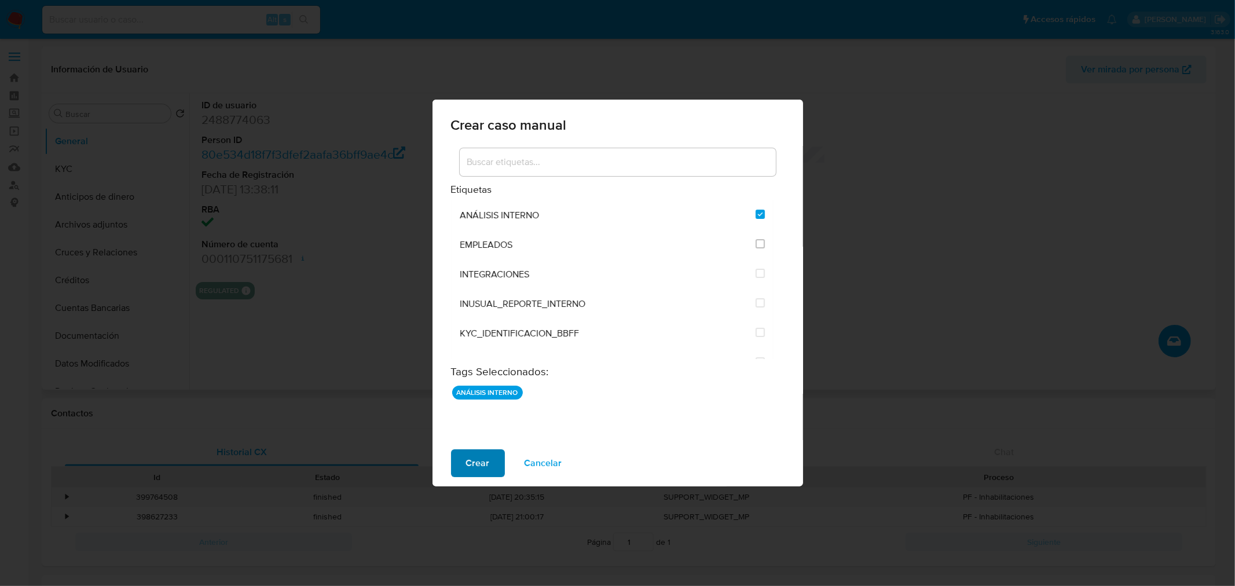
click at [466, 458] on span "Crear" at bounding box center [478, 462] width 24 height 25
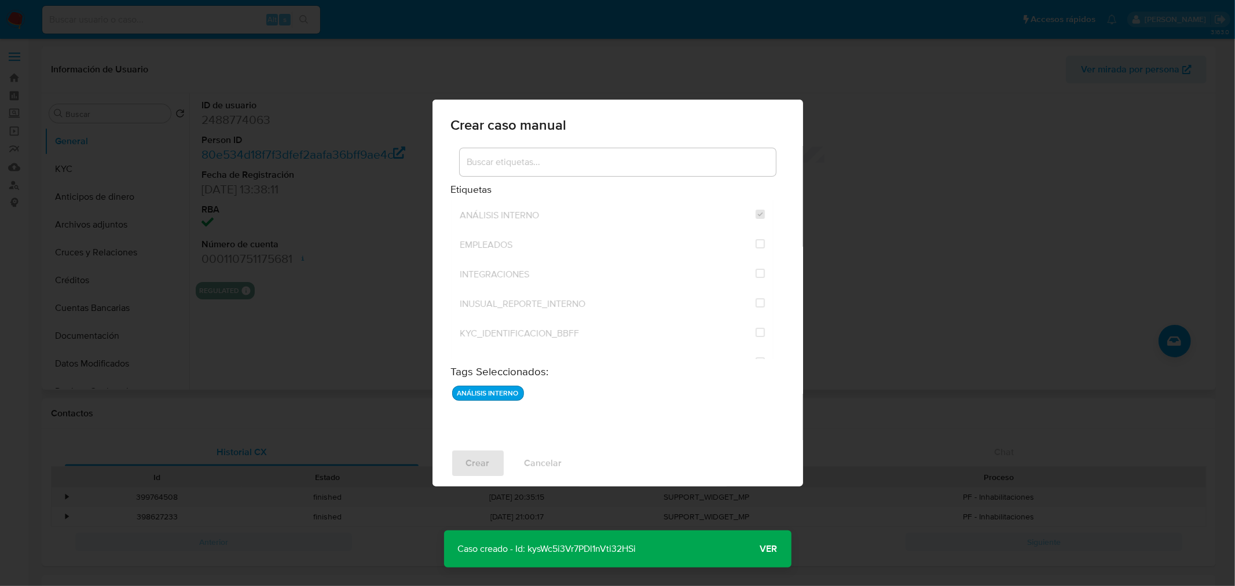
click at [773, 549] on span "Ver" at bounding box center [768, 549] width 17 height 0
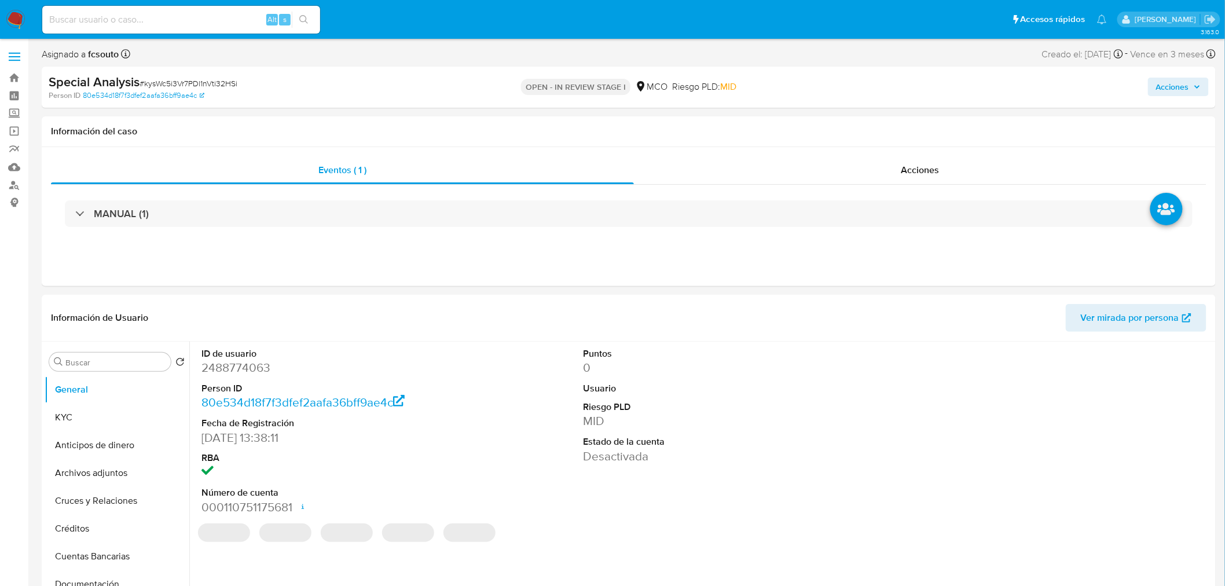
select select "10"
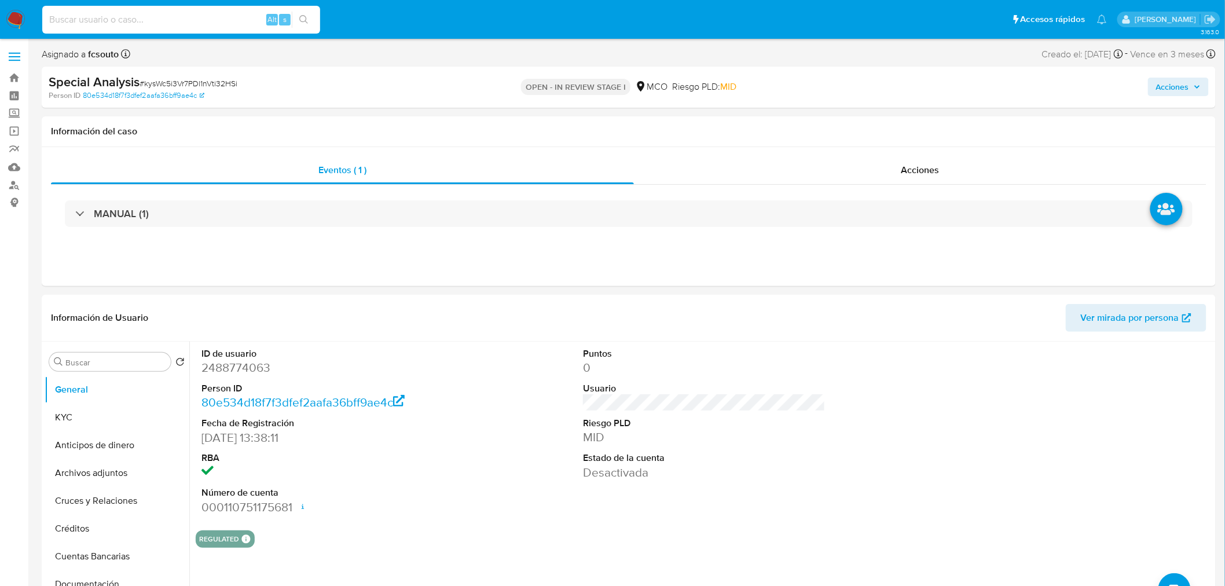
click at [186, 21] on input at bounding box center [181, 19] width 278 height 15
paste input "1543451255"
type input "1543451255"
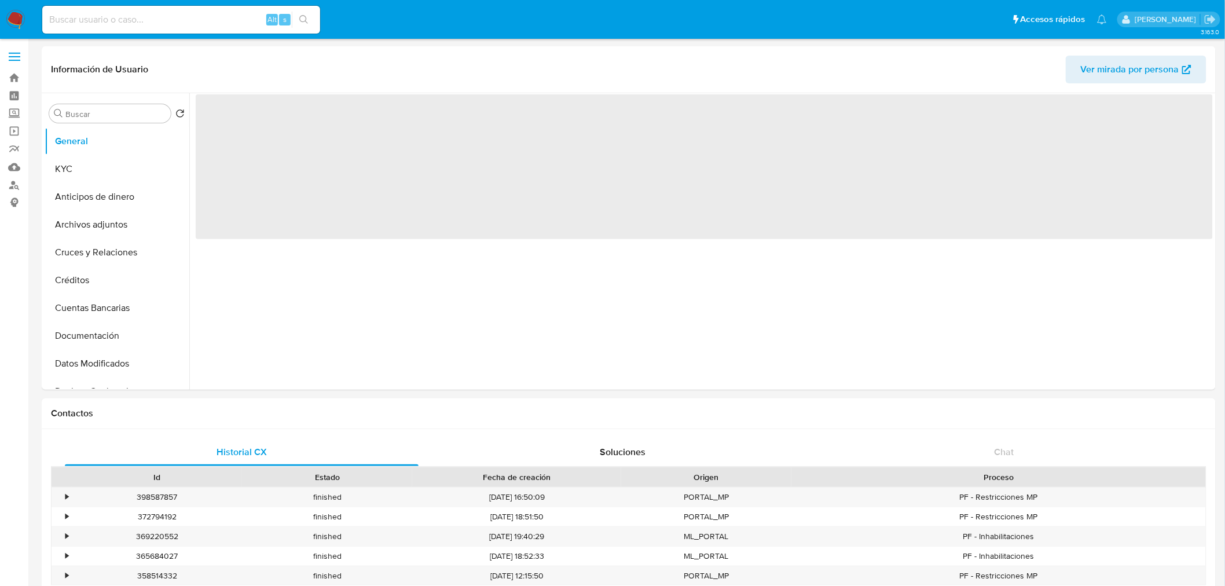
select select "10"
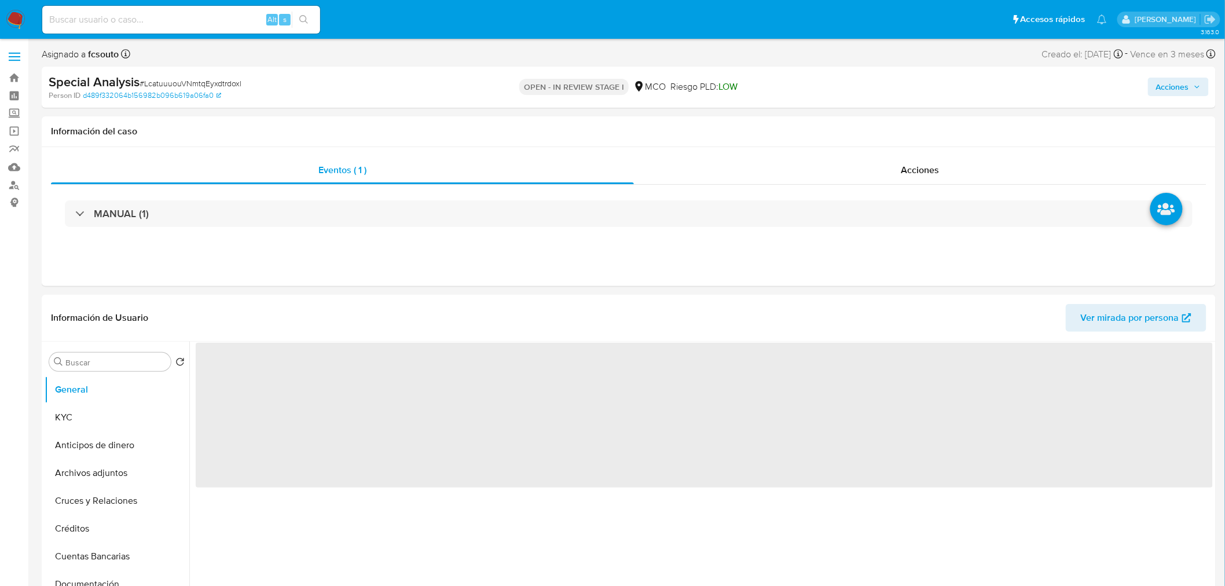
select select "10"
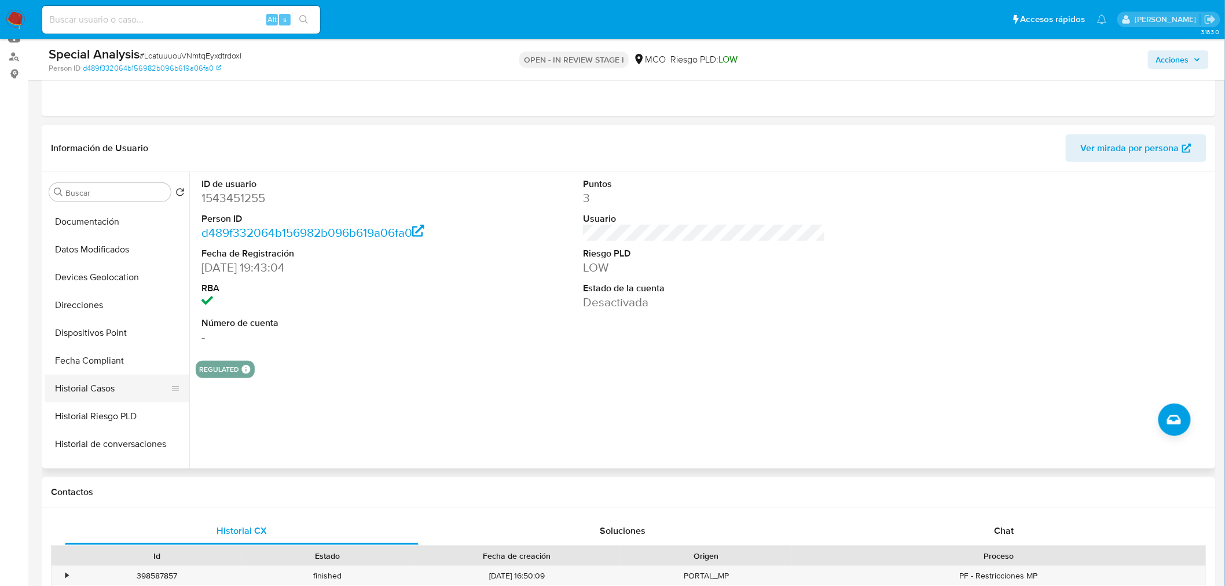
scroll to position [192, 0]
click at [105, 395] on button "Historial Casos" at bounding box center [112, 389] width 135 height 28
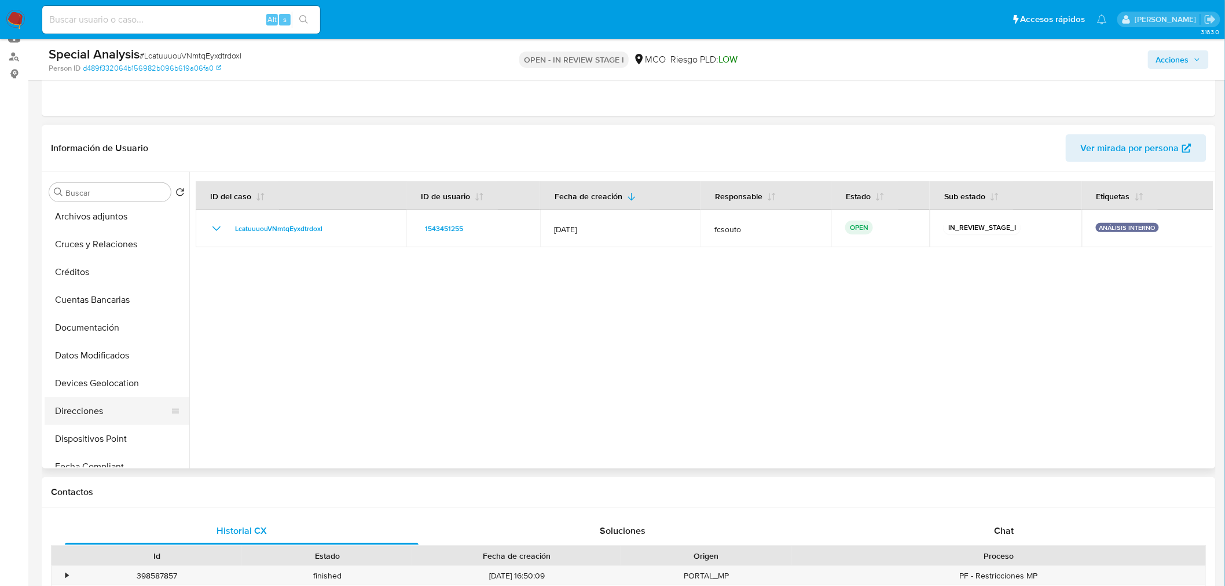
scroll to position [64, 0]
click at [105, 327] on button "Cuentas Bancarias" at bounding box center [112, 323] width 135 height 28
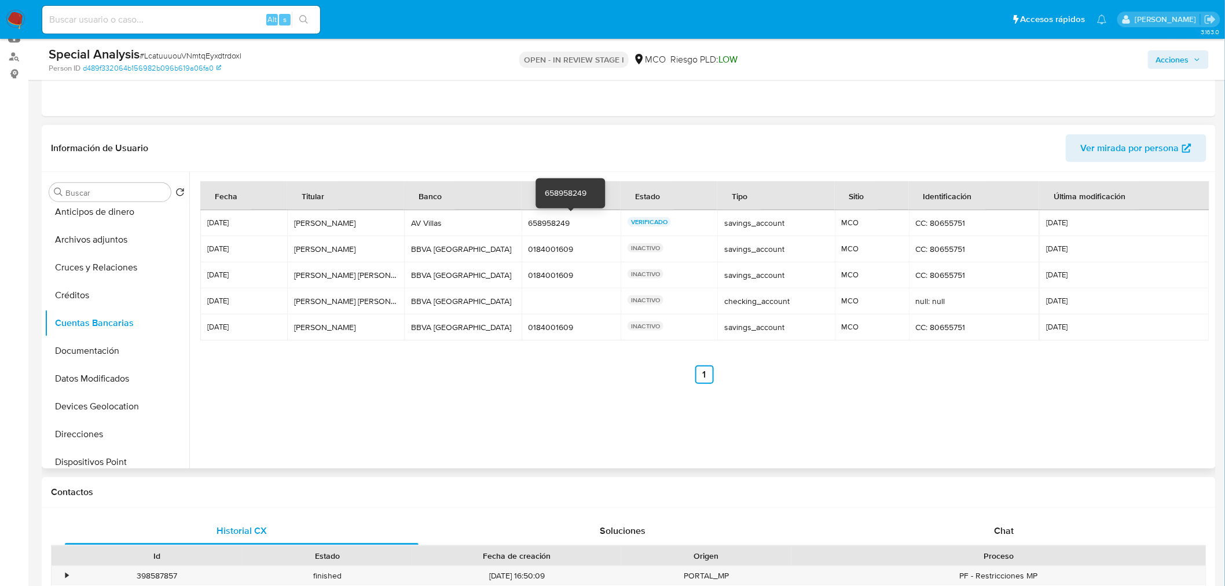
click at [561, 226] on div "658958249" at bounding box center [571, 223] width 86 height 10
click at [149, 17] on input at bounding box center [181, 19] width 278 height 15
paste input "2208672073"
type input "2208672073"
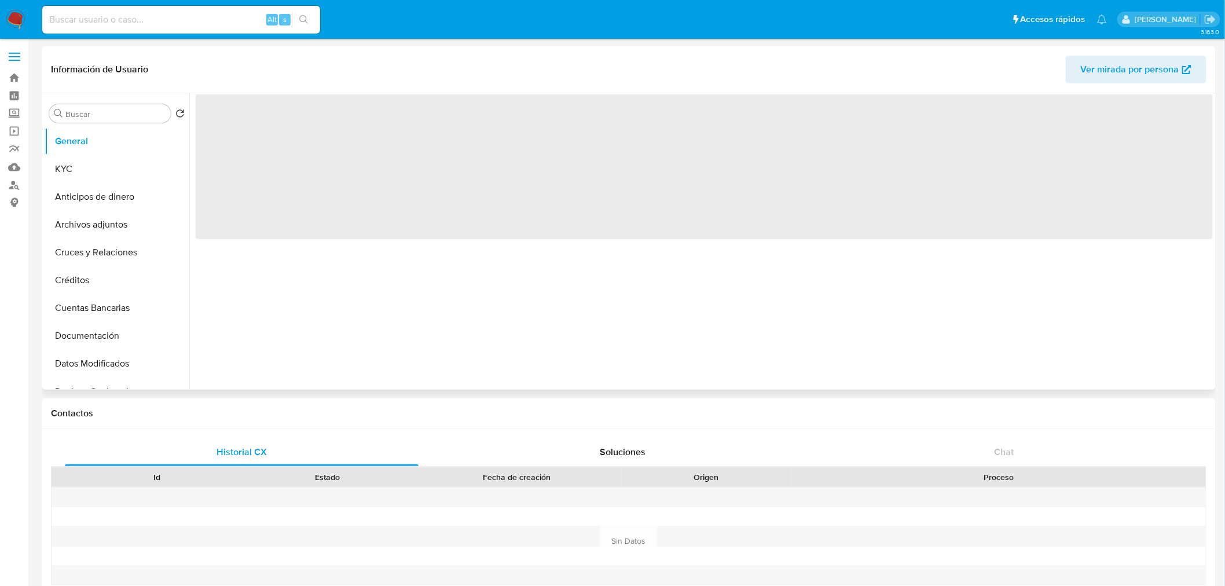
select select "10"
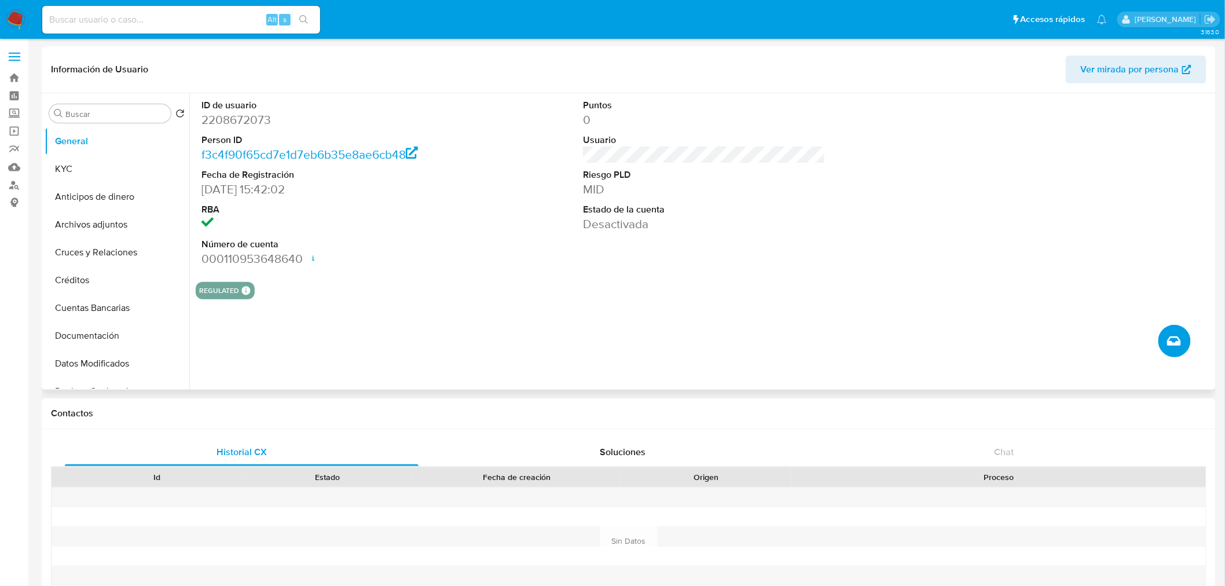
click at [1165, 337] on button "Crear caso manual" at bounding box center [1174, 341] width 32 height 32
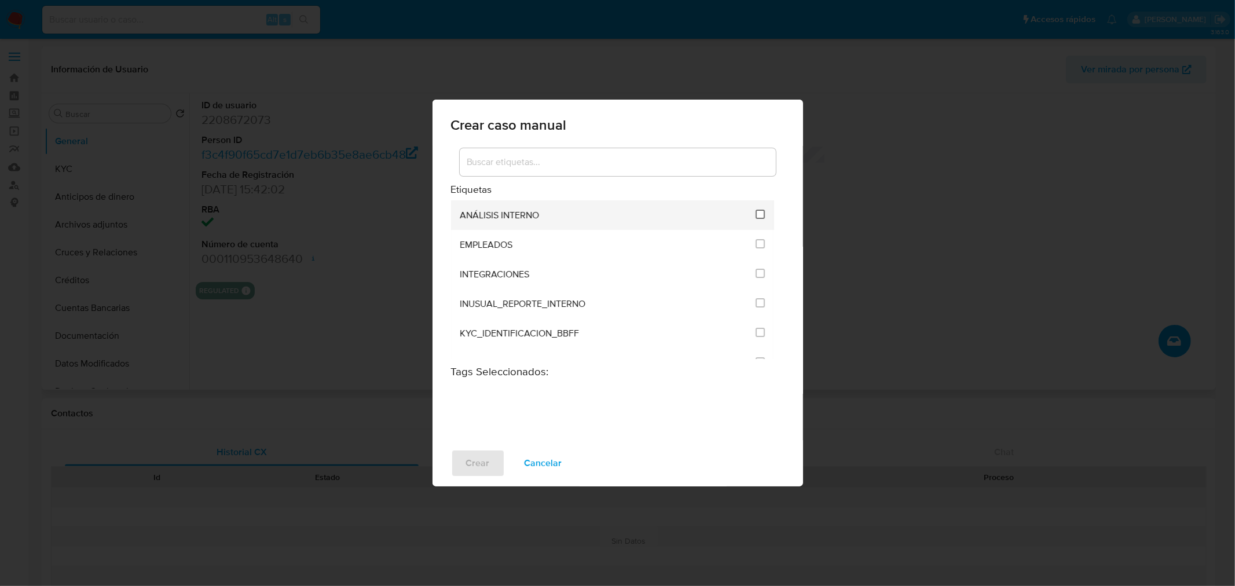
click at [760, 212] on input "1890" at bounding box center [759, 214] width 9 height 9
checkbox input "true"
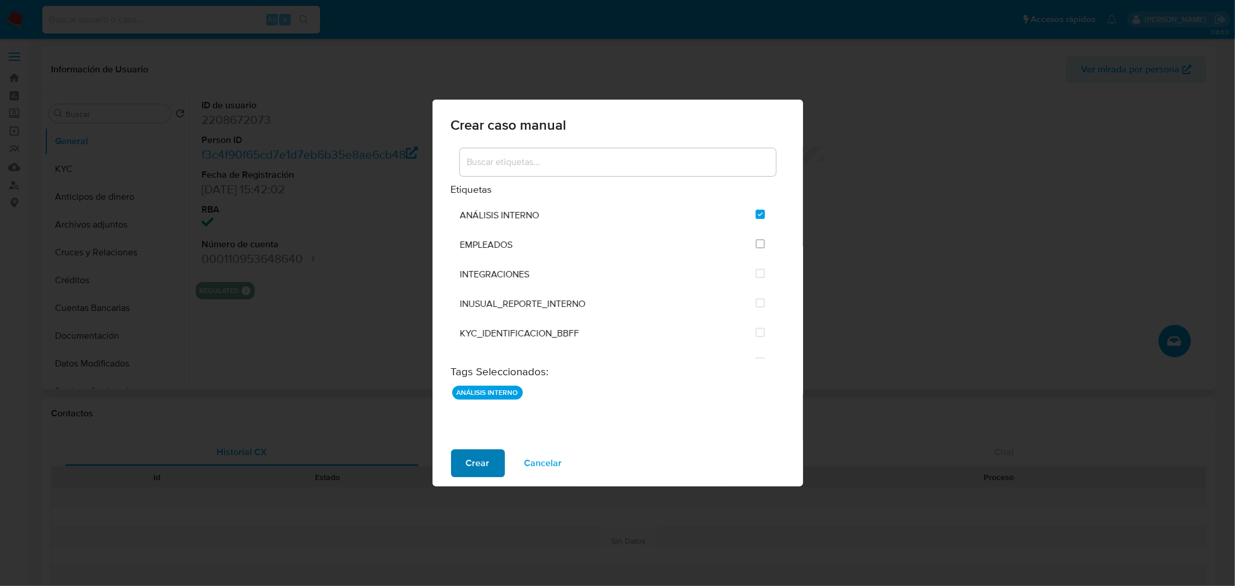
click at [473, 461] on span "Crear" at bounding box center [478, 462] width 24 height 25
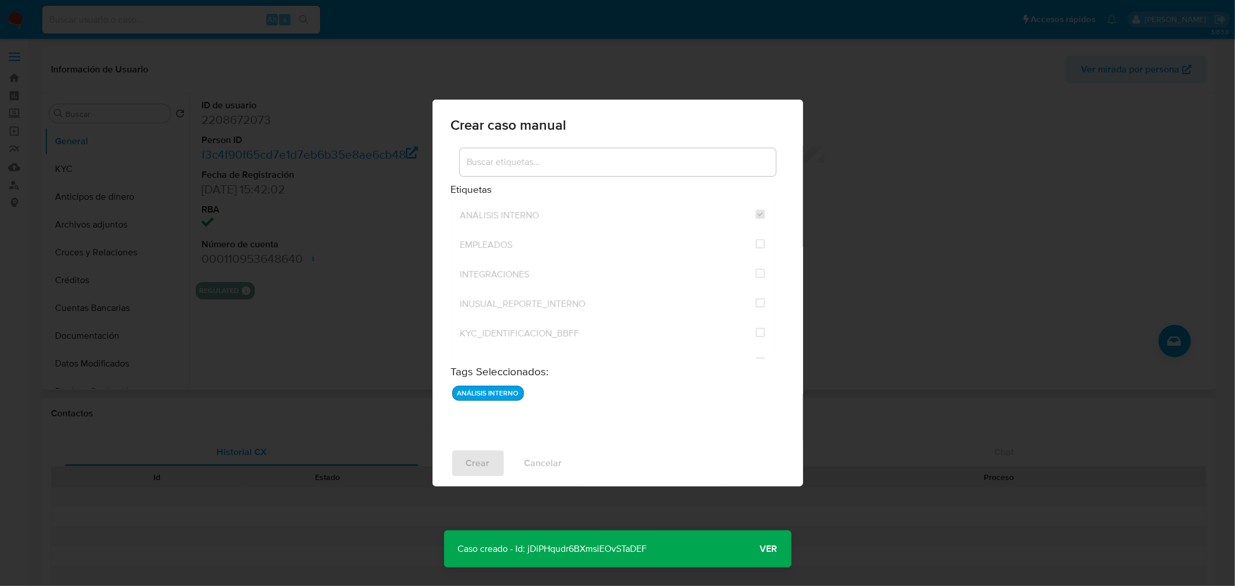
click at [770, 549] on span "Ver" at bounding box center [768, 549] width 17 height 0
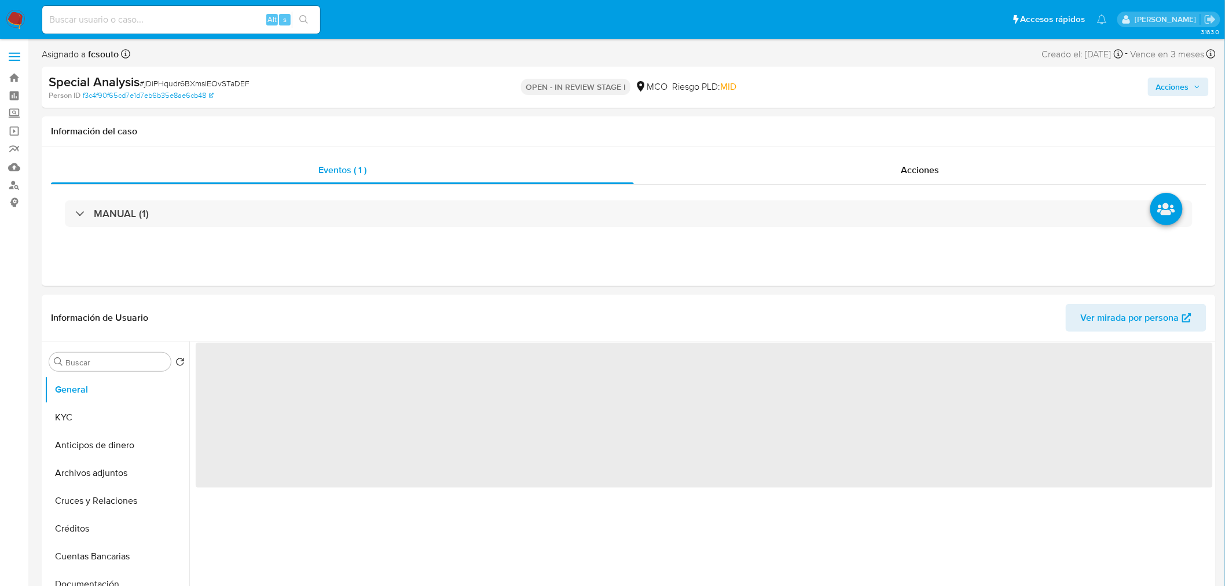
select select "10"
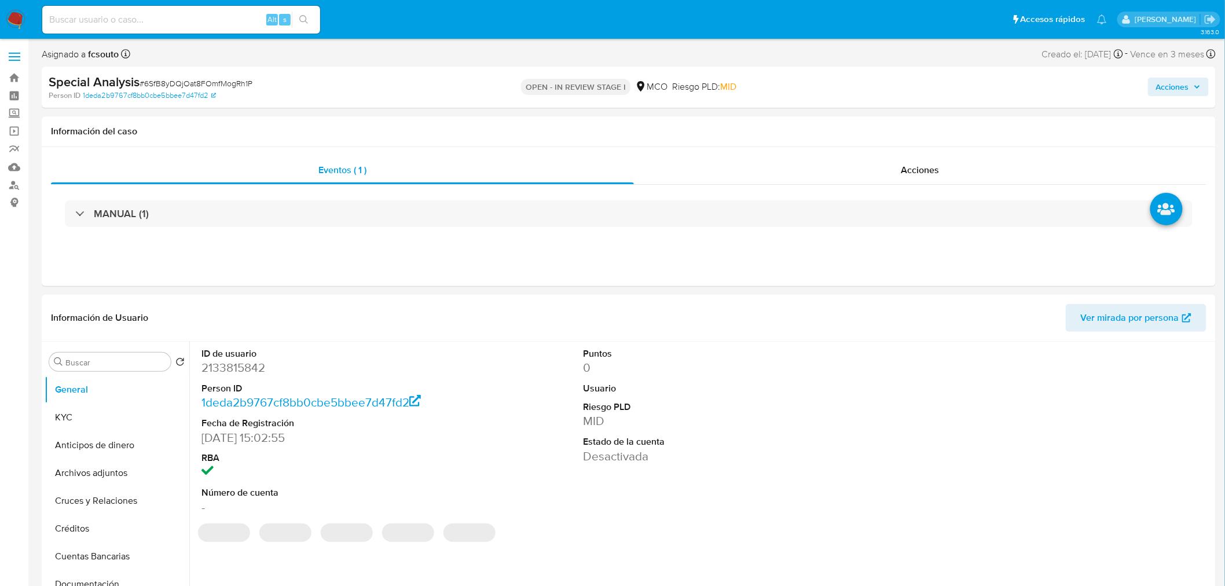
select select "10"
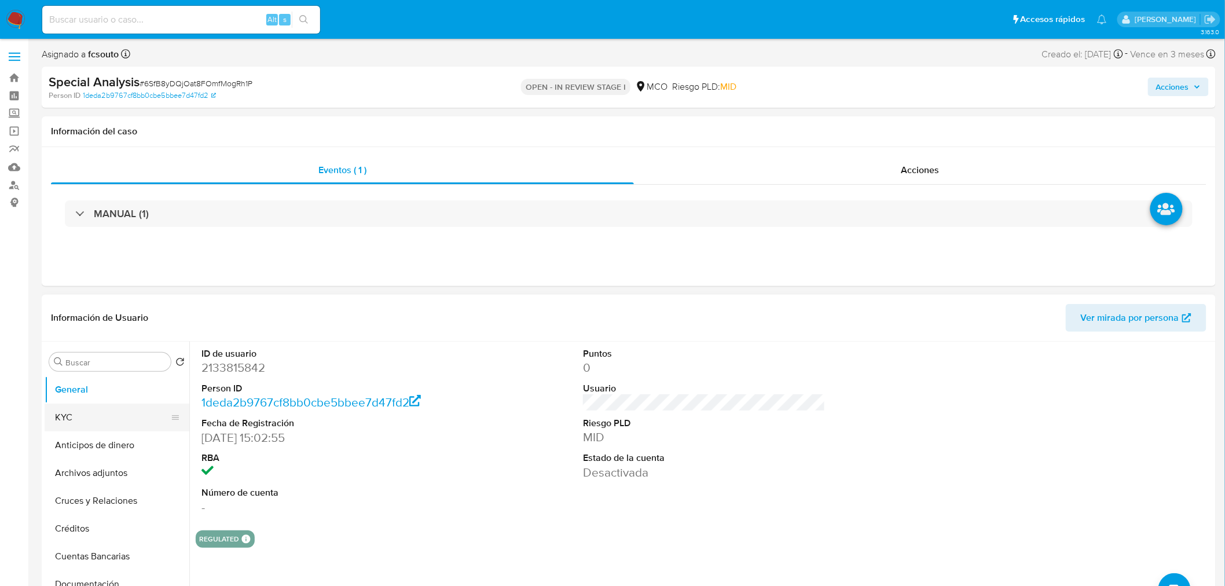
click at [96, 406] on button "KYC" at bounding box center [112, 417] width 135 height 28
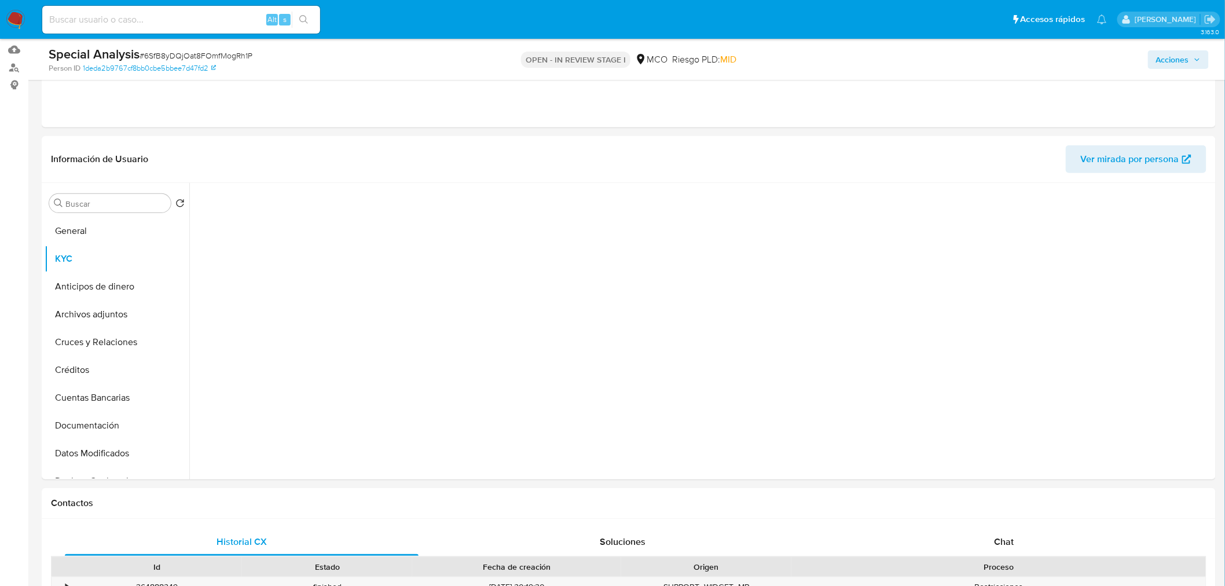
scroll to position [128, 0]
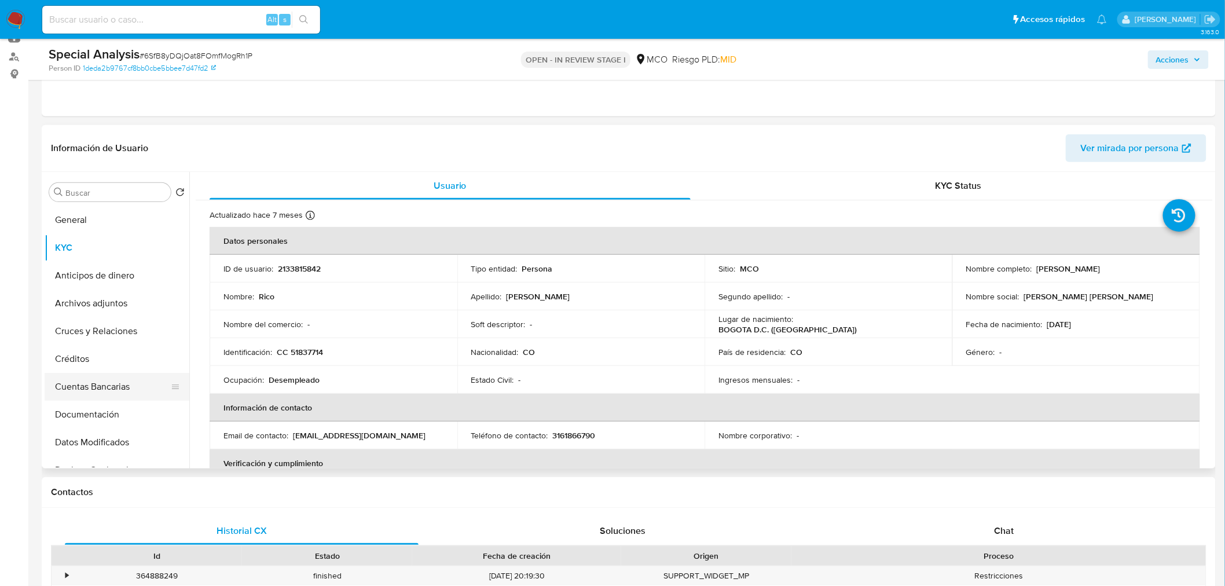
click at [105, 385] on button "Cuentas Bancarias" at bounding box center [112, 387] width 135 height 28
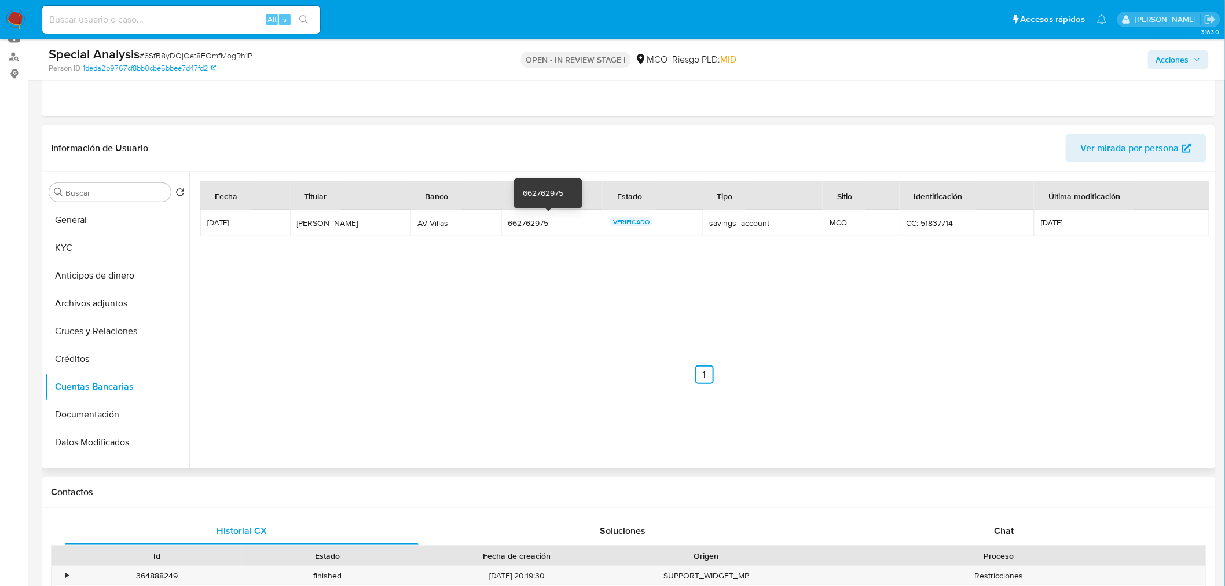
click at [528, 222] on div "662762975" at bounding box center [551, 223] width 87 height 10
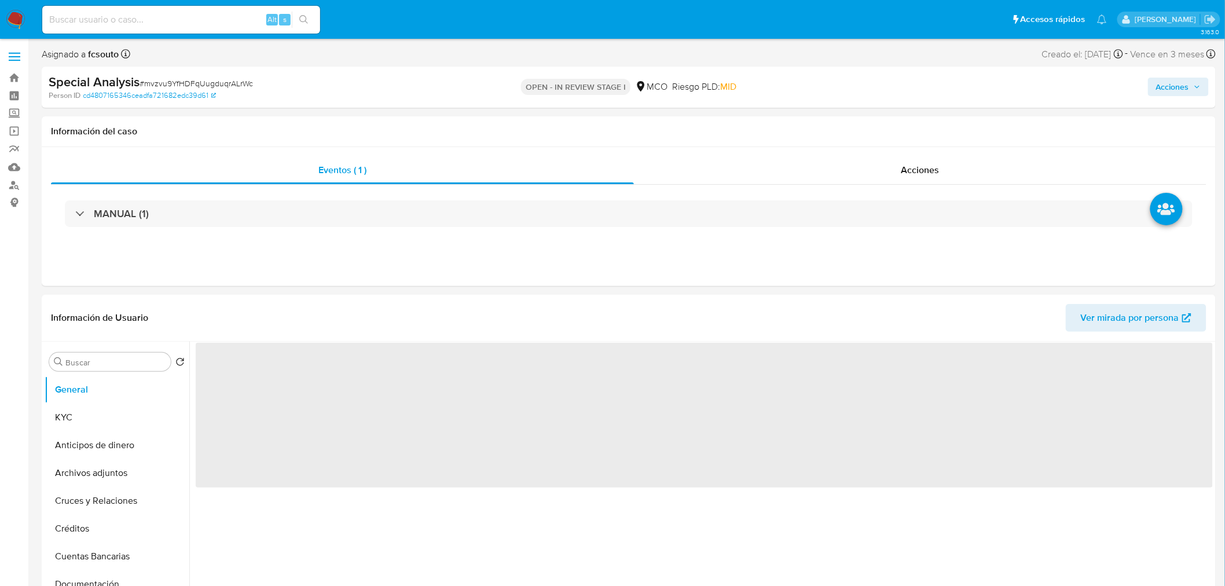
select select "10"
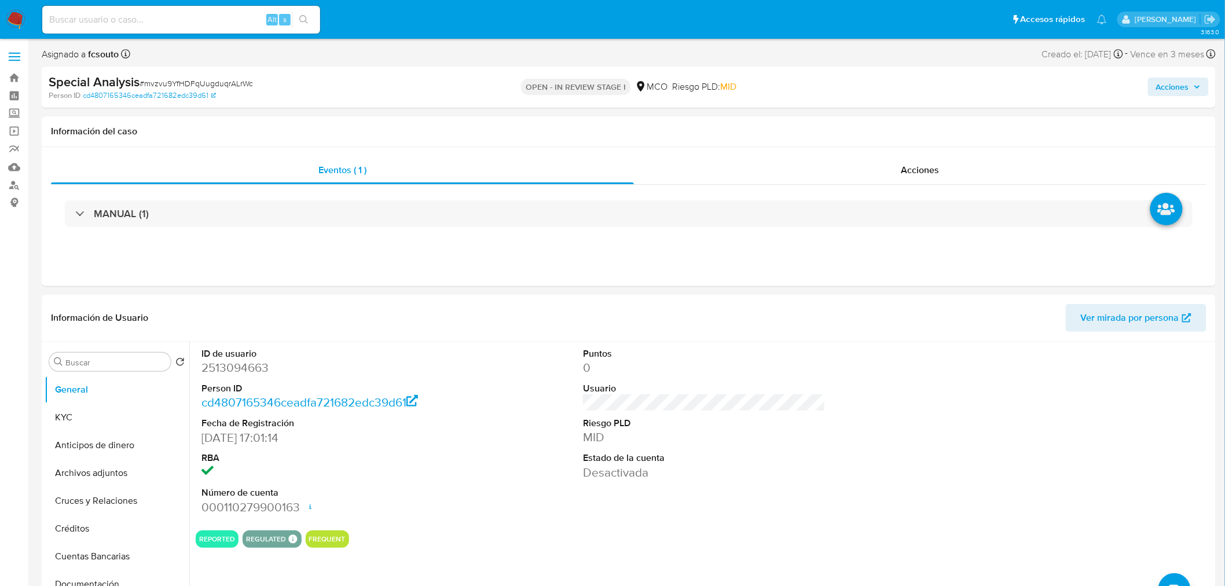
click at [1187, 91] on span "Acciones" at bounding box center [1172, 87] width 33 height 19
drag, startPoint x: 846, startPoint y: 122, endPoint x: 829, endPoint y: 131, distance: 18.7
click at [845, 122] on span "Resolución del caso" at bounding box center [849, 123] width 83 height 13
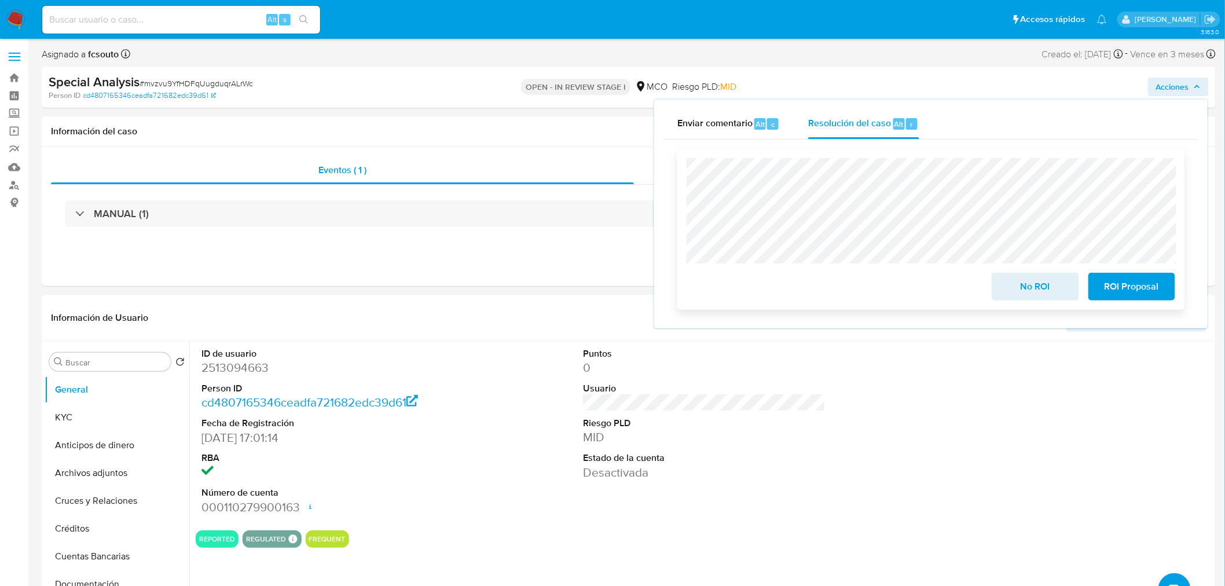
click at [1128, 293] on span "ROI Proposal" at bounding box center [1131, 286] width 57 height 25
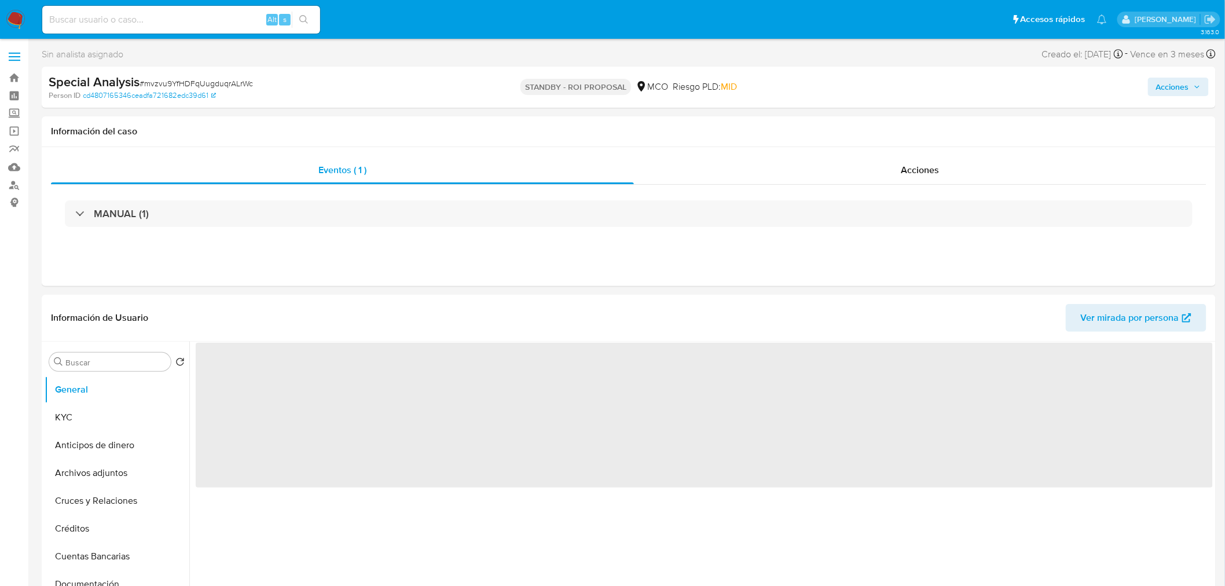
select select "10"
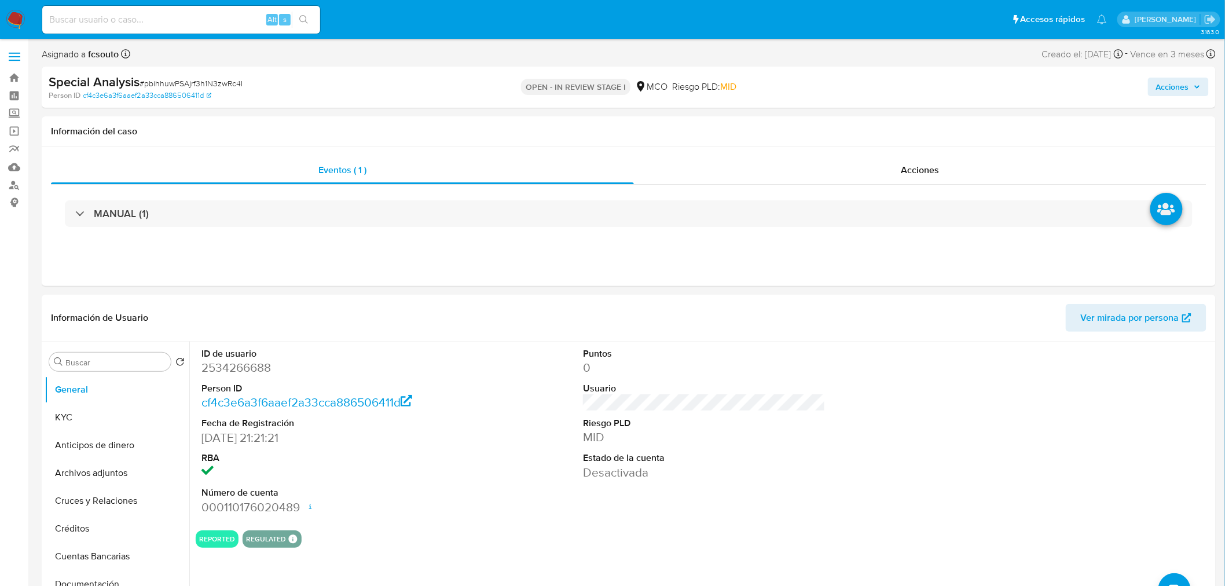
click at [1189, 91] on span "Acciones" at bounding box center [1172, 87] width 33 height 19
click at [853, 128] on span "Resolución del caso" at bounding box center [849, 123] width 83 height 13
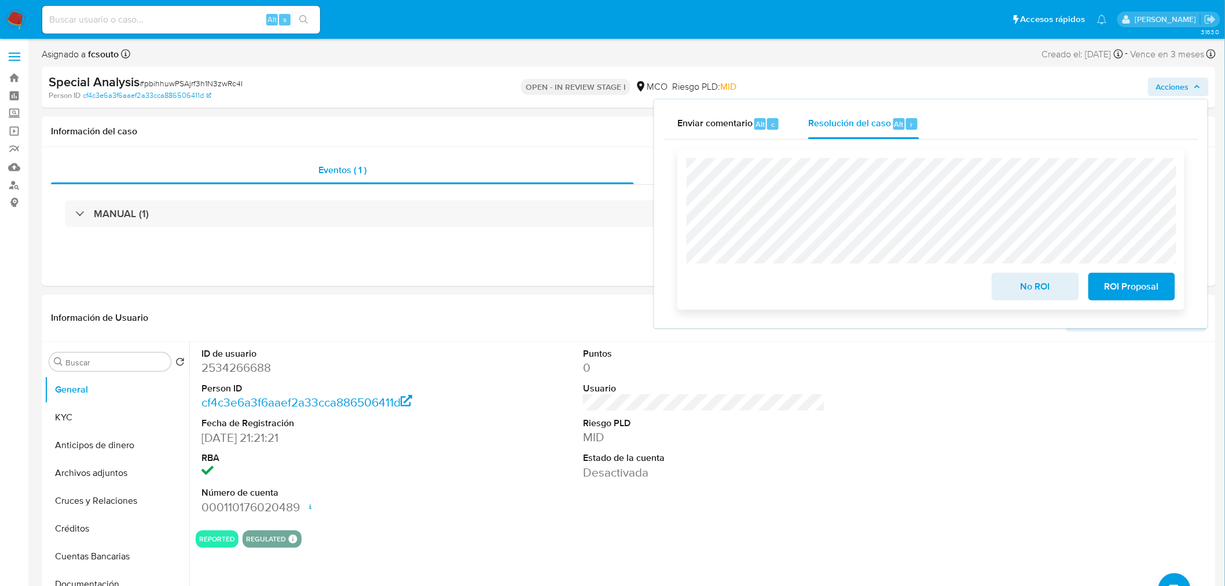
click at [1129, 287] on span "ROI Proposal" at bounding box center [1131, 286] width 57 height 25
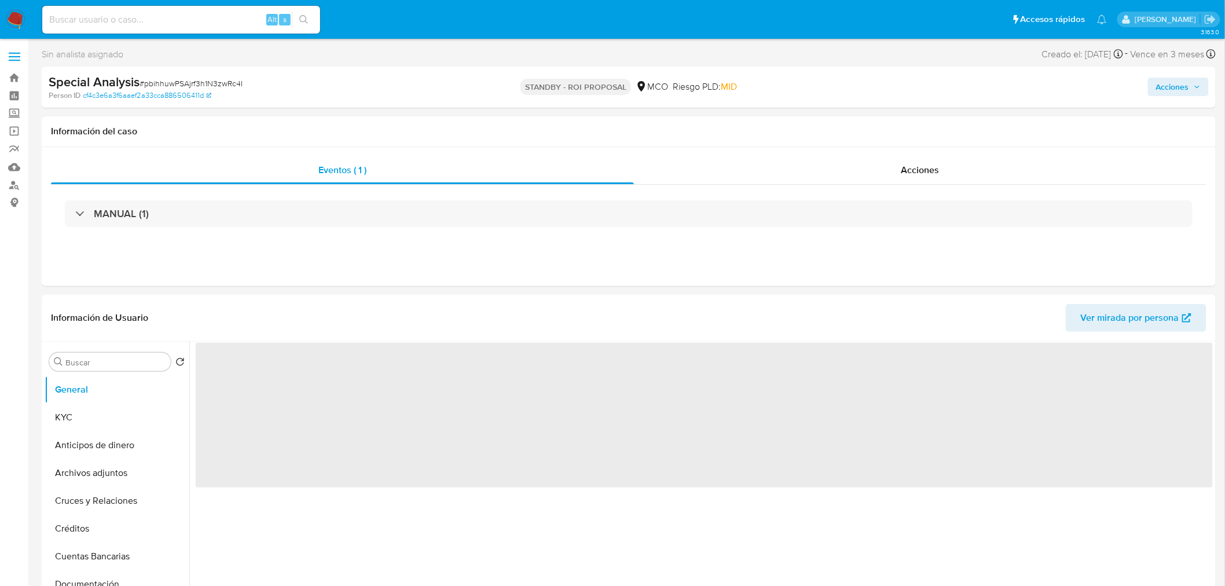
select select "10"
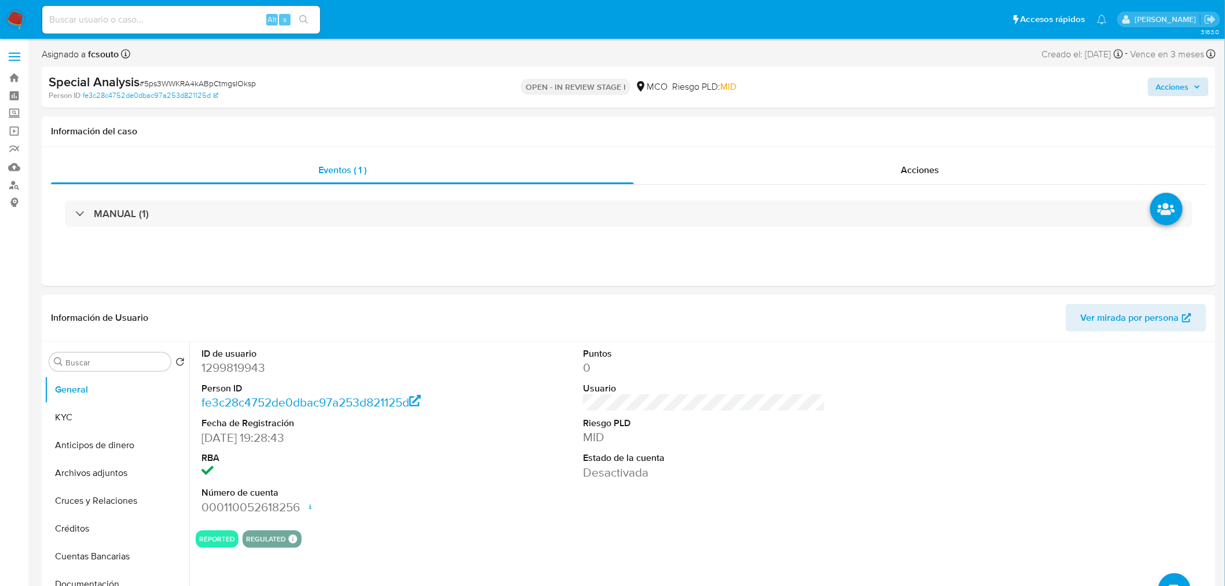
drag, startPoint x: 1188, startPoint y: 73, endPoint x: 1187, endPoint y: 91, distance: 18.0
click at [1187, 78] on div "Acciones" at bounding box center [1017, 87] width 384 height 27
click at [1187, 91] on span "Acciones" at bounding box center [1172, 87] width 33 height 19
click at [840, 130] on div "Resolución del caso Alt r" at bounding box center [863, 124] width 111 height 30
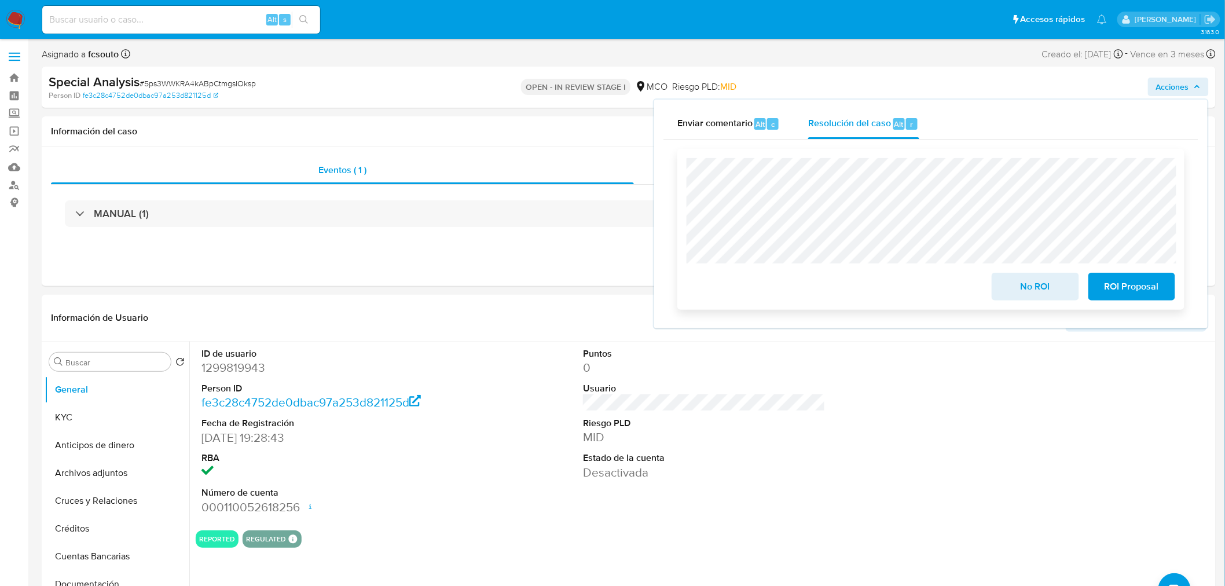
click at [1141, 293] on span "ROI Proposal" at bounding box center [1131, 286] width 57 height 25
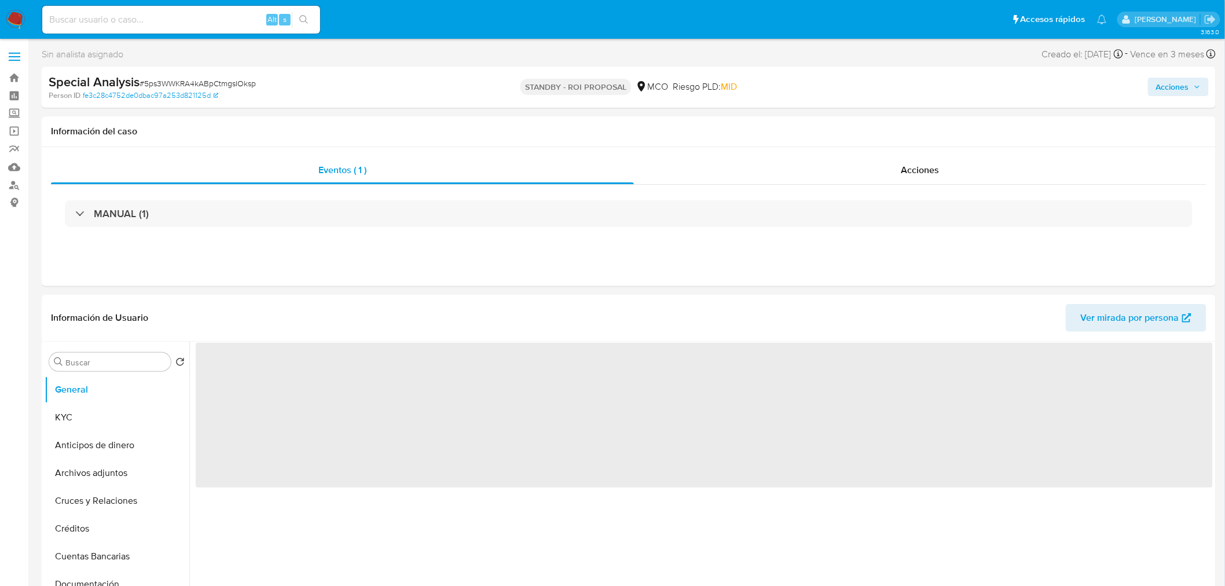
select select "10"
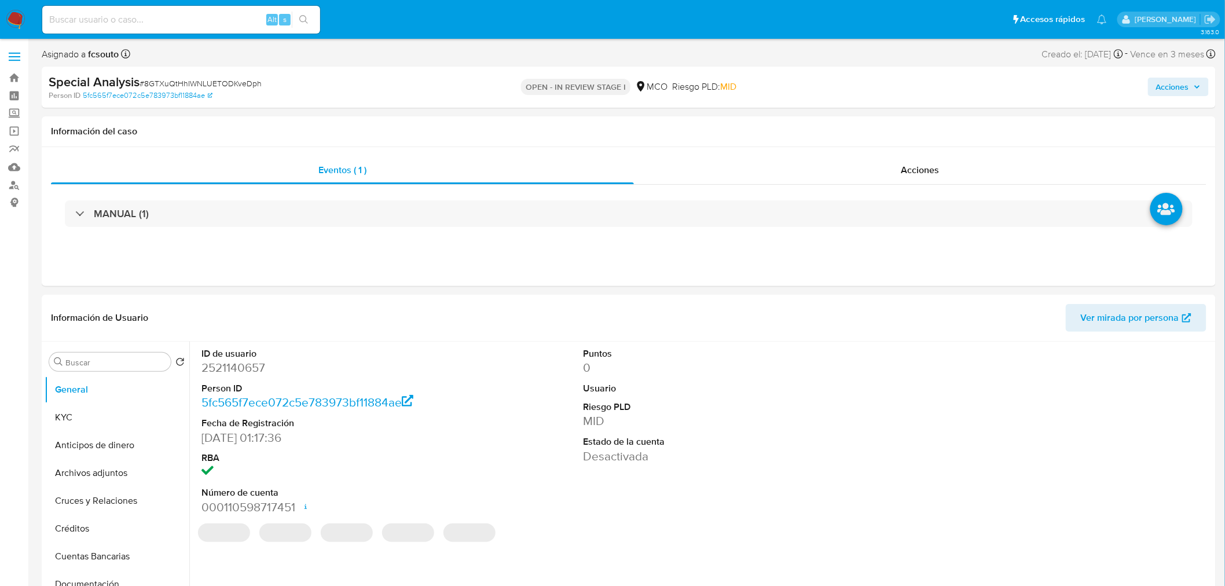
select select "10"
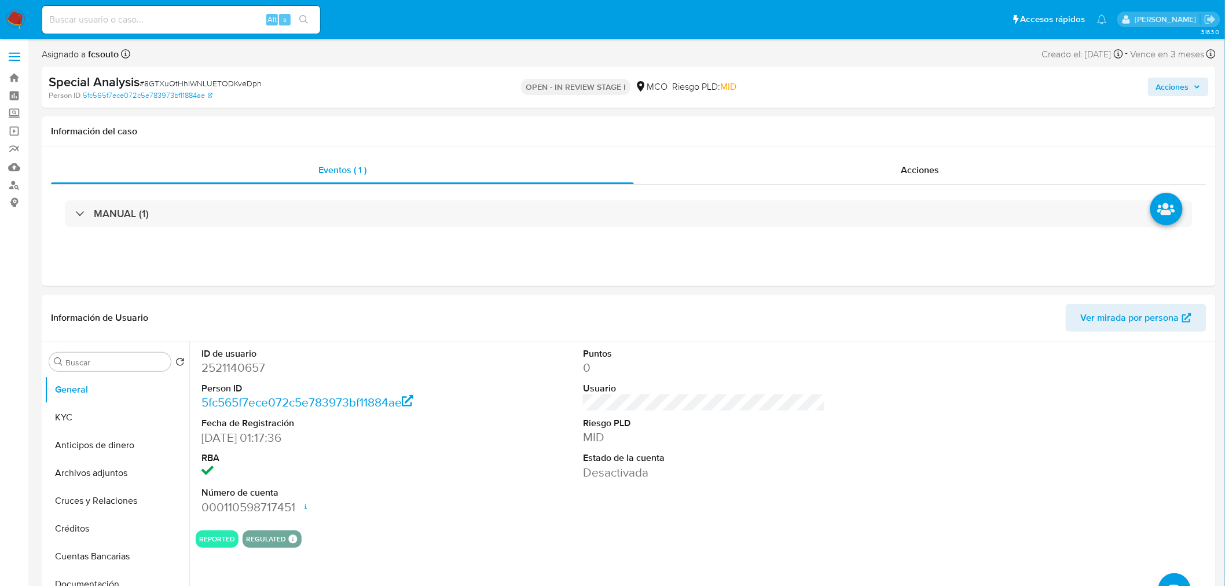
click at [1181, 82] on span "Acciones" at bounding box center [1172, 87] width 33 height 19
click at [832, 124] on span "Resolución del caso" at bounding box center [849, 123] width 83 height 13
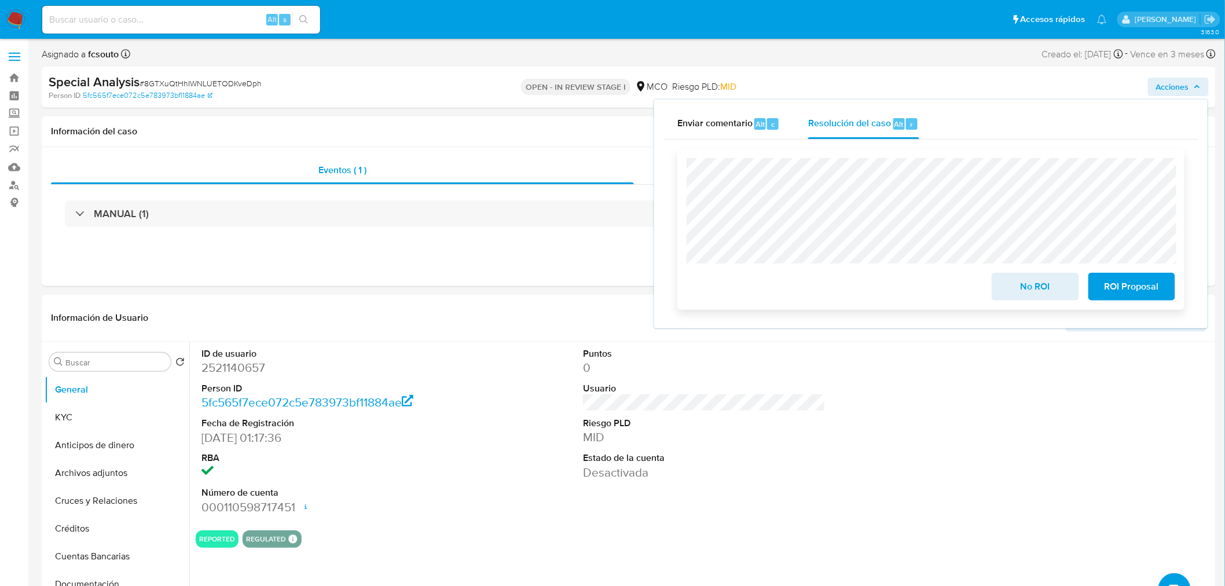
click at [1126, 294] on span "ROI Proposal" at bounding box center [1131, 286] width 57 height 25
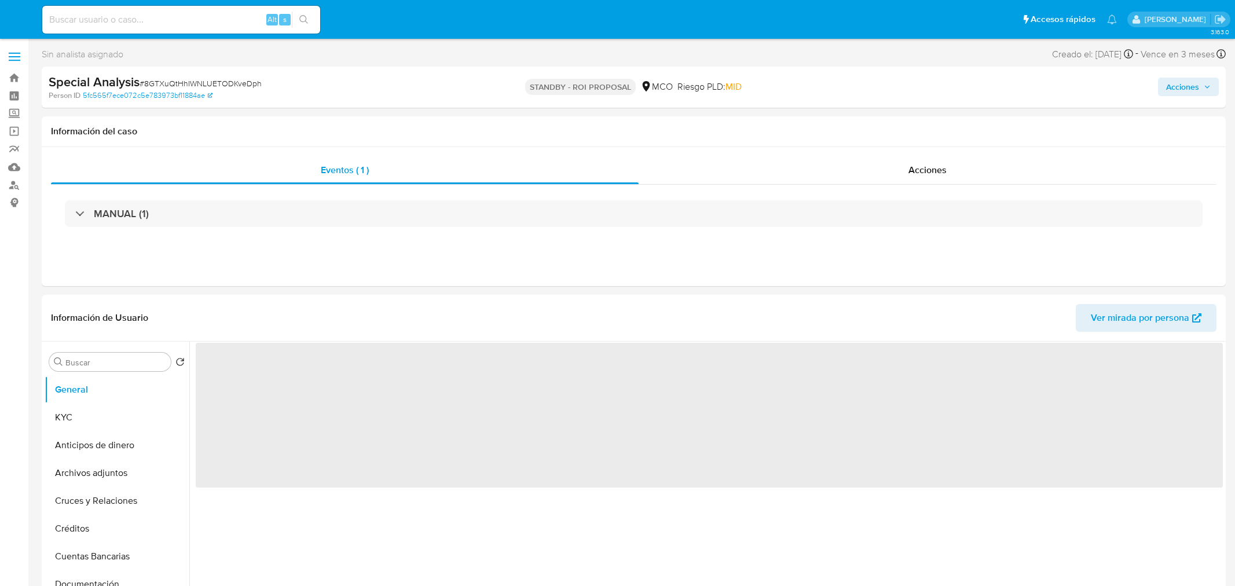
select select "10"
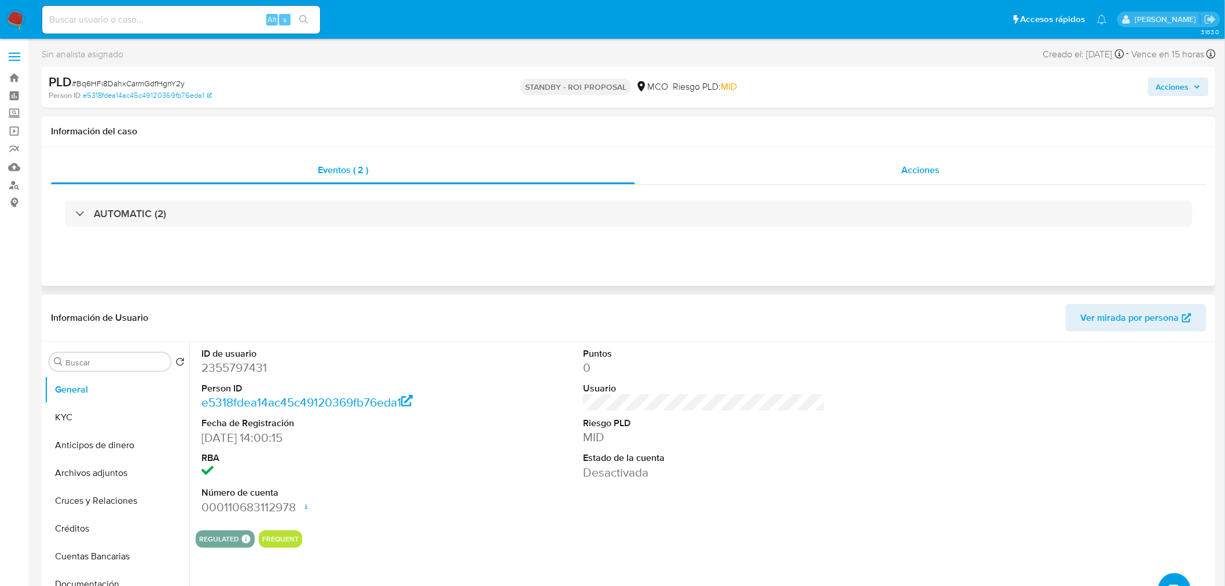
click at [921, 162] on div "Acciones" at bounding box center [921, 170] width 572 height 28
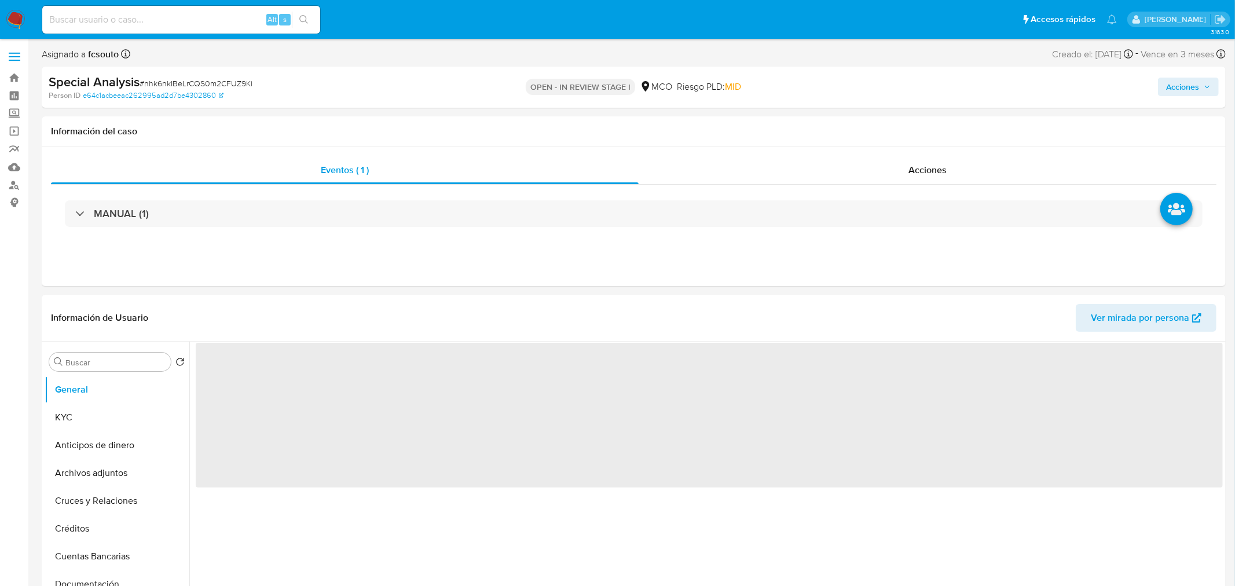
select select "10"
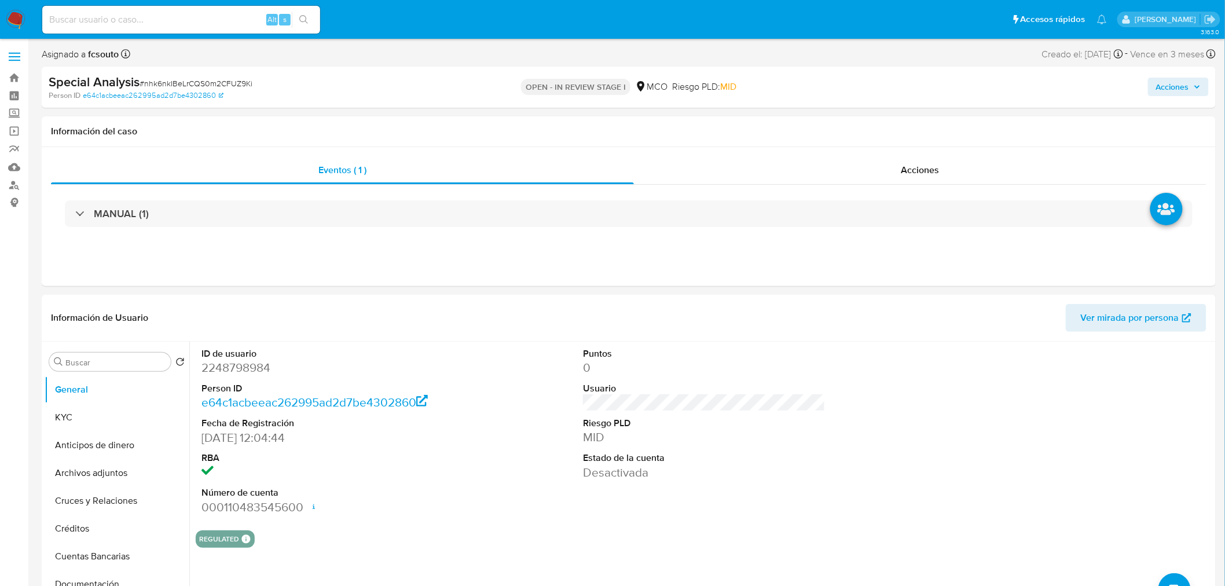
click at [1172, 94] on span "Acciones" at bounding box center [1172, 87] width 33 height 19
click at [865, 123] on span "Resolución del caso" at bounding box center [849, 123] width 83 height 13
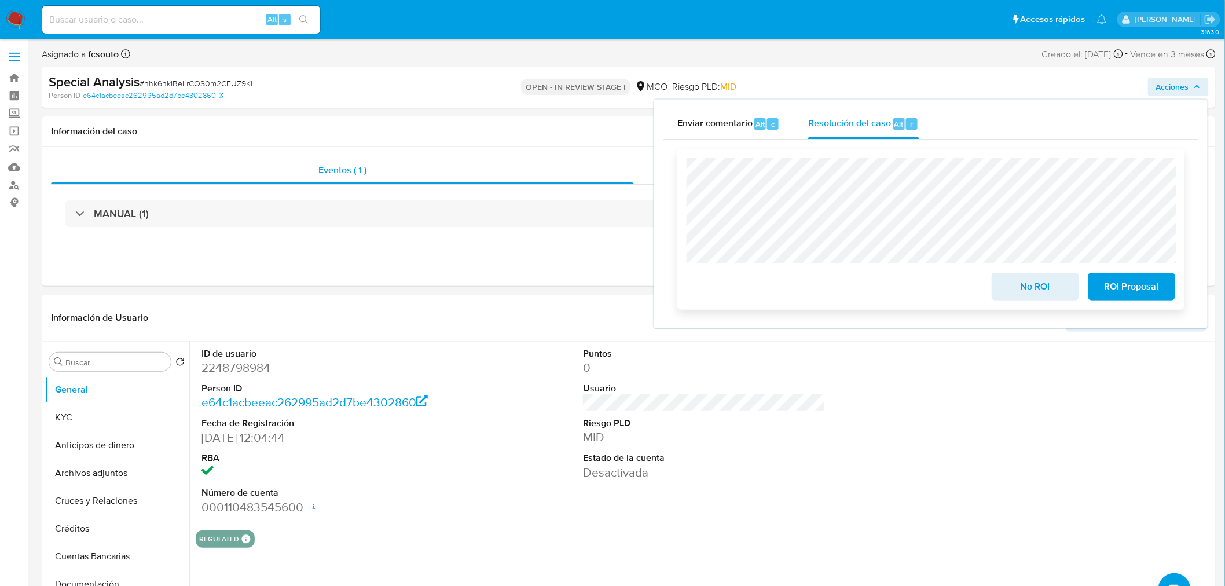
click at [1158, 288] on span "ROI Proposal" at bounding box center [1131, 286] width 57 height 25
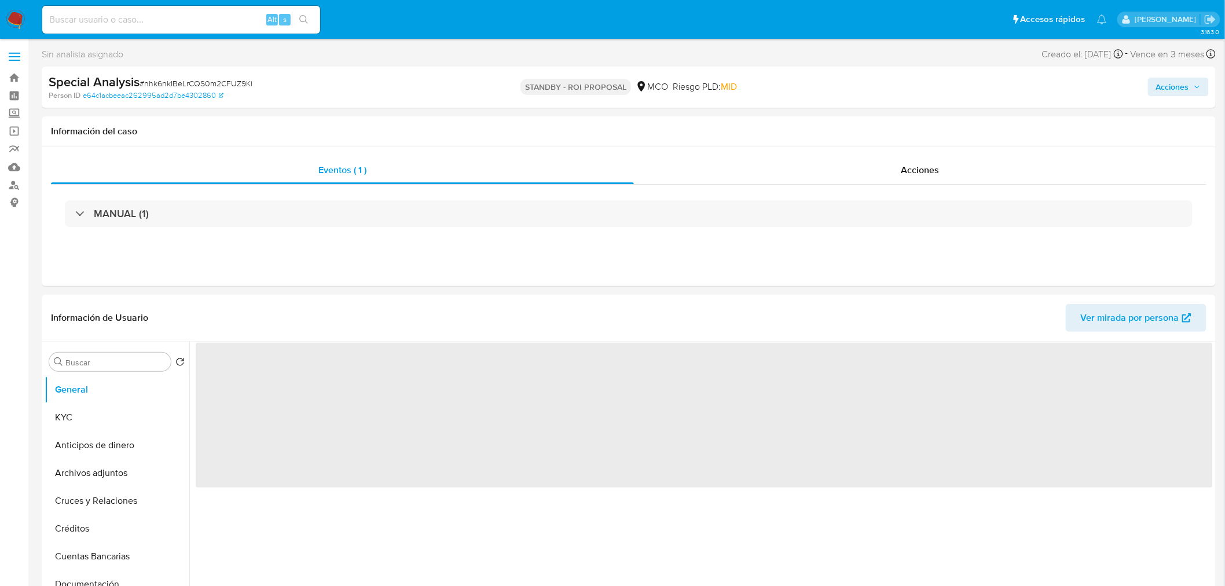
select select "10"
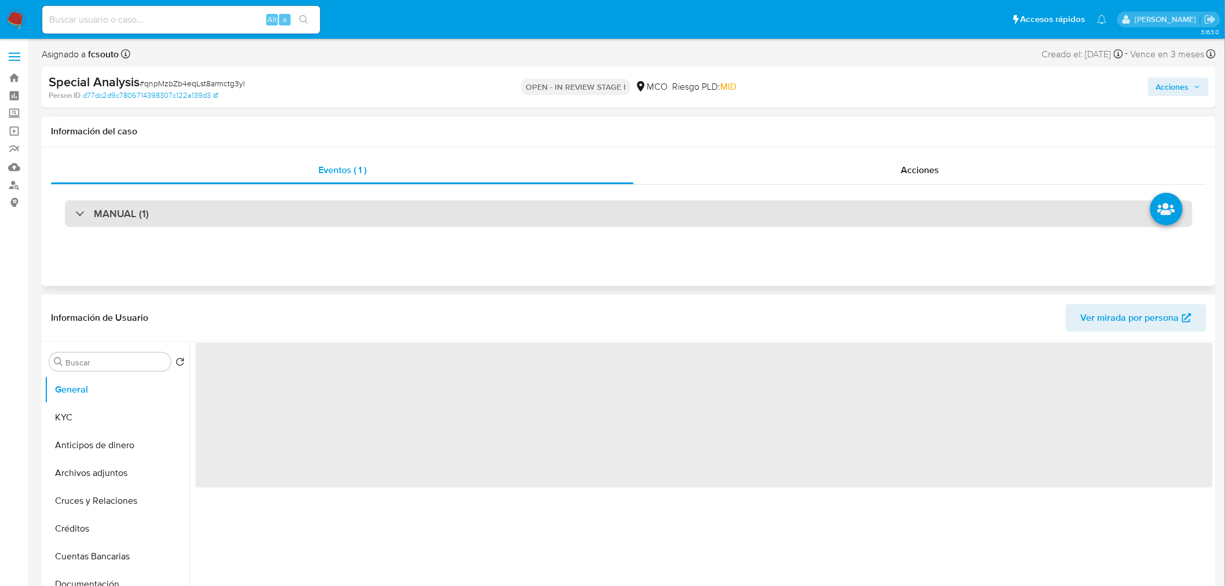
select select "10"
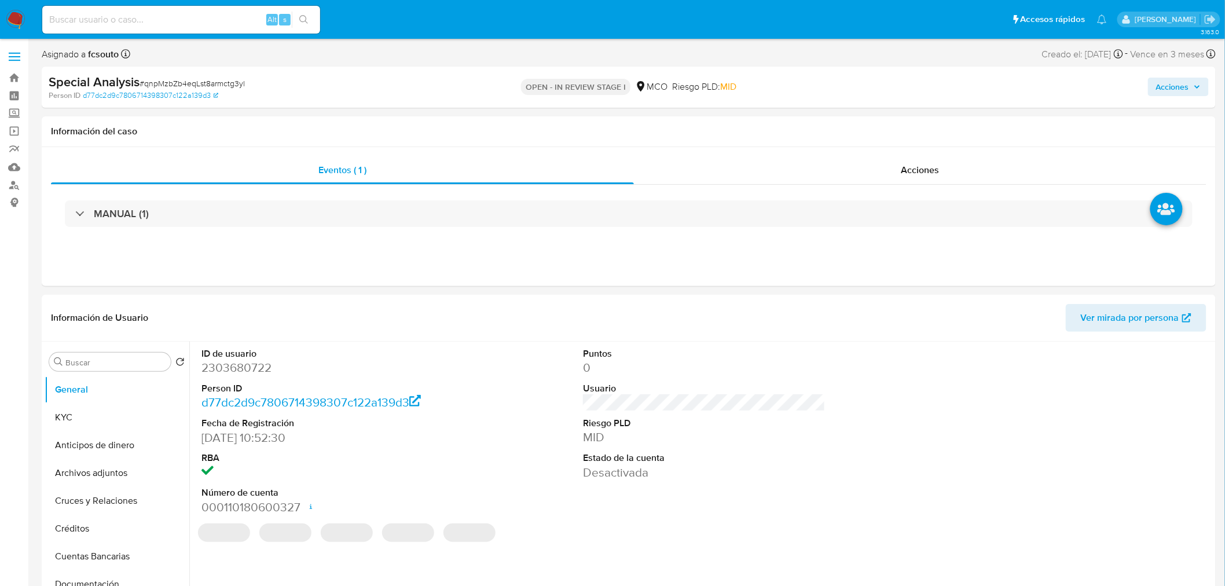
click at [1165, 84] on span "Acciones" at bounding box center [1172, 87] width 33 height 19
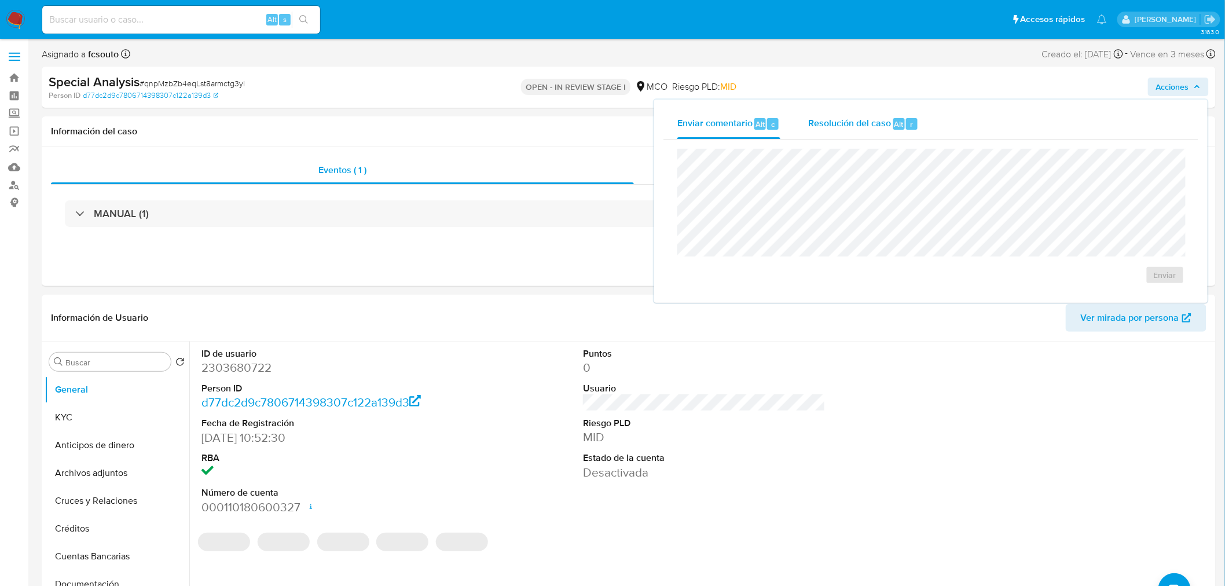
click at [881, 131] on div "Resolución del caso Alt r" at bounding box center [863, 124] width 111 height 30
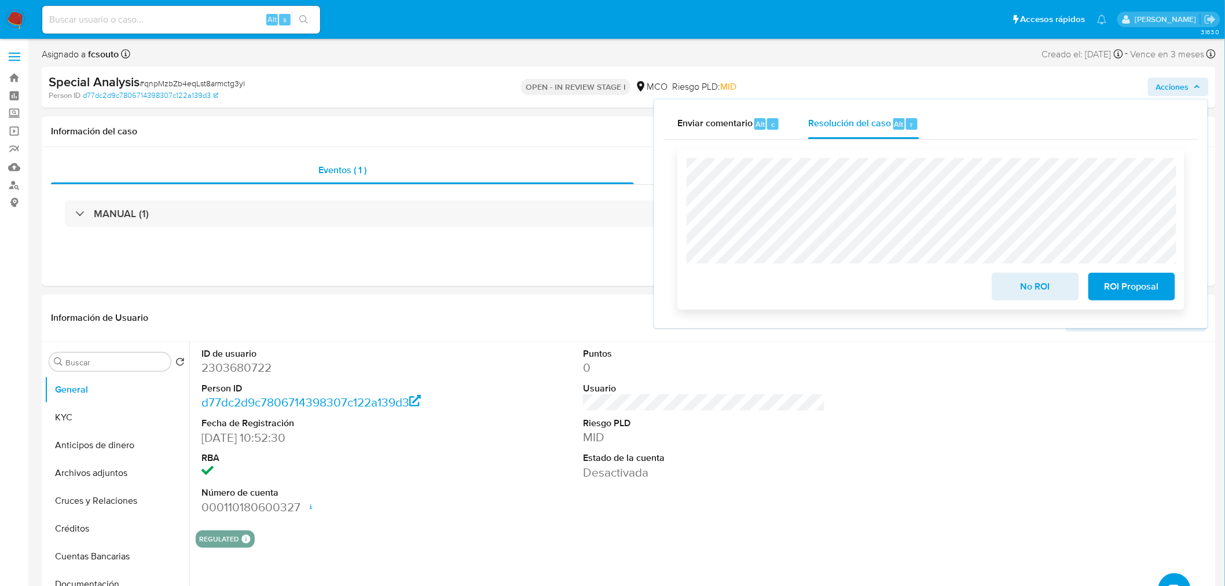
click at [1136, 280] on span "ROI Proposal" at bounding box center [1131, 286] width 57 height 25
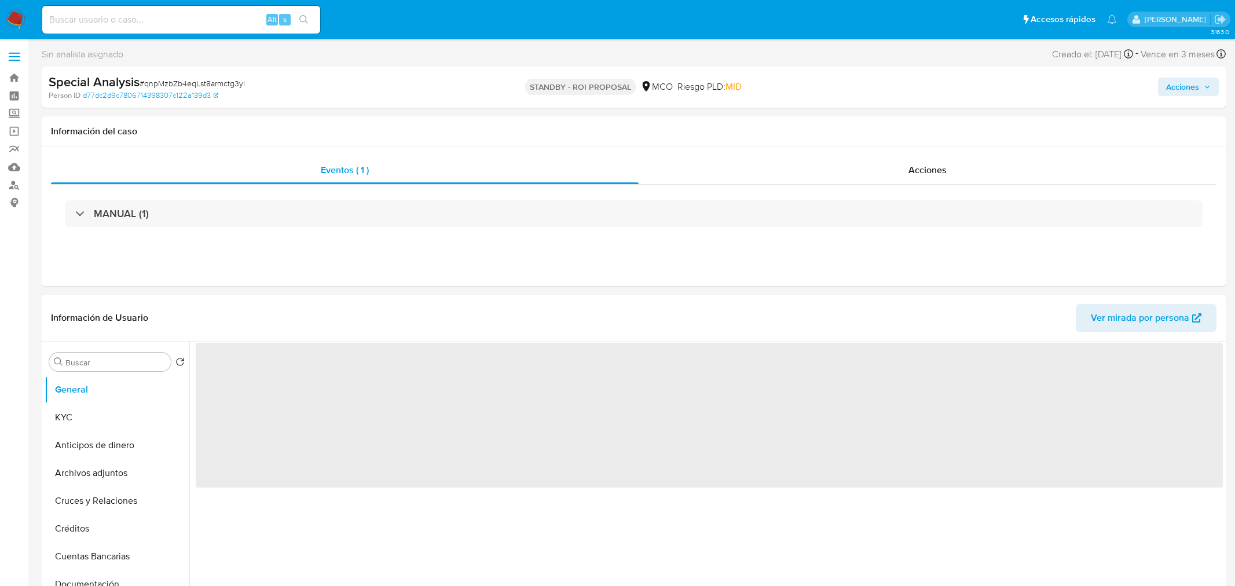
select select "10"
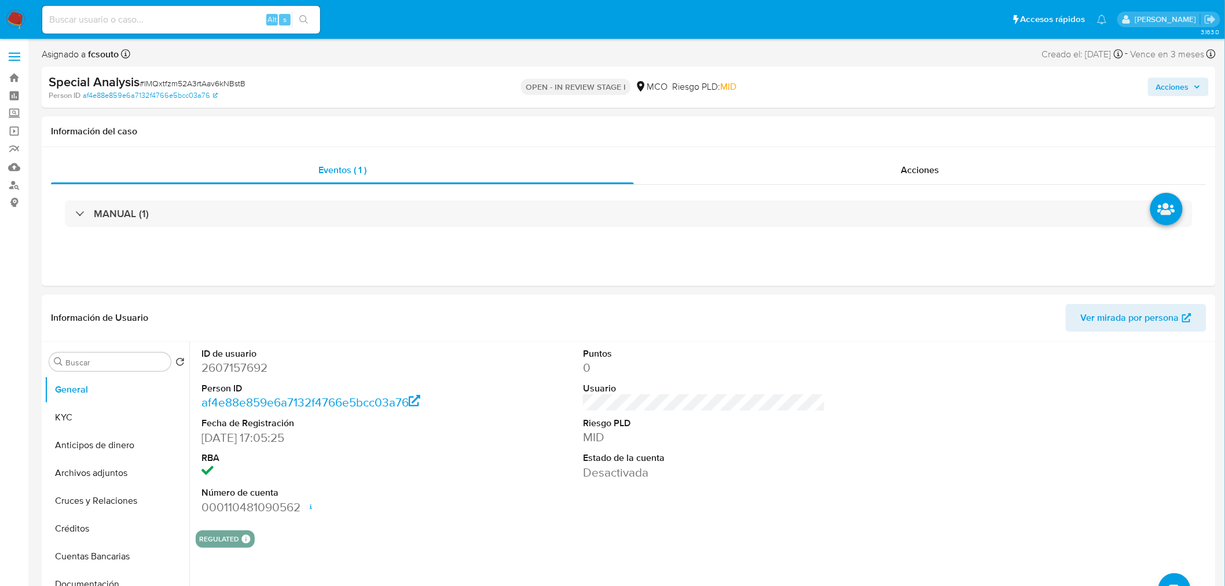
click at [1169, 85] on span "Acciones" at bounding box center [1172, 87] width 33 height 19
click at [859, 117] on span "Resolución del caso" at bounding box center [849, 123] width 83 height 13
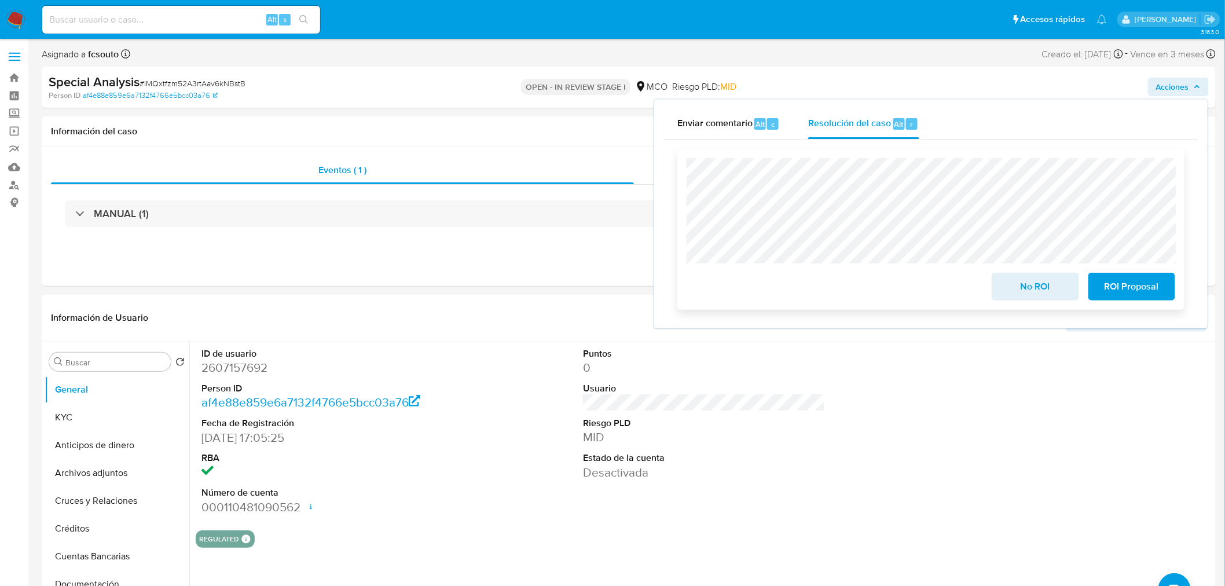
click at [1158, 286] on span "ROI Proposal" at bounding box center [1131, 286] width 57 height 25
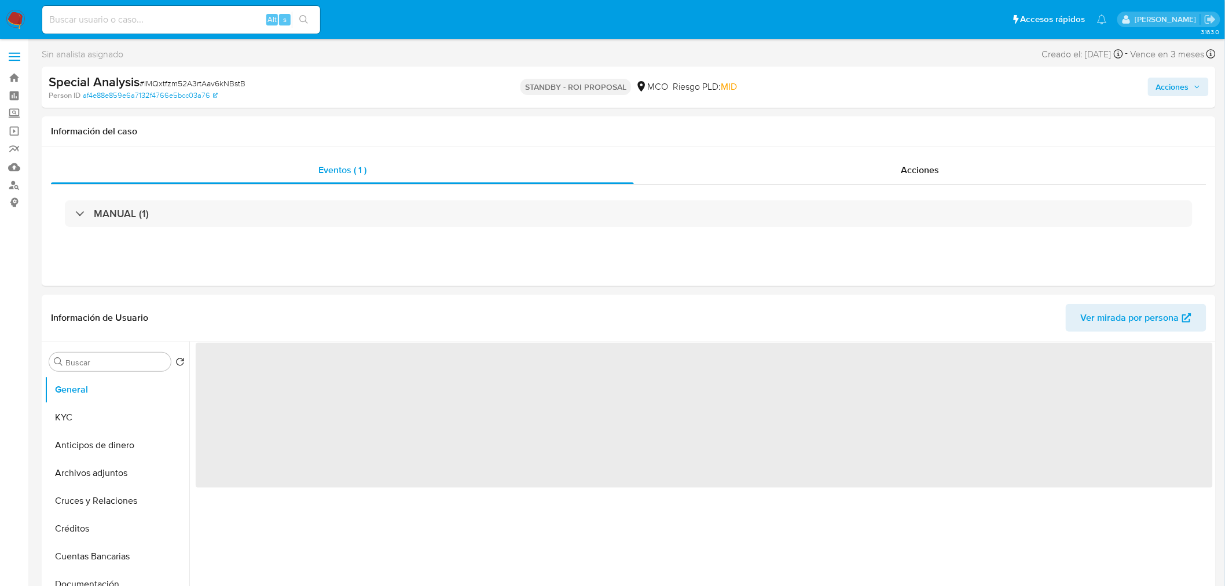
select select "10"
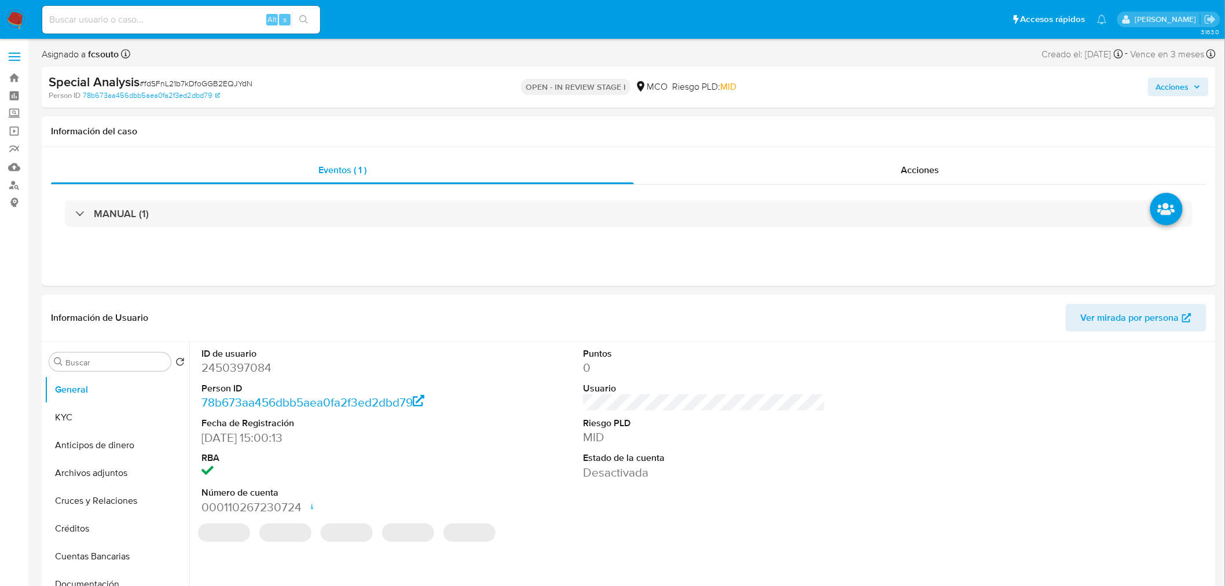
click at [1178, 78] on span "Acciones" at bounding box center [1172, 87] width 33 height 19
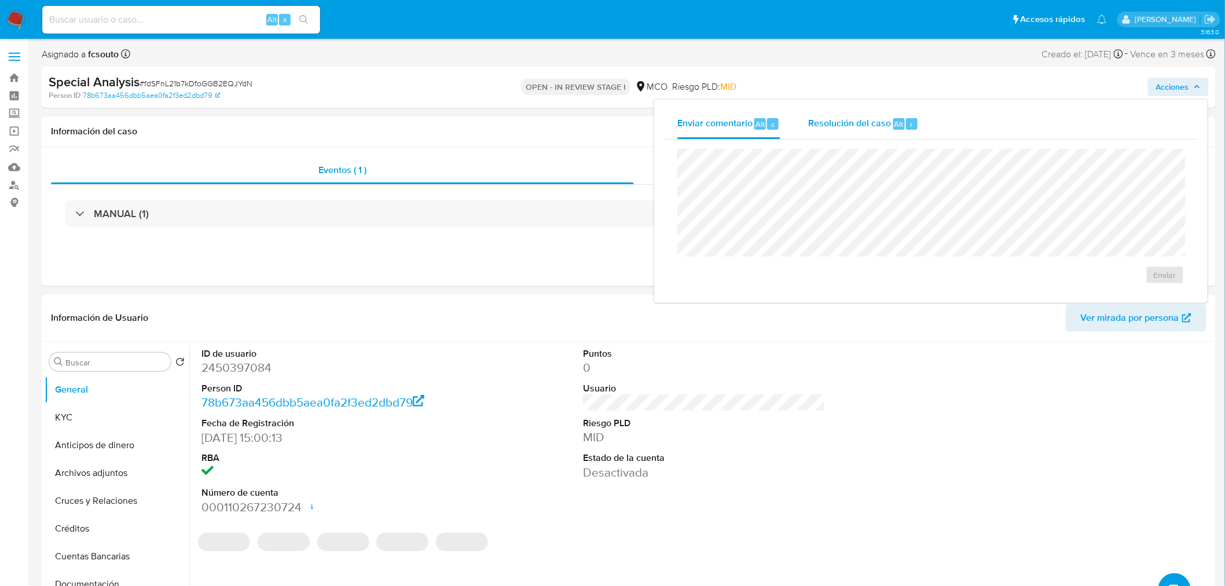
click at [835, 131] on div "Resolución del caso Alt r" at bounding box center [863, 124] width 111 height 30
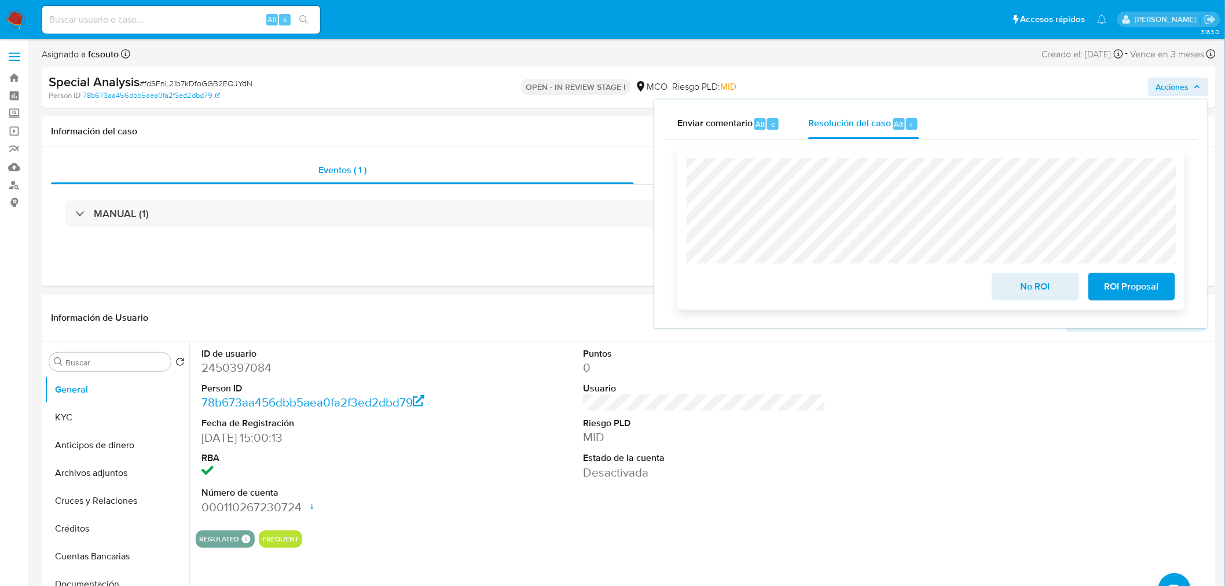
click at [1166, 293] on button "ROI Proposal" at bounding box center [1131, 287] width 87 height 28
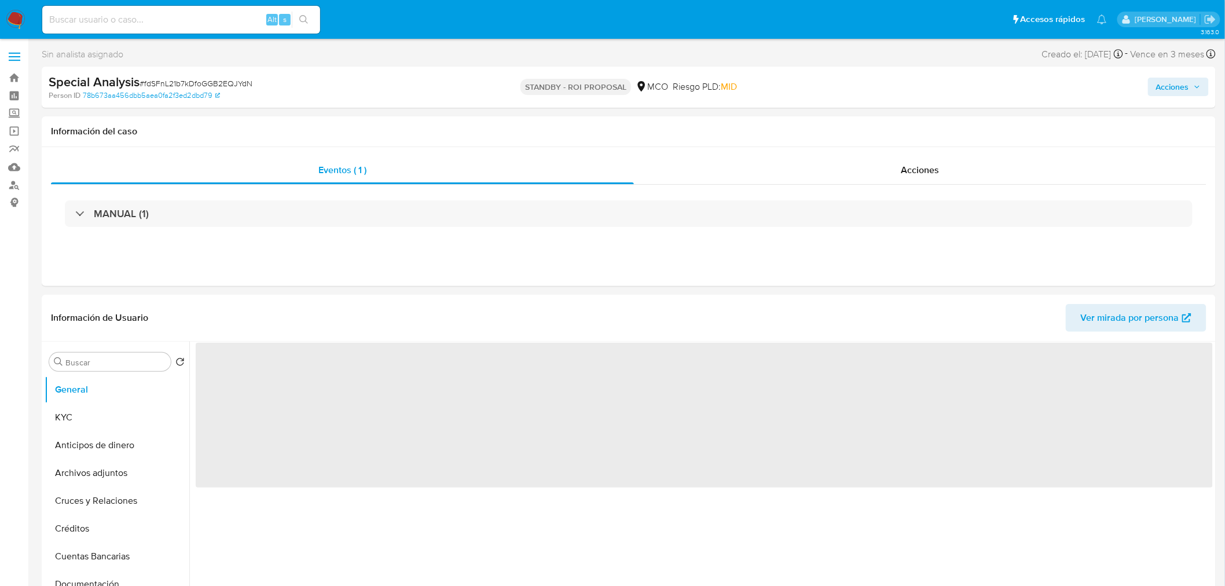
select select "10"
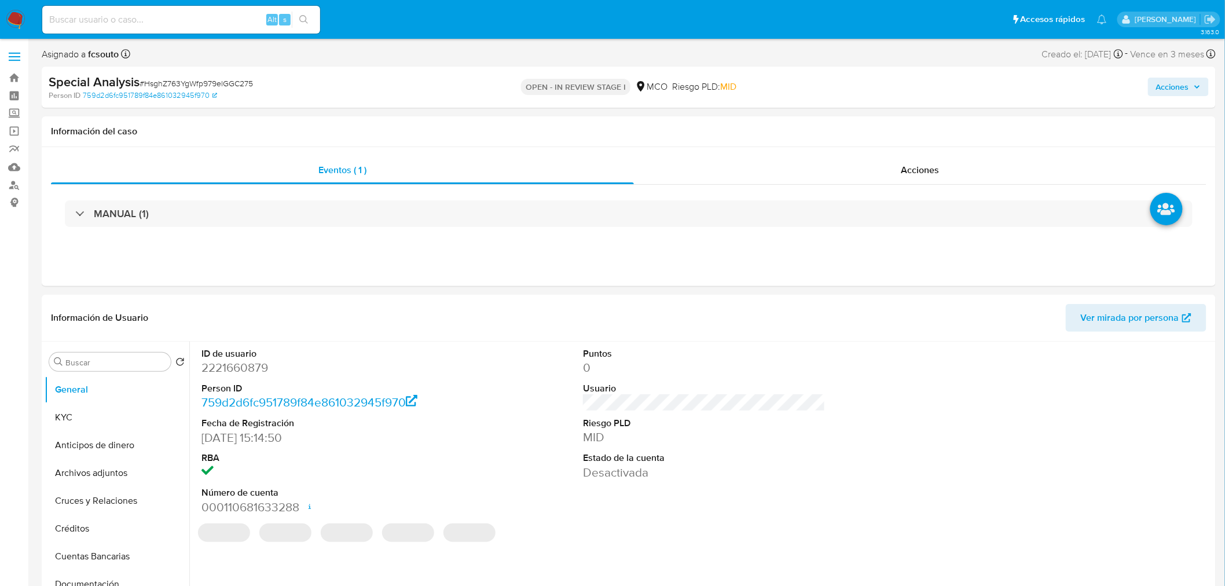
click at [1187, 89] on span "Acciones" at bounding box center [1172, 87] width 33 height 19
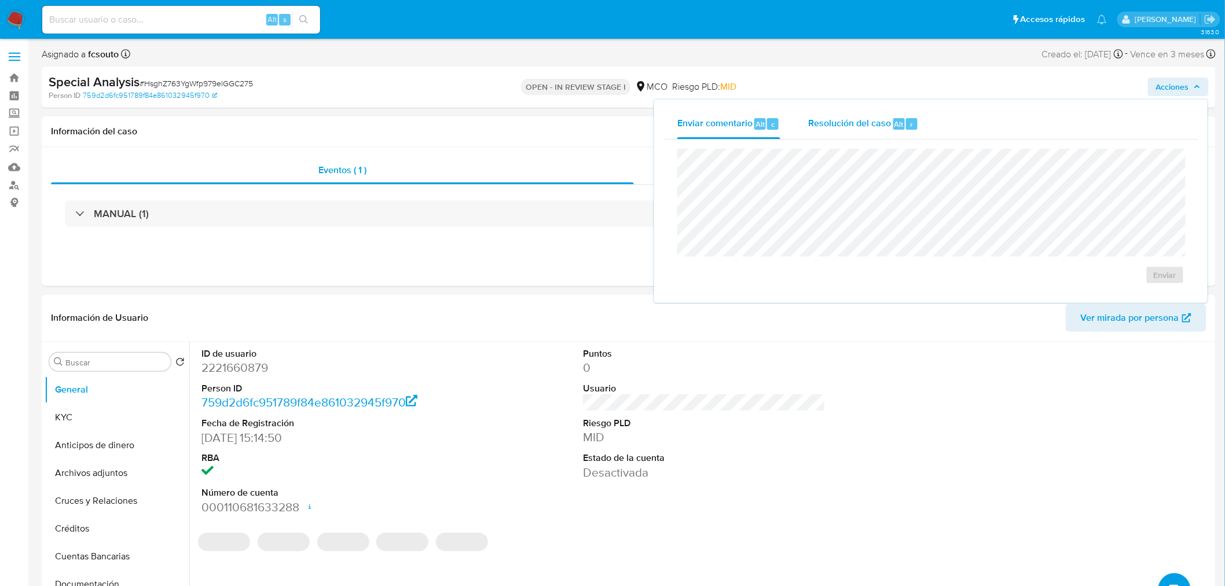
click at [887, 128] on span "Resolución del caso" at bounding box center [849, 123] width 83 height 13
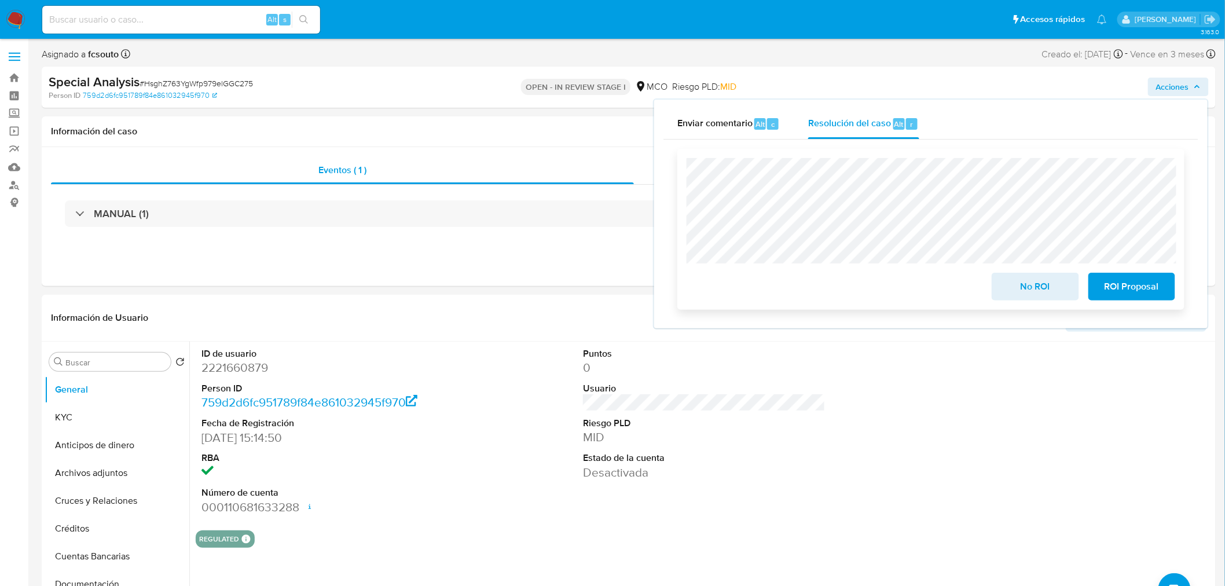
click at [1146, 288] on span "ROI Proposal" at bounding box center [1131, 286] width 57 height 25
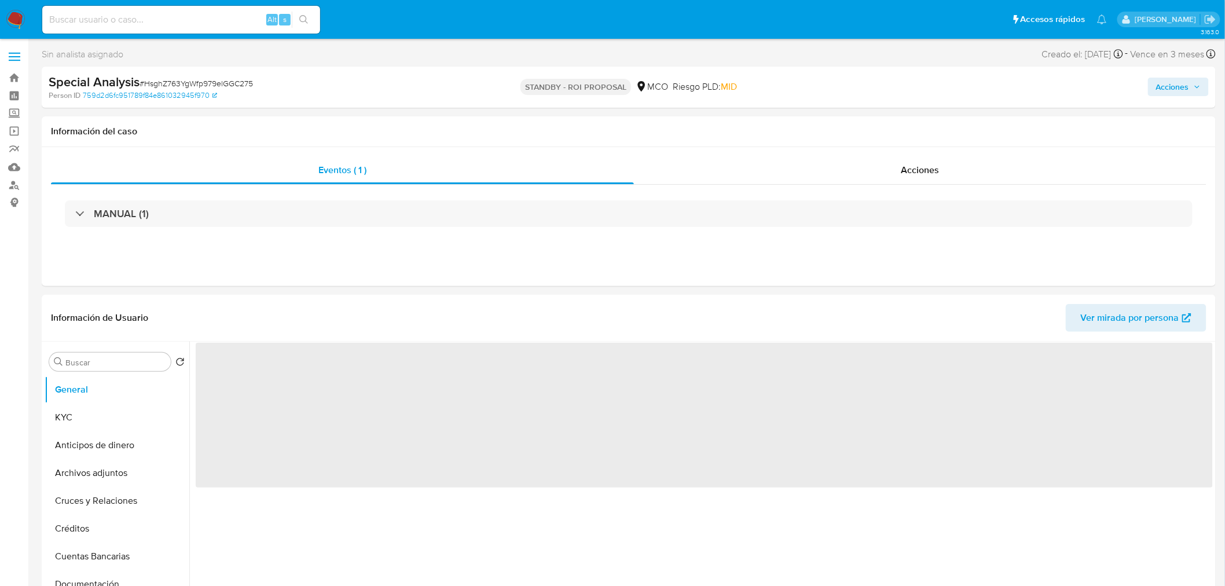
select select "10"
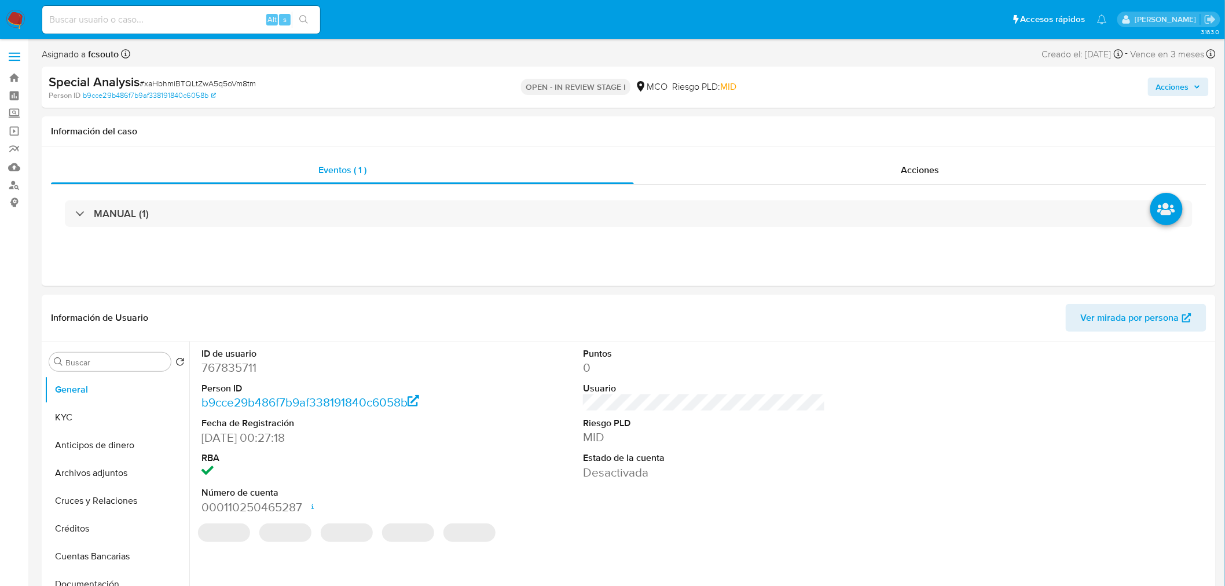
click at [1194, 86] on icon "button" at bounding box center [1197, 86] width 7 height 7
click at [1184, 87] on span "Acciones" at bounding box center [1172, 87] width 33 height 19
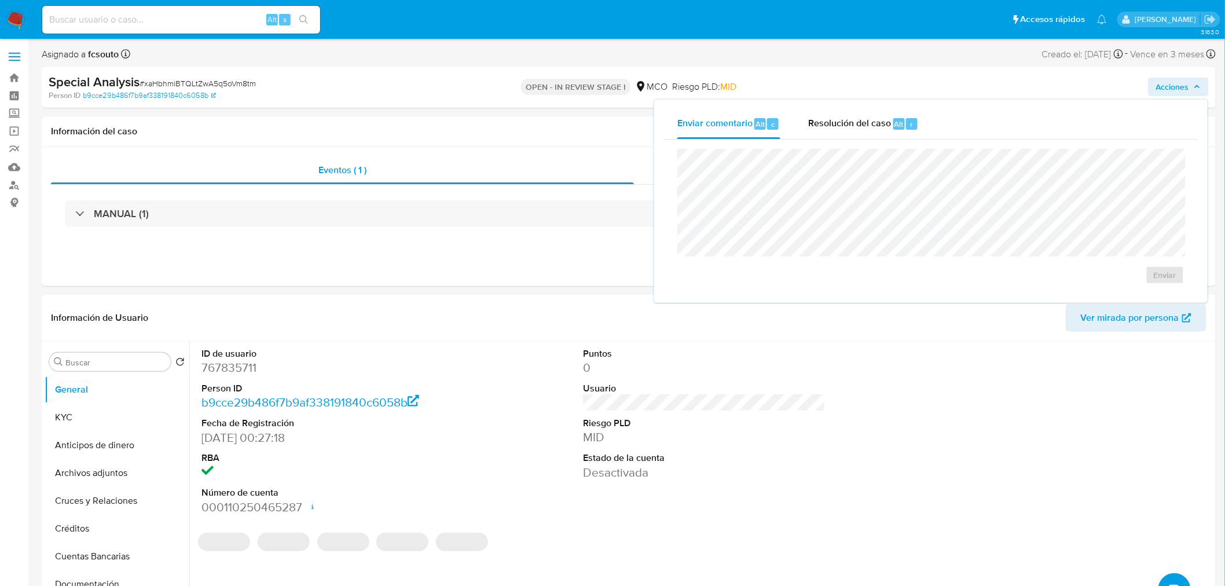
click at [847, 139] on div "Enviar" at bounding box center [930, 216] width 535 height 154
drag, startPoint x: 843, startPoint y: 124, endPoint x: 830, endPoint y: 140, distance: 20.2
click at [842, 126] on span "Resolución del caso" at bounding box center [849, 123] width 83 height 13
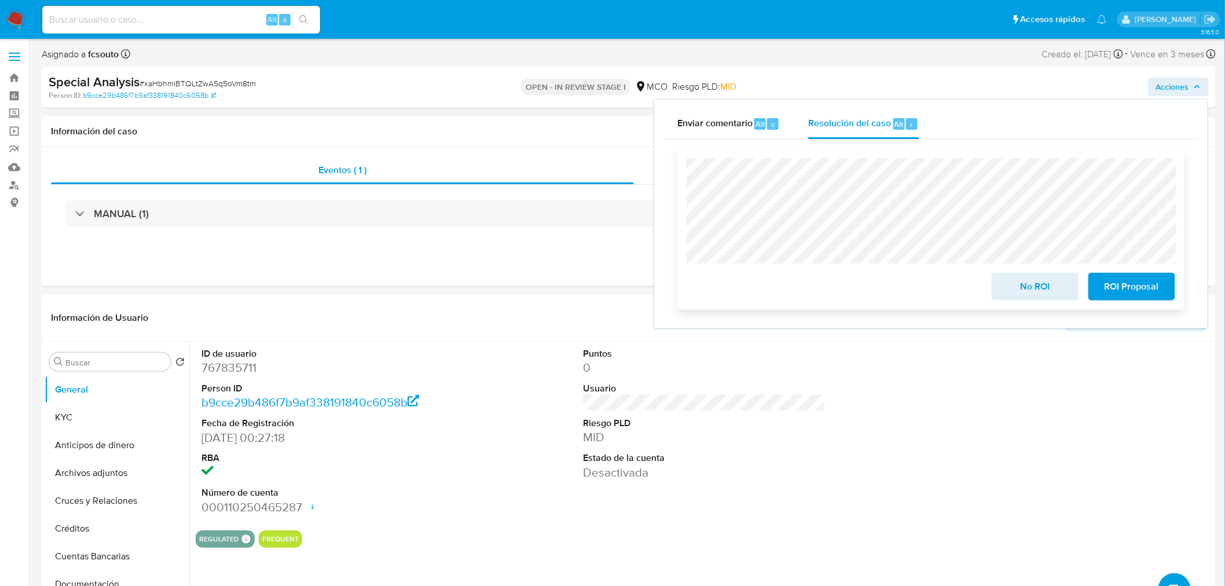
click at [1123, 287] on span "ROI Proposal" at bounding box center [1131, 286] width 57 height 25
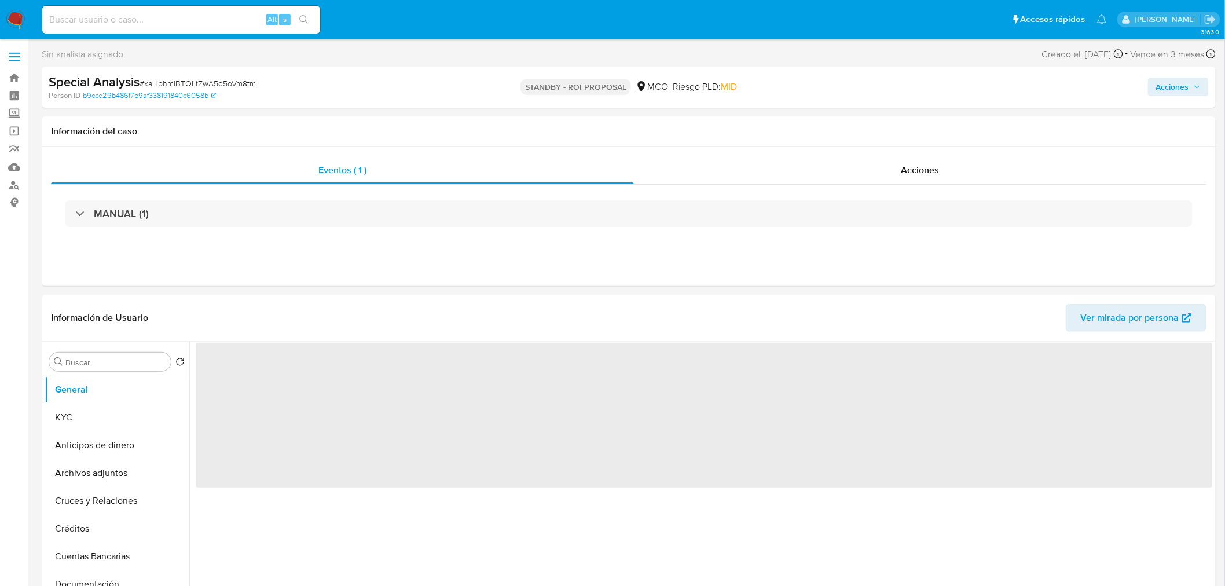
select select "10"
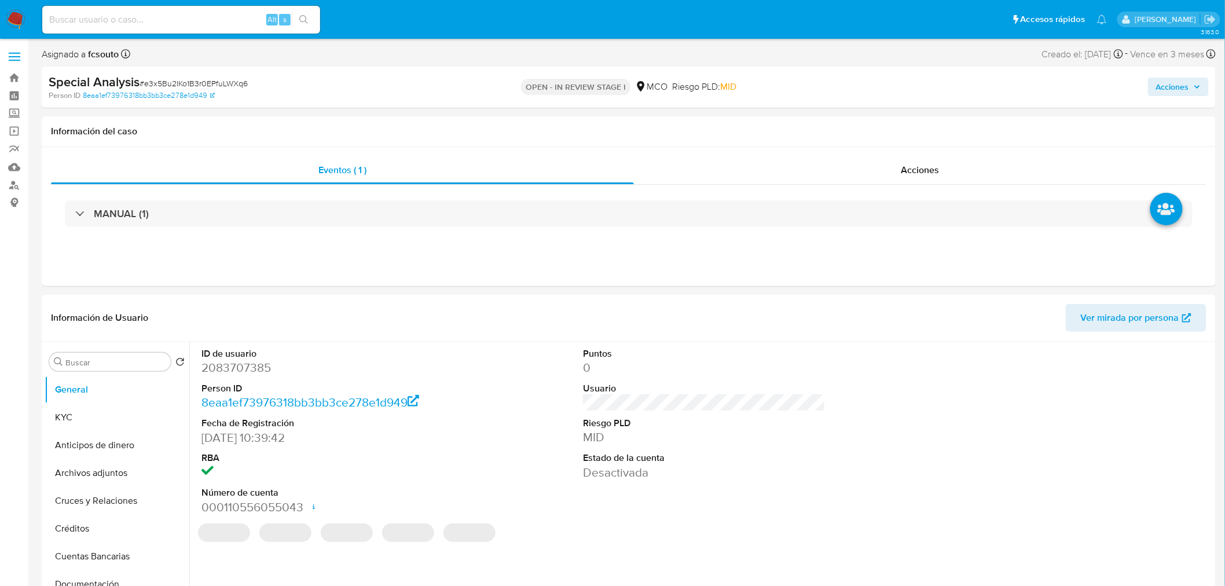
select select "10"
click at [1197, 87] on icon "button" at bounding box center [1197, 87] width 5 height 3
click at [1188, 83] on span "Acciones" at bounding box center [1172, 87] width 33 height 19
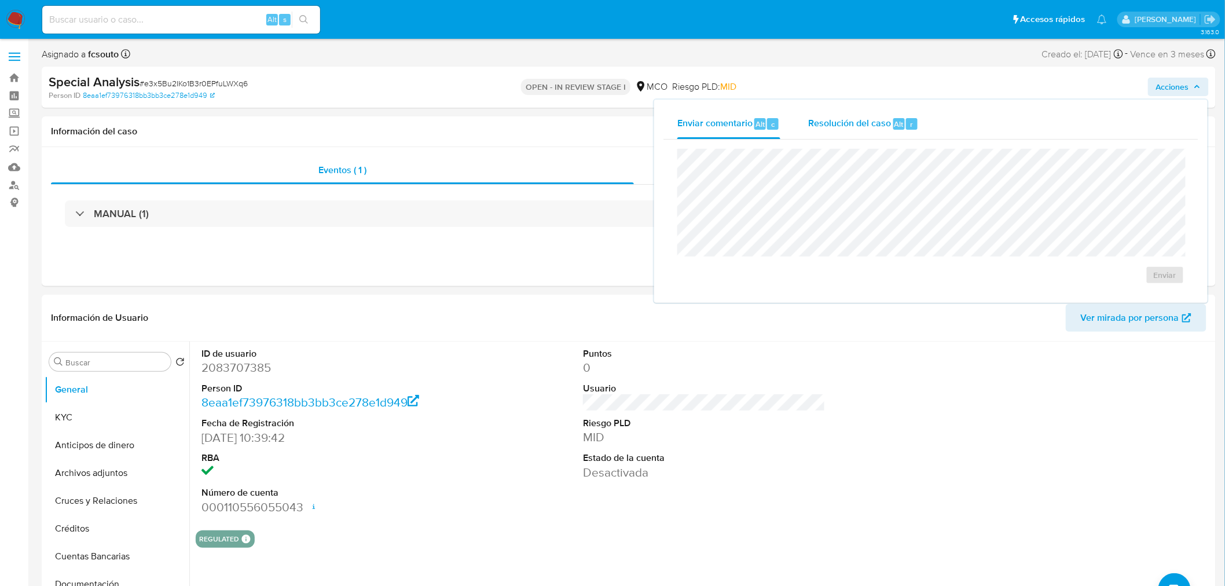
click at [863, 126] on span "Resolución del caso" at bounding box center [849, 123] width 83 height 13
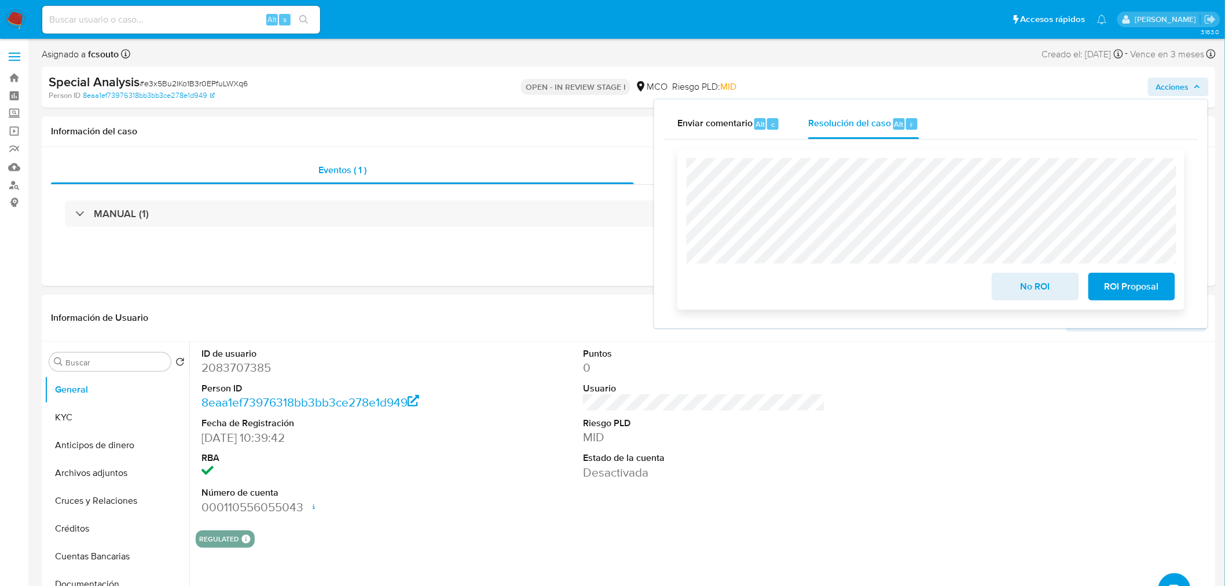
click at [1153, 291] on span "ROI Proposal" at bounding box center [1131, 286] width 57 height 25
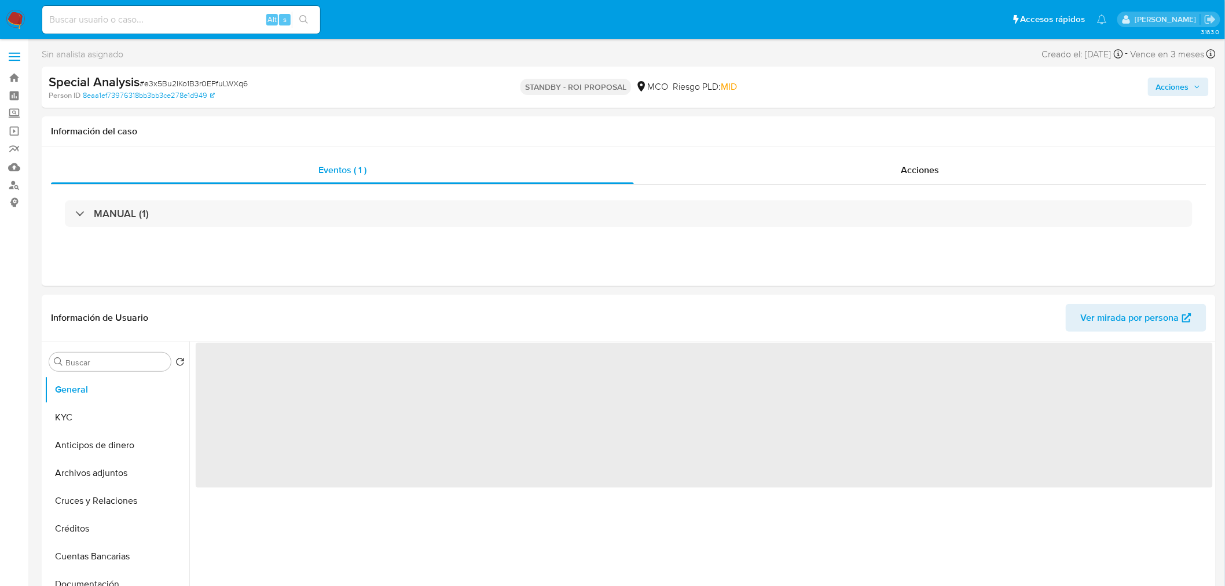
select select "10"
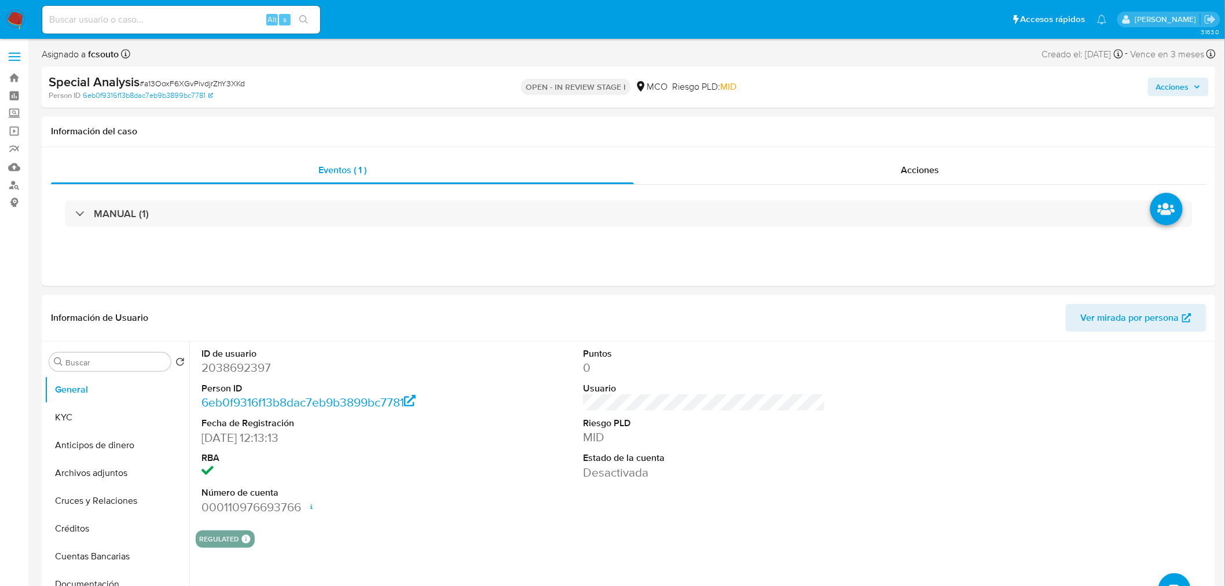
click at [1174, 89] on span "Acciones" at bounding box center [1172, 87] width 33 height 19
click at [840, 133] on div "Resolución del caso Alt r" at bounding box center [863, 124] width 111 height 30
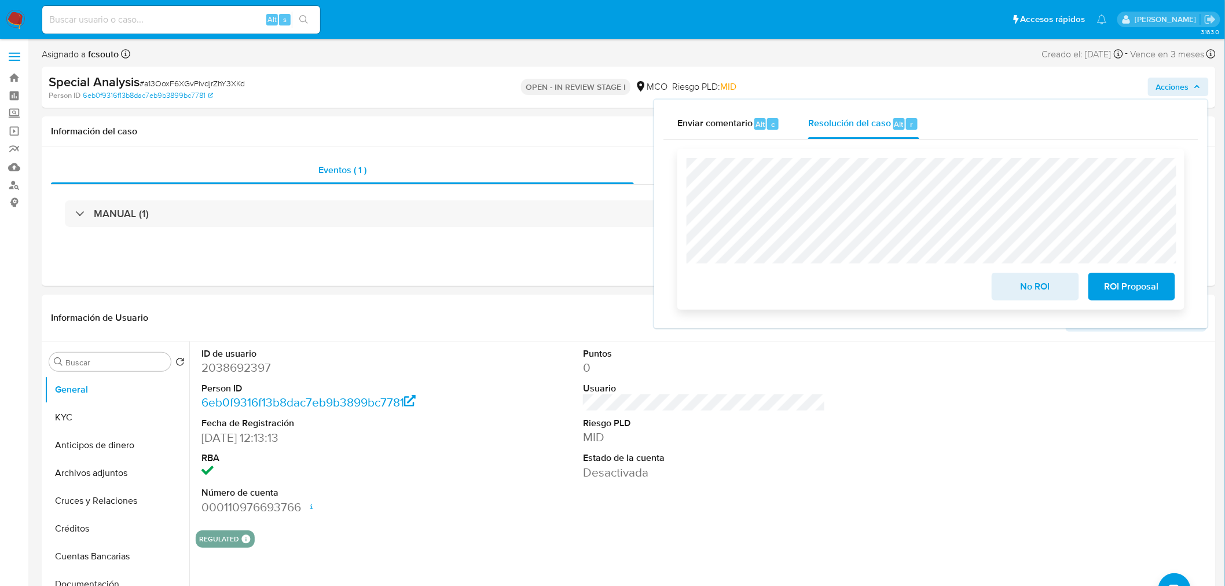
click at [1128, 285] on span "ROI Proposal" at bounding box center [1131, 286] width 57 height 25
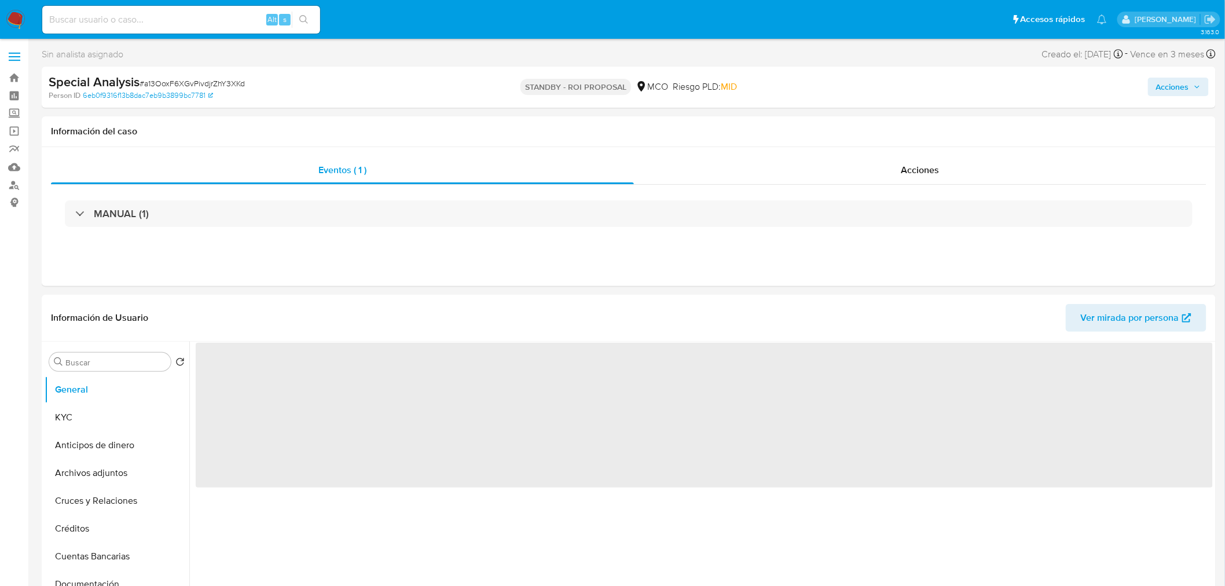
select select "10"
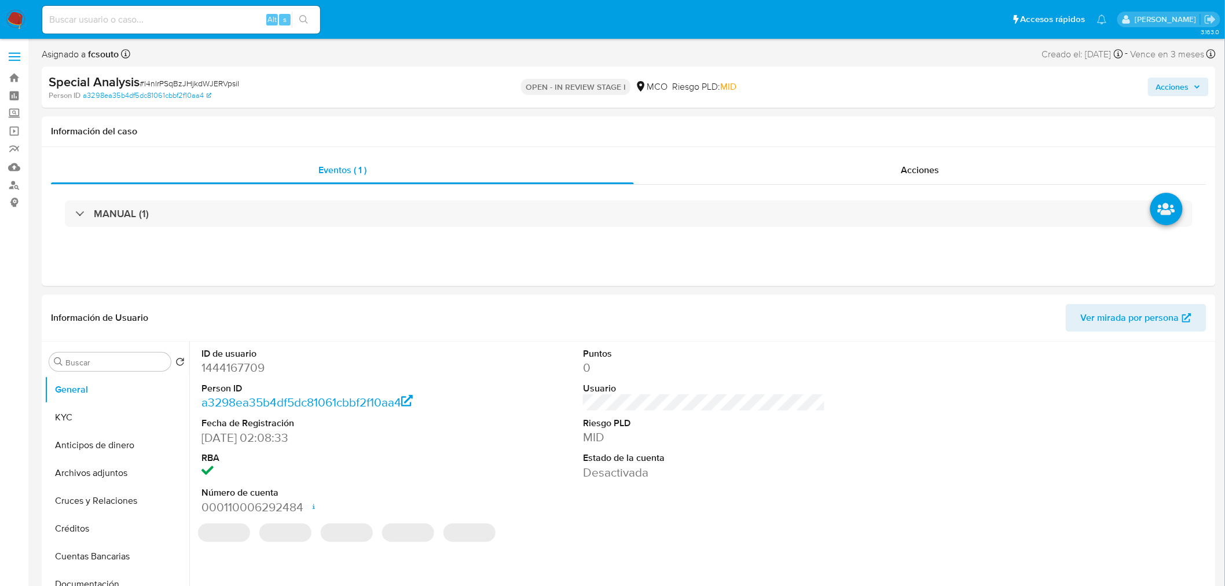
click at [1185, 85] on span "Acciones" at bounding box center [1172, 87] width 33 height 19
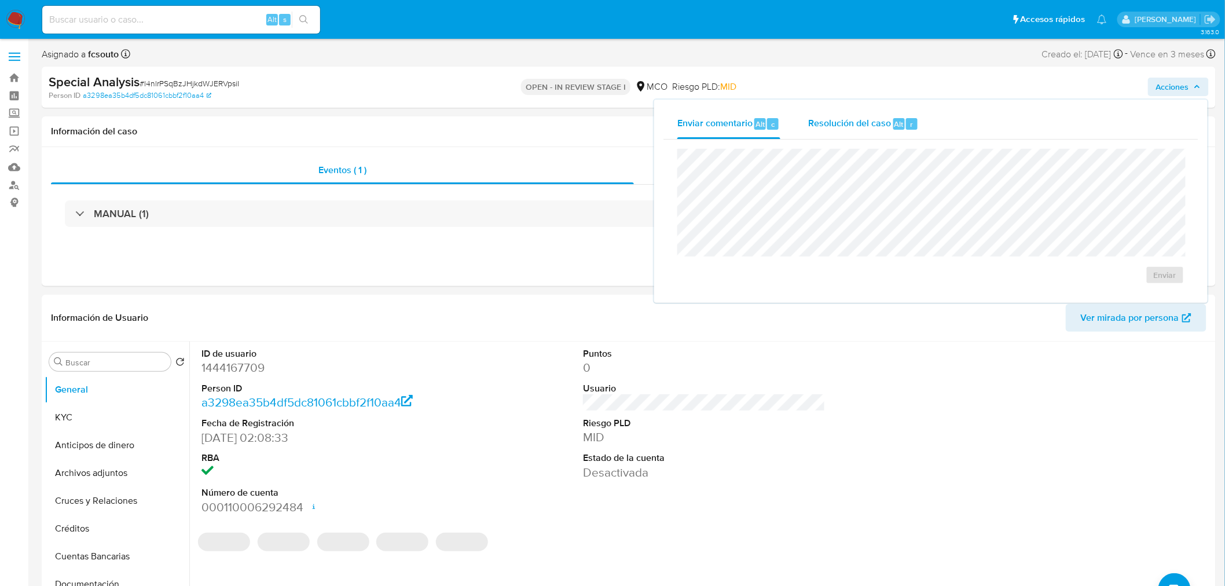
click at [836, 119] on span "Resolución del caso" at bounding box center [849, 123] width 83 height 13
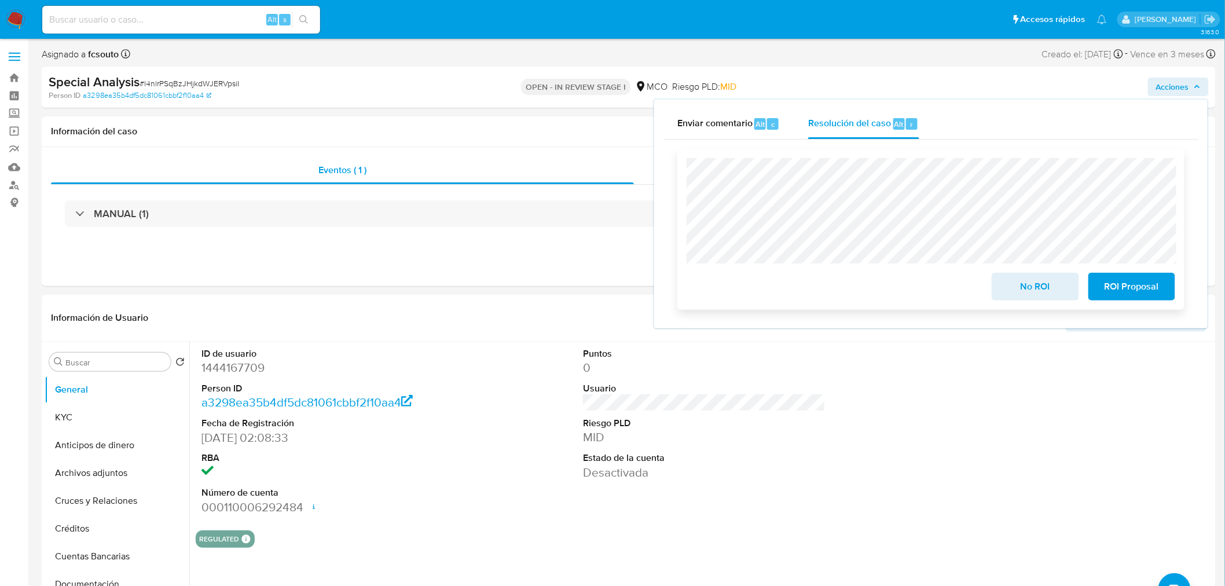
click at [1143, 284] on span "ROI Proposal" at bounding box center [1131, 286] width 57 height 25
click at [1137, 296] on span "ROI Proposal" at bounding box center [1131, 286] width 57 height 25
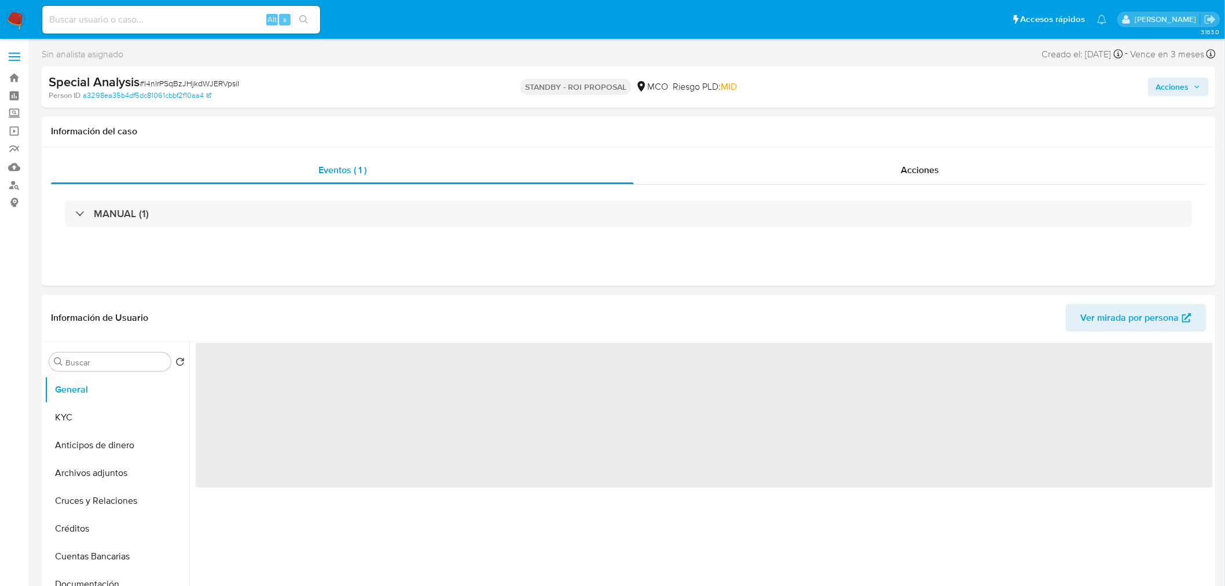
select select "10"
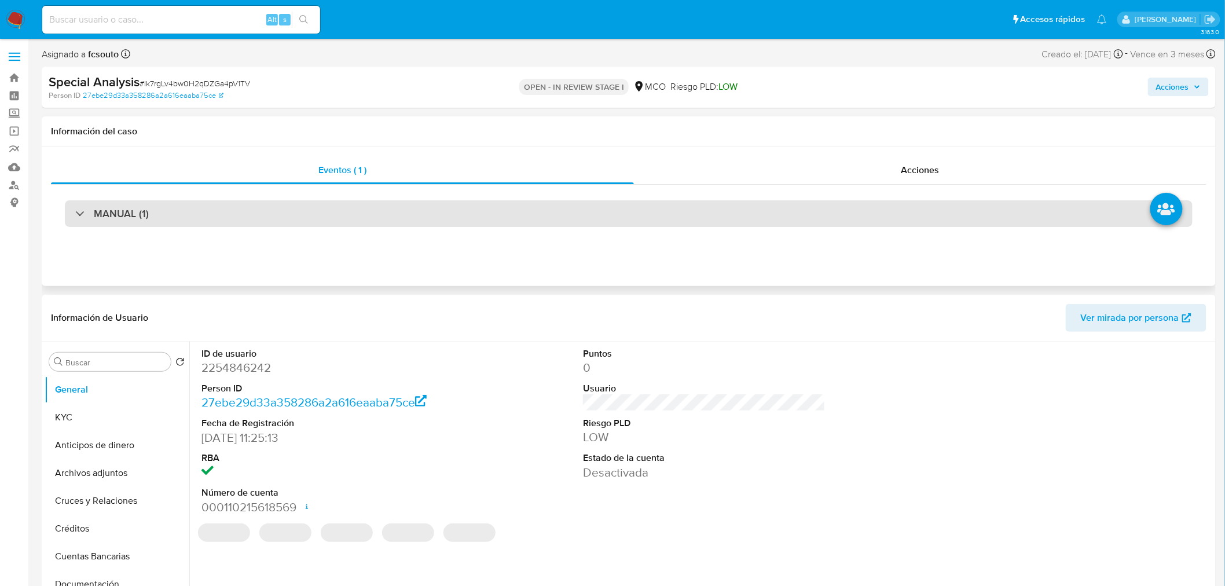
select select "10"
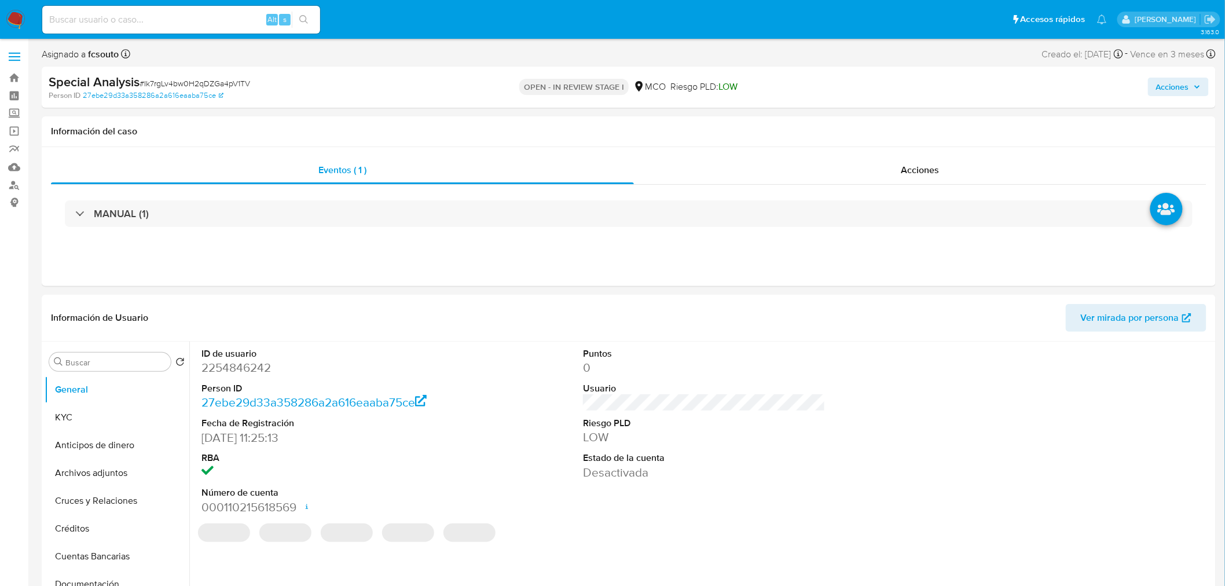
click at [1194, 81] on span "Acciones" at bounding box center [1178, 87] width 45 height 16
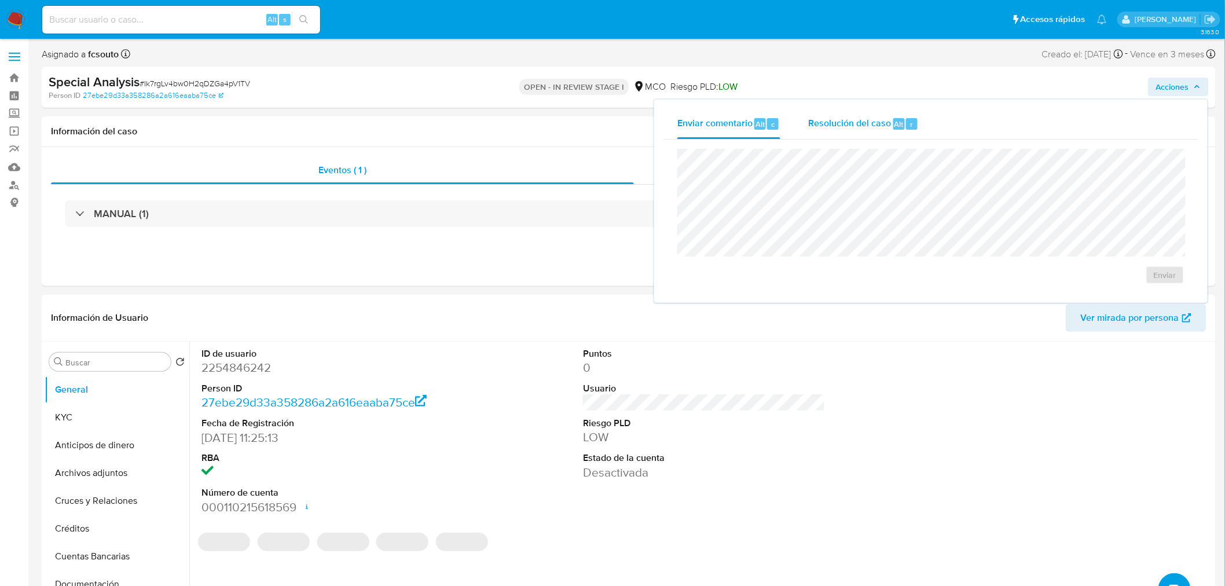
click at [843, 128] on span "Resolución del caso" at bounding box center [849, 123] width 83 height 13
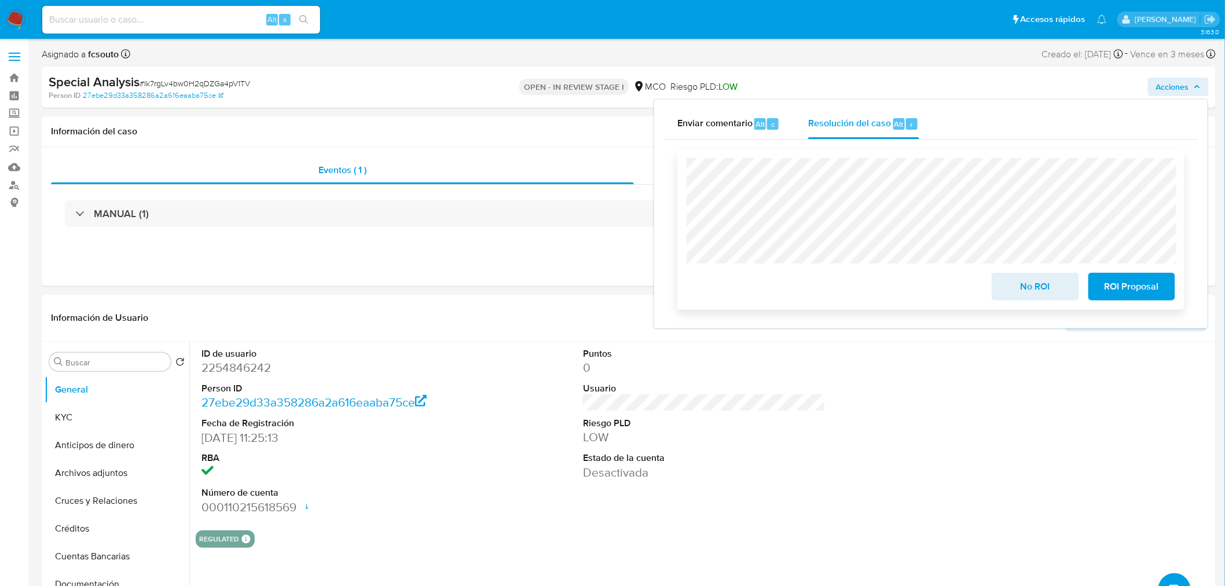
click at [1133, 293] on span "ROI Proposal" at bounding box center [1131, 286] width 57 height 25
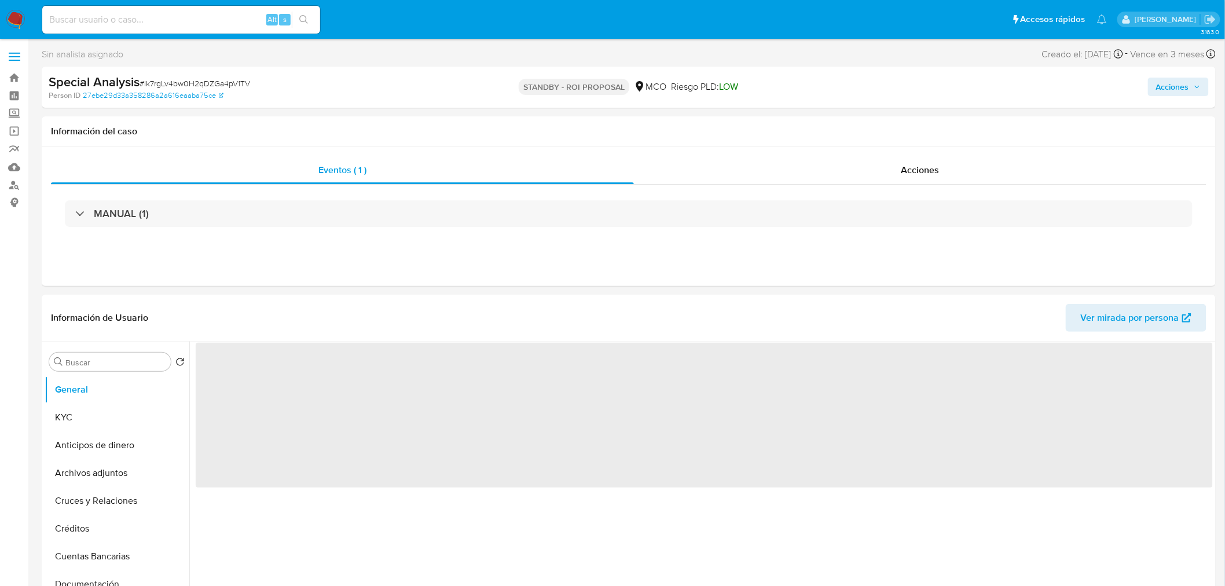
select select "10"
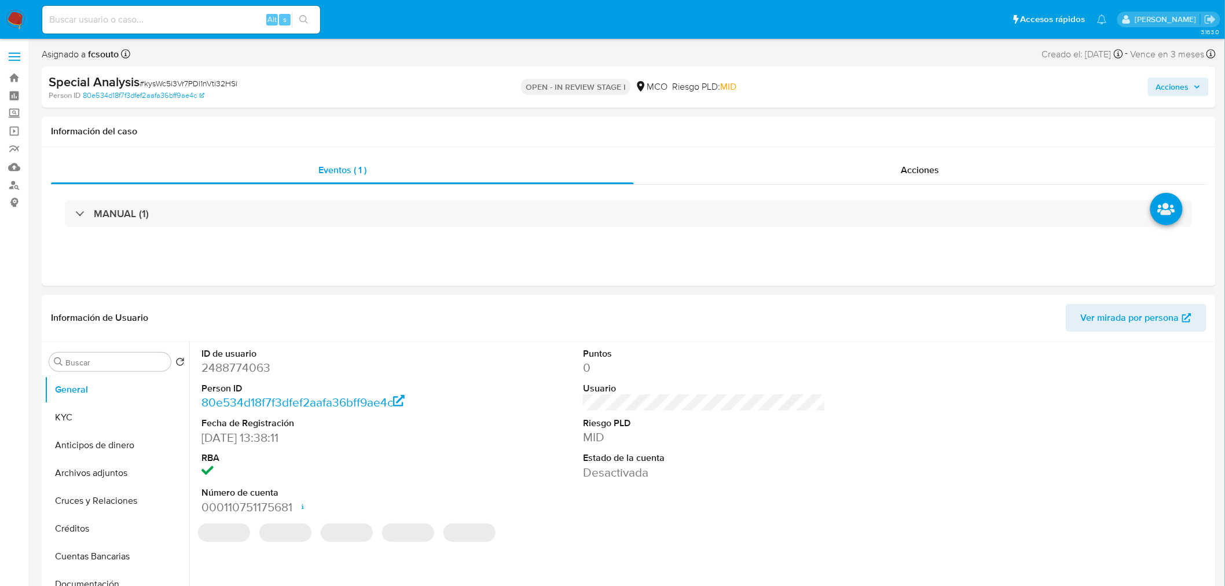
click at [1170, 89] on span "Acciones" at bounding box center [1172, 87] width 33 height 19
drag, startPoint x: 823, startPoint y: 119, endPoint x: 802, endPoint y: 137, distance: 27.5
click at [818, 120] on span "Resolución del caso" at bounding box center [849, 123] width 83 height 13
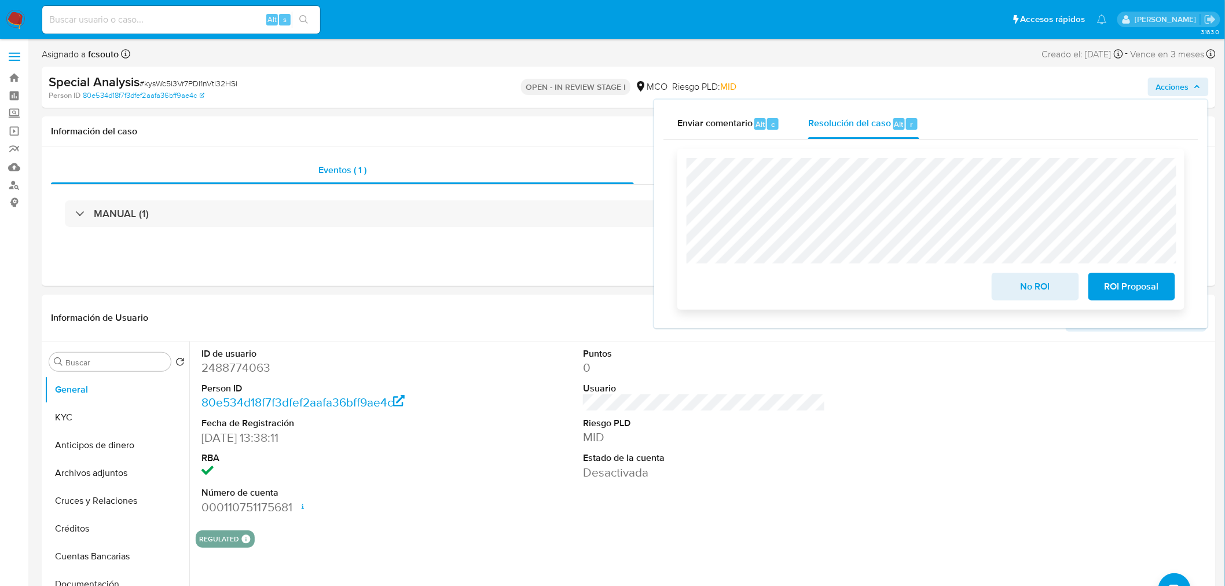
click at [1116, 287] on span "ROI Proposal" at bounding box center [1131, 286] width 57 height 25
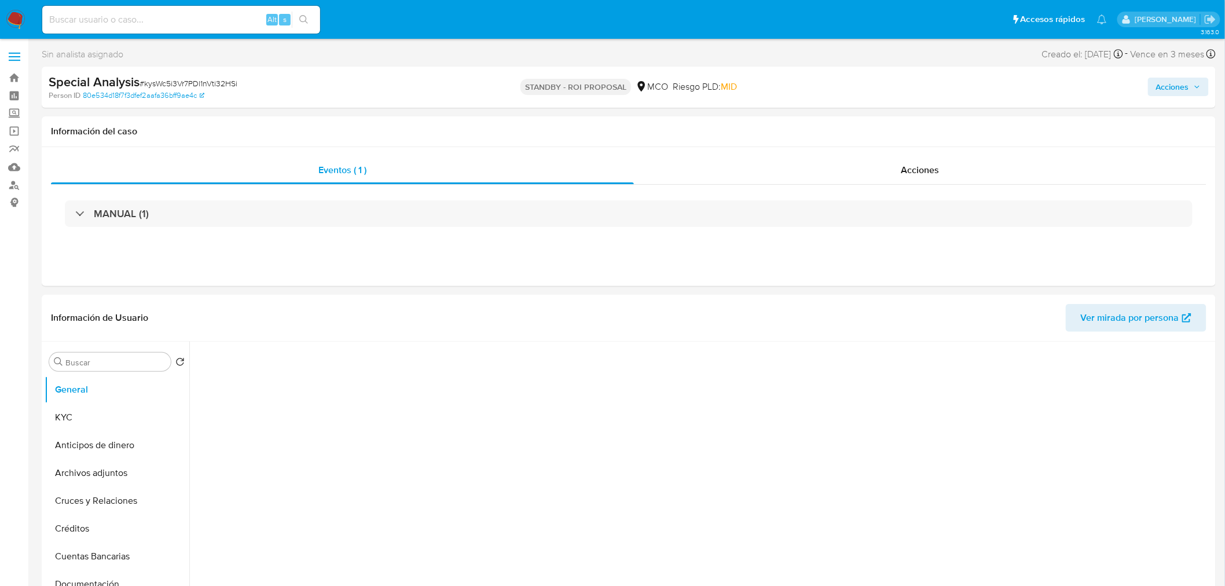
select select "10"
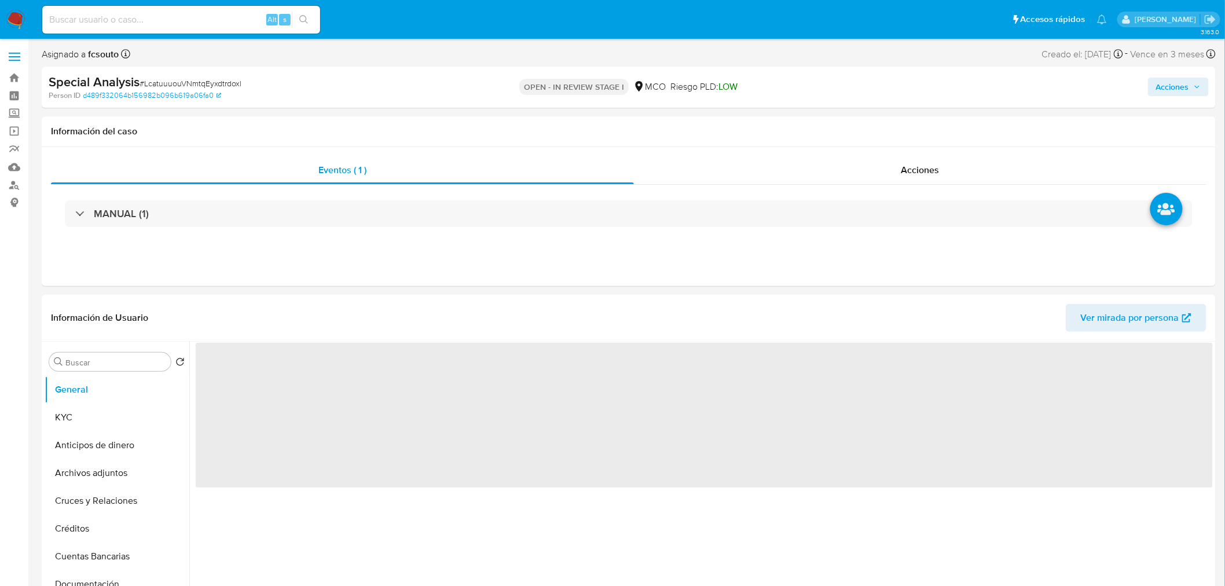
select select "10"
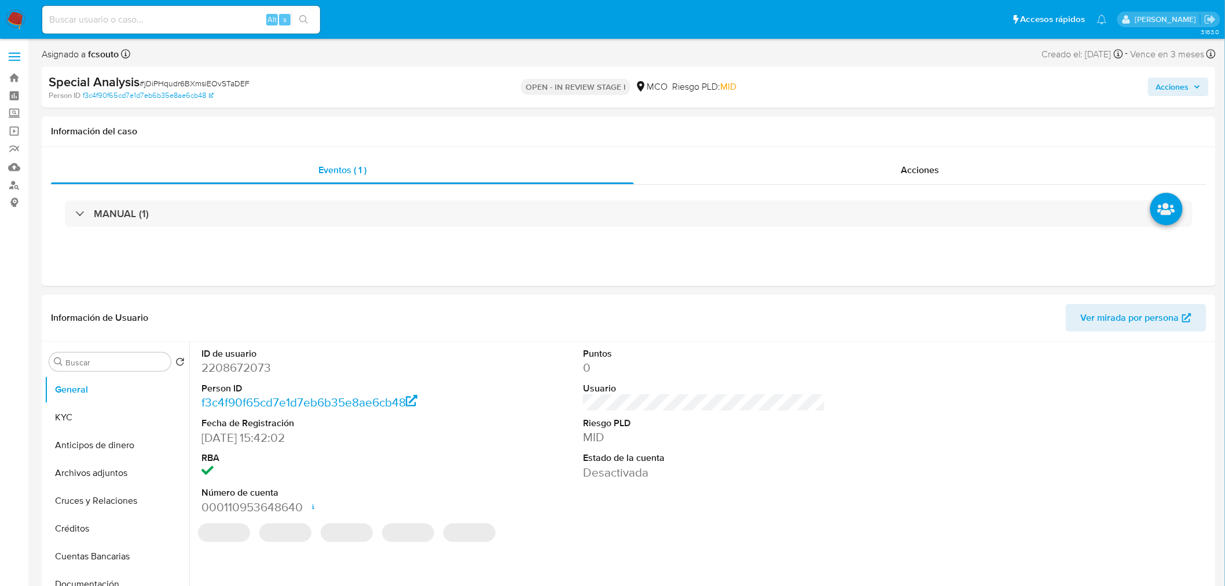
click at [1167, 83] on span "Acciones" at bounding box center [1172, 87] width 33 height 19
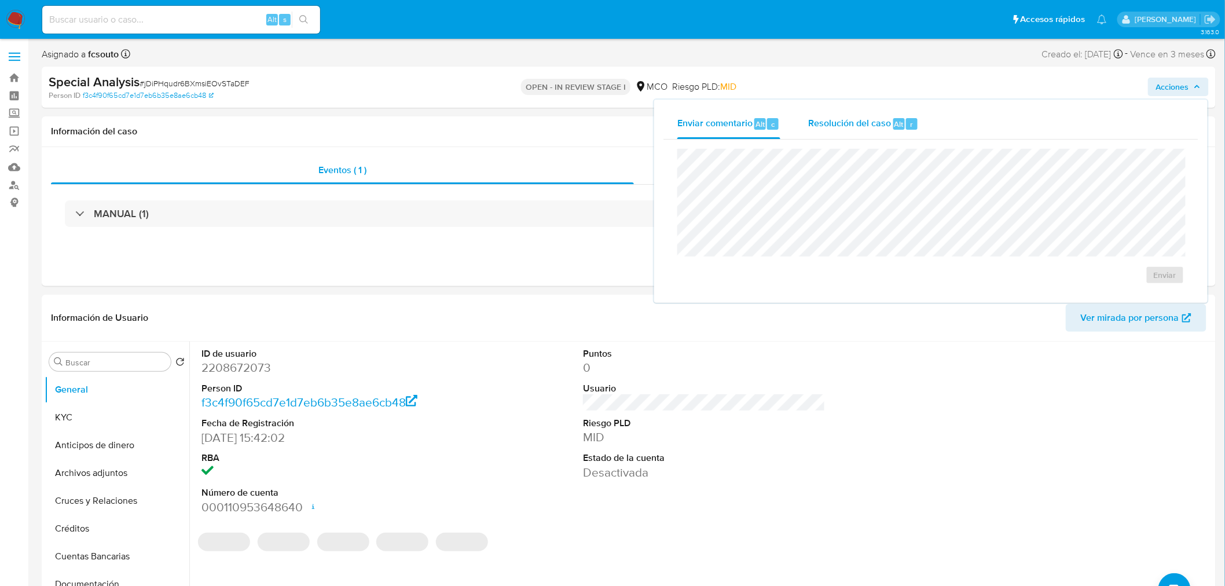
click at [862, 120] on span "Resolución del caso" at bounding box center [849, 123] width 83 height 13
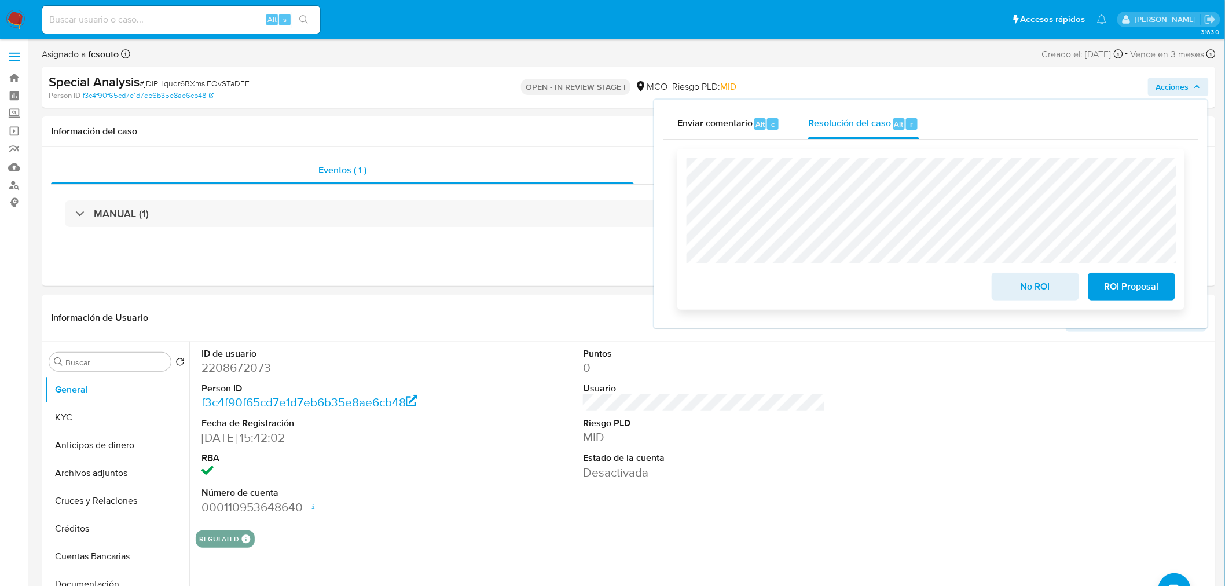
click at [1145, 284] on span "ROI Proposal" at bounding box center [1131, 286] width 57 height 25
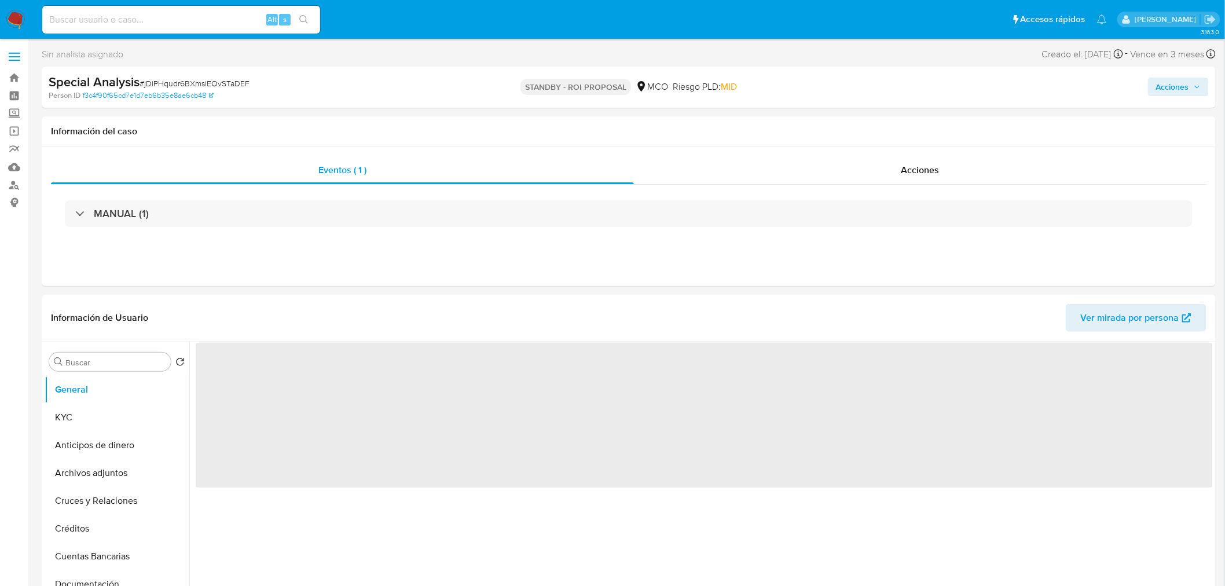
select select "10"
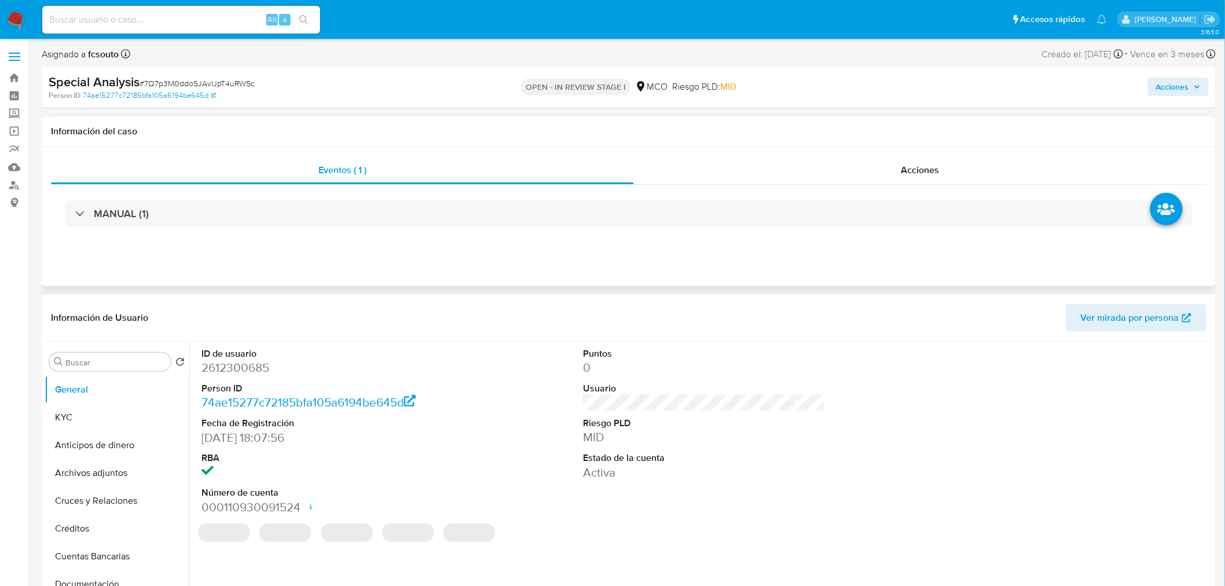
select select "10"
click at [1174, 79] on span "Acciones" at bounding box center [1172, 87] width 33 height 19
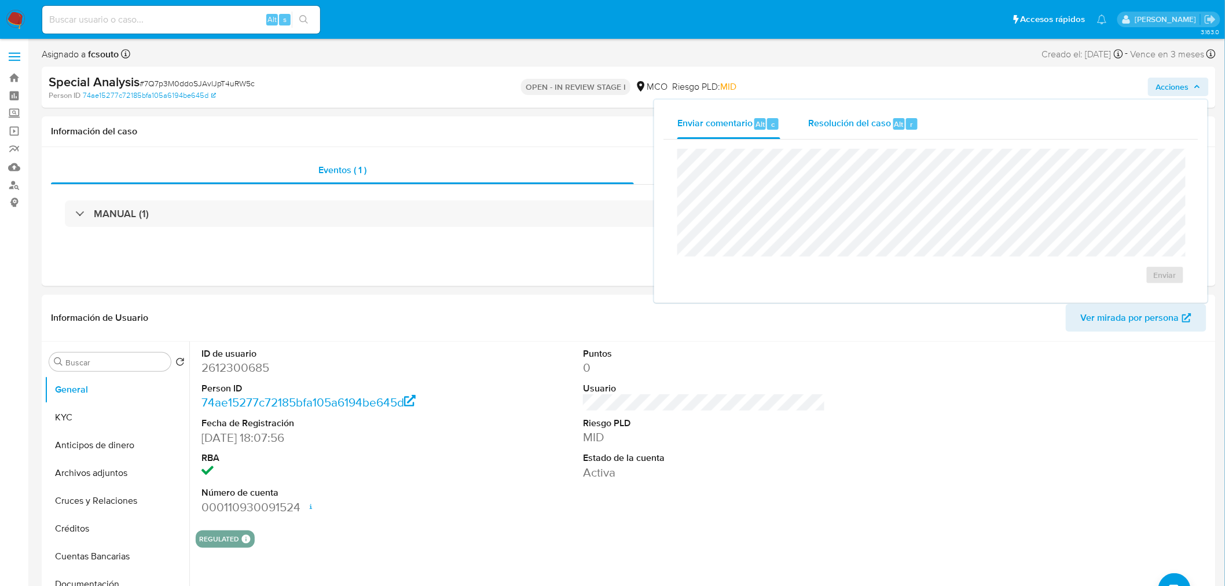
click at [851, 122] on span "Resolución del caso" at bounding box center [849, 123] width 83 height 13
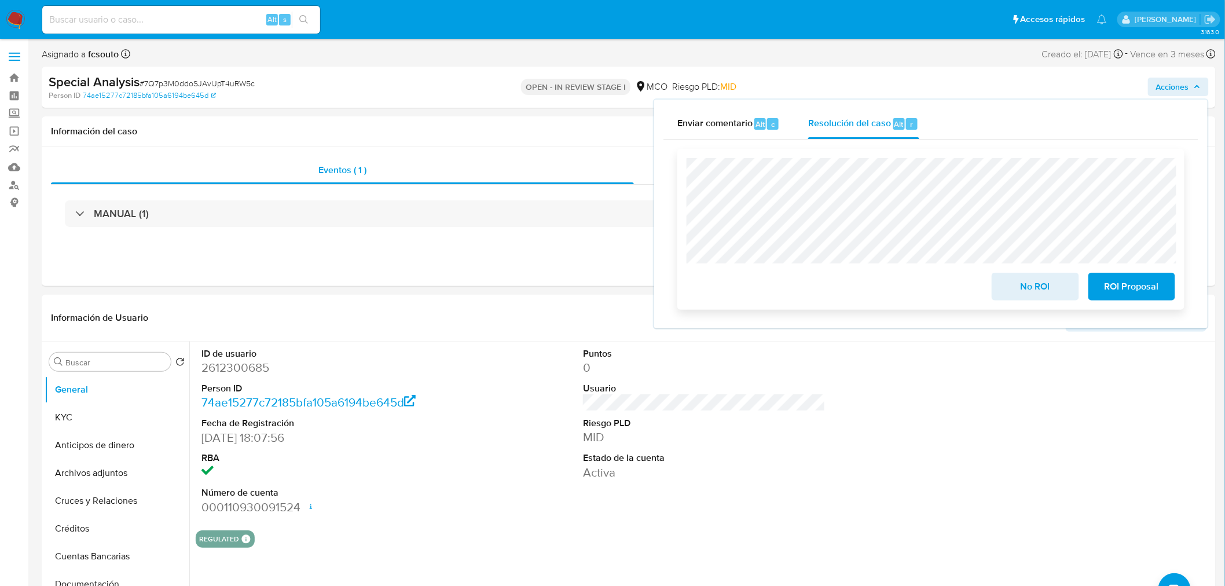
click at [1141, 286] on span "ROI Proposal" at bounding box center [1131, 286] width 57 height 25
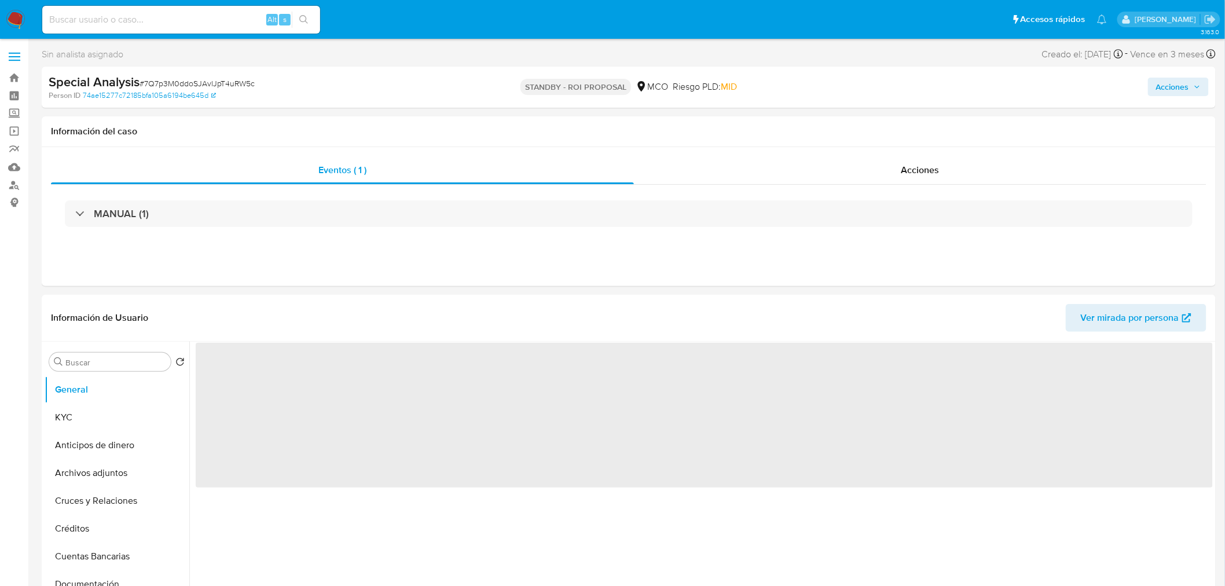
select select "10"
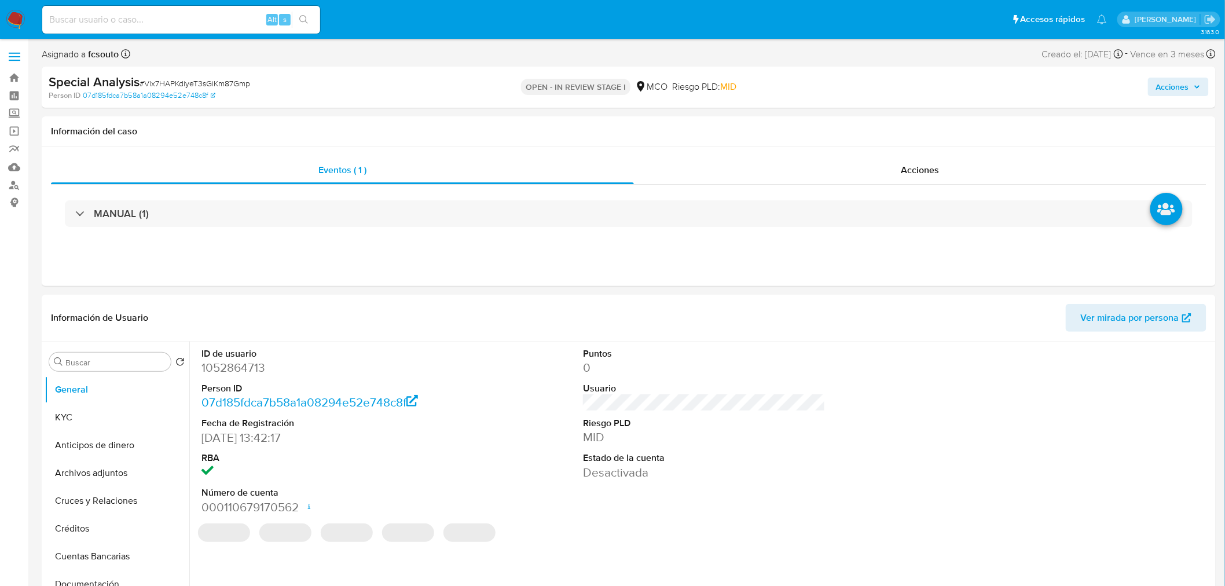
click at [1173, 86] on span "Acciones" at bounding box center [1172, 87] width 33 height 19
click at [842, 123] on span "Resolución del caso" at bounding box center [849, 123] width 83 height 13
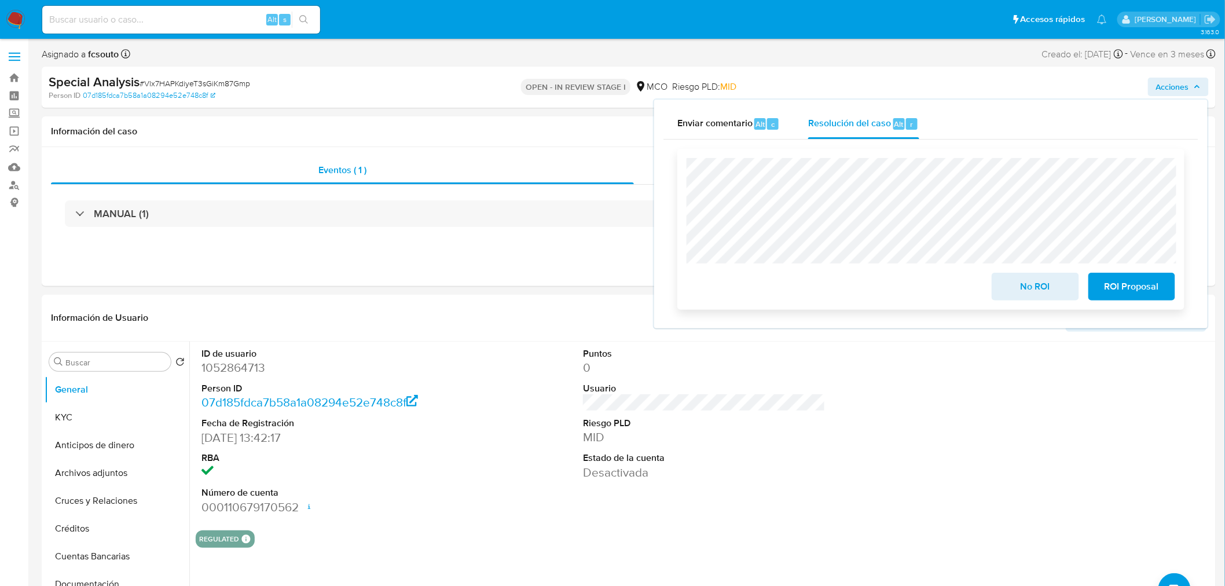
click at [1156, 282] on span "ROI Proposal" at bounding box center [1131, 286] width 57 height 25
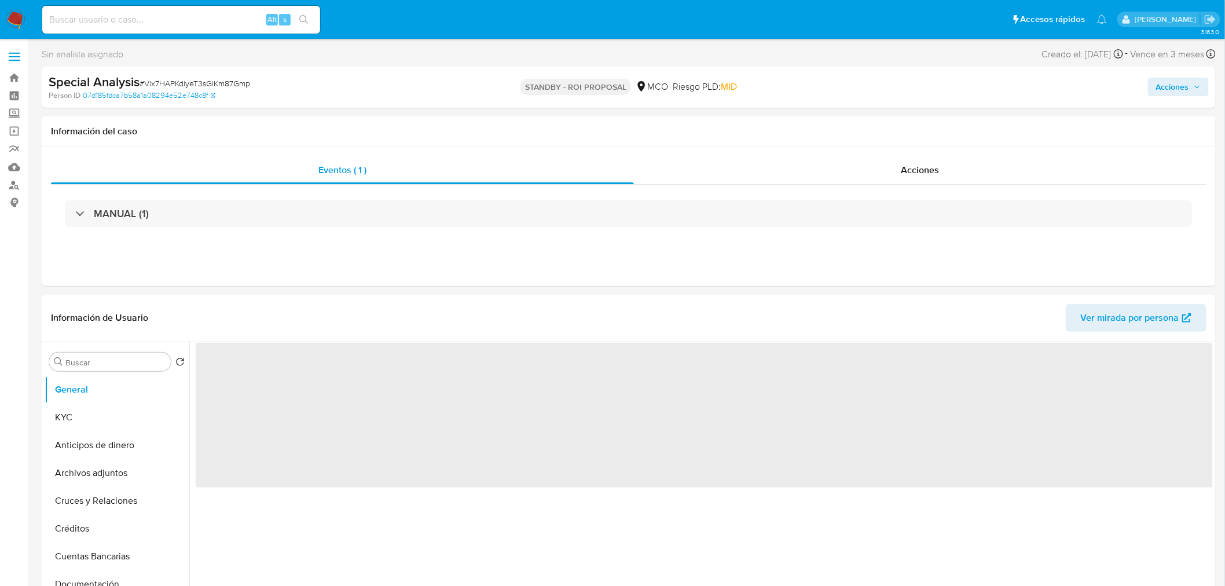
select select "10"
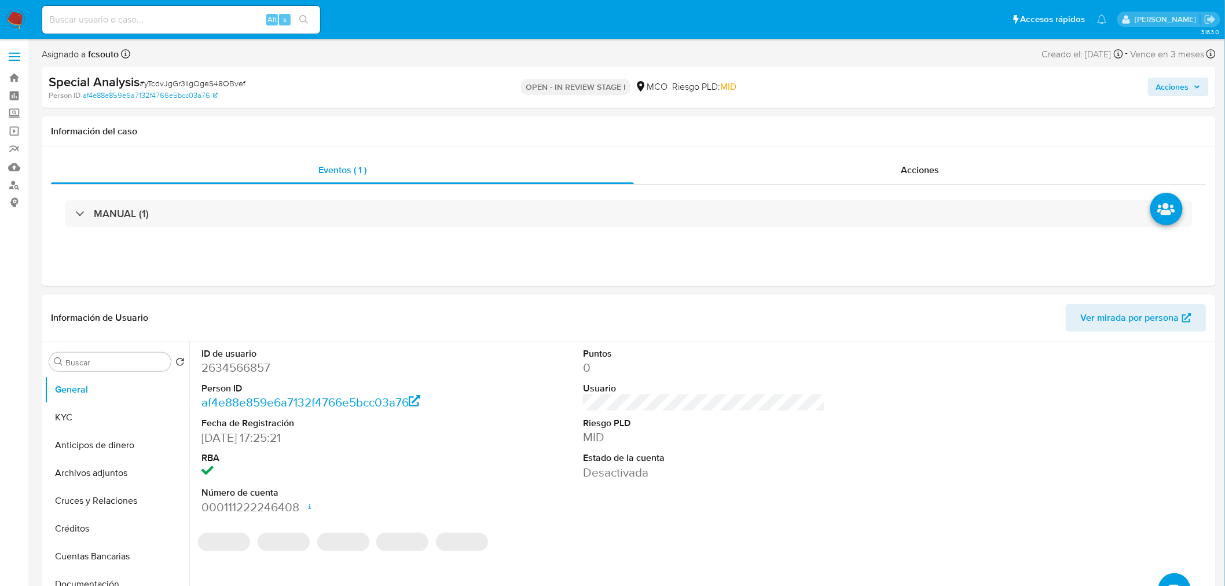
click at [1190, 86] on span "Acciones" at bounding box center [1178, 87] width 45 height 16
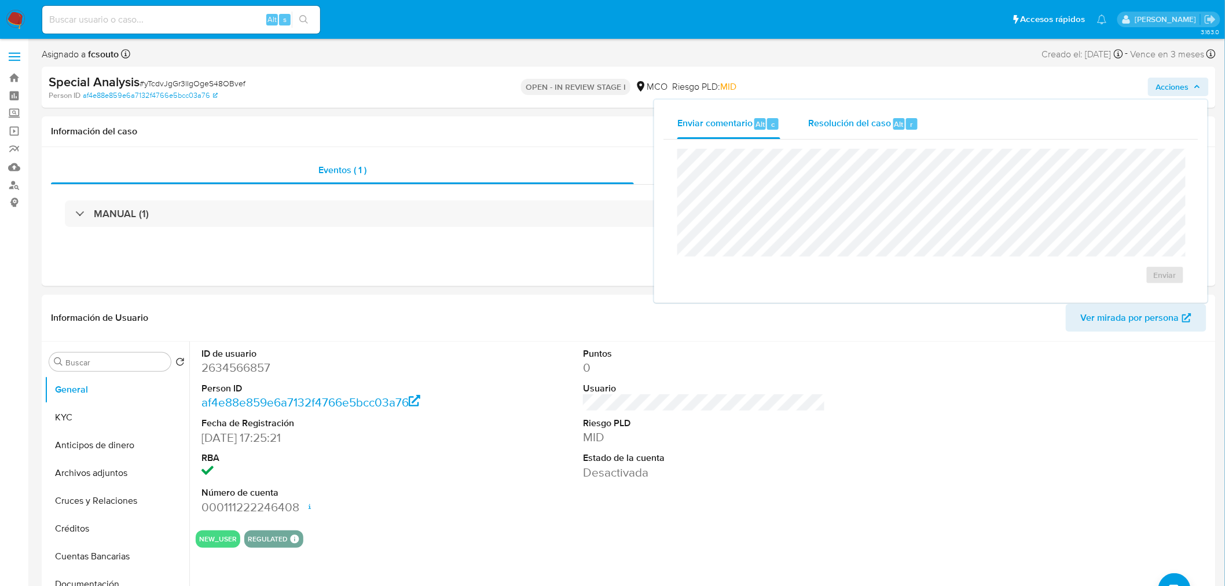
click at [883, 126] on span "Resolución del caso" at bounding box center [849, 123] width 83 height 13
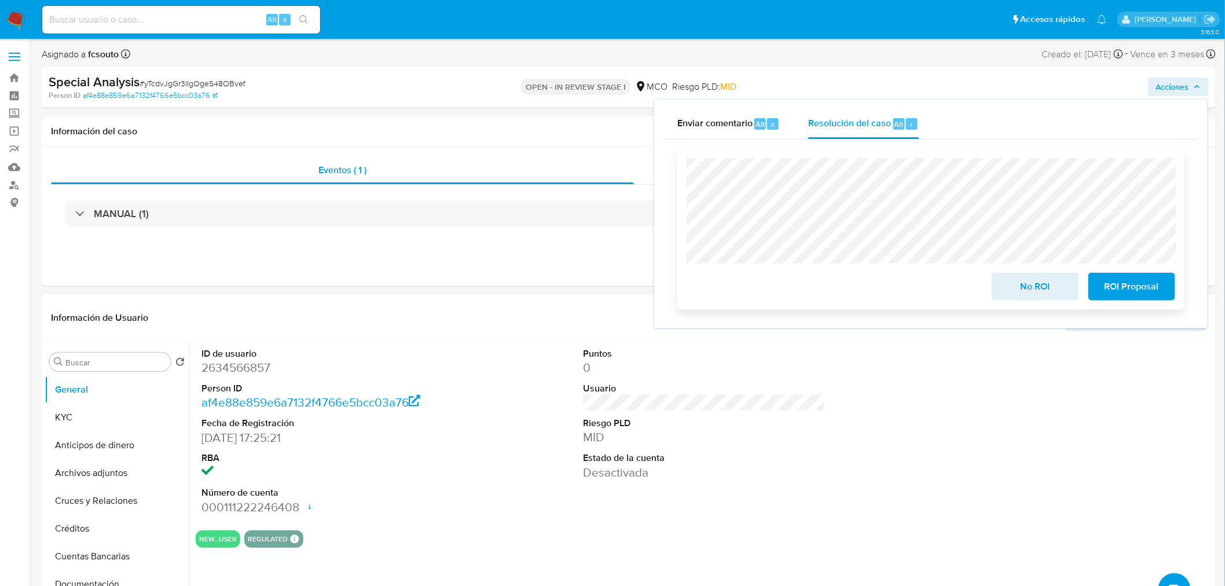
click at [1134, 282] on span "ROI Proposal" at bounding box center [1131, 286] width 57 height 25
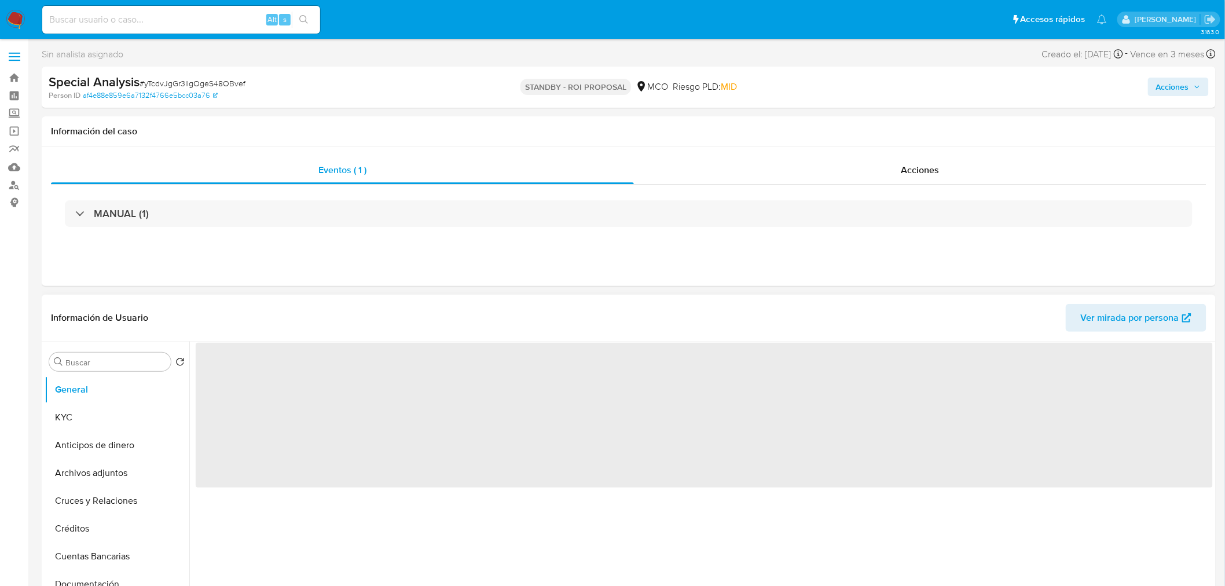
select select "10"
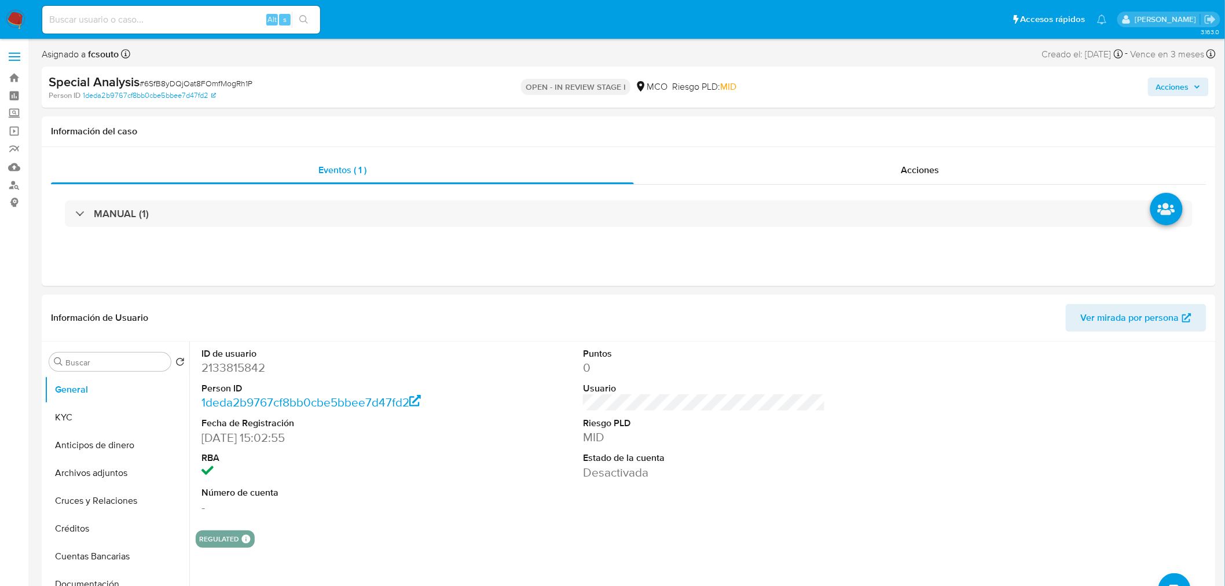
click at [1184, 85] on span "Acciones" at bounding box center [1172, 87] width 33 height 19
click at [835, 130] on div "Resolución del caso Alt r" at bounding box center [863, 124] width 111 height 30
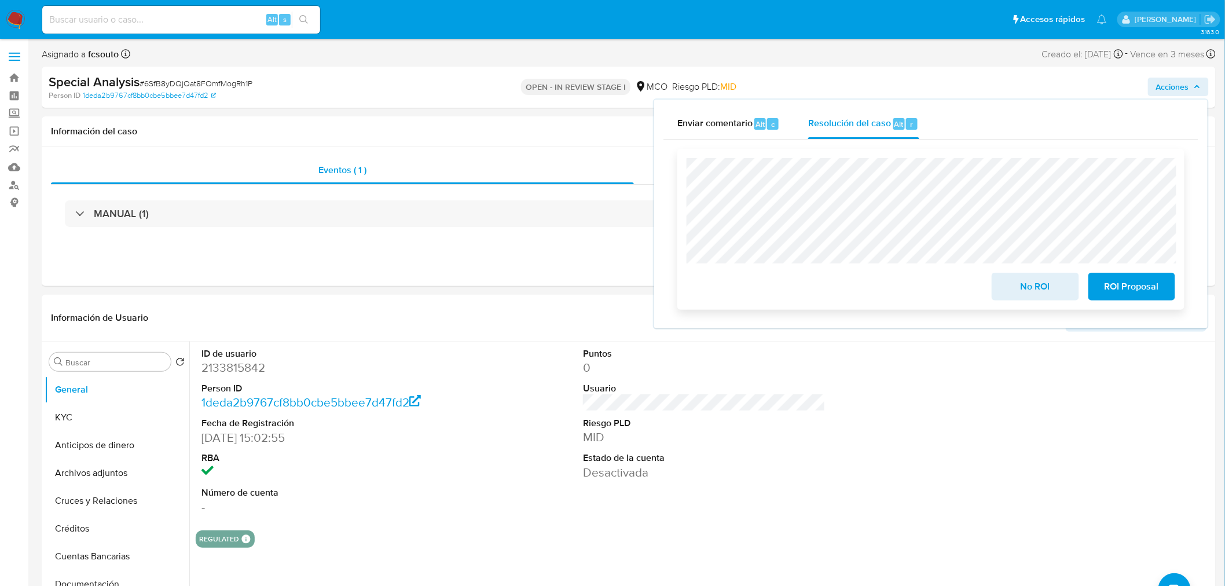
click at [1159, 296] on span "ROI Proposal" at bounding box center [1131, 286] width 57 height 25
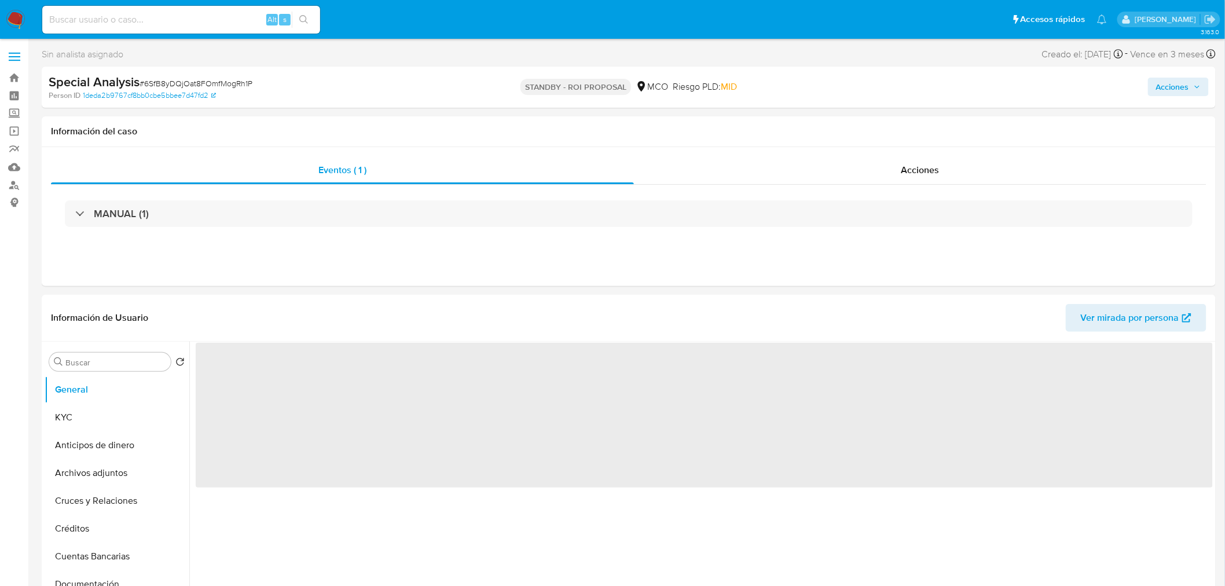
select select "10"
